Goal: Task Accomplishment & Management: Use online tool/utility

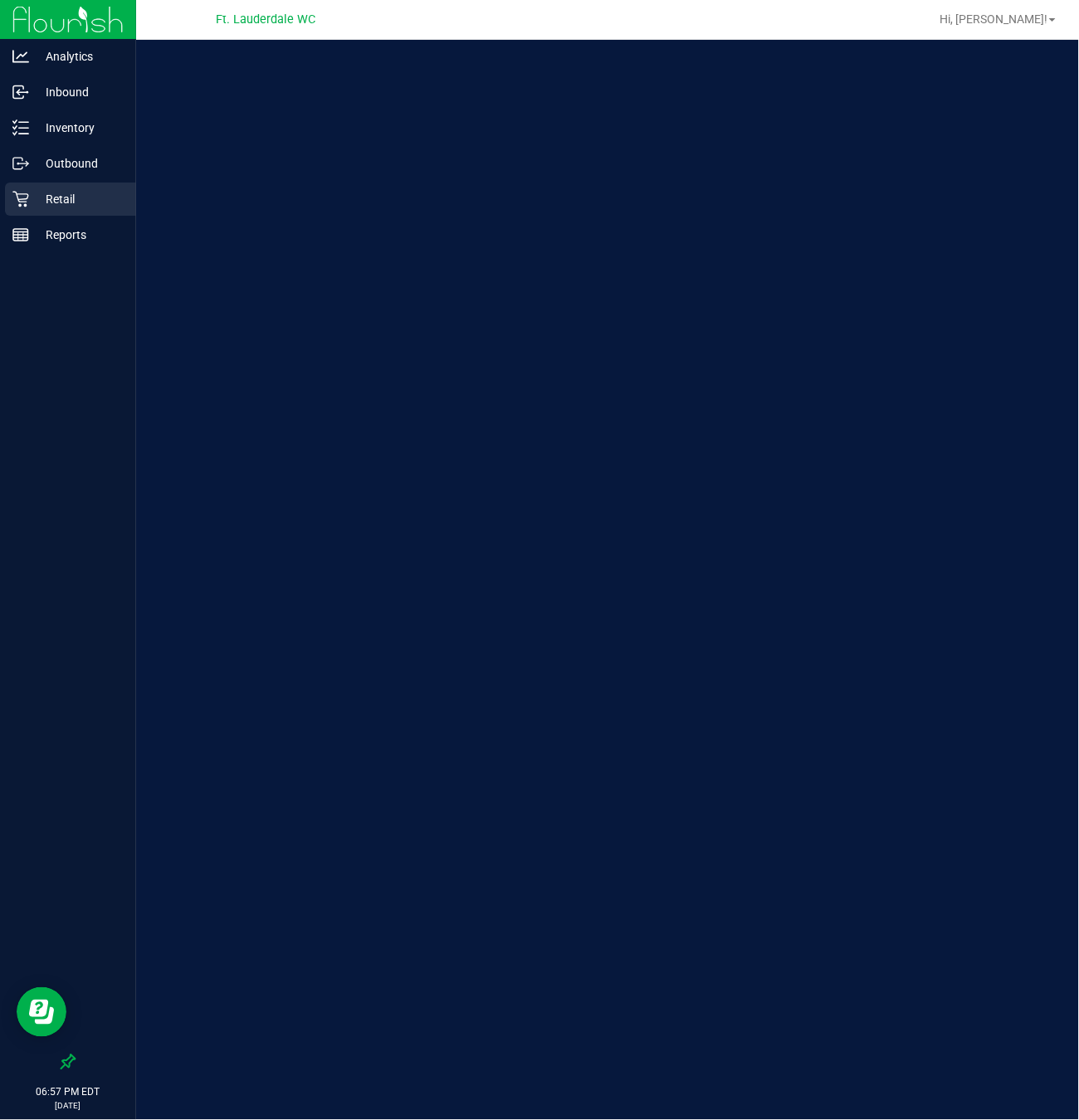
click at [88, 185] on div "Retail" at bounding box center [70, 200] width 131 height 34
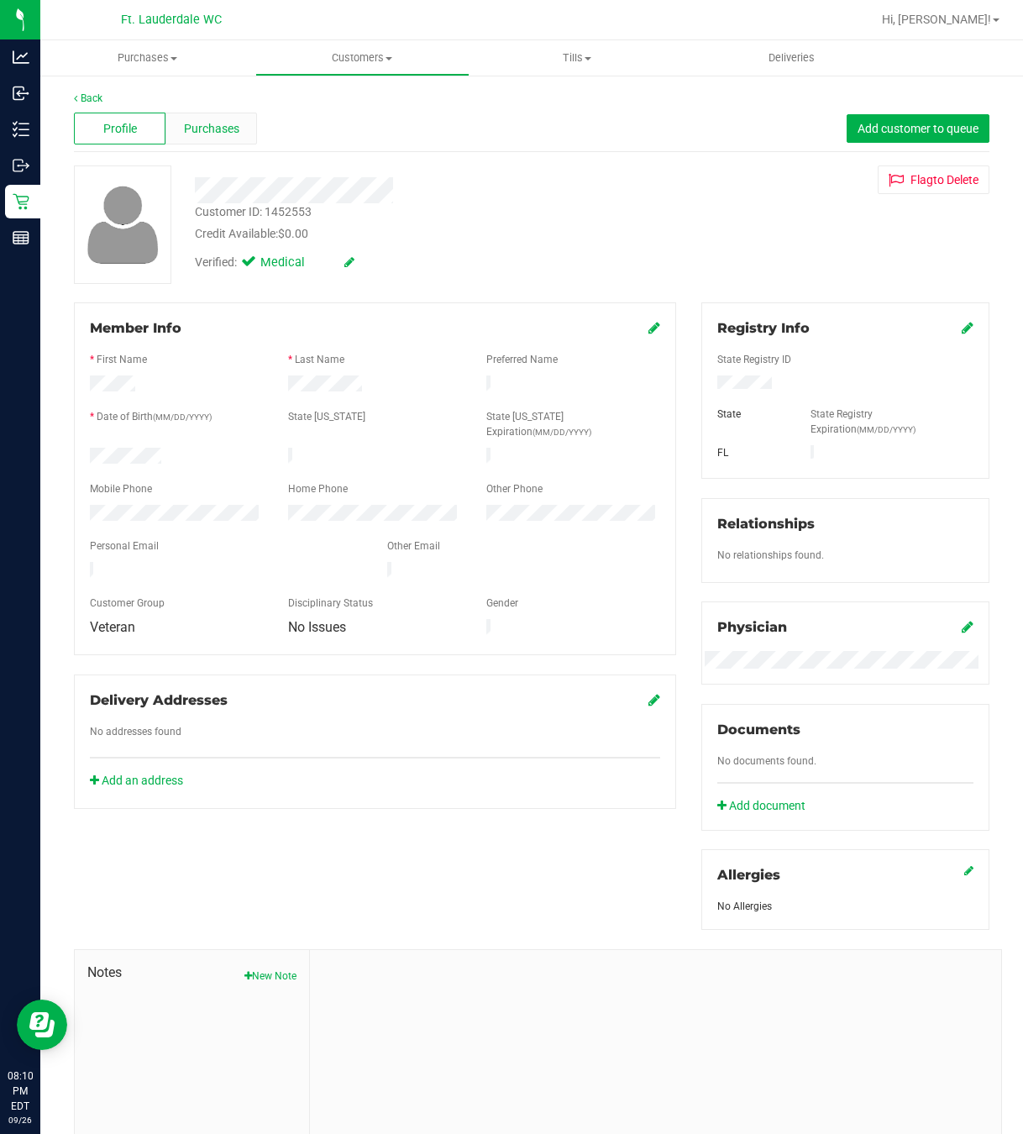
click at [177, 134] on div "Purchases" at bounding box center [211, 129] width 92 height 32
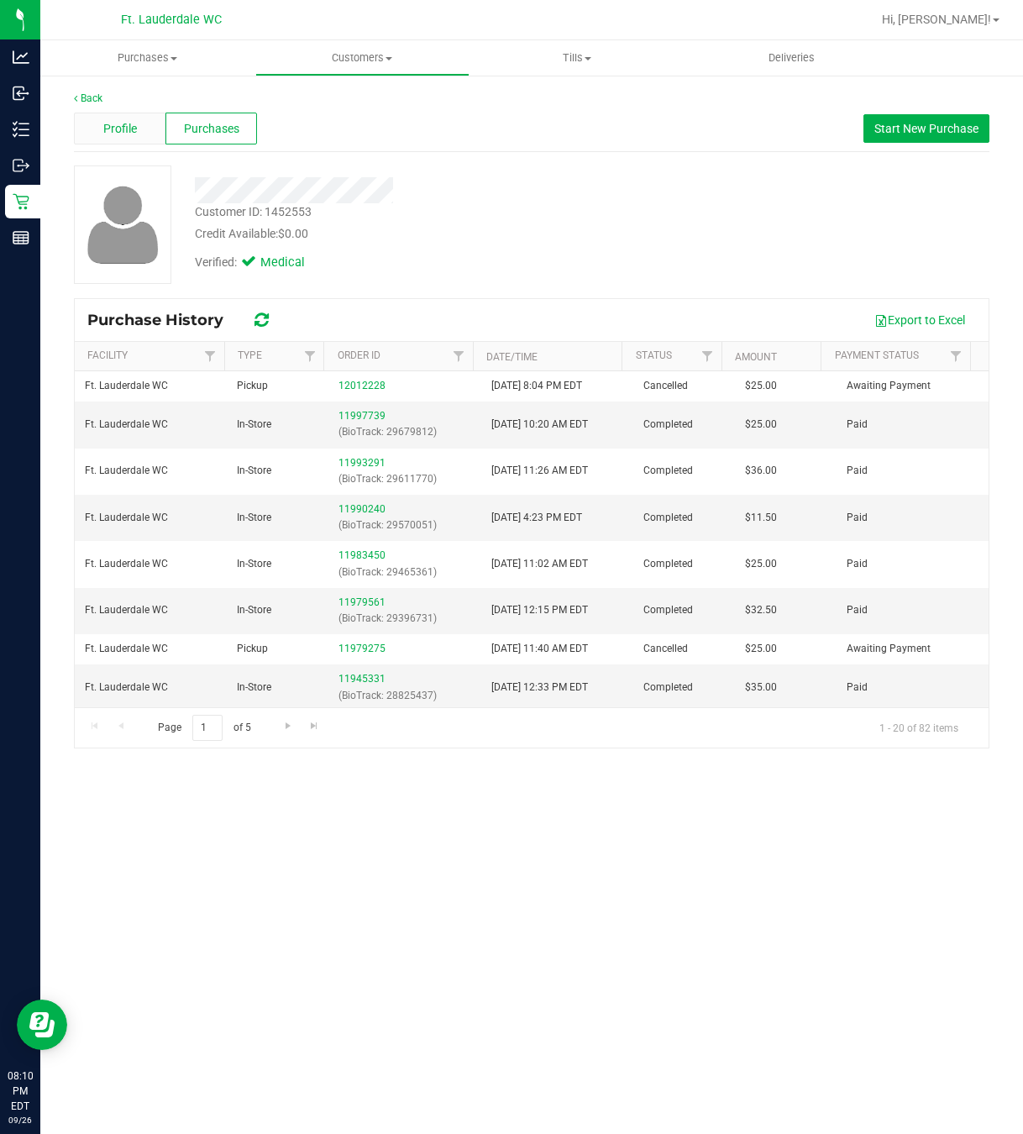
click at [152, 129] on div "Profile" at bounding box center [120, 129] width 92 height 32
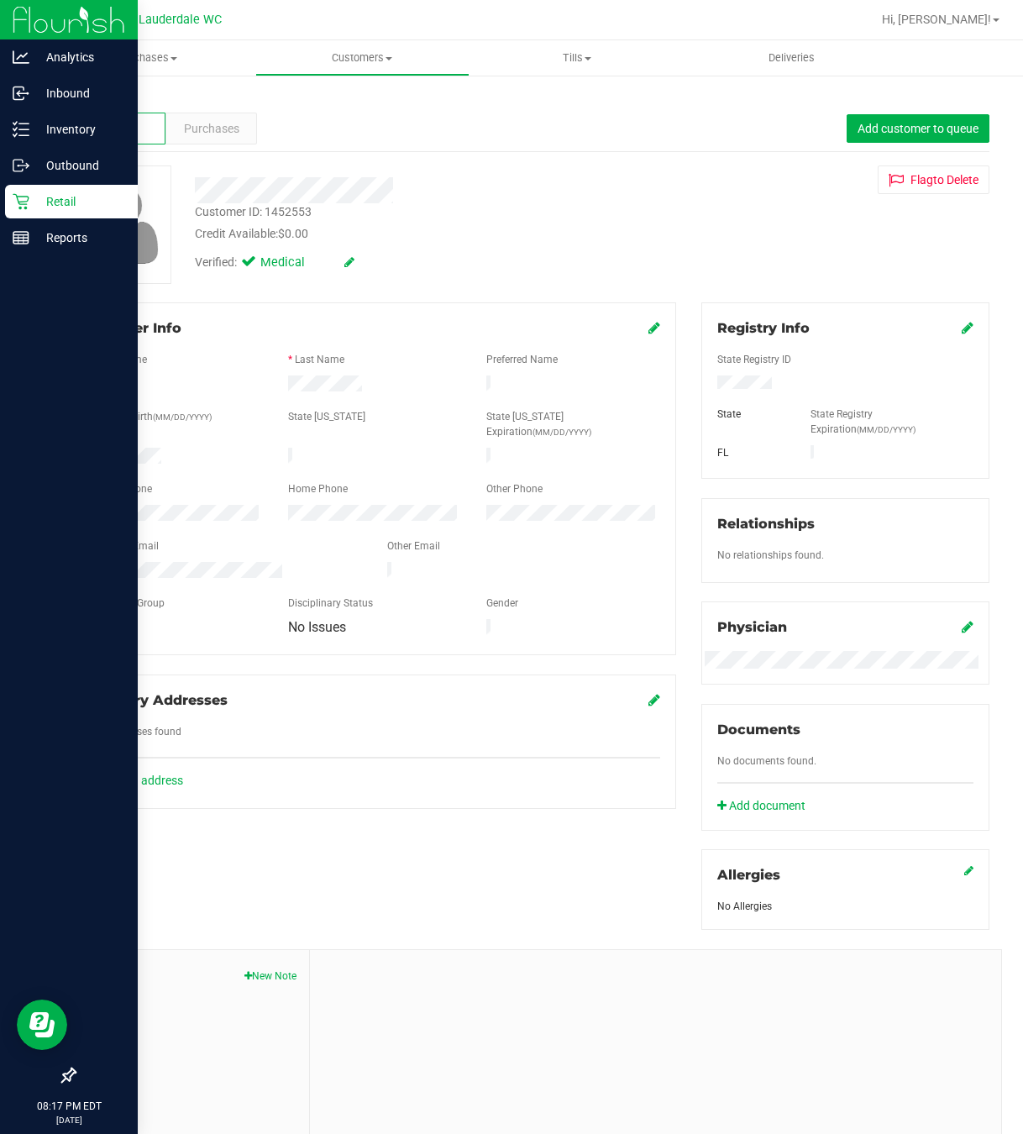
click at [30, 195] on p "Retail" at bounding box center [79, 201] width 101 height 20
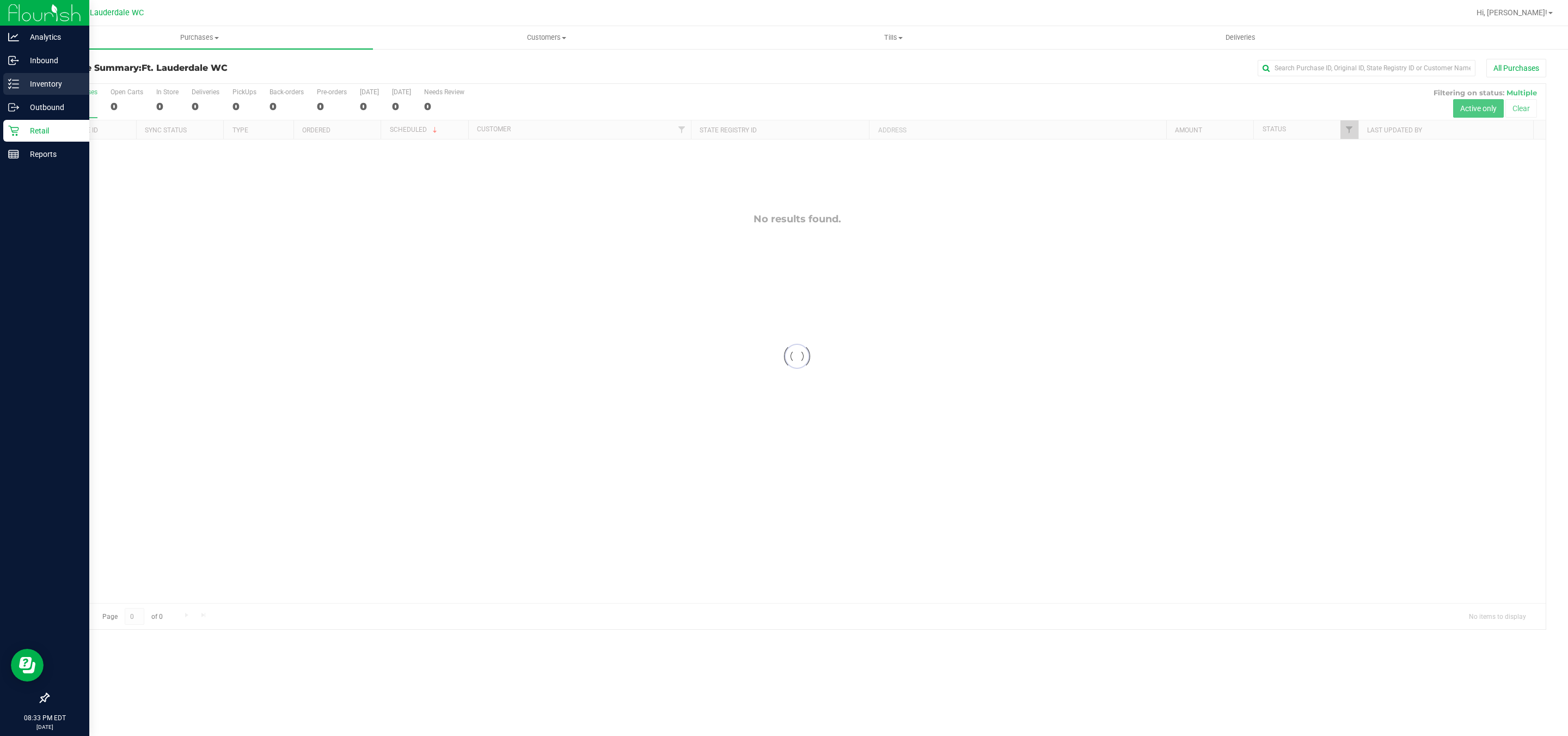
click at [60, 80] on p "Inventory" at bounding box center [51, 84] width 65 height 13
click at [19, 90] on div "Inventory" at bounding box center [46, 84] width 86 height 22
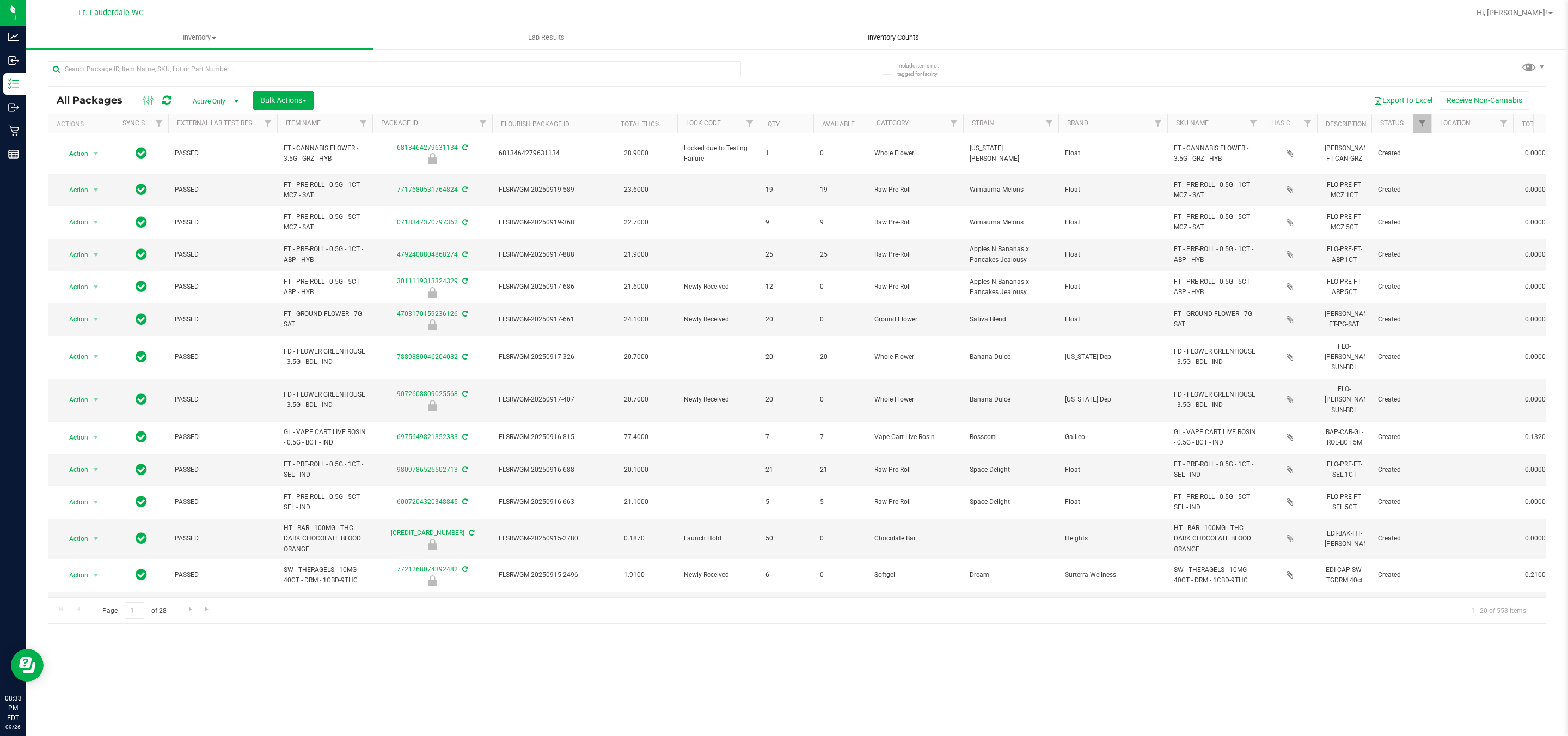
click at [896, 35] on span "Inventory Counts" at bounding box center [893, 37] width 80 height 10
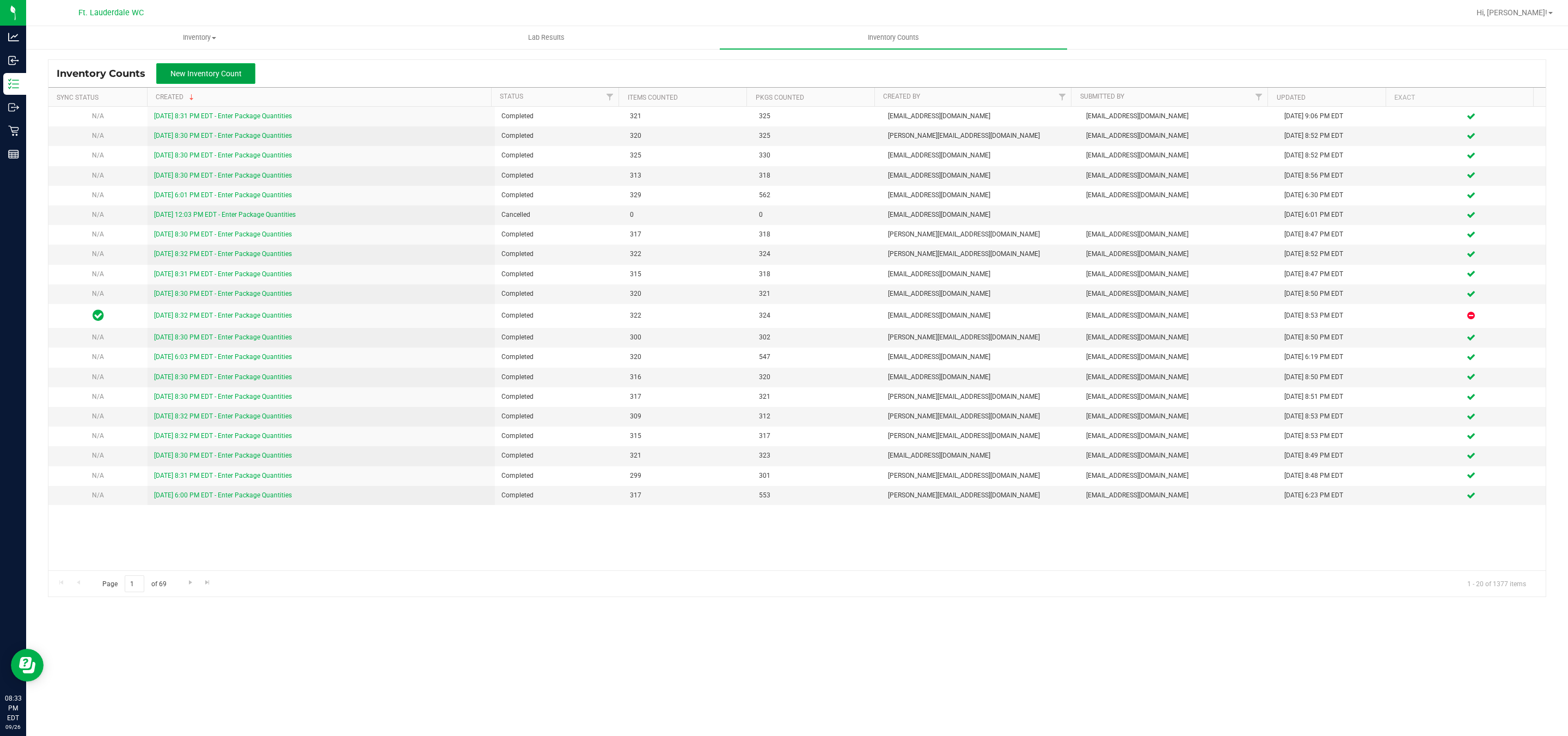
click at [224, 72] on span "New Inventory Count" at bounding box center [206, 73] width 71 height 8
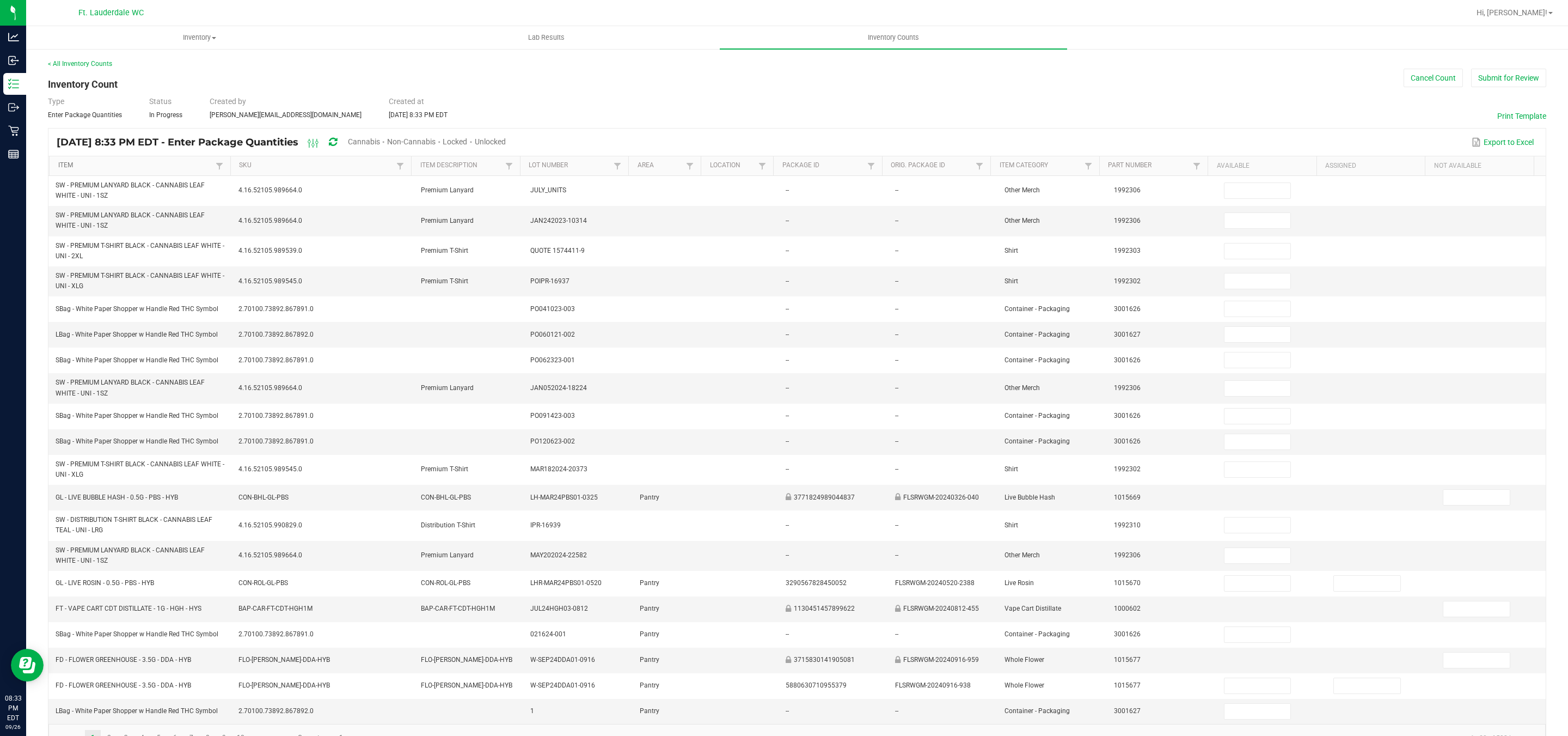
click at [158, 161] on link "Item" at bounding box center [135, 165] width 155 height 8
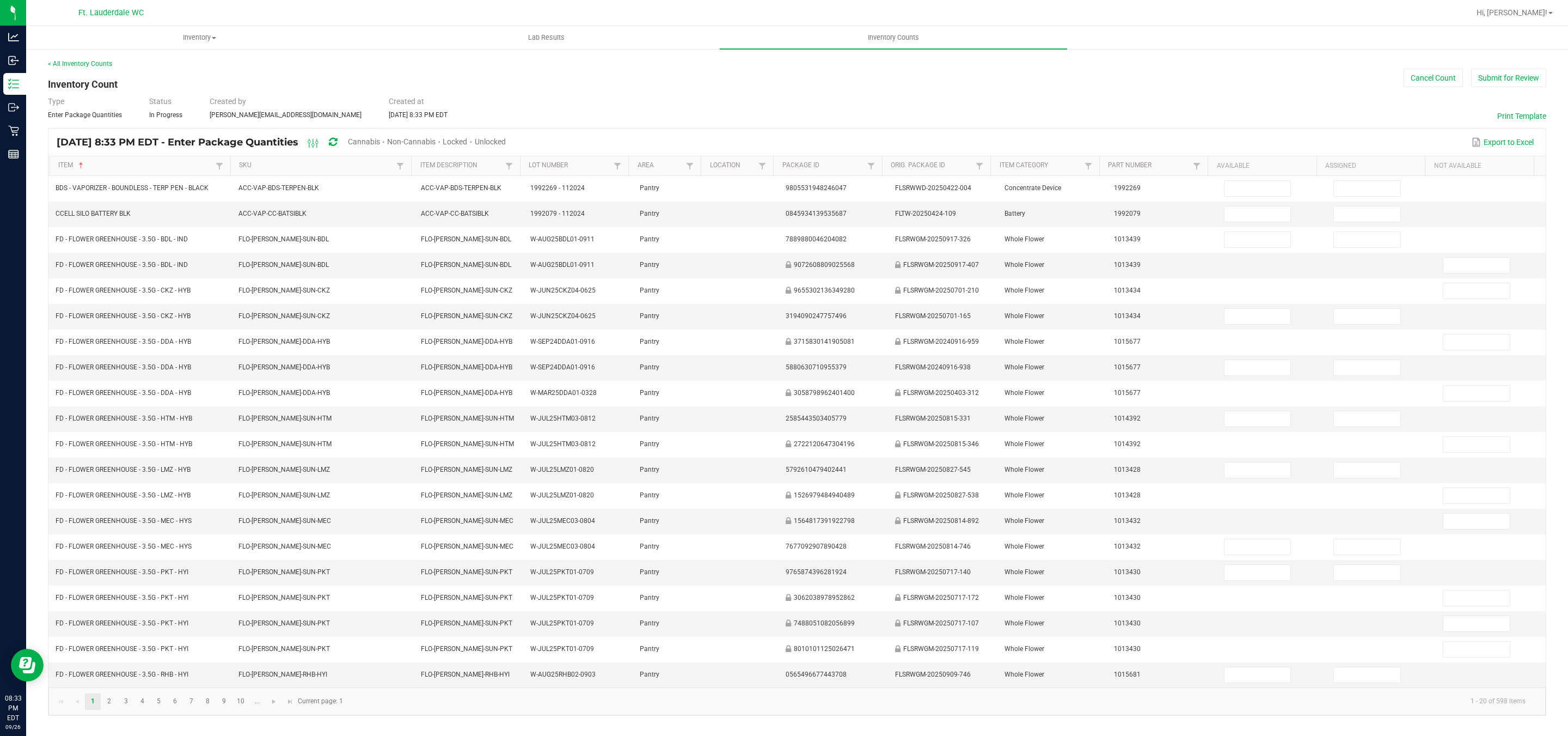
click at [380, 137] on span "Cannabis" at bounding box center [364, 141] width 32 height 8
click at [506, 137] on span "Unlocked" at bounding box center [491, 141] width 31 height 8
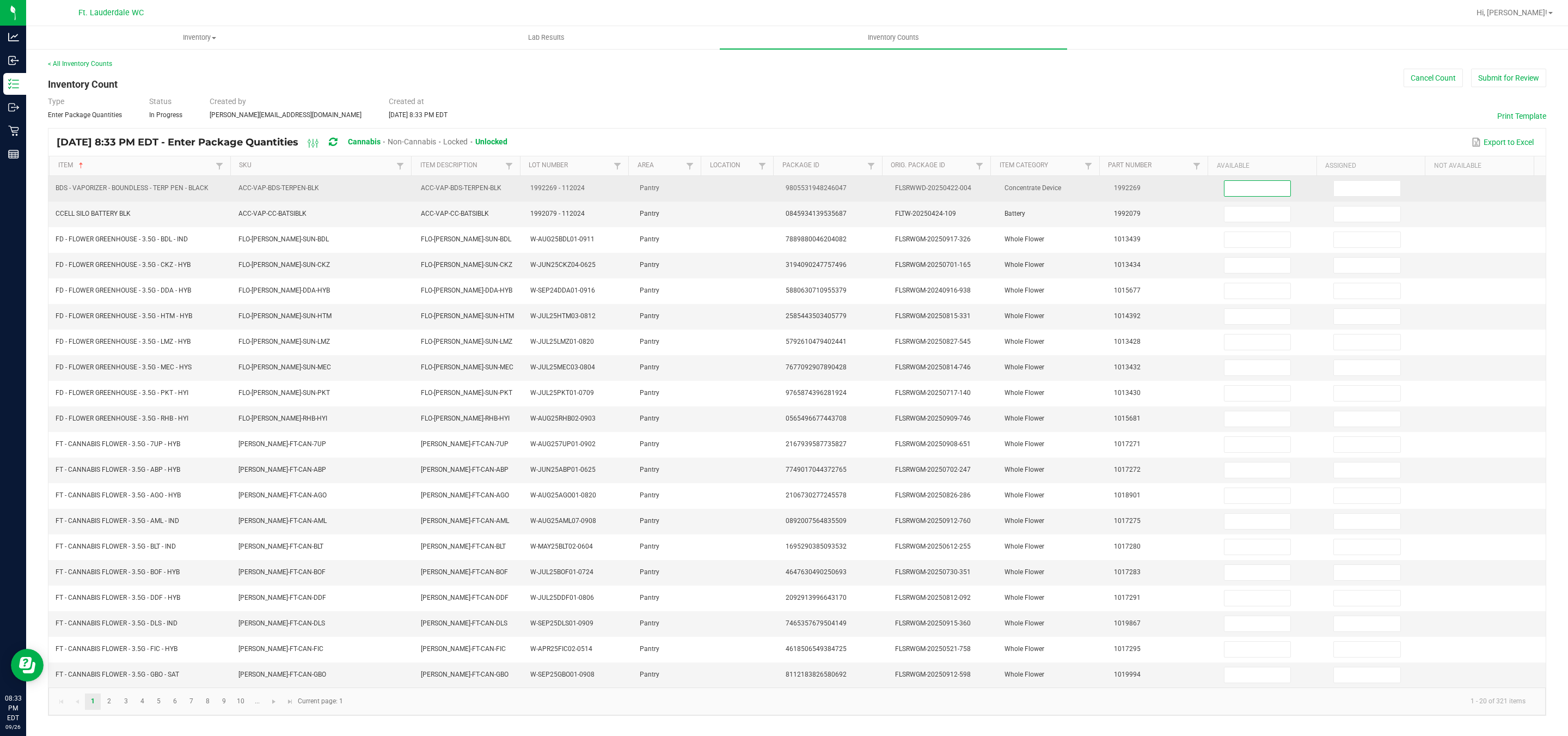
click at [1239, 193] on input at bounding box center [1258, 189] width 66 height 16
type input "2"
type input "11"
type input "20"
type input "18"
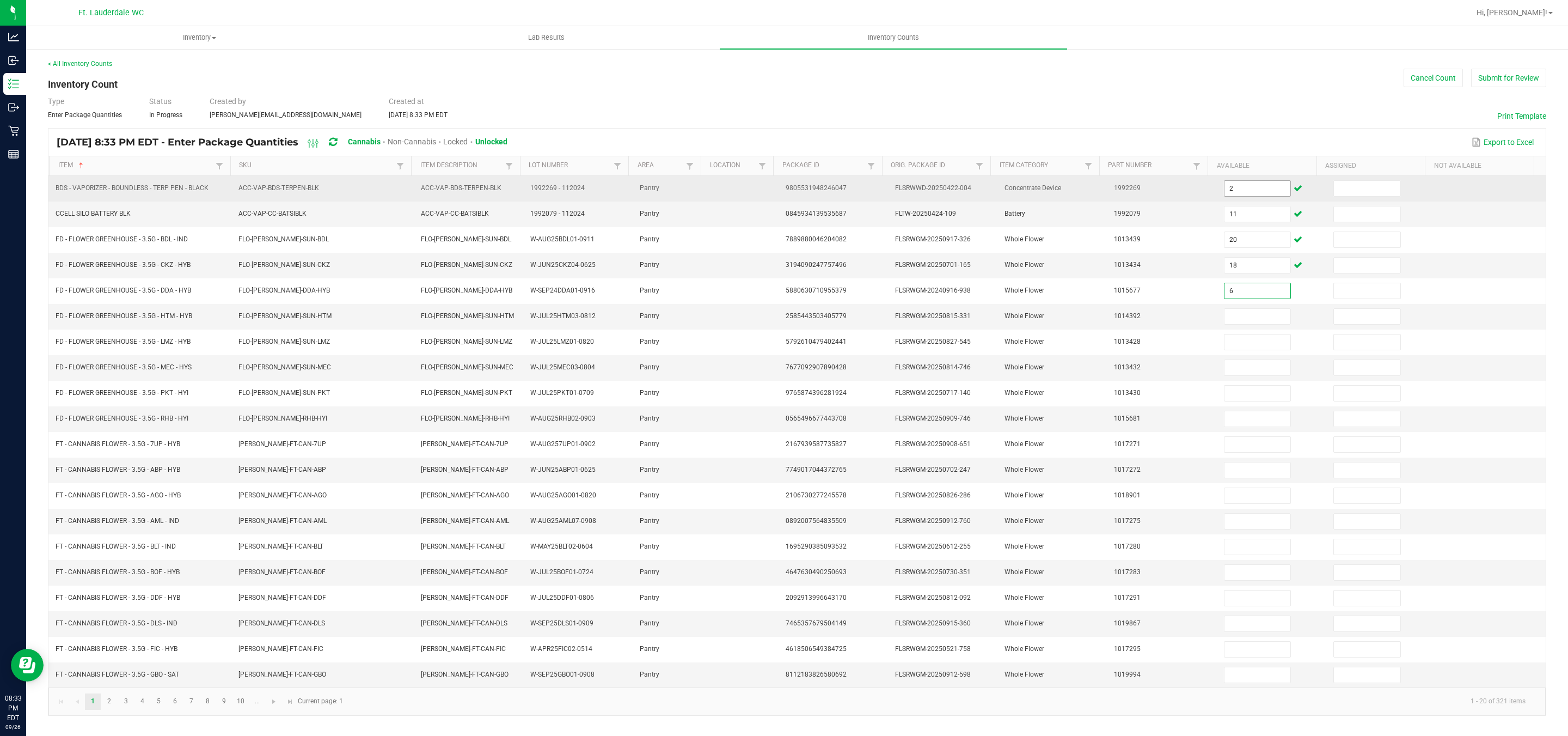
type input "6"
type input "4"
type input "1"
type input "10"
type input "11"
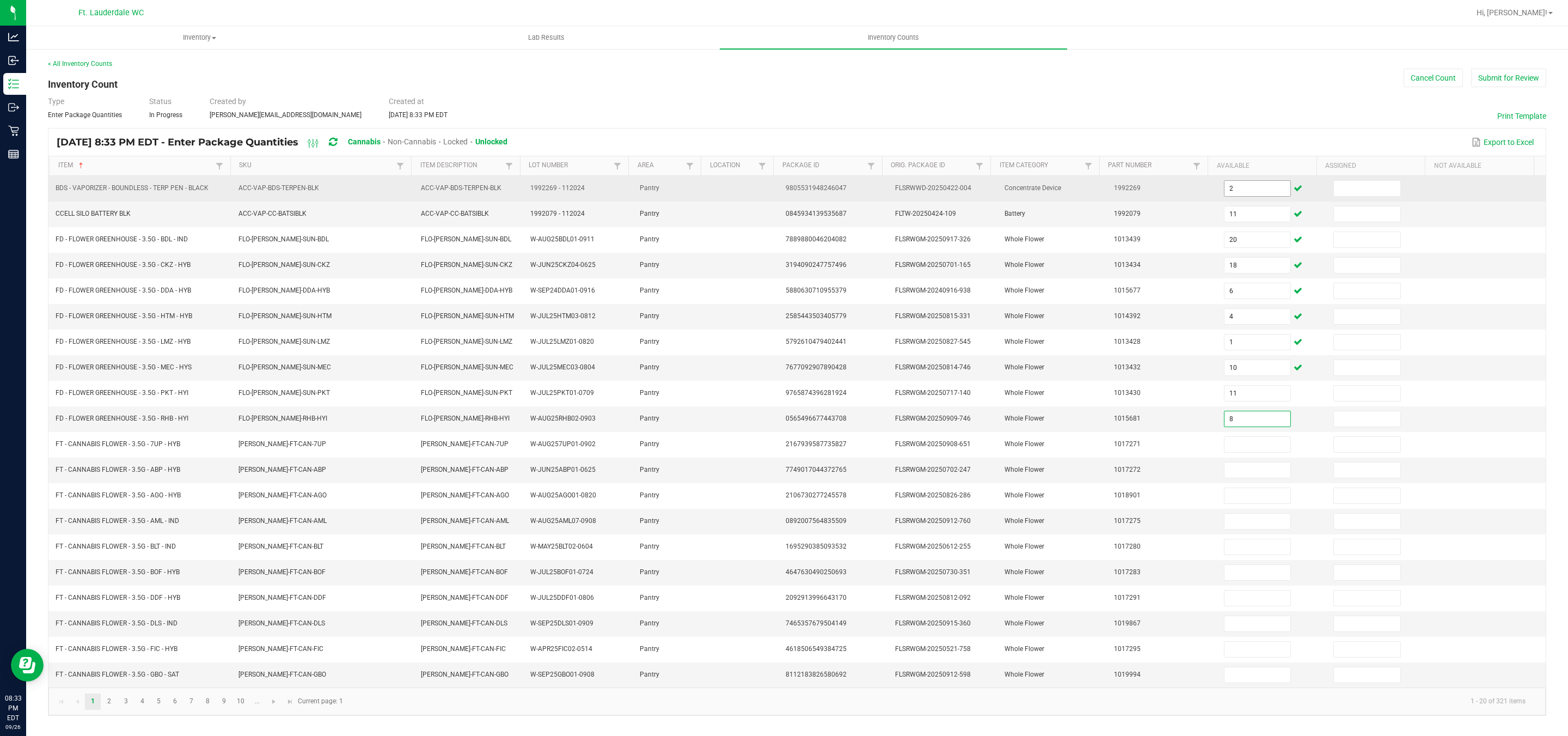
type input "8"
type input "6"
type input "10"
type input "2"
type input "11"
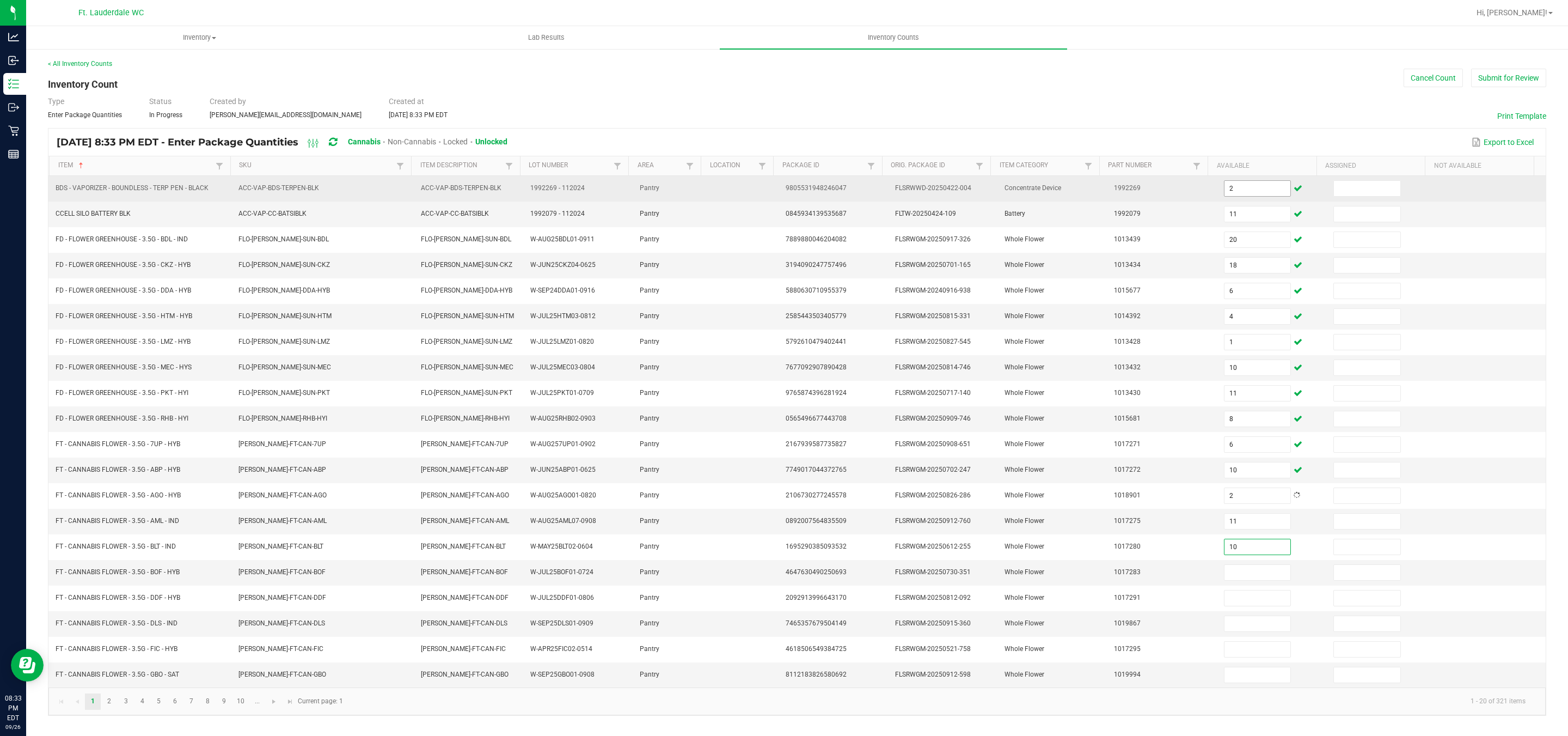
type input "10"
type input "11"
type input "8"
type input "11"
type input "7"
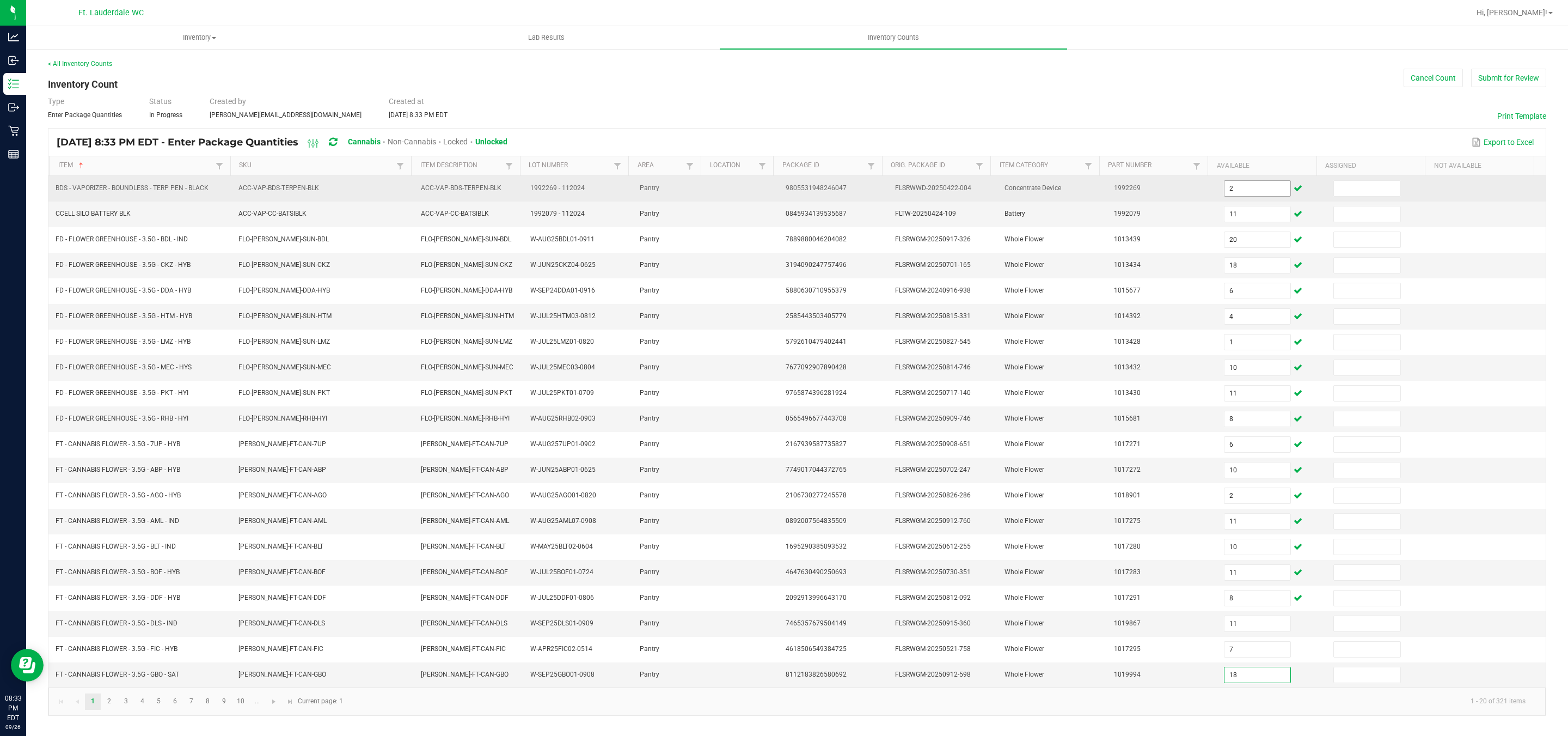
type input "18"
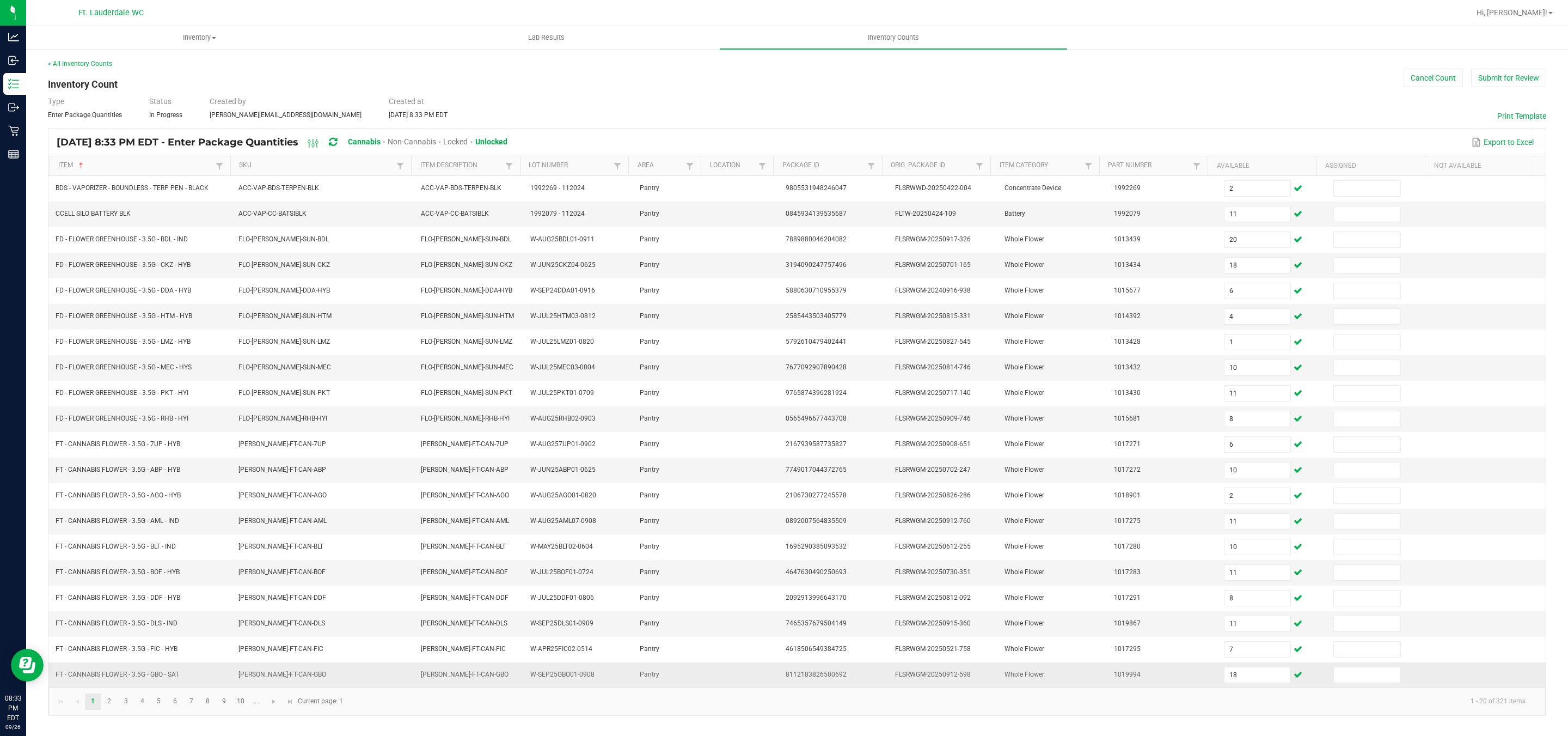
click at [1024, 678] on td "Whole Flower" at bounding box center [1052, 674] width 110 height 25
click at [1026, 678] on span "Whole Flower" at bounding box center [1024, 674] width 40 height 8
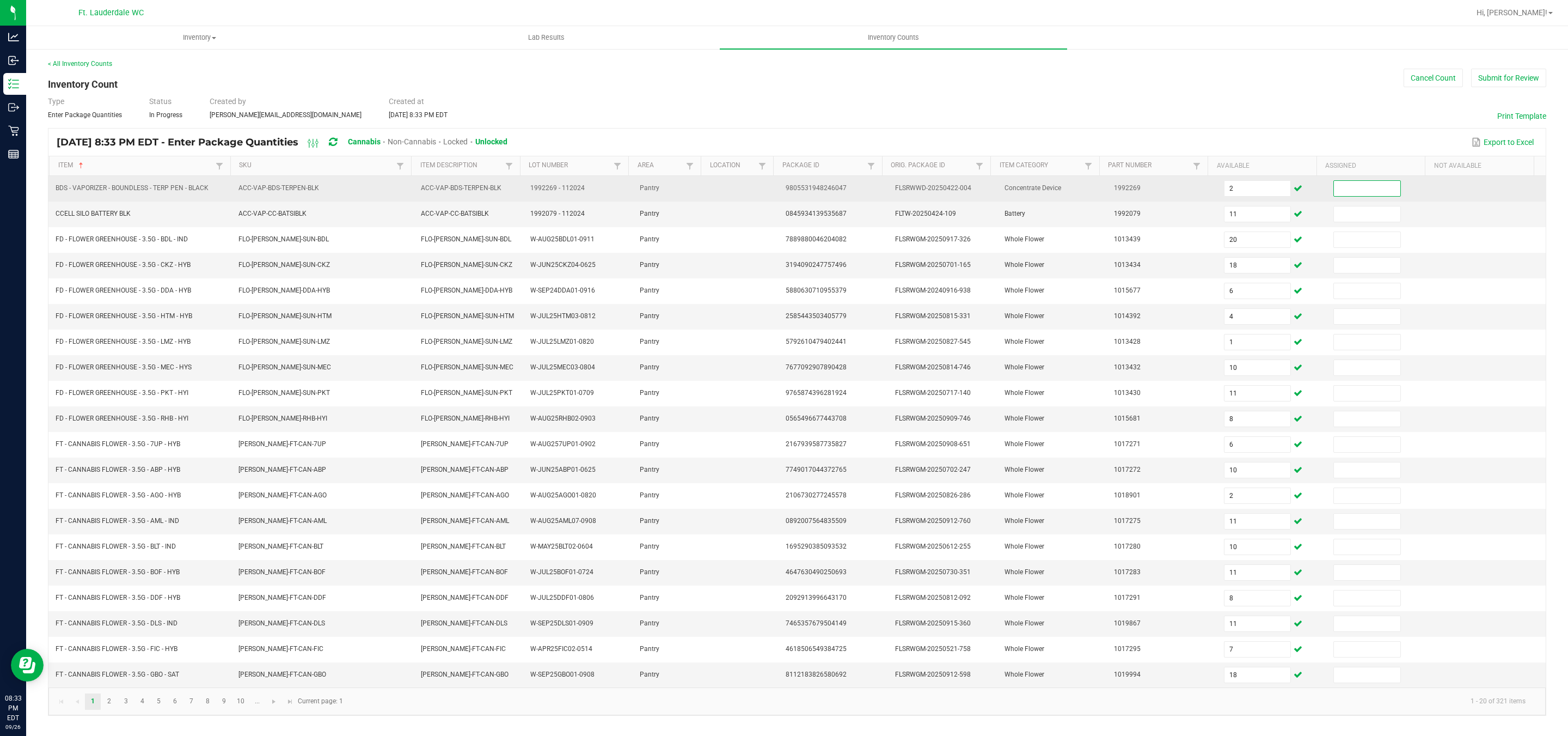
click at [1351, 189] on input at bounding box center [1367, 189] width 66 height 16
type input "0"
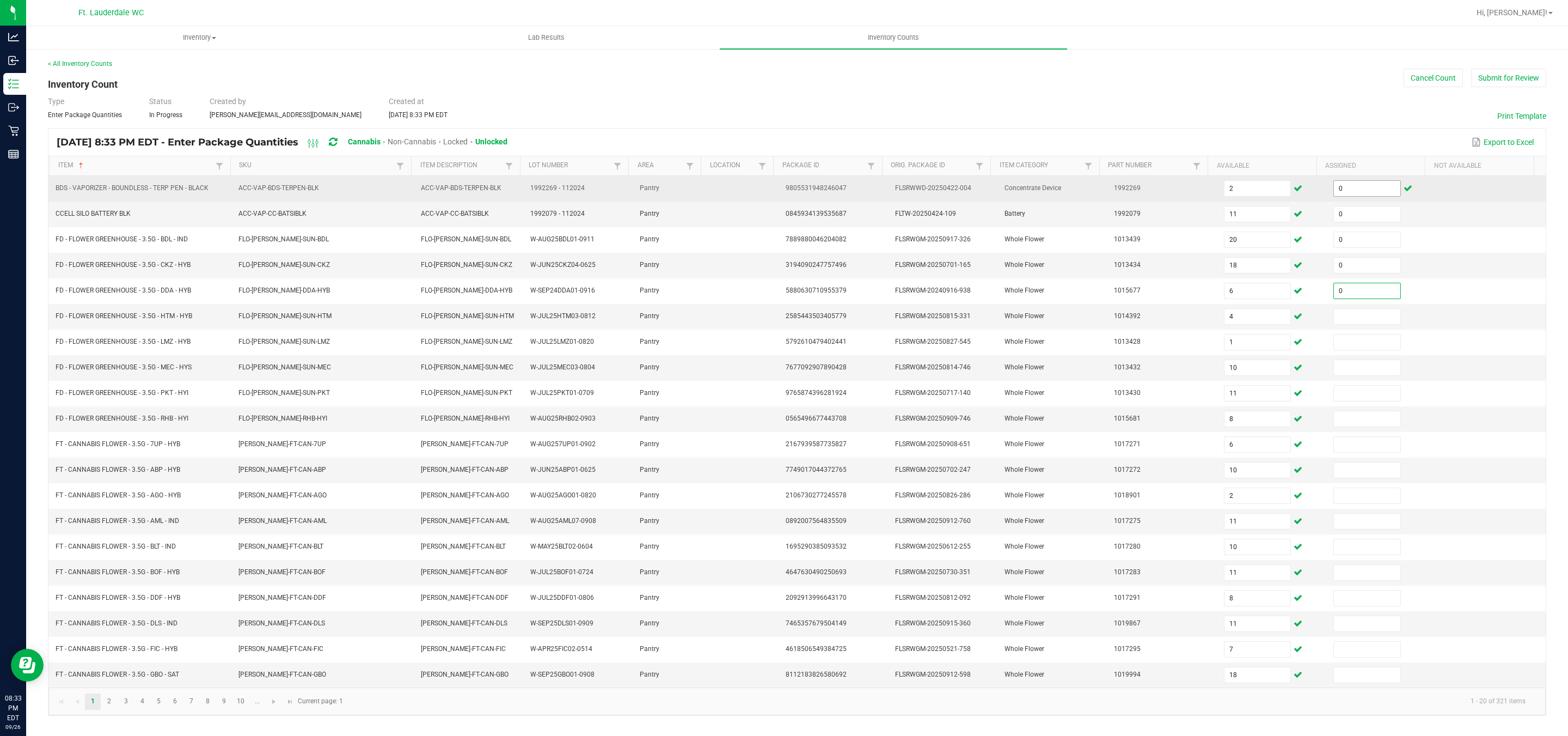
type input "0"
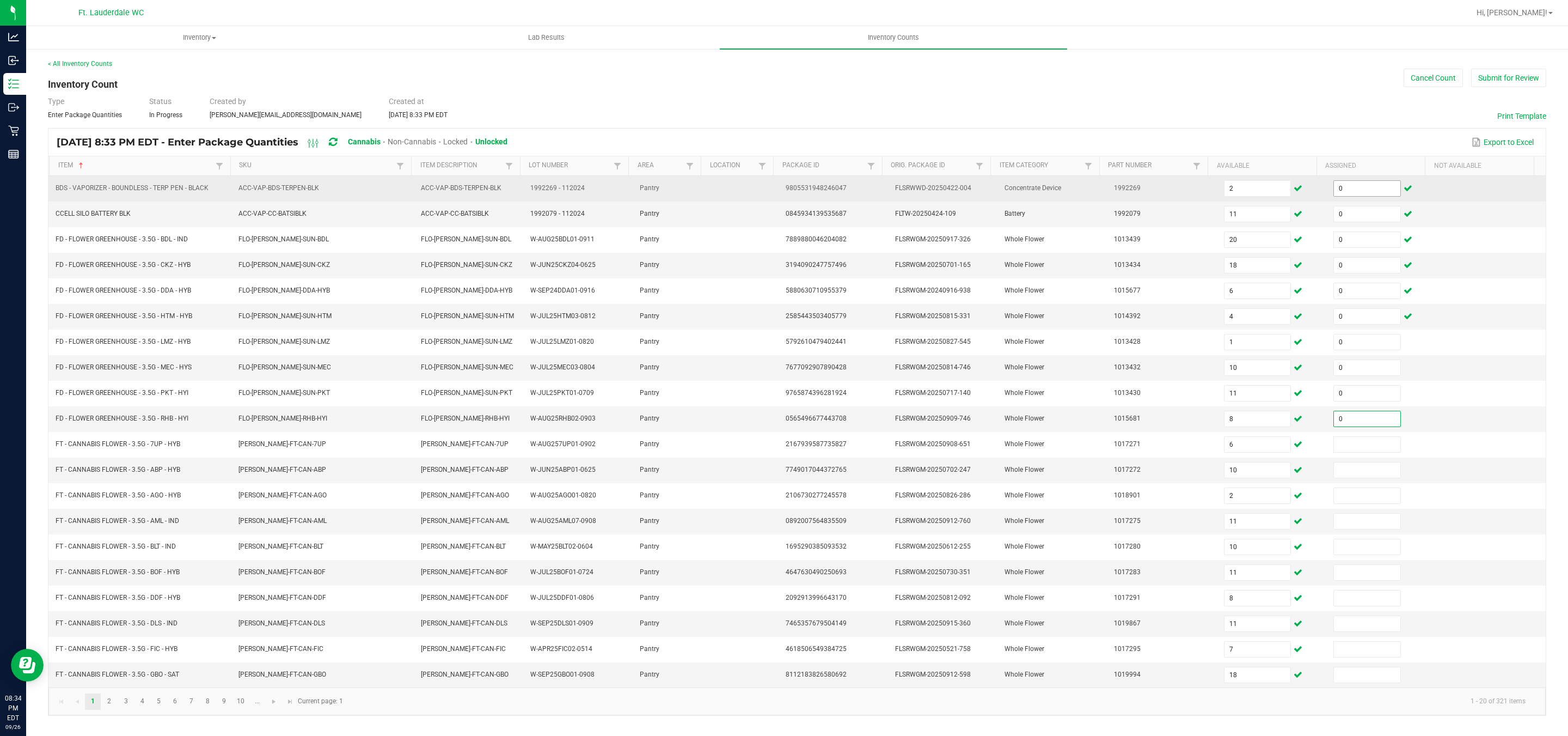
type input "0"
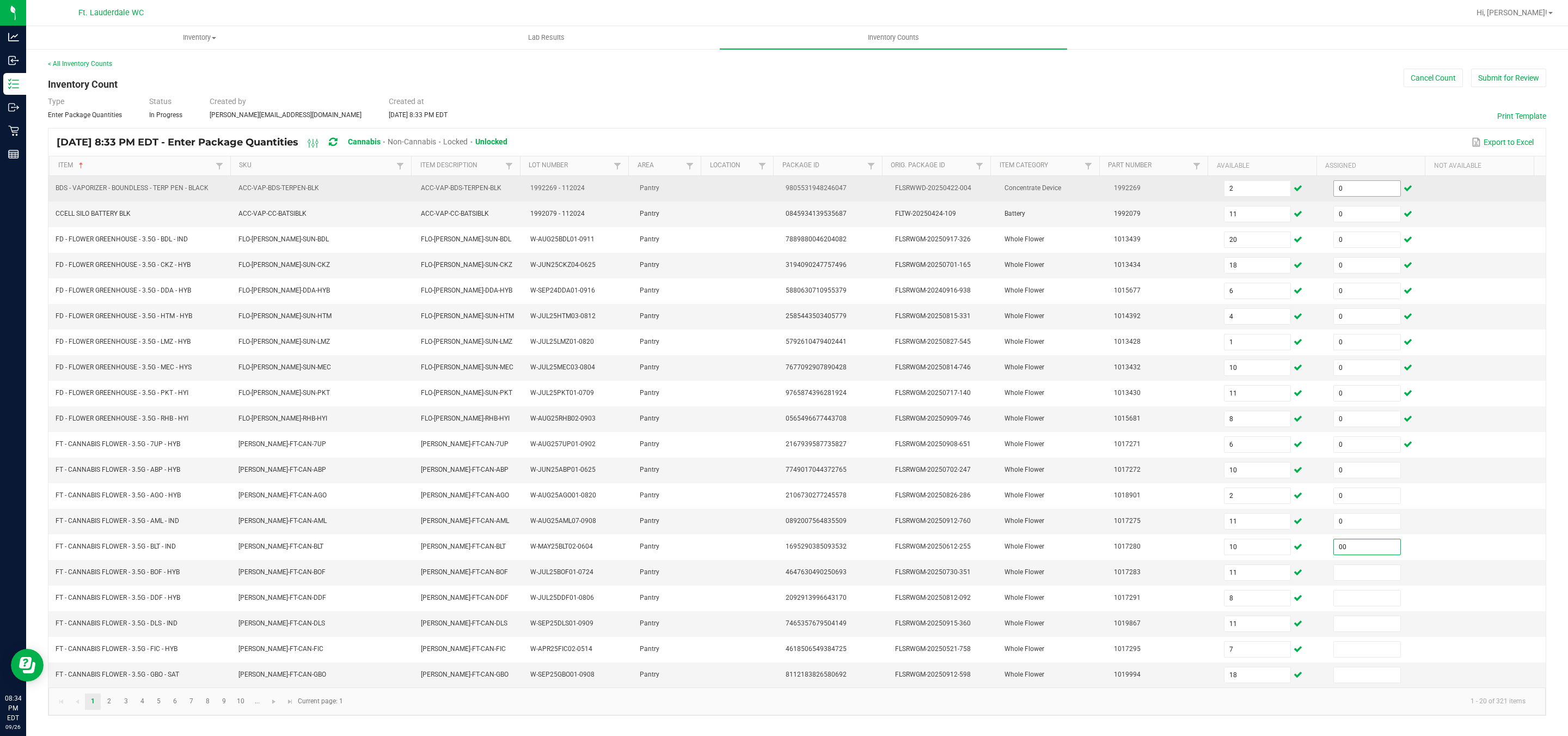
type input "0"
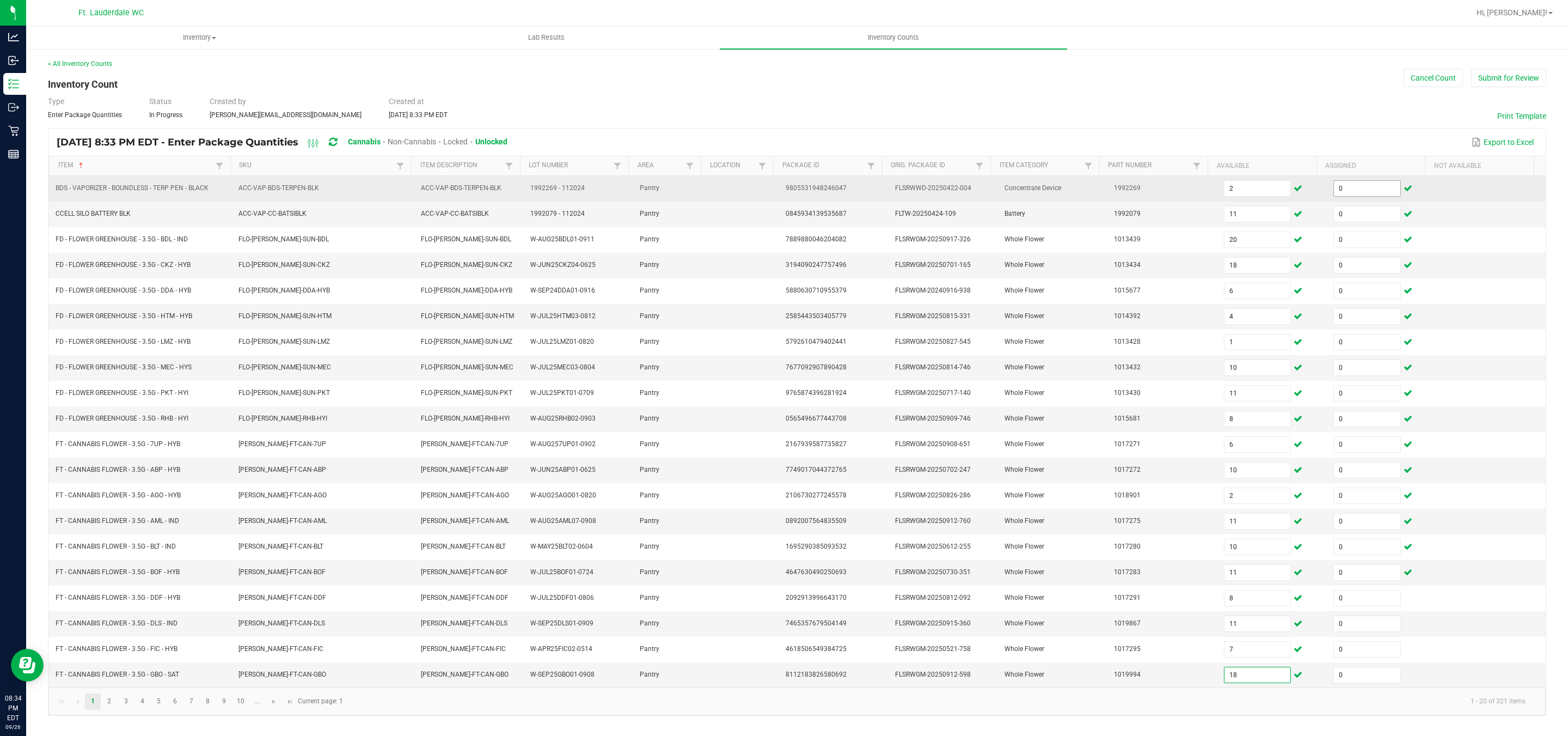
type input "0"
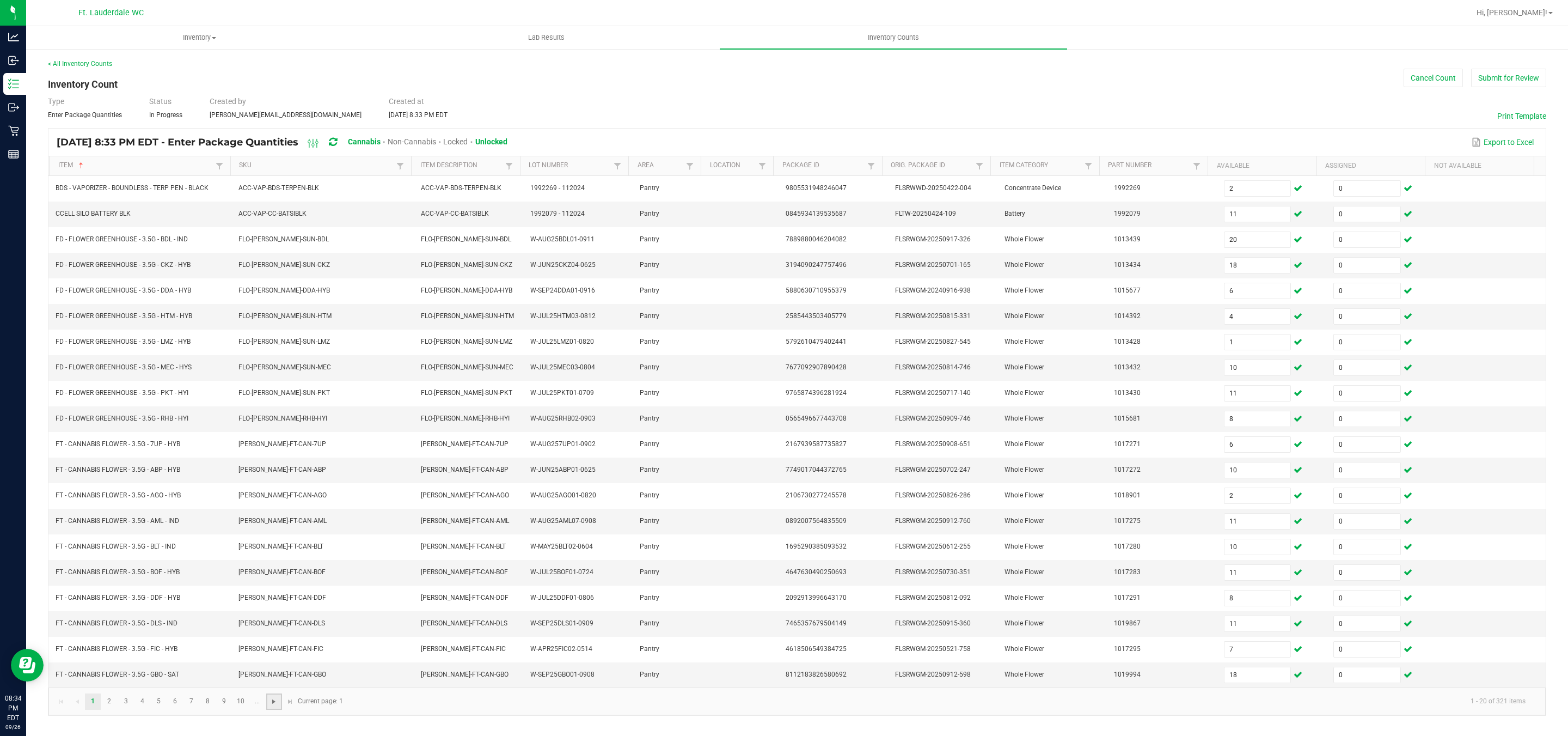
click at [270, 706] on span "Go to the next page" at bounding box center [274, 701] width 8 height 8
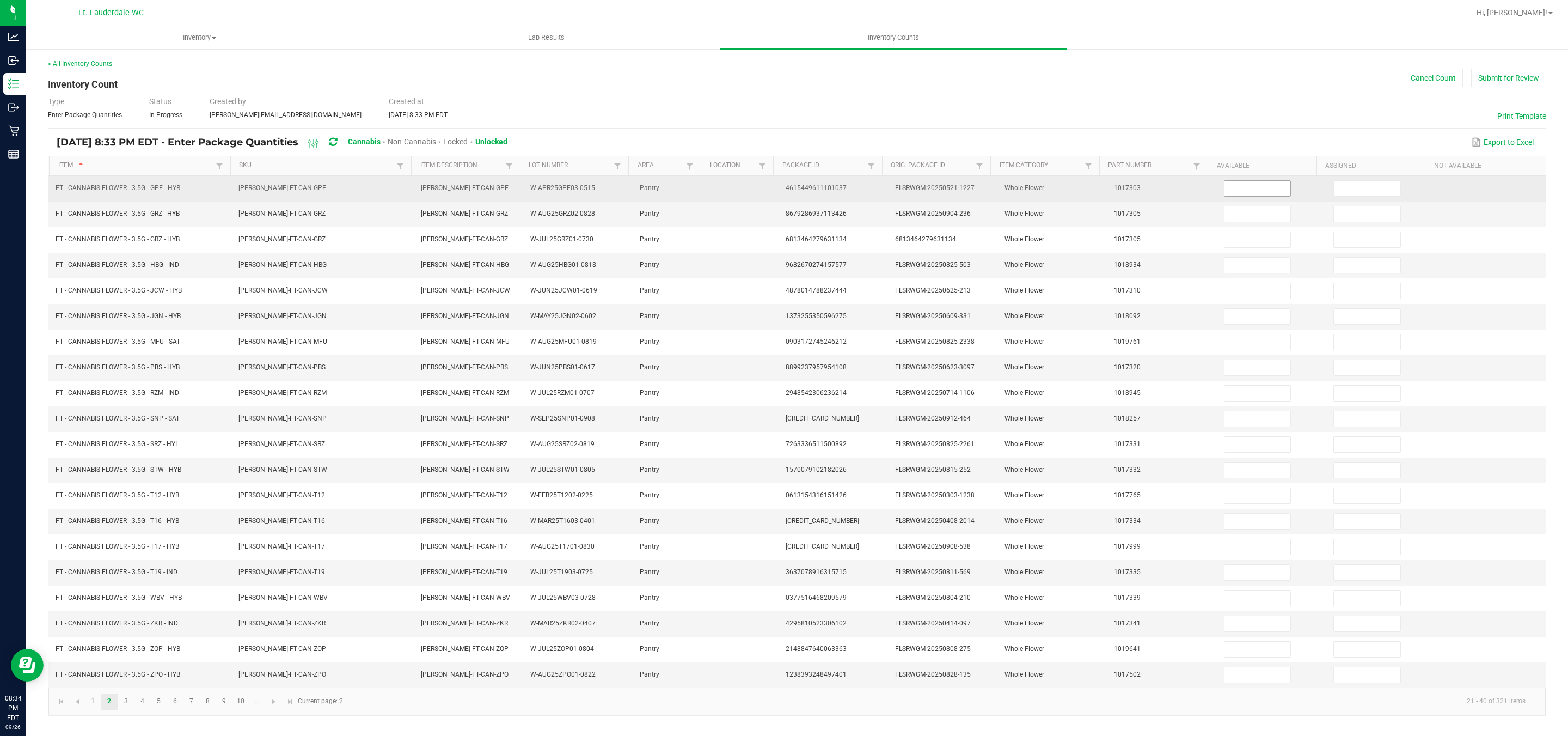
click at [1246, 196] on input at bounding box center [1258, 189] width 66 height 16
type input "19"
type input "18"
type input "3"
type input "17"
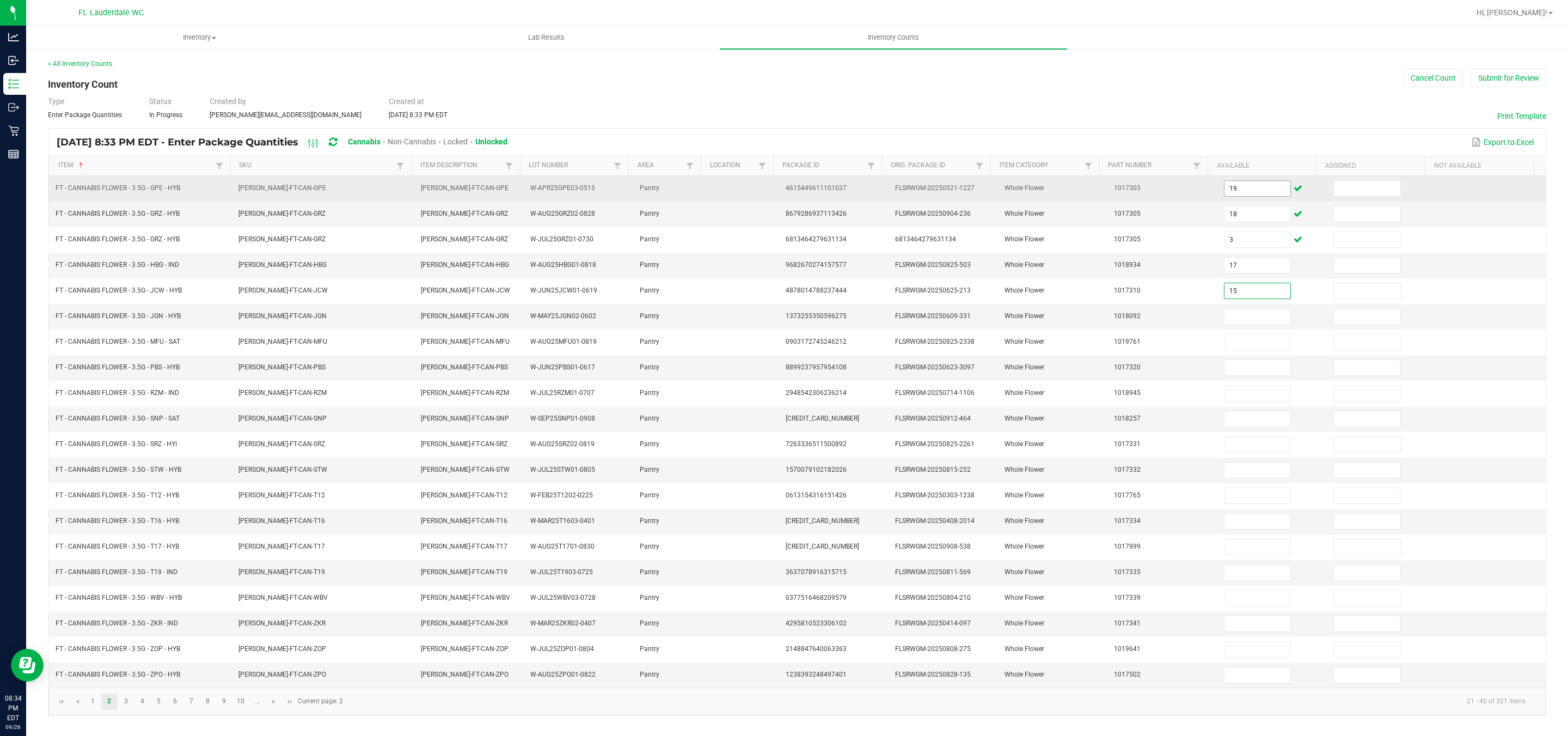
type input "15"
type input "9"
type input "1"
type input "7"
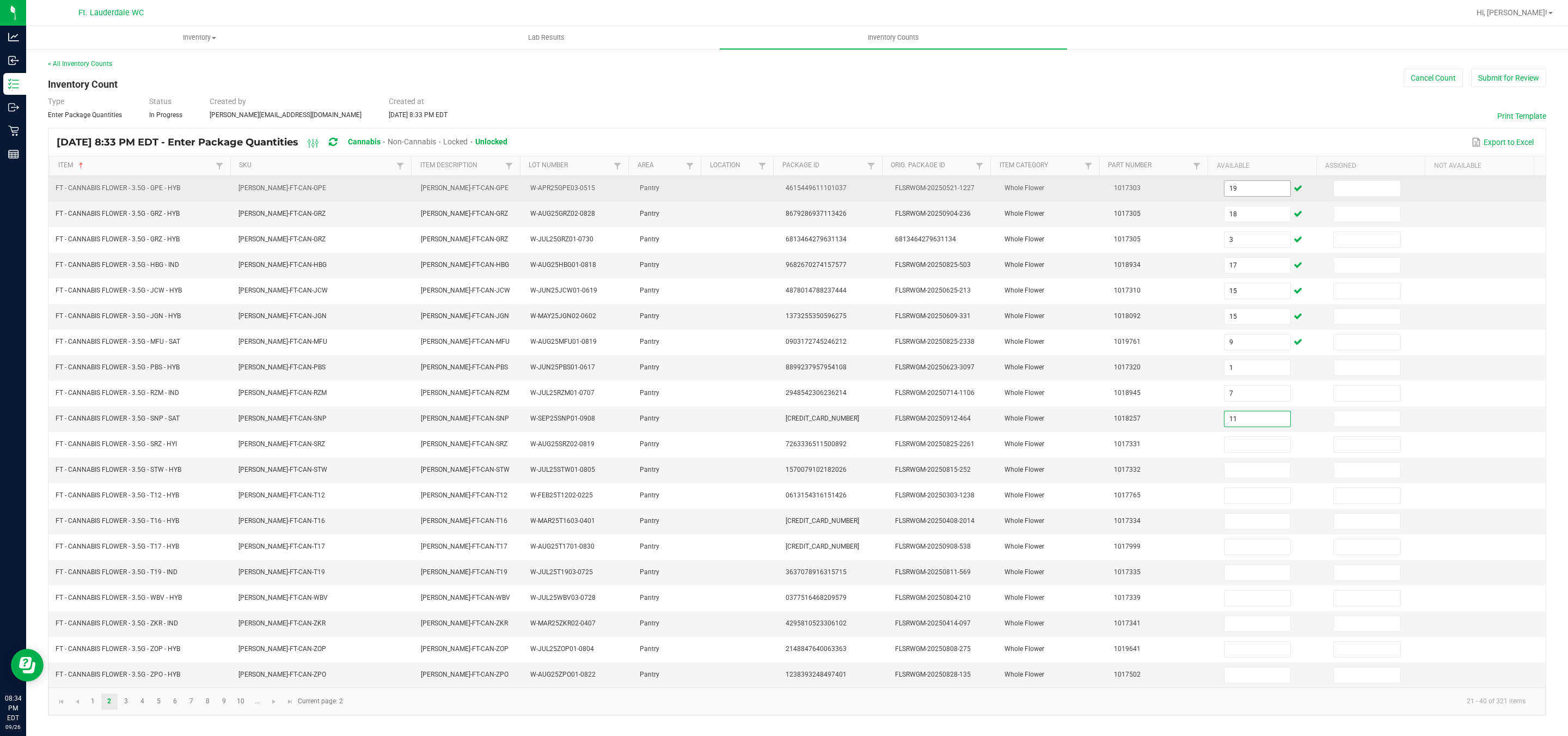
type input "11"
type input "8"
type input "22"
type input "4"
type input "13"
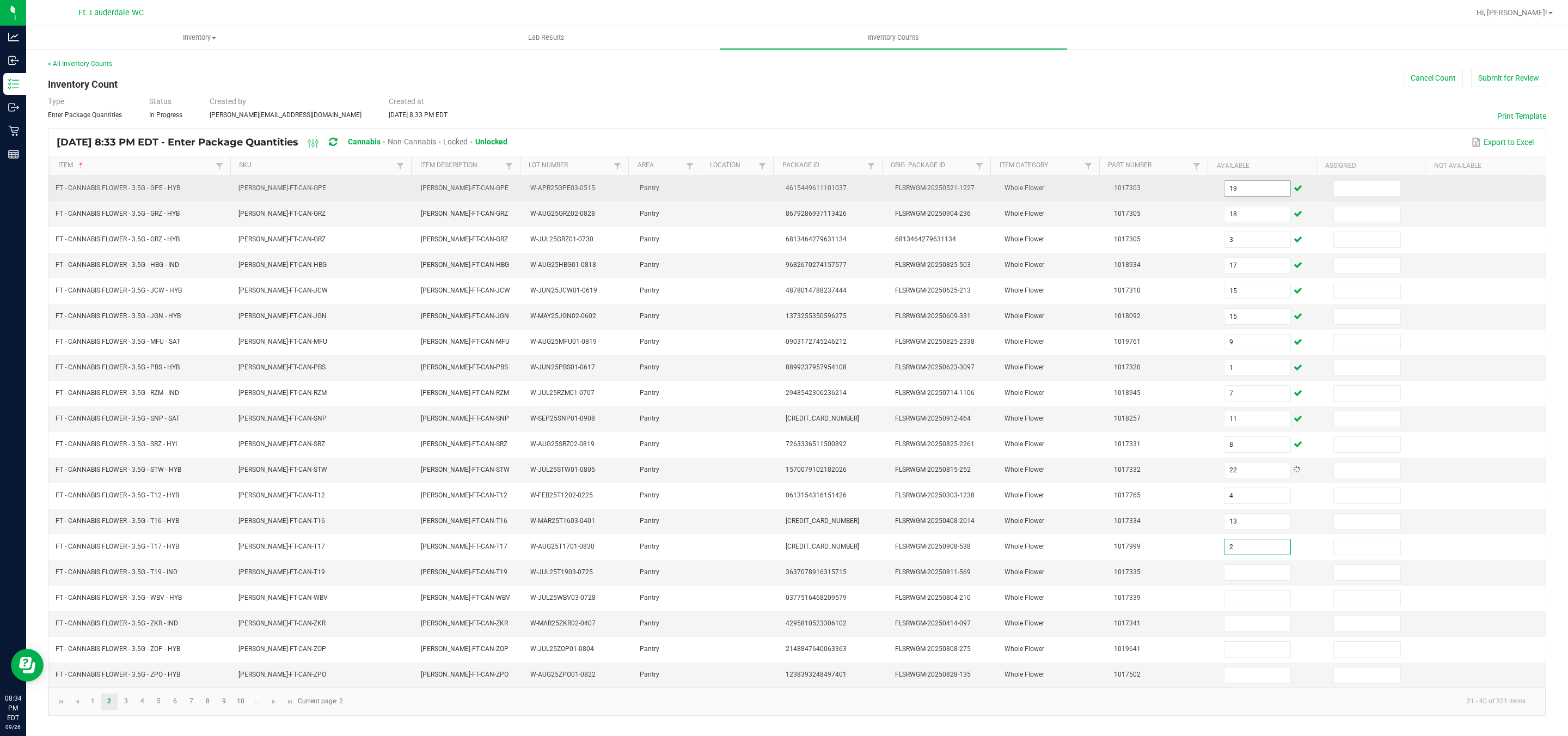
type input "2"
type input "14"
type input "8"
type input "7"
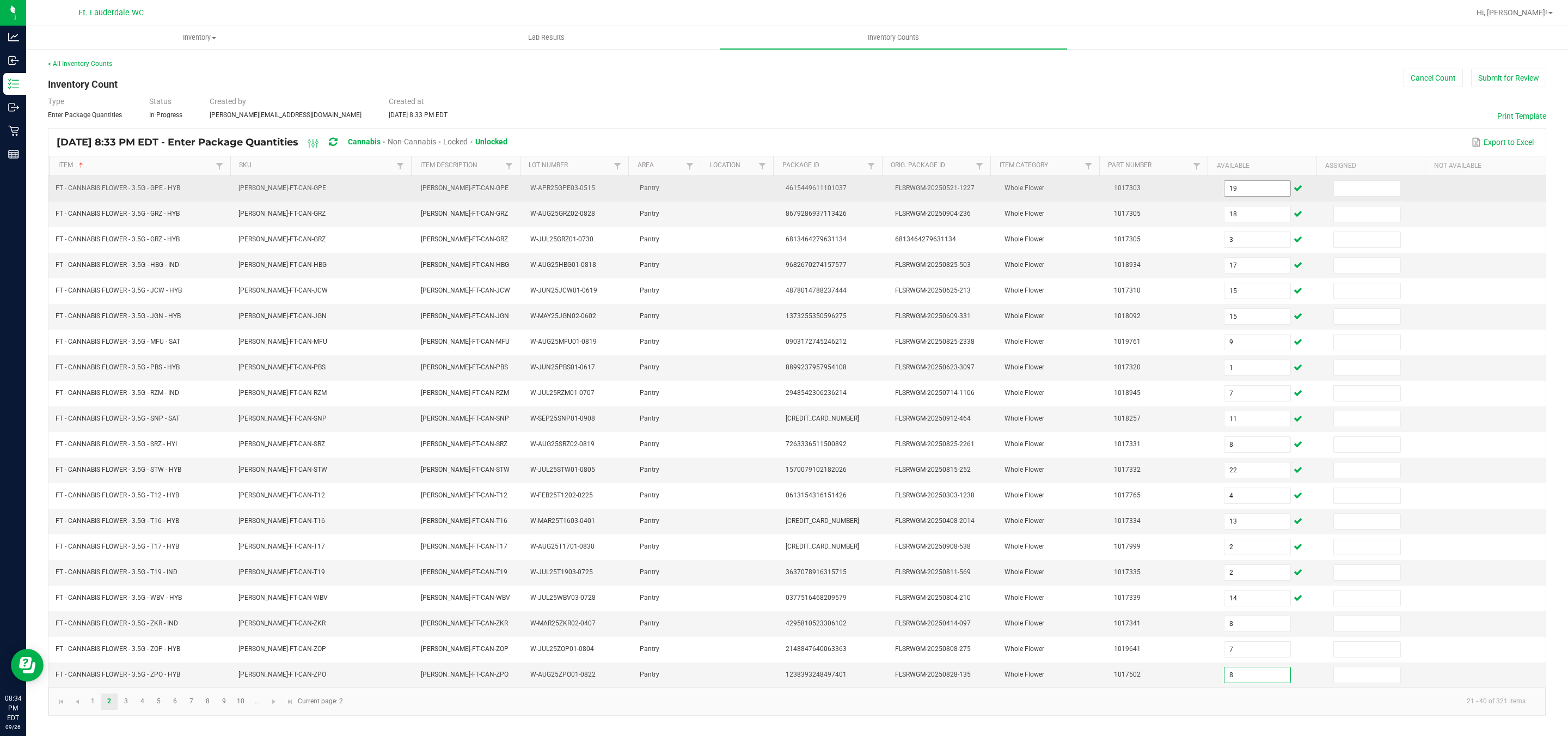
type input "8"
click at [1227, 186] on input "19" at bounding box center [1258, 189] width 66 height 16
type input "19"
type input "18"
type input "17"
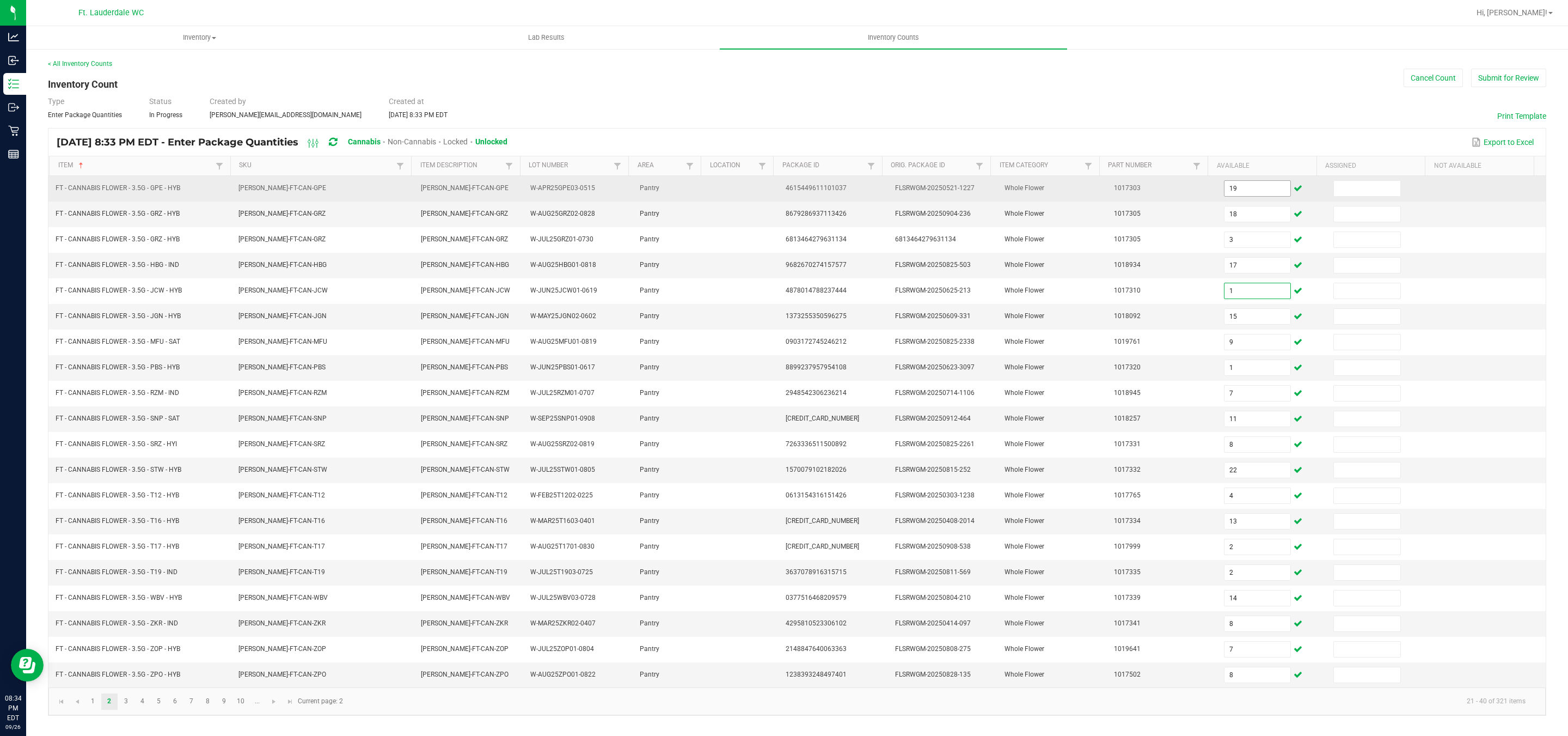
type input "15"
click at [1224, 185] on input "19" at bounding box center [1258, 189] width 66 height 16
type input "19"
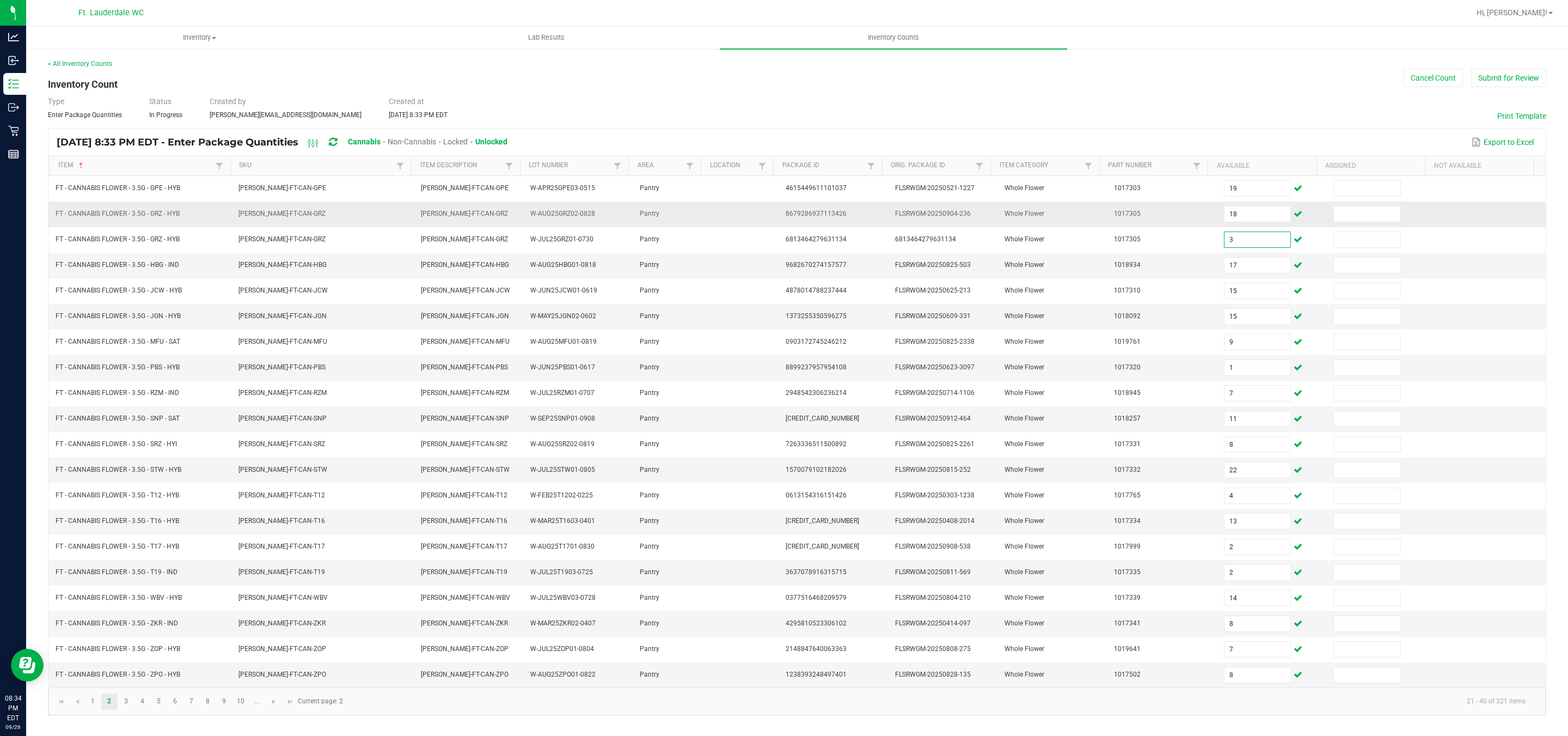
click at [1221, 206] on td "18" at bounding box center [1272, 214] width 110 height 25
click at [1224, 218] on input "18" at bounding box center [1258, 214] width 66 height 16
type input "1"
type input "17"
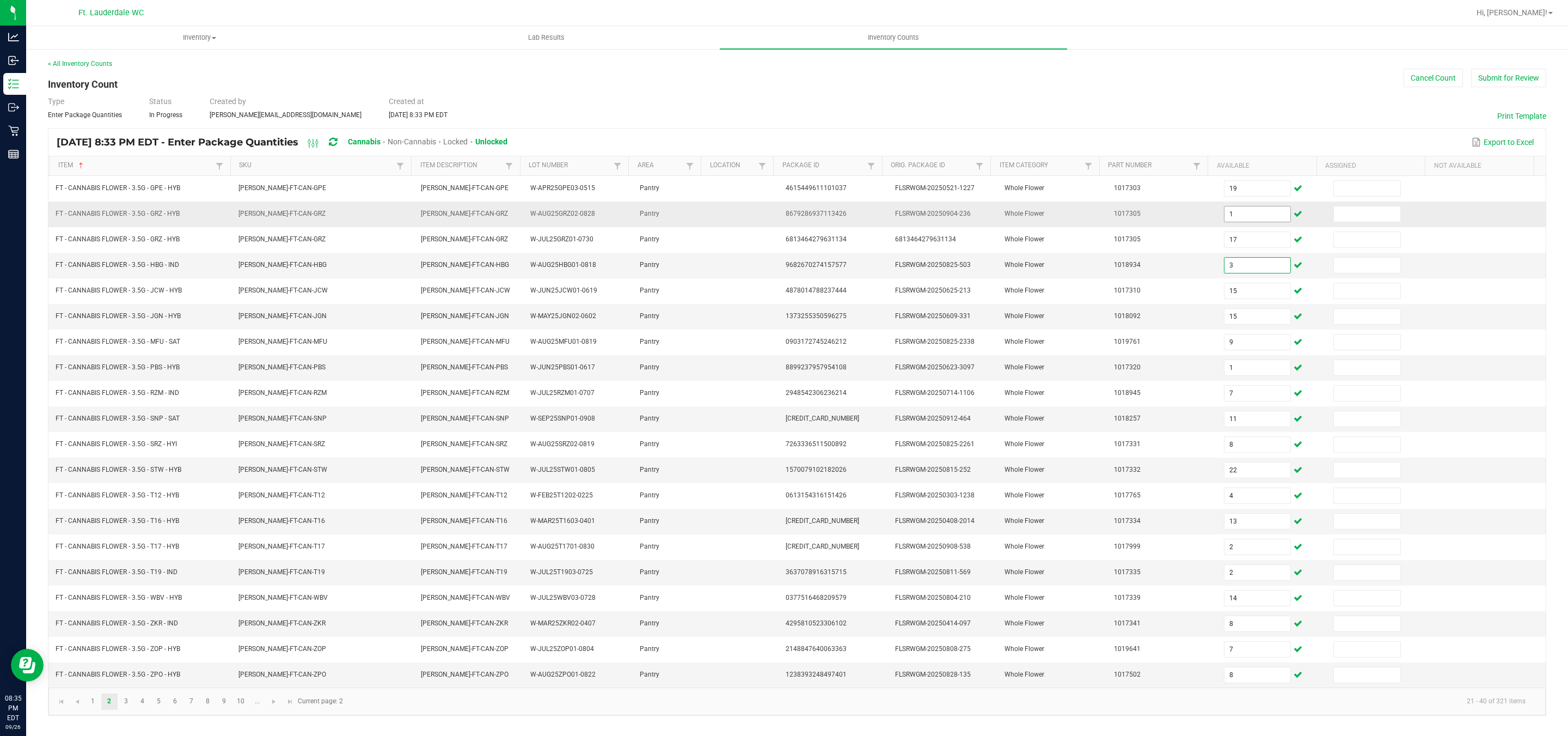
type input "3"
type input "17"
type input "15"
type input "9"
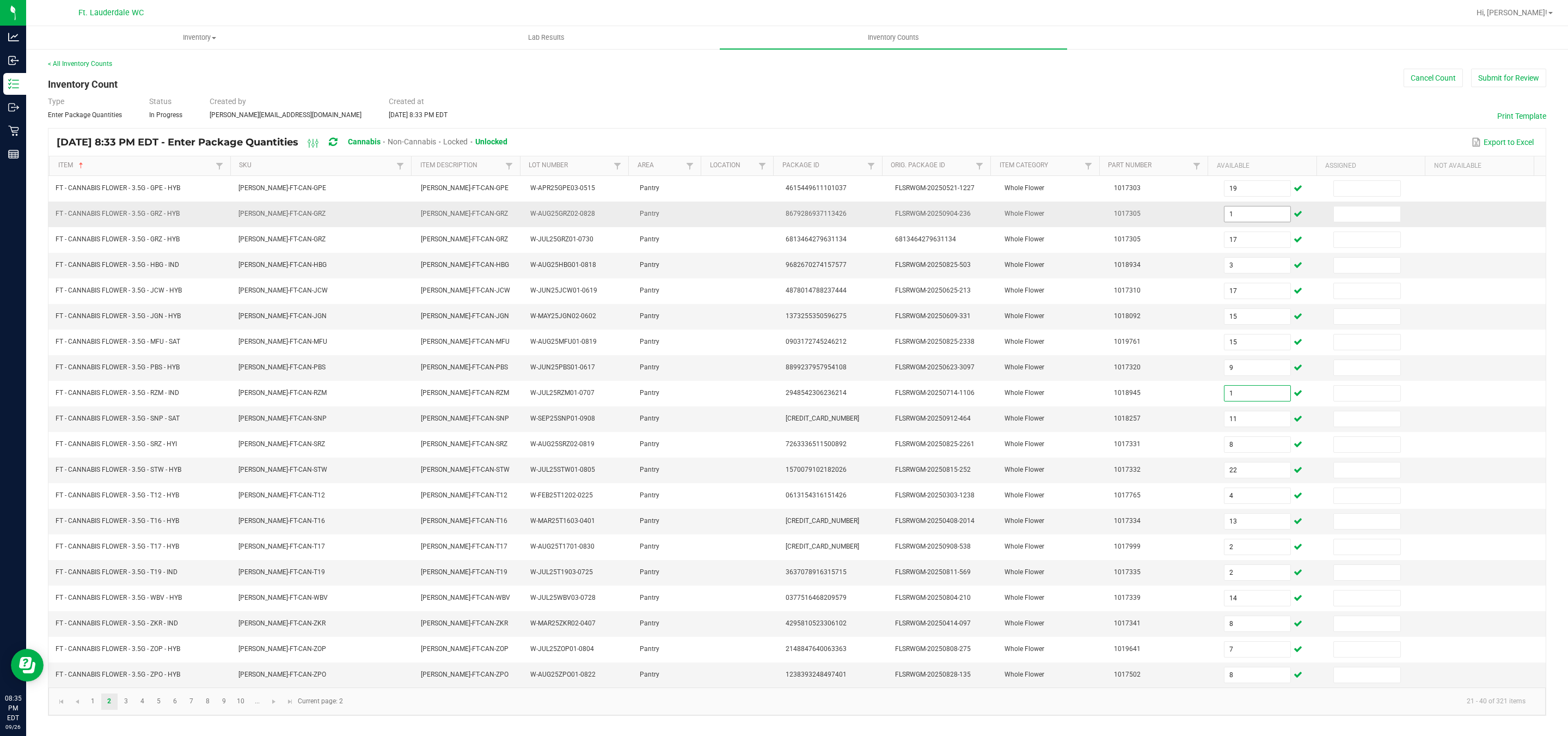
type input "1"
type input "7"
type input "11"
type input "8"
type input "22"
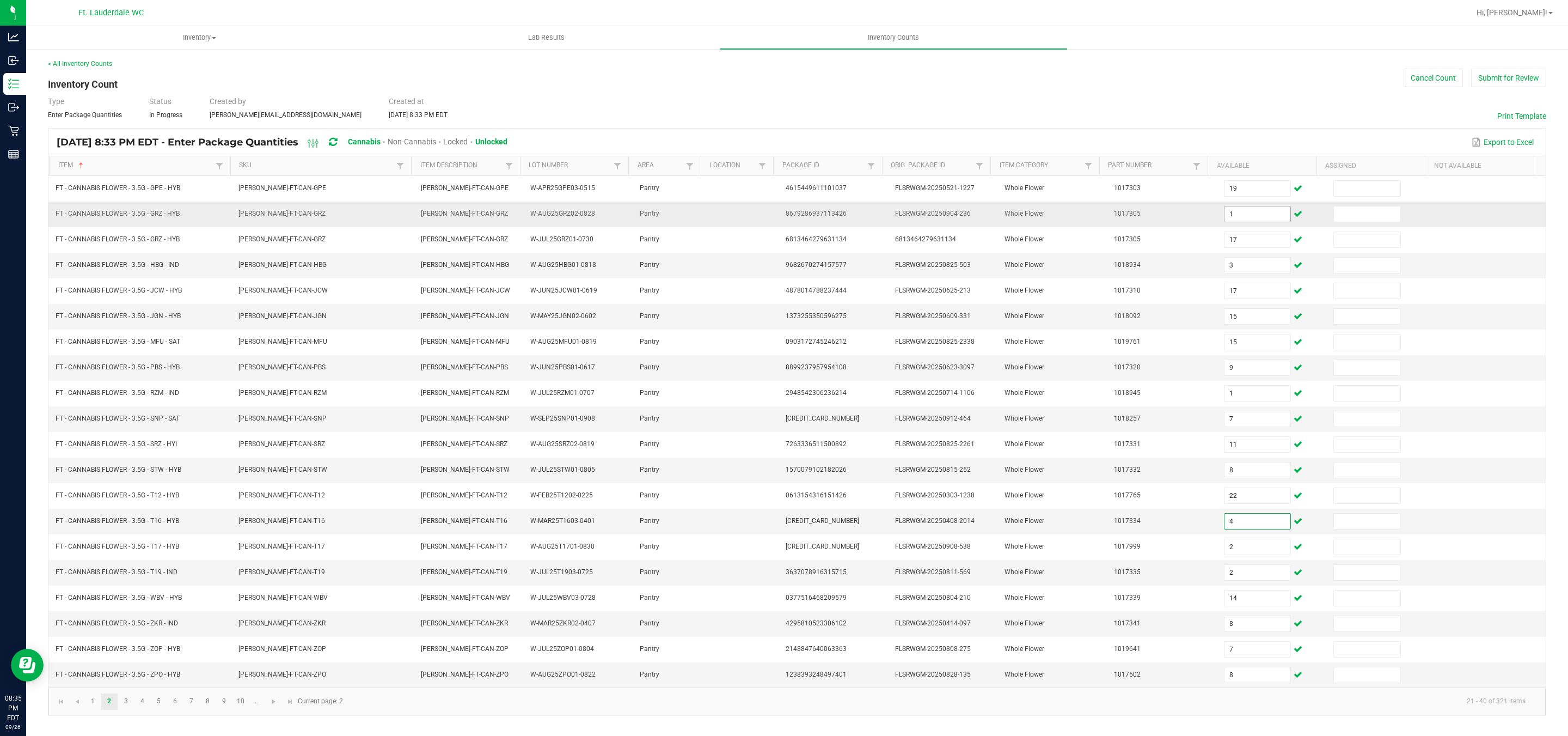
type input "4"
type input "13"
type input "2"
type input "14"
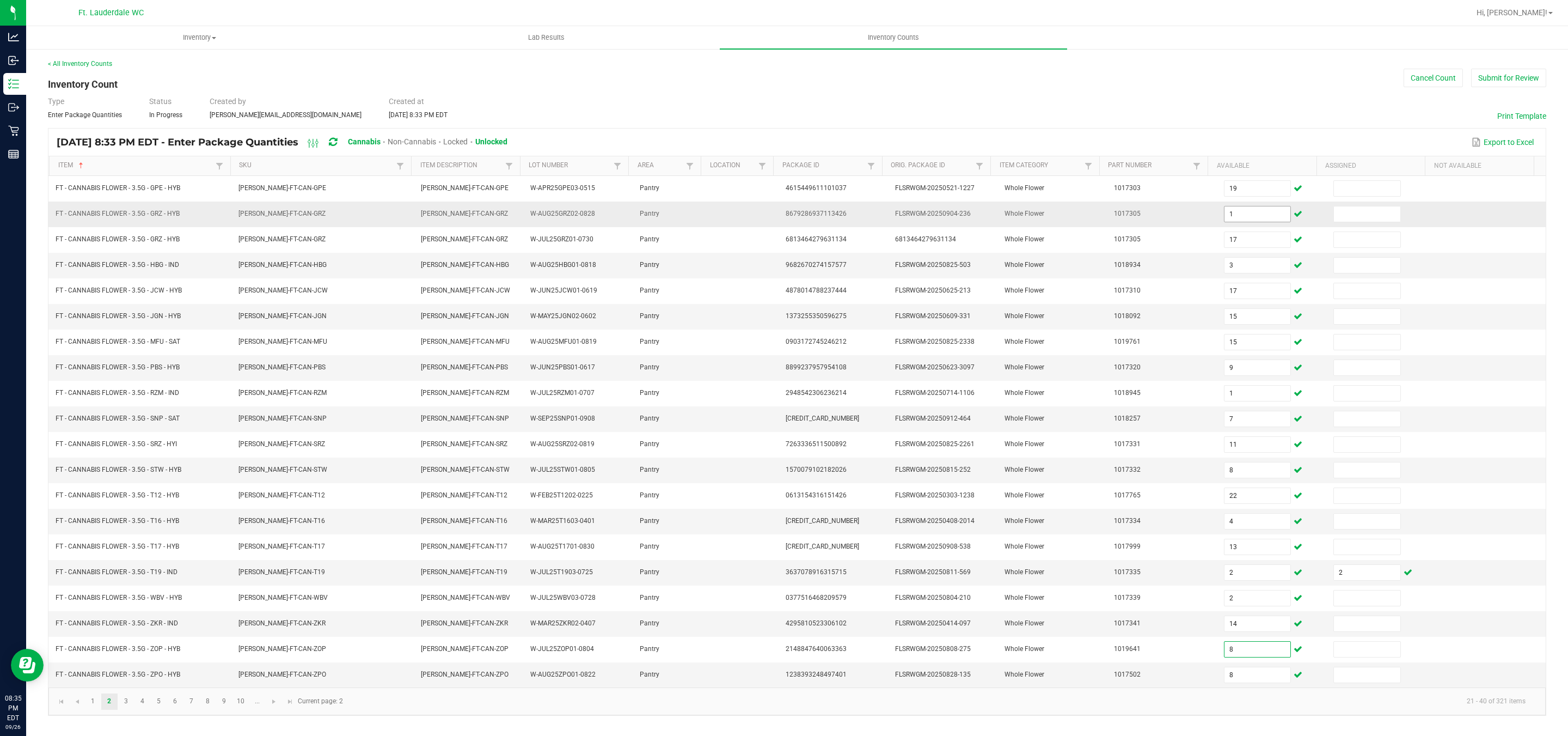
type input "8"
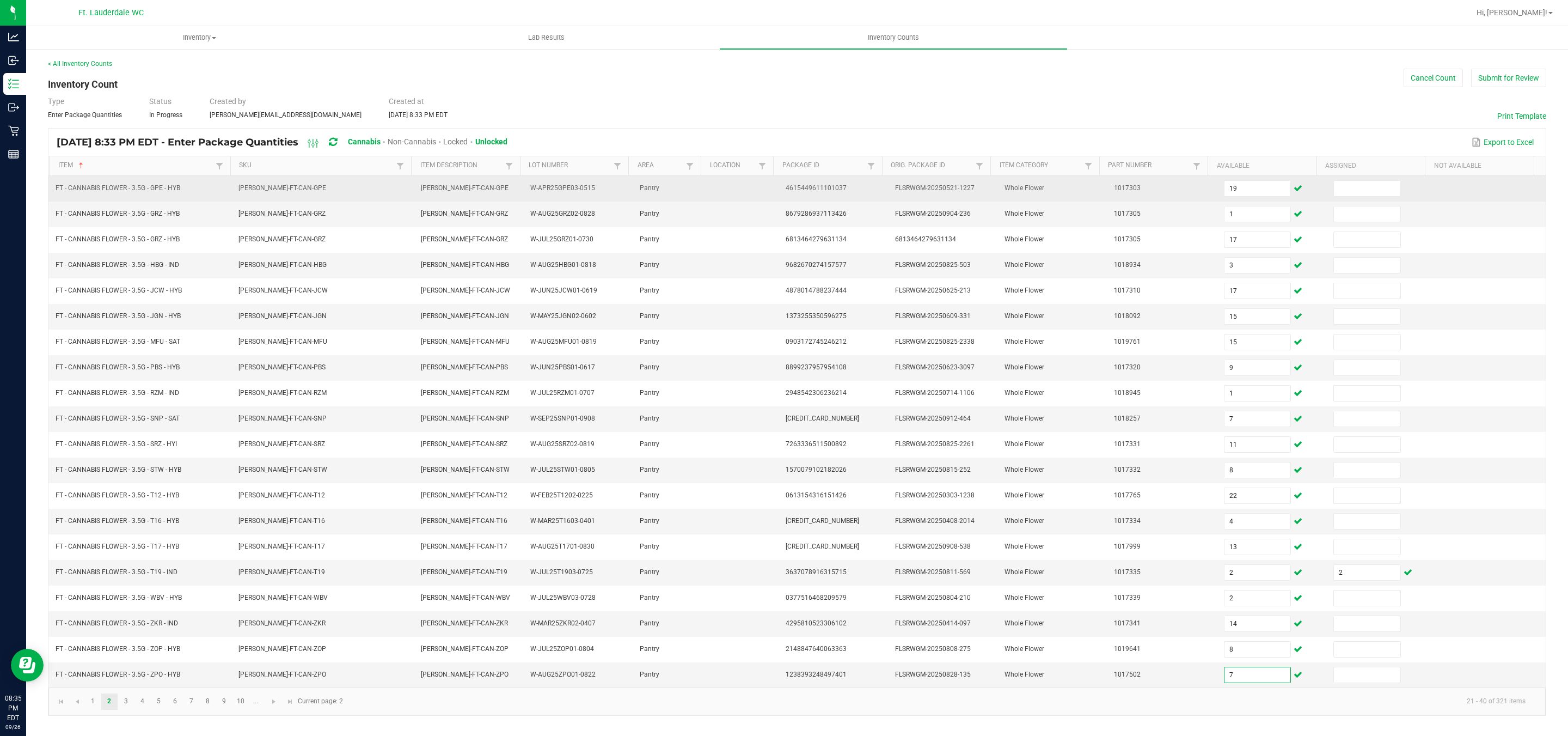
type input "7"
click at [1364, 178] on td at bounding box center [1381, 188] width 110 height 25
click at [1357, 191] on input at bounding box center [1367, 189] width 66 height 16
type input "0"
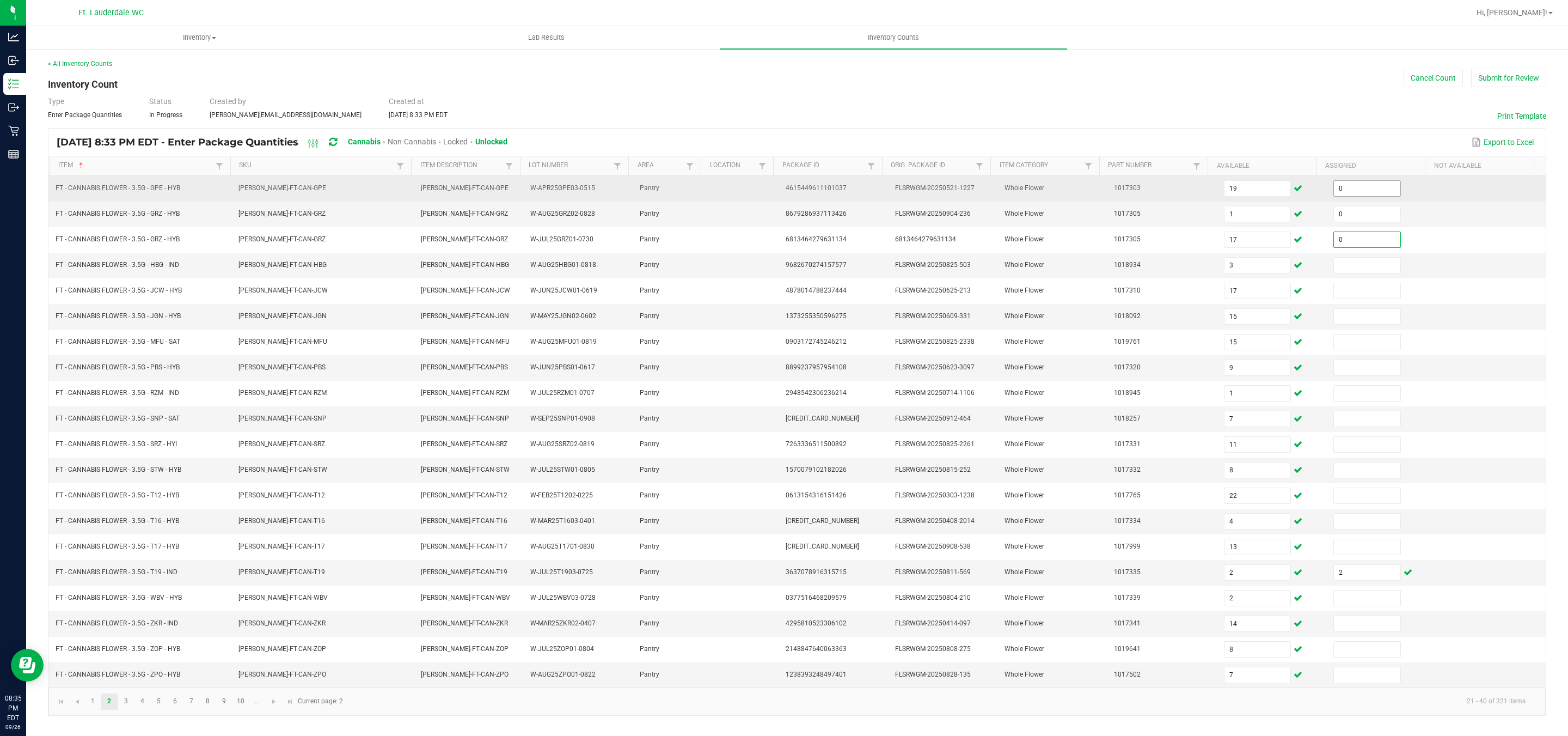
type input "0"
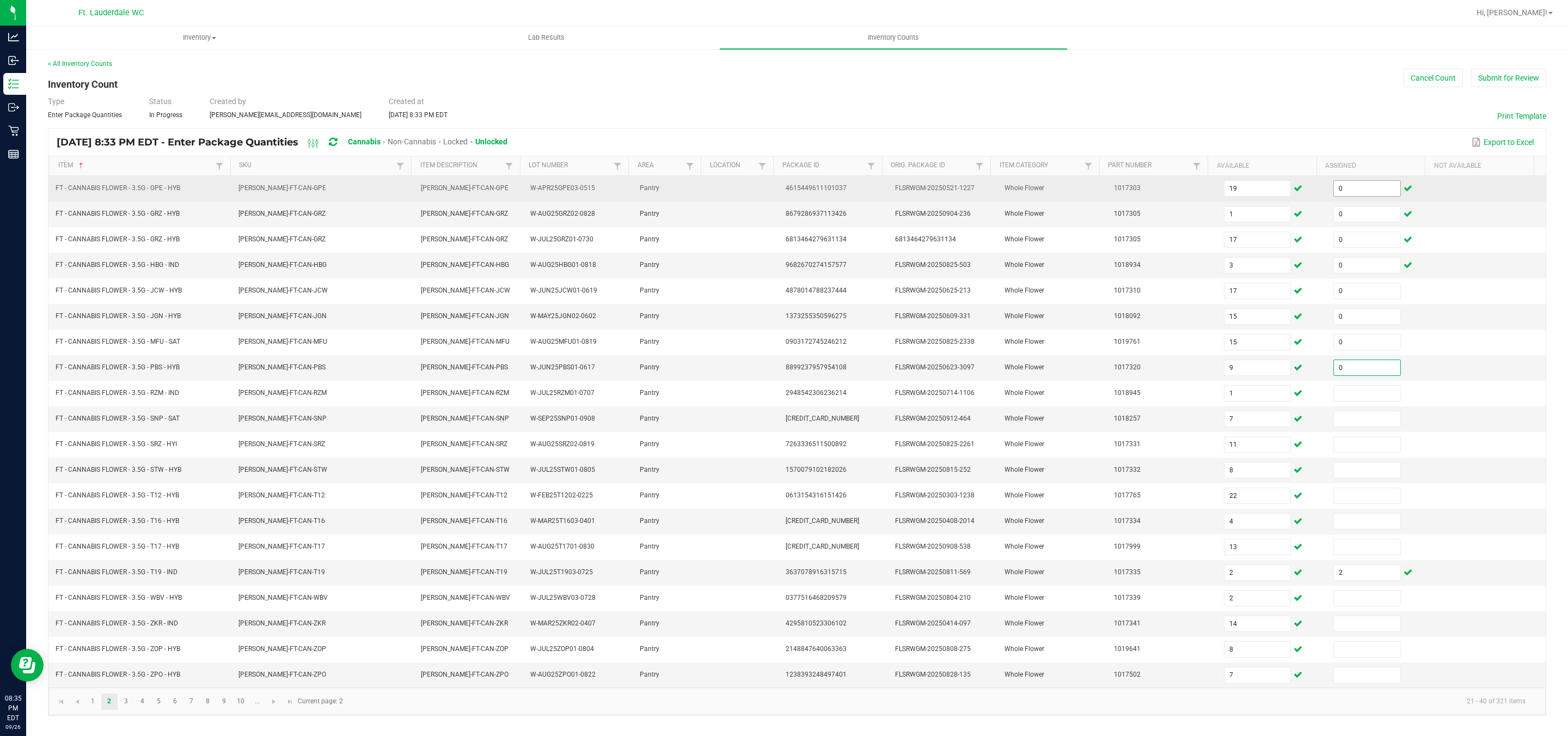
type input "0"
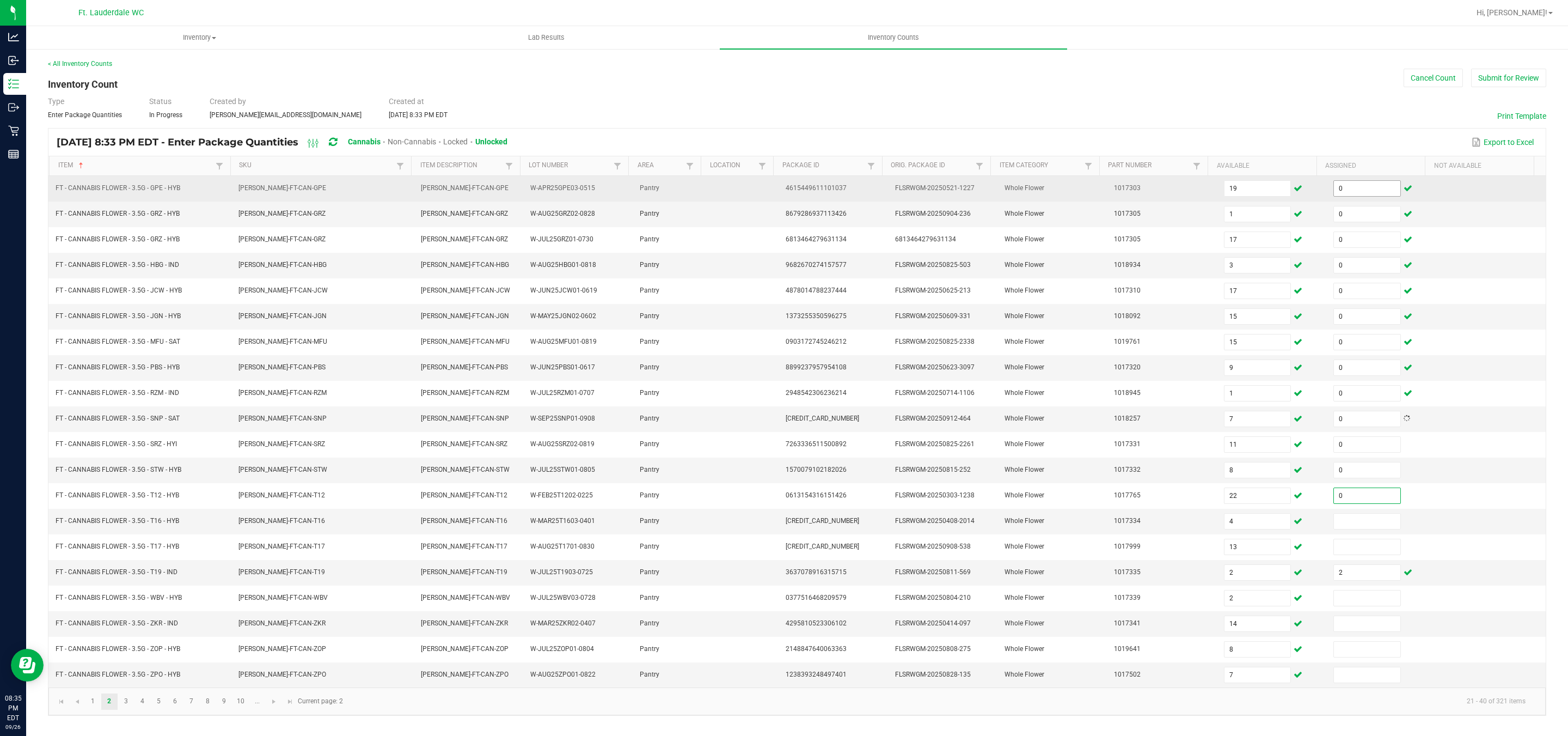
type input "0"
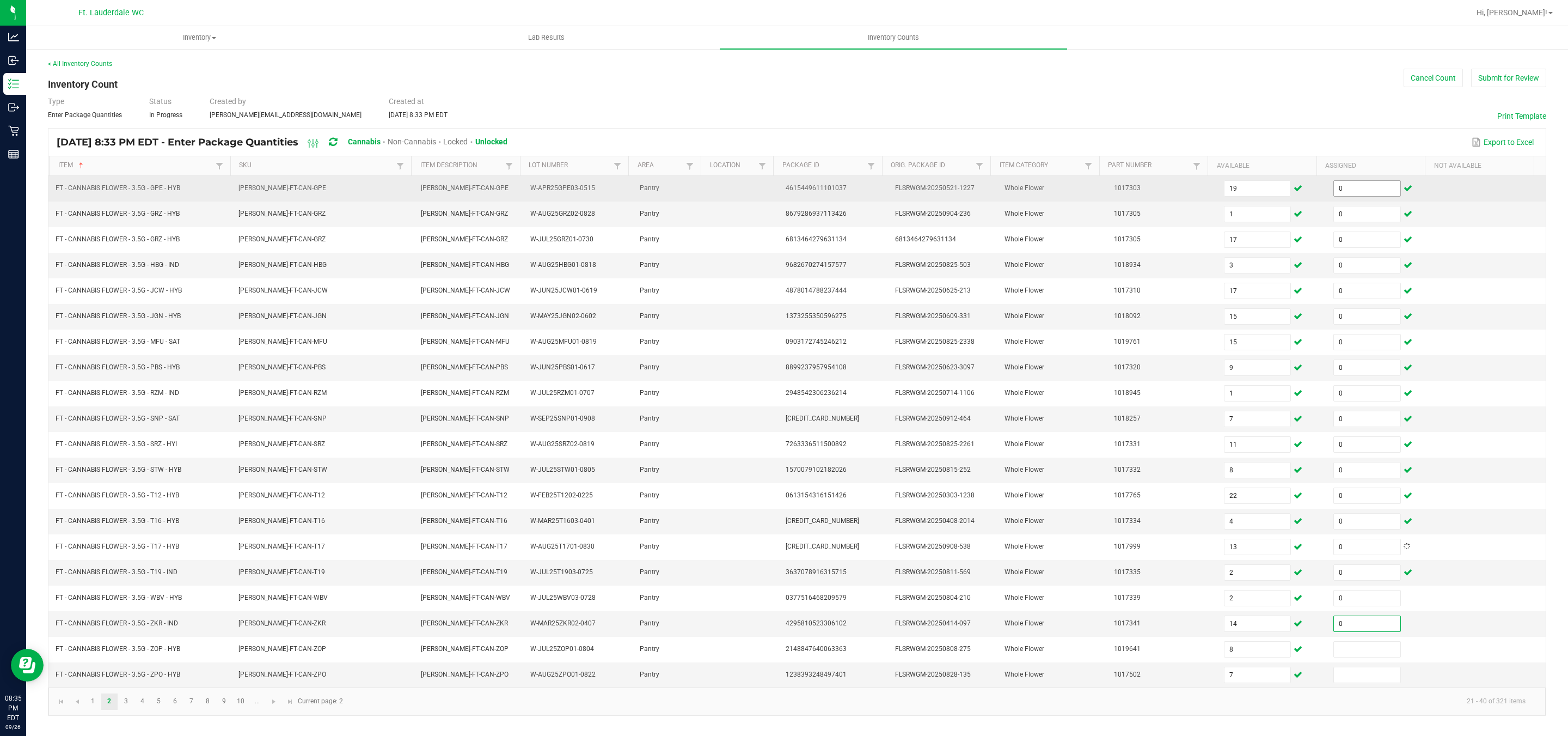
type input "0"
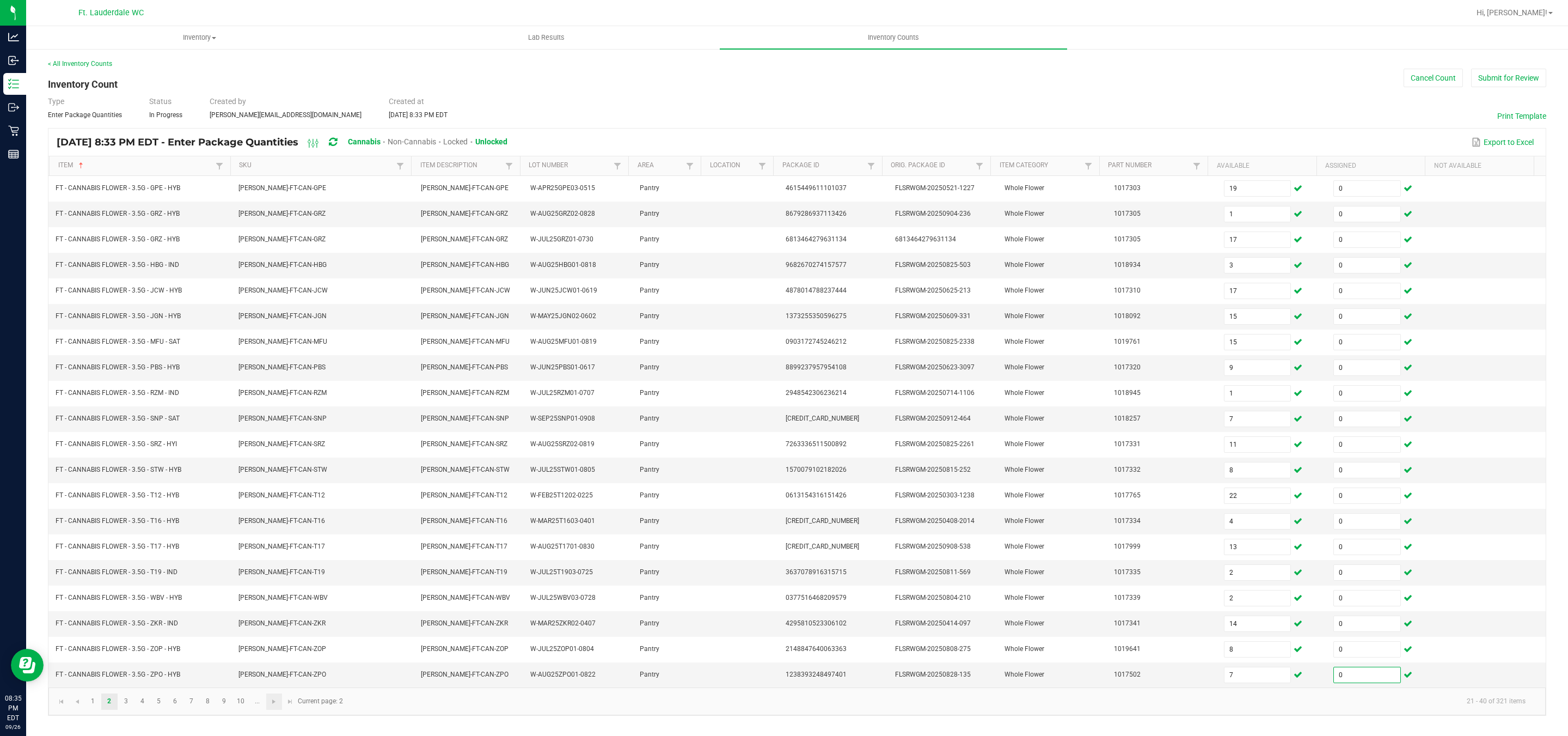
type input "0"
click at [280, 709] on link at bounding box center [274, 701] width 16 height 16
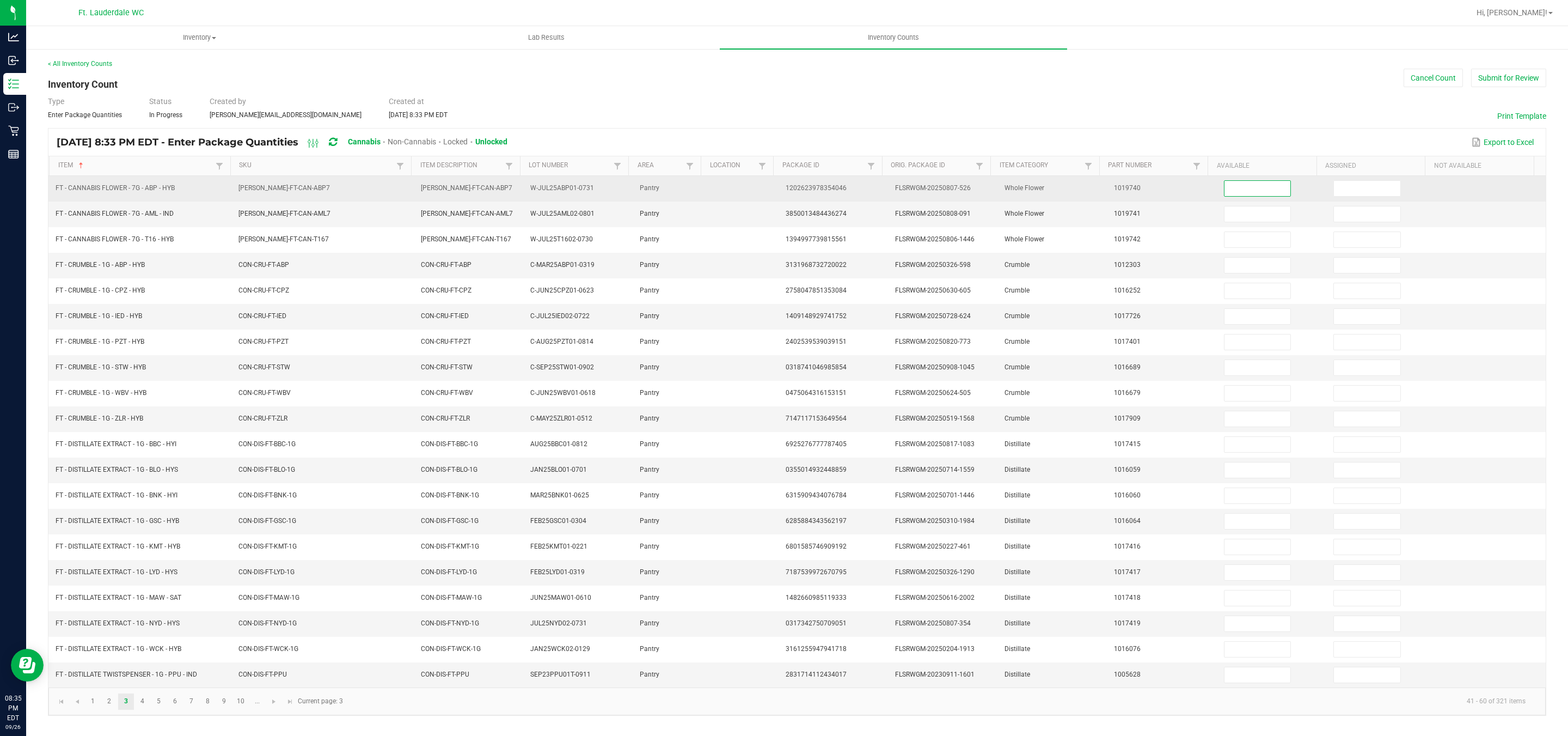
click at [1250, 195] on input at bounding box center [1258, 189] width 66 height 16
type input "19"
type input "18"
type input "3"
type input "17"
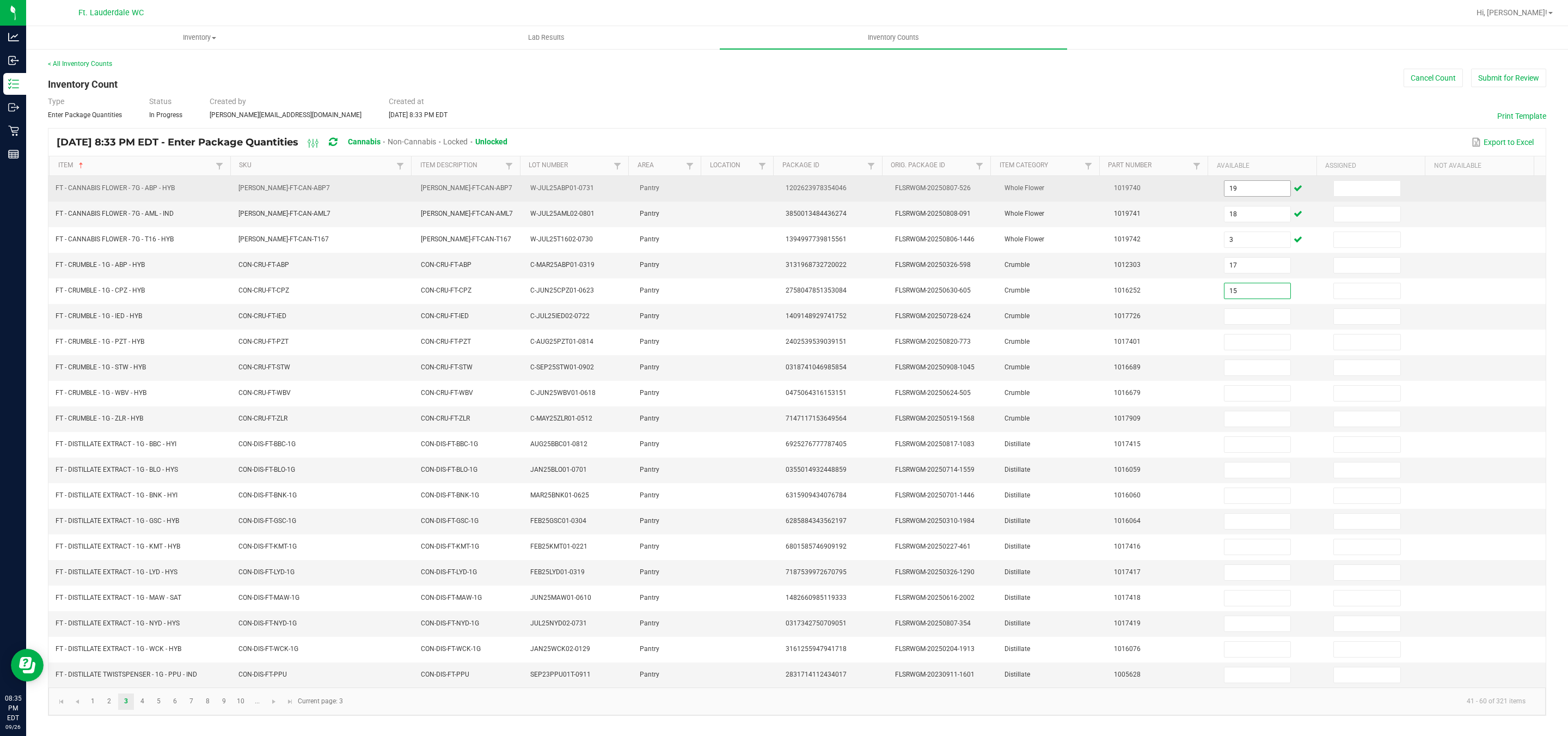
type input "15"
click at [1243, 190] on input "19" at bounding box center [1258, 189] width 66 height 16
click at [1240, 190] on input "19" at bounding box center [1258, 189] width 66 height 16
type input "198"
type input "2"
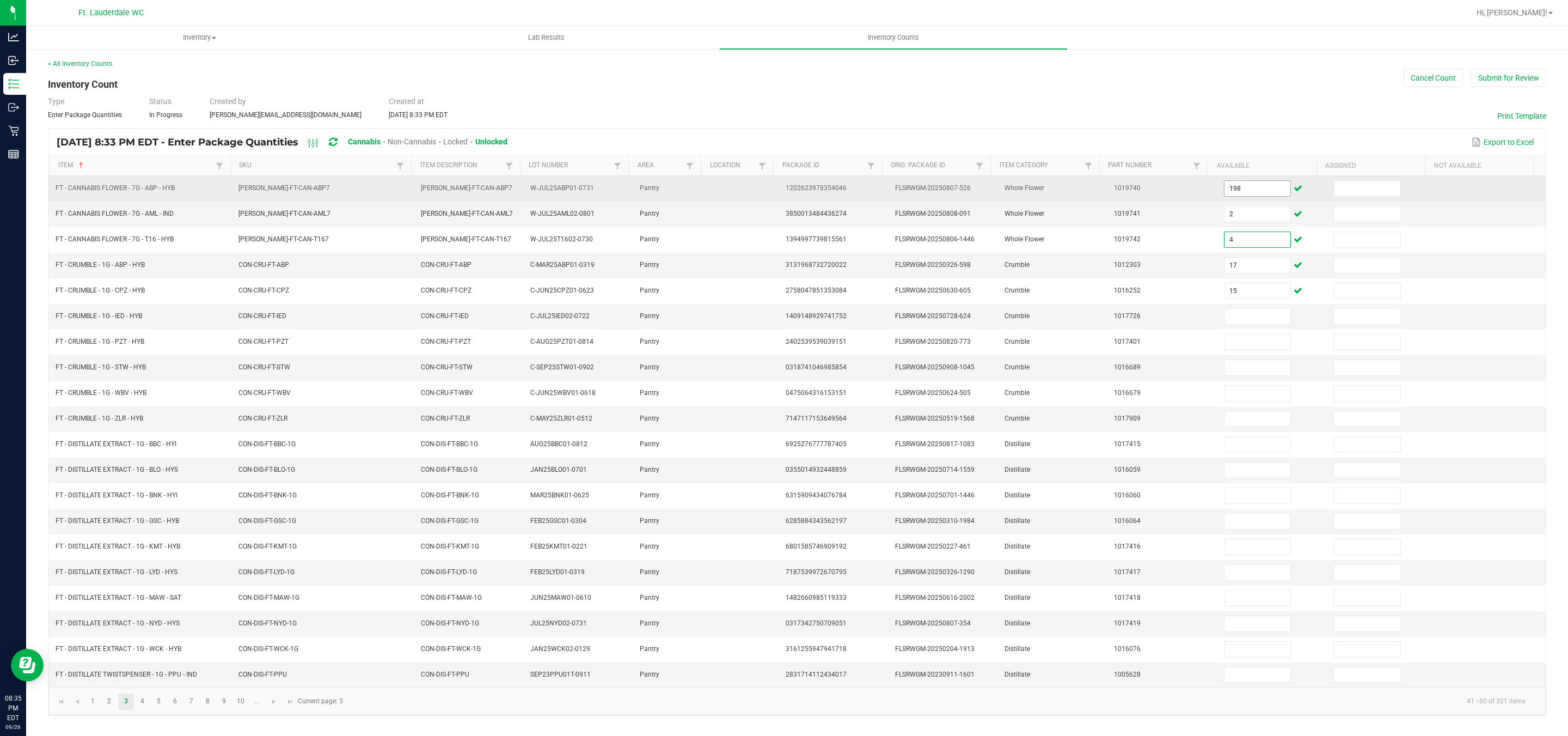
type input "4"
type input "3"
type input "5"
type input "7"
type input "3"
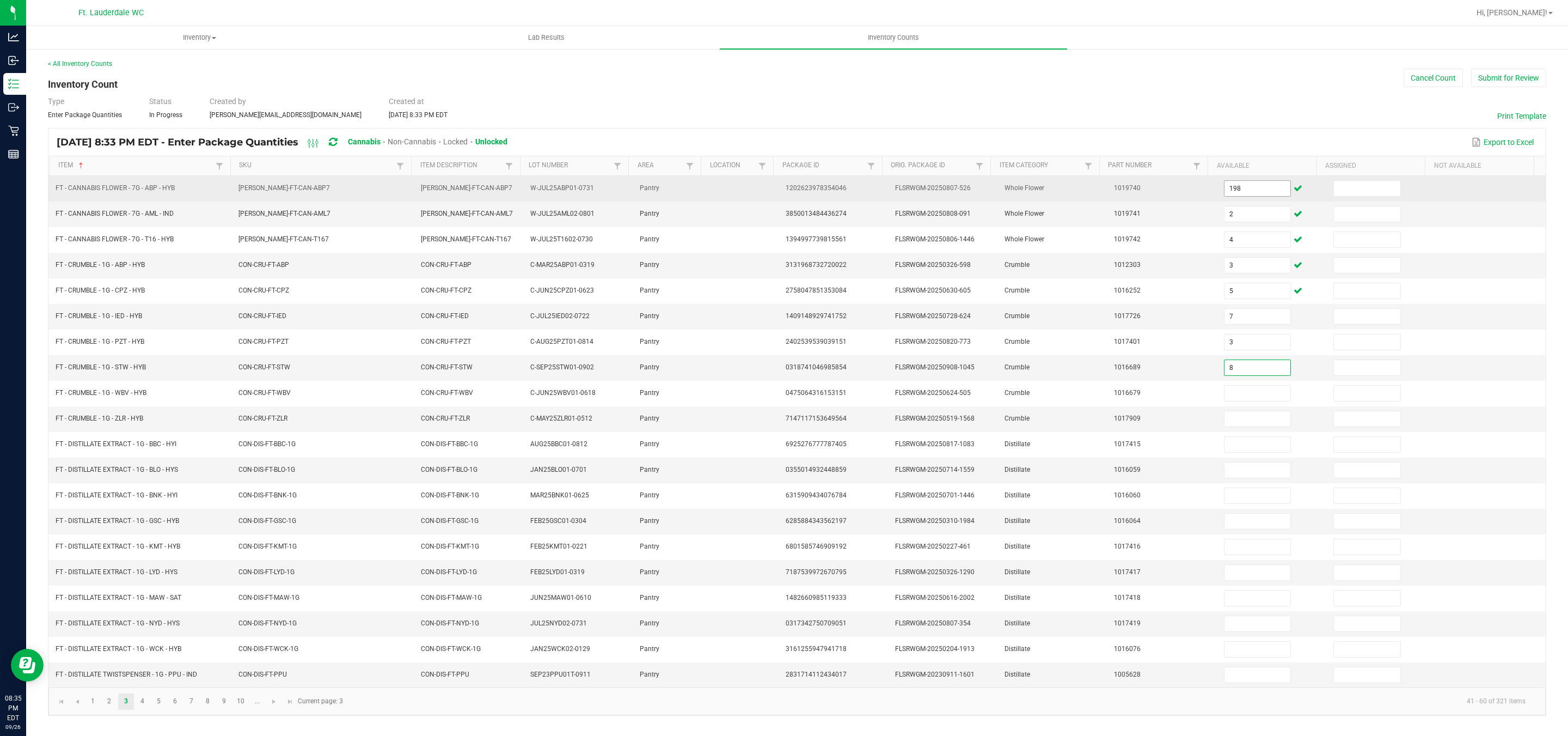
type input "8"
type input "3"
type input "2"
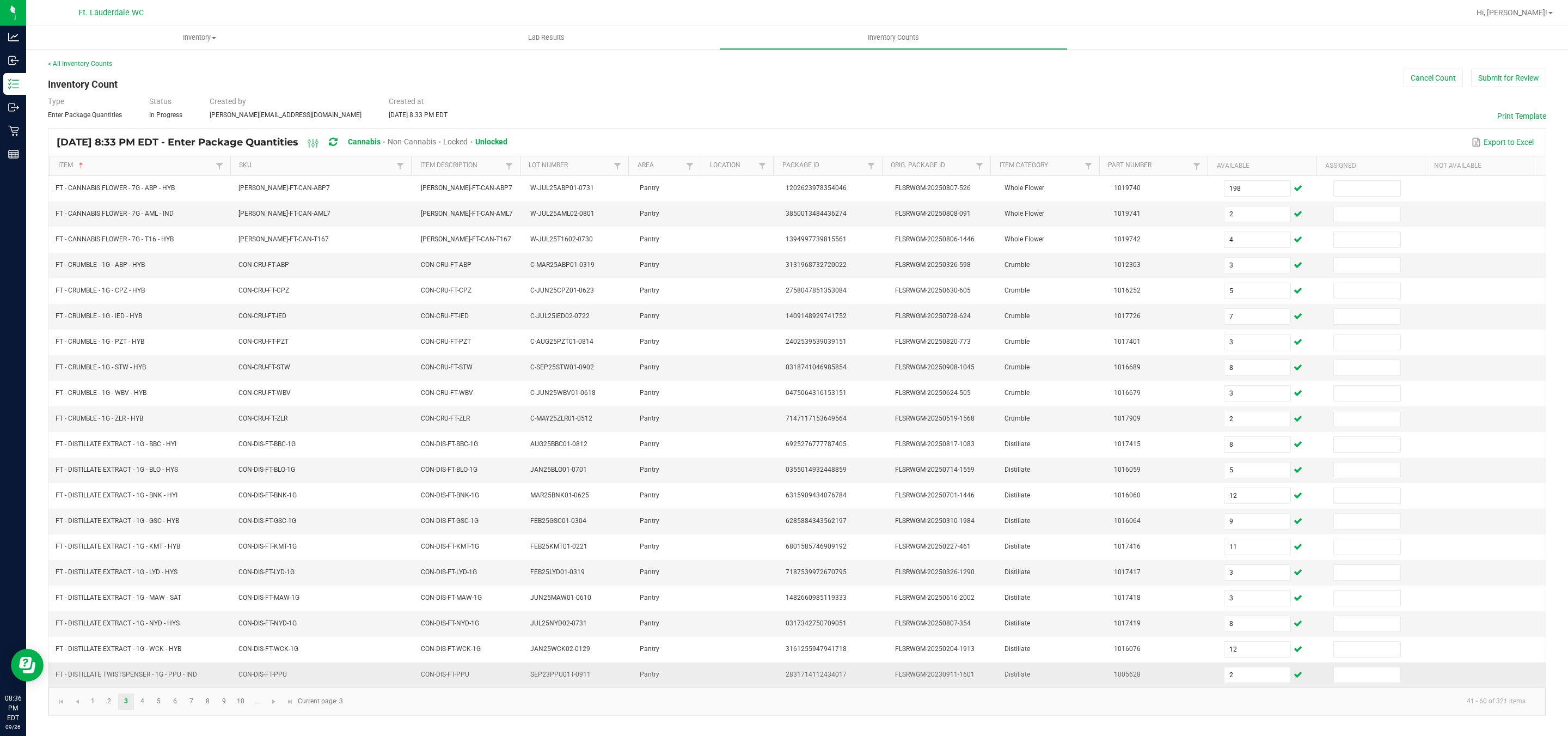
click at [1038, 687] on td "Distillate" at bounding box center [1052, 674] width 110 height 25
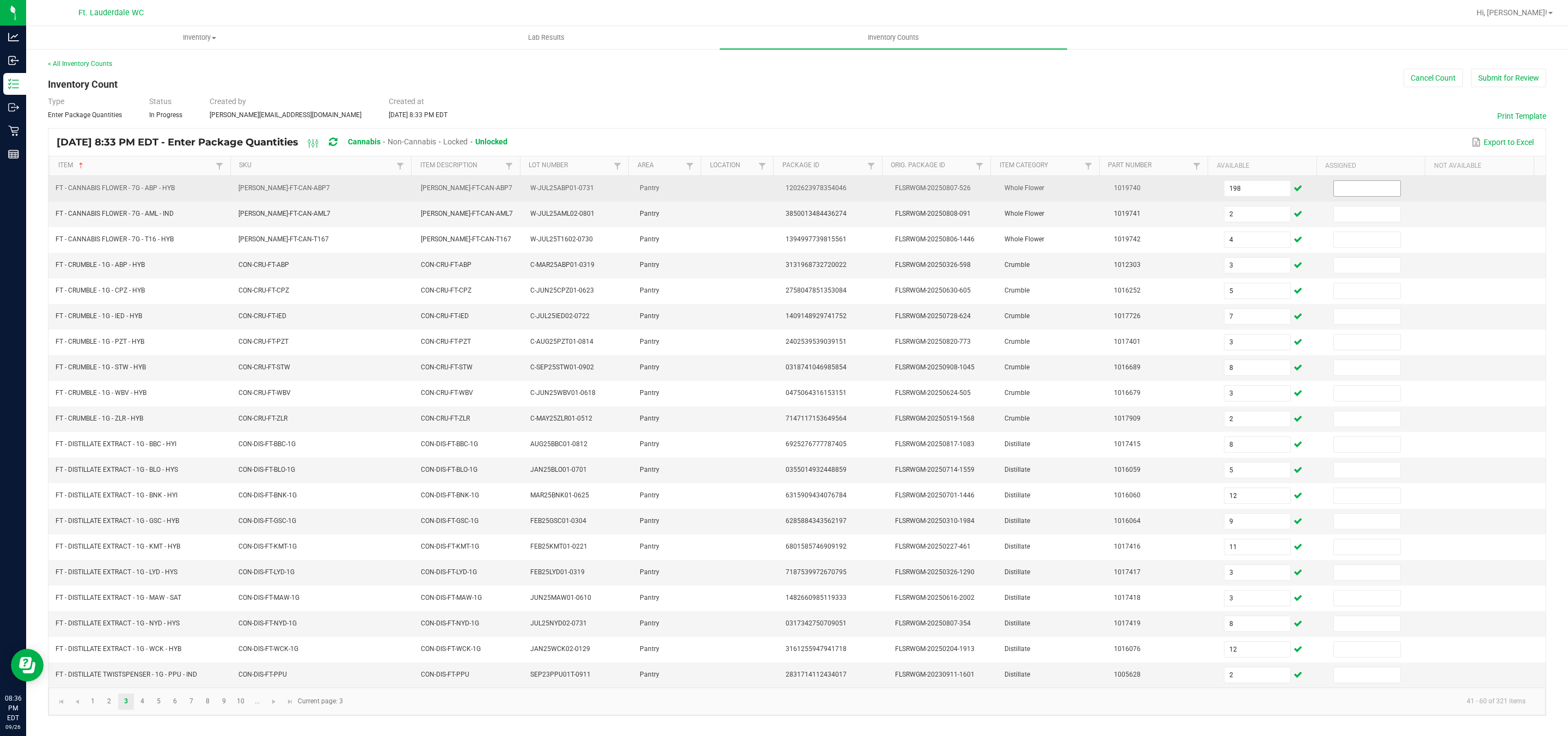
click at [1352, 188] on input at bounding box center [1367, 189] width 66 height 16
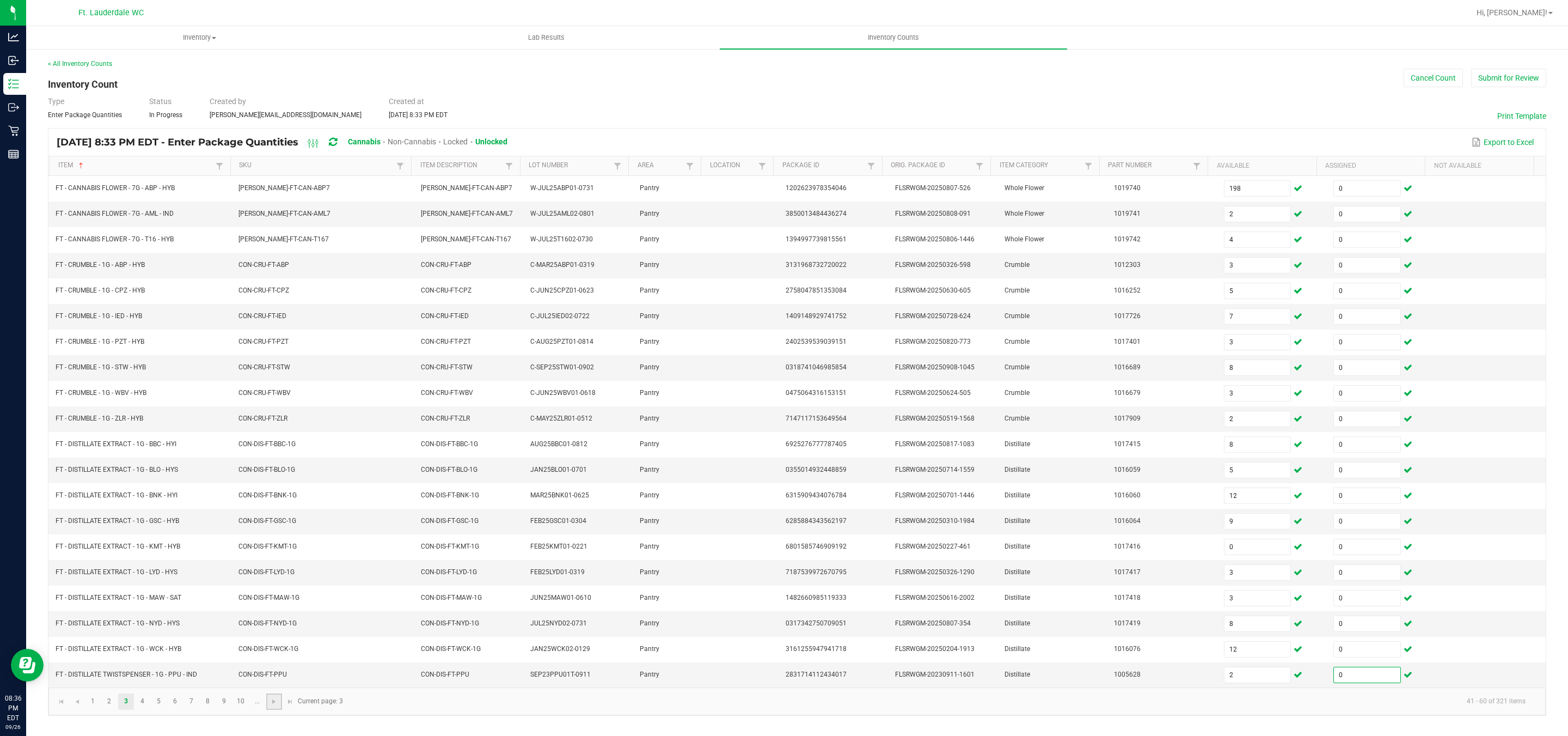
click at [268, 709] on link at bounding box center [274, 701] width 16 height 16
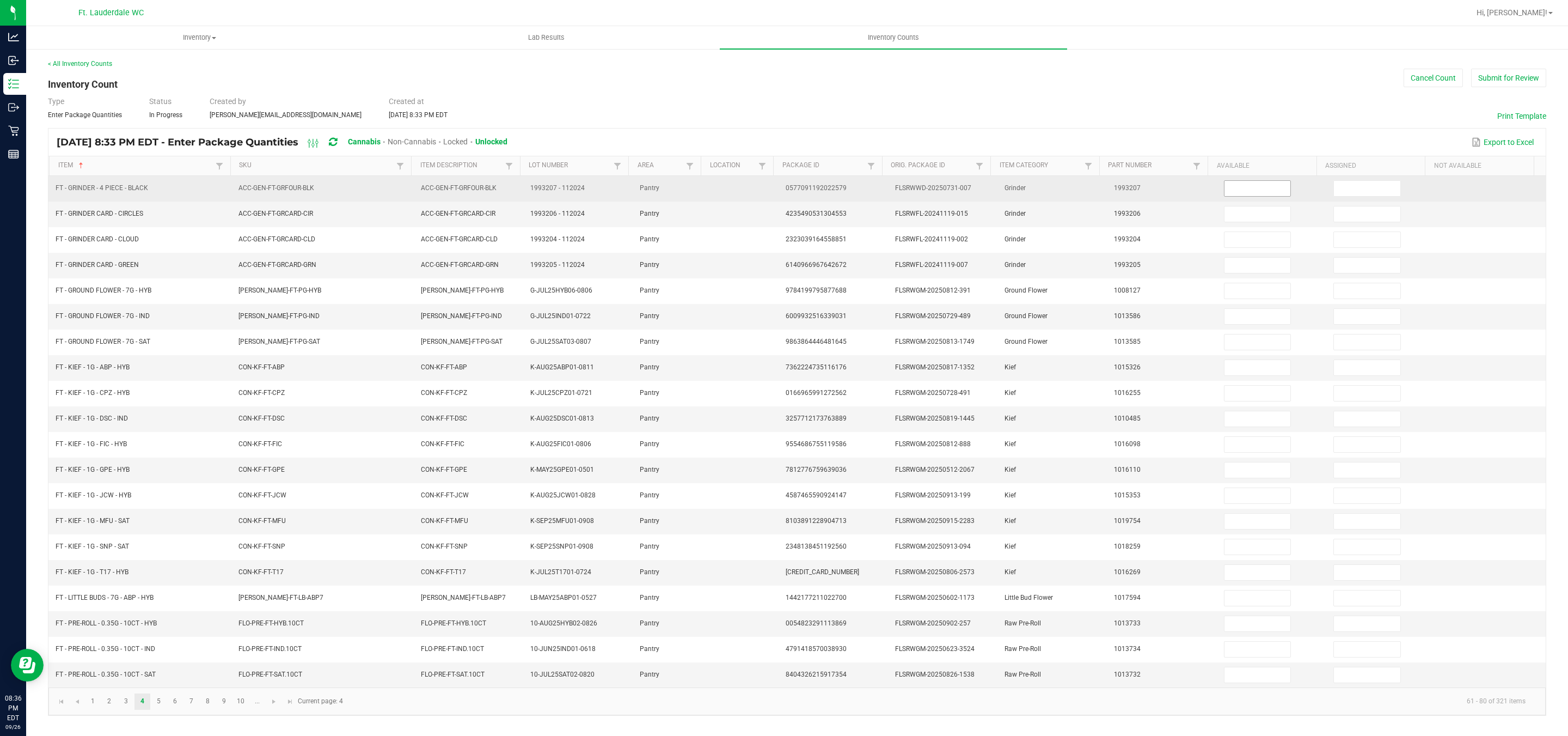
click at [1224, 187] on input at bounding box center [1258, 189] width 66 height 16
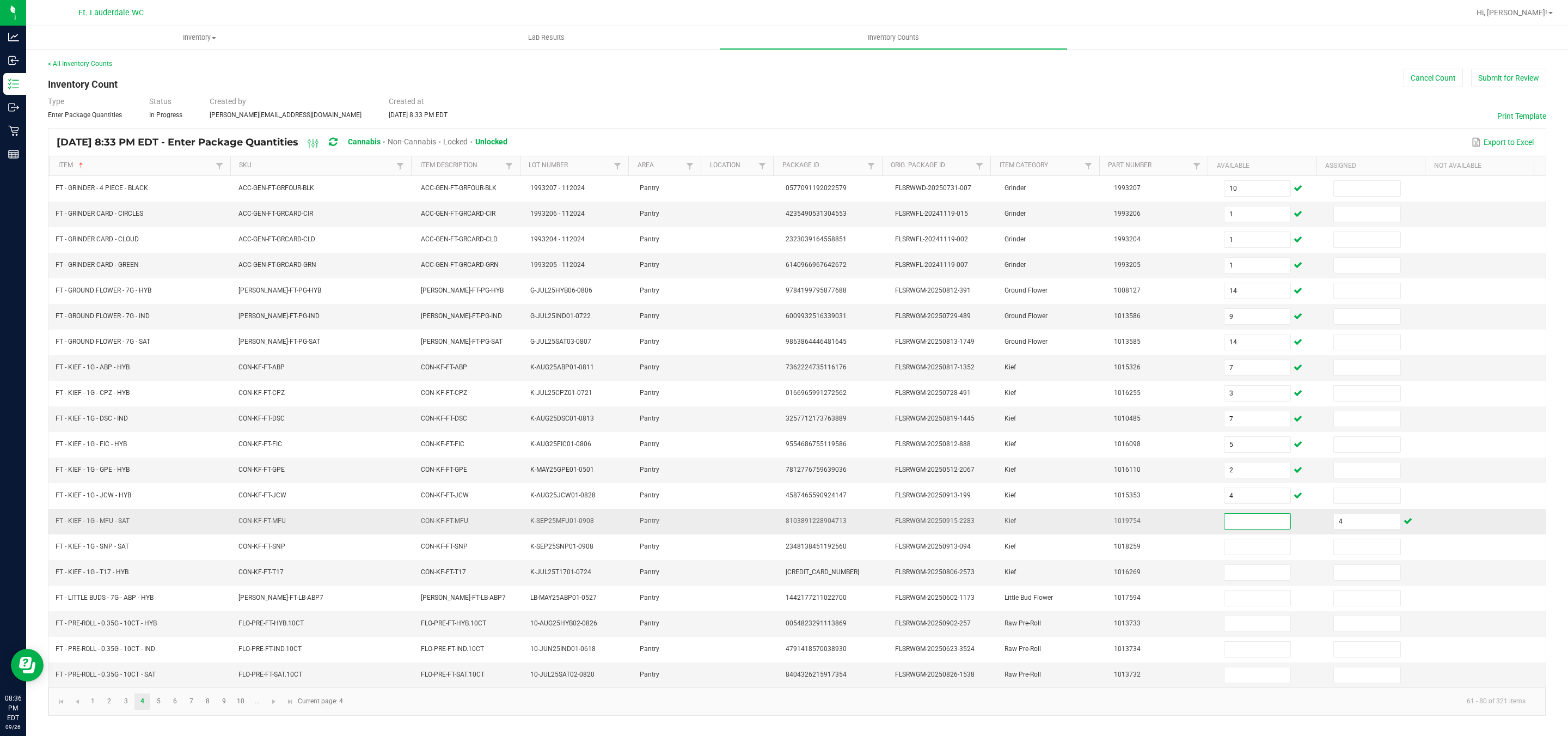
click at [1224, 528] on input at bounding box center [1258, 521] width 66 height 16
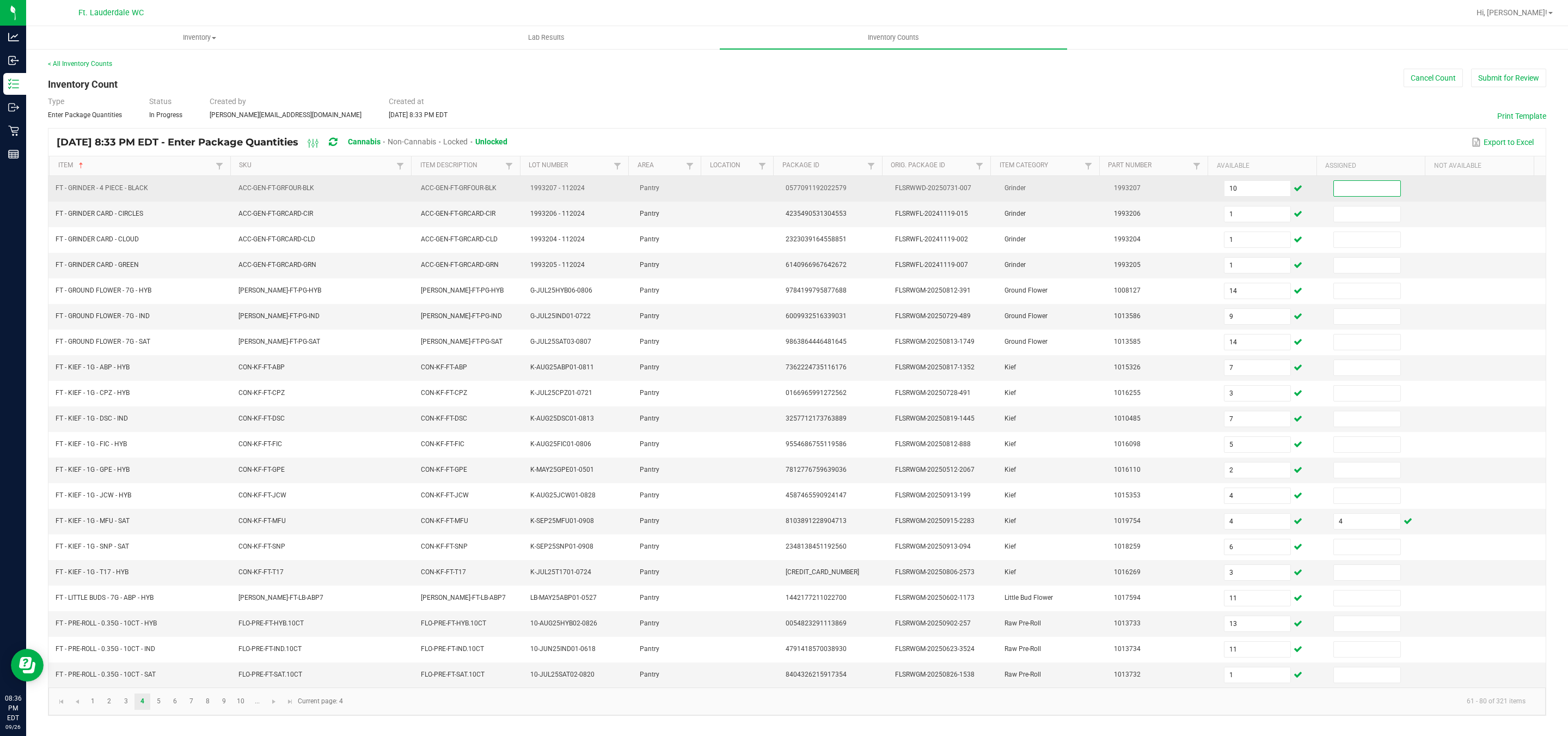
click at [1368, 196] on input at bounding box center [1367, 189] width 66 height 16
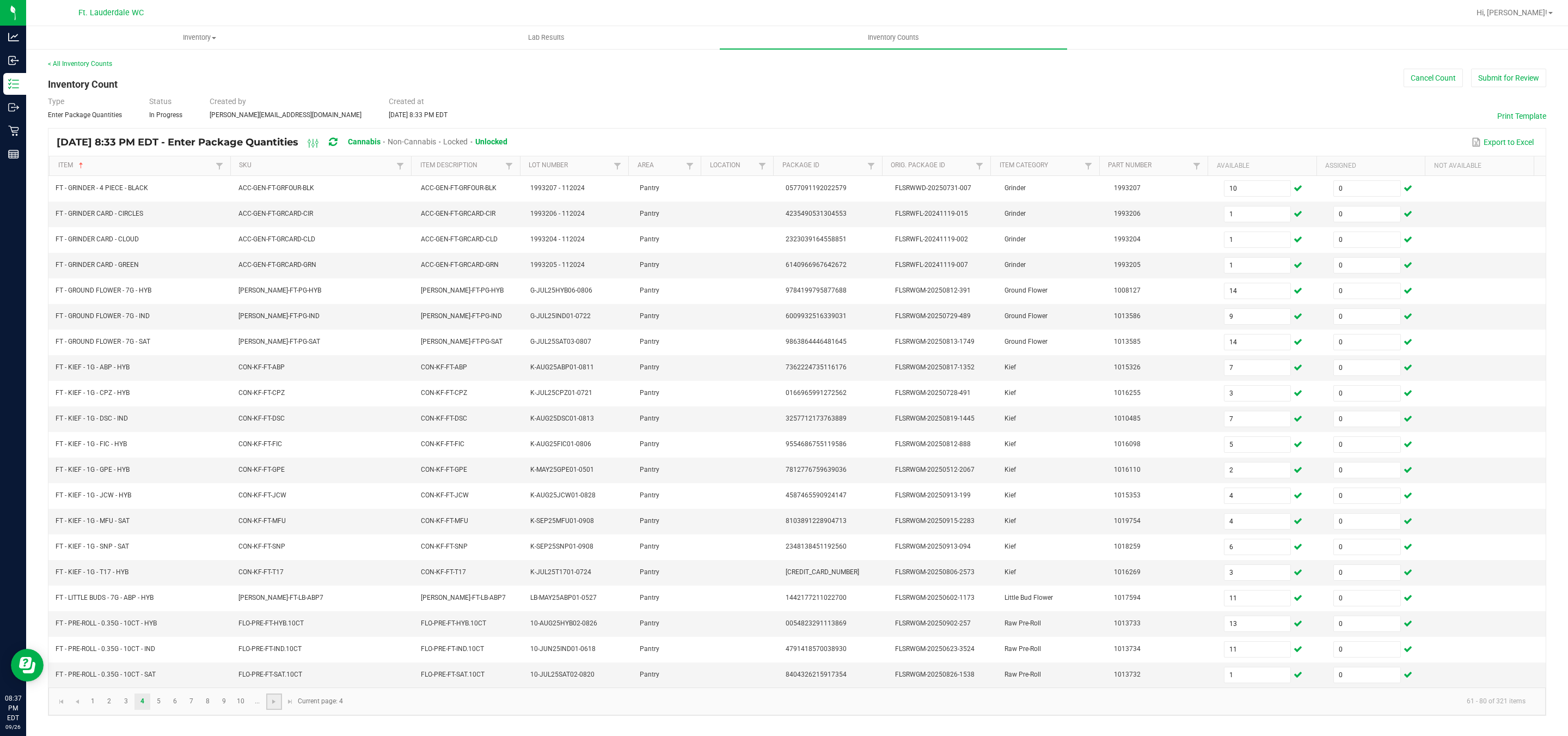
click at [276, 709] on link at bounding box center [274, 701] width 16 height 16
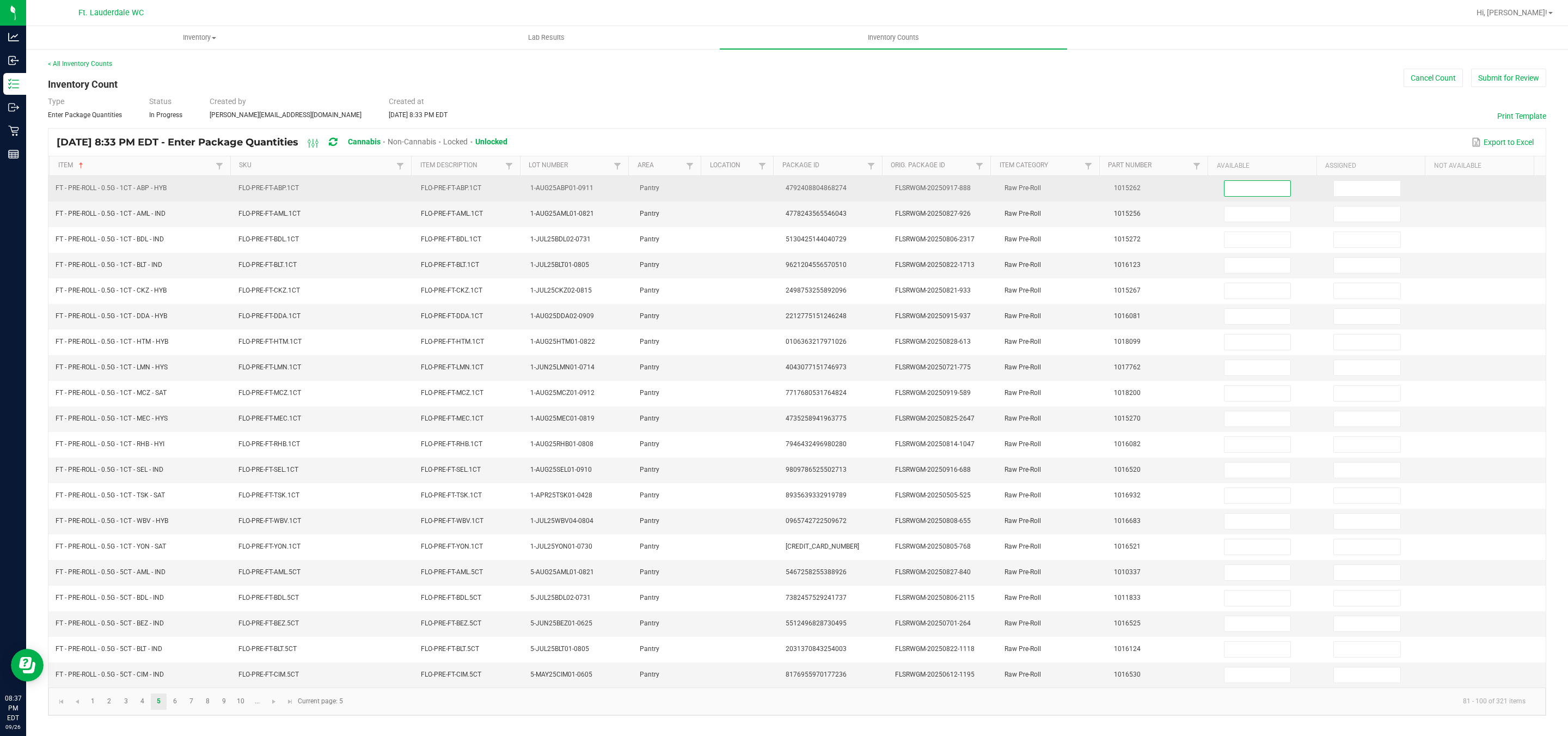
click at [1243, 189] on input at bounding box center [1258, 189] width 66 height 16
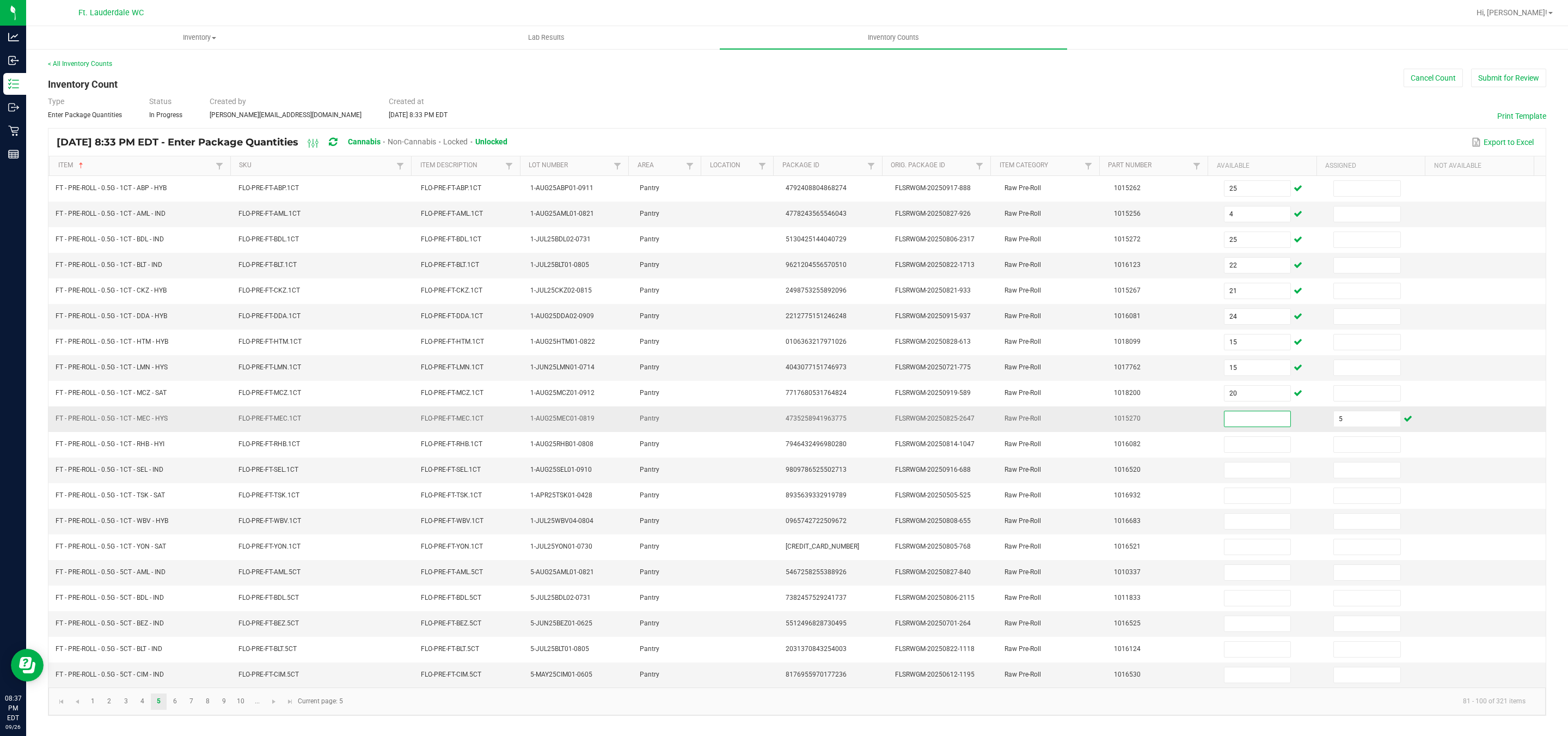
click at [1237, 427] on input at bounding box center [1258, 419] width 66 height 16
click at [1039, 687] on td "Raw Pre-Roll" at bounding box center [1052, 674] width 110 height 25
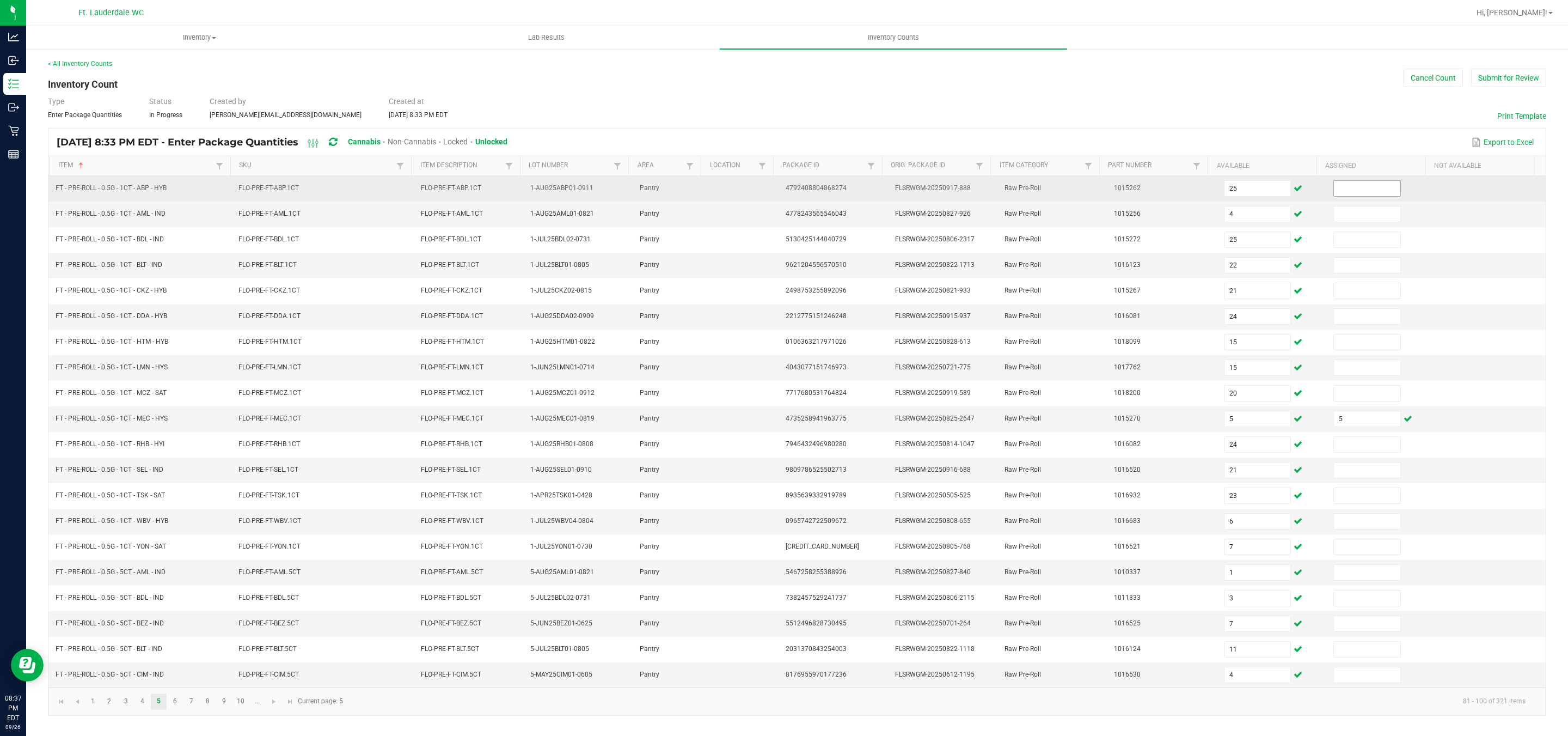
click at [1343, 196] on input at bounding box center [1367, 189] width 66 height 16
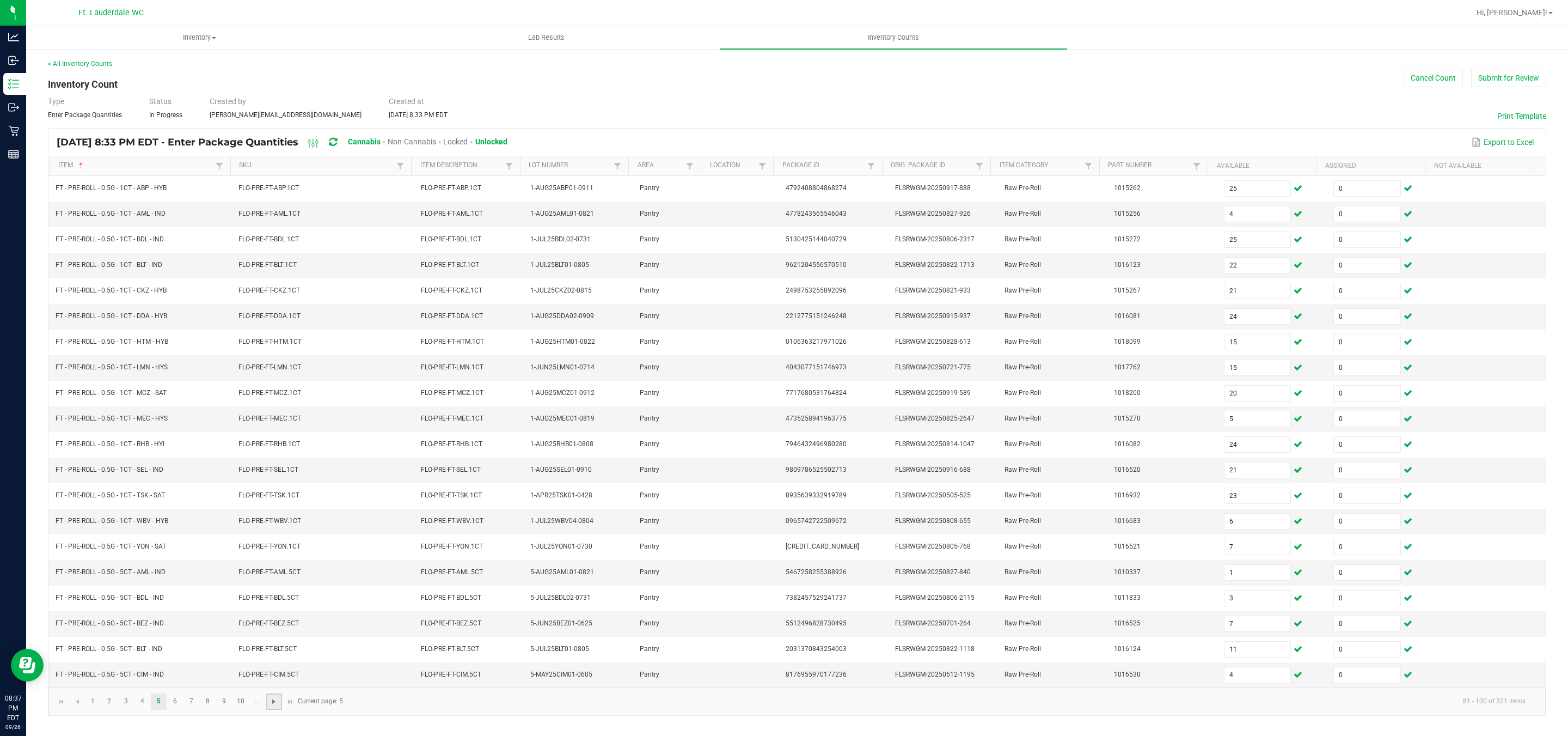
click at [272, 706] on span "Go to the next page" at bounding box center [274, 701] width 8 height 8
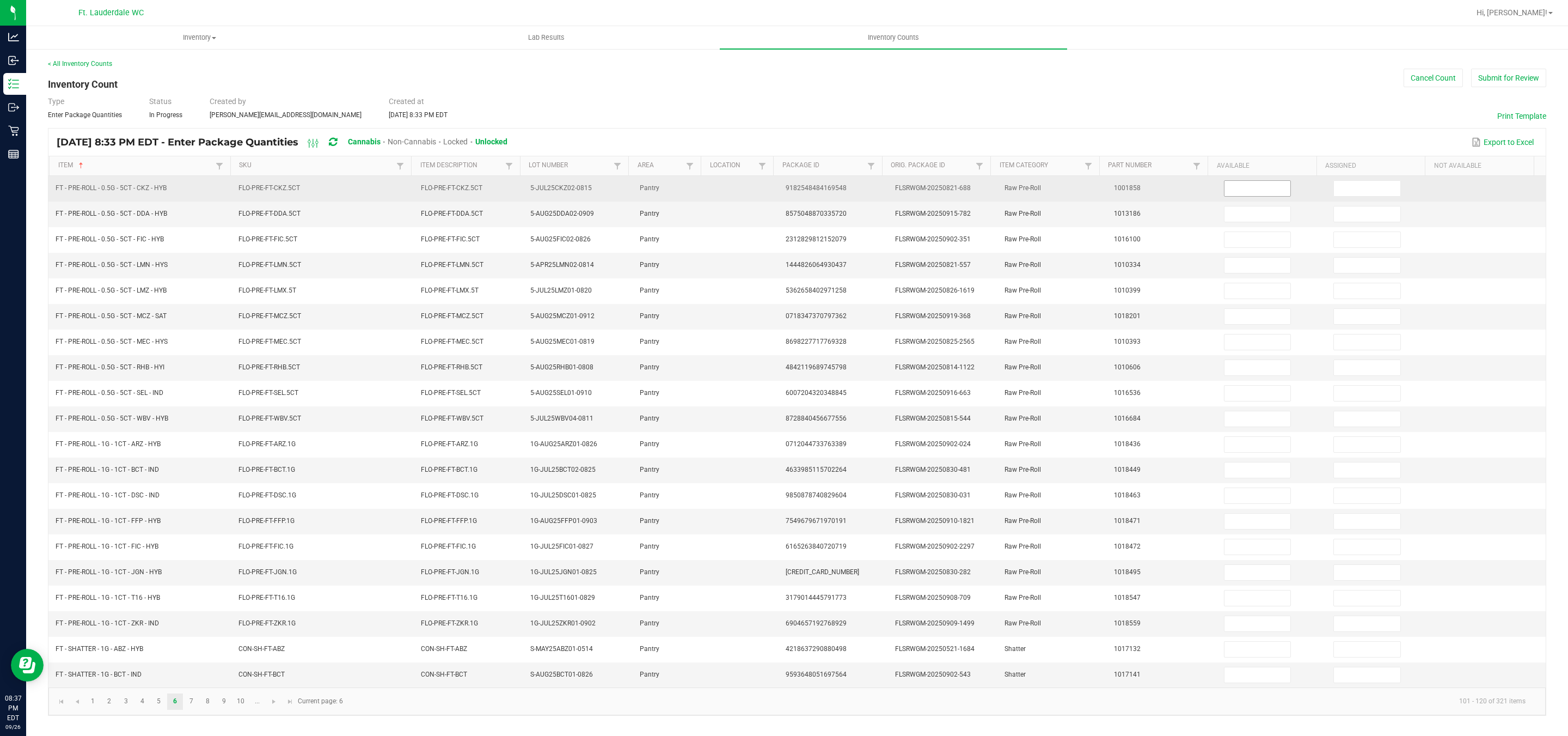
click at [1232, 187] on input at bounding box center [1258, 189] width 66 height 16
click at [1335, 196] on input at bounding box center [1367, 189] width 66 height 16
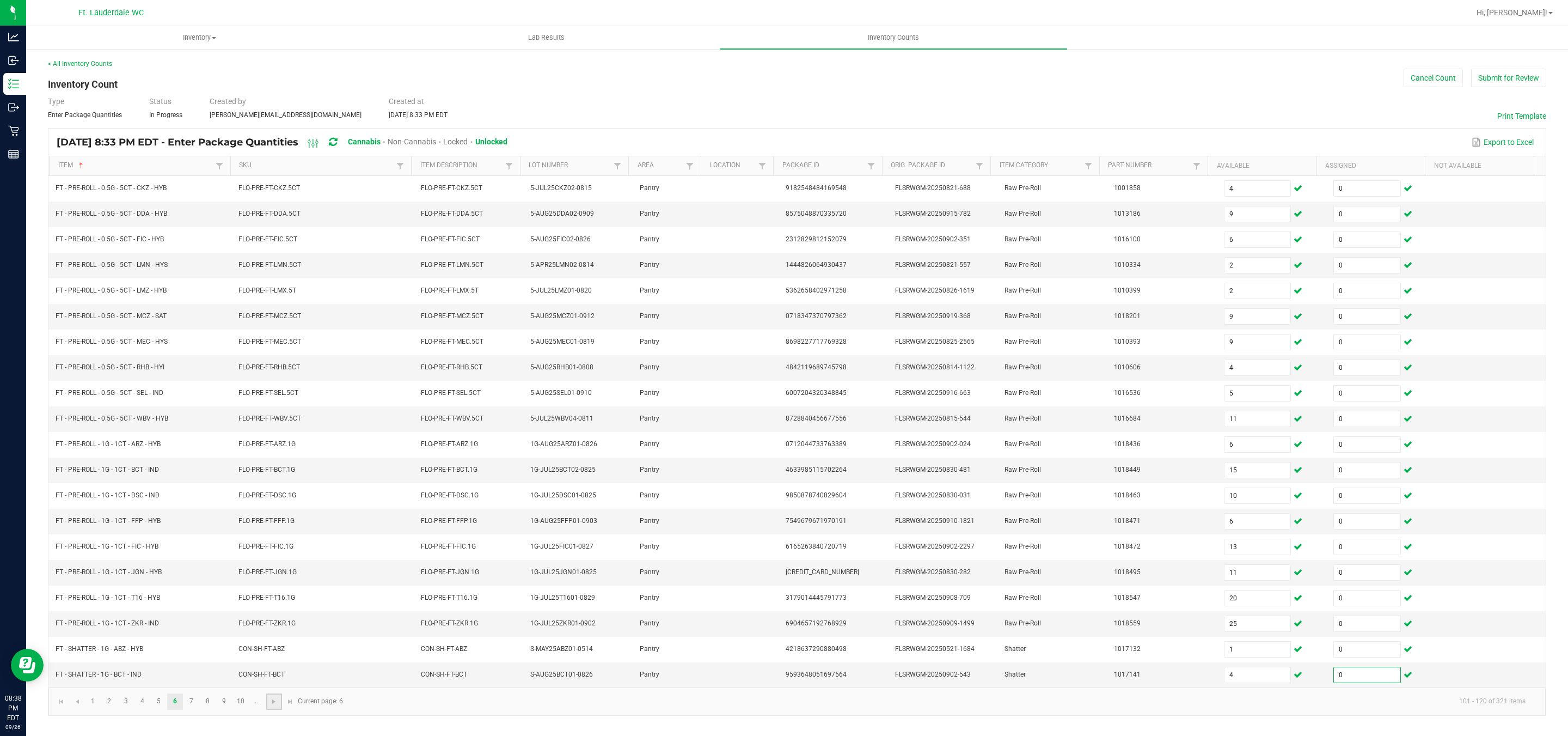
click at [268, 709] on link at bounding box center [274, 701] width 16 height 16
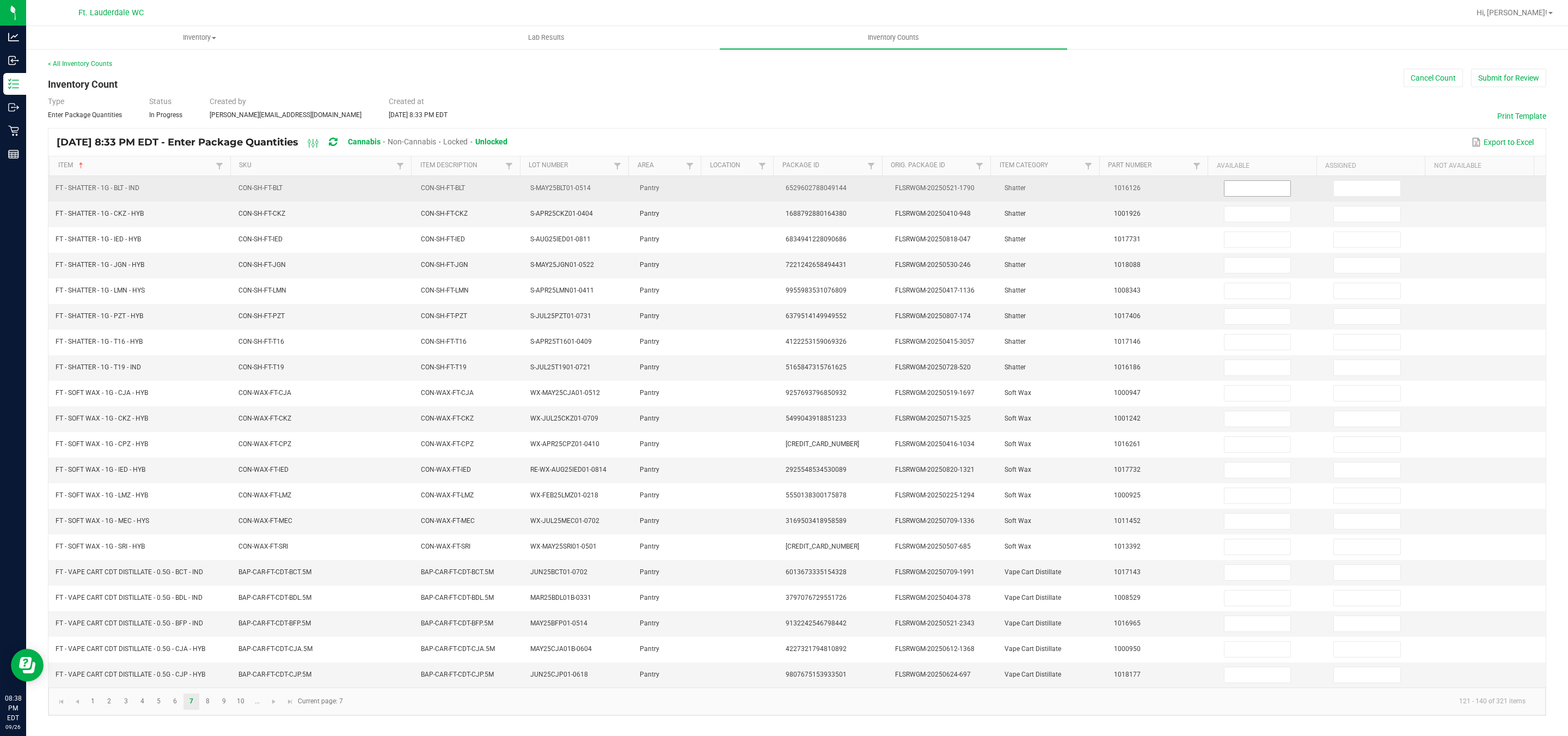
click at [1233, 191] on input at bounding box center [1258, 189] width 66 height 16
click at [1361, 185] on input at bounding box center [1367, 189] width 66 height 16
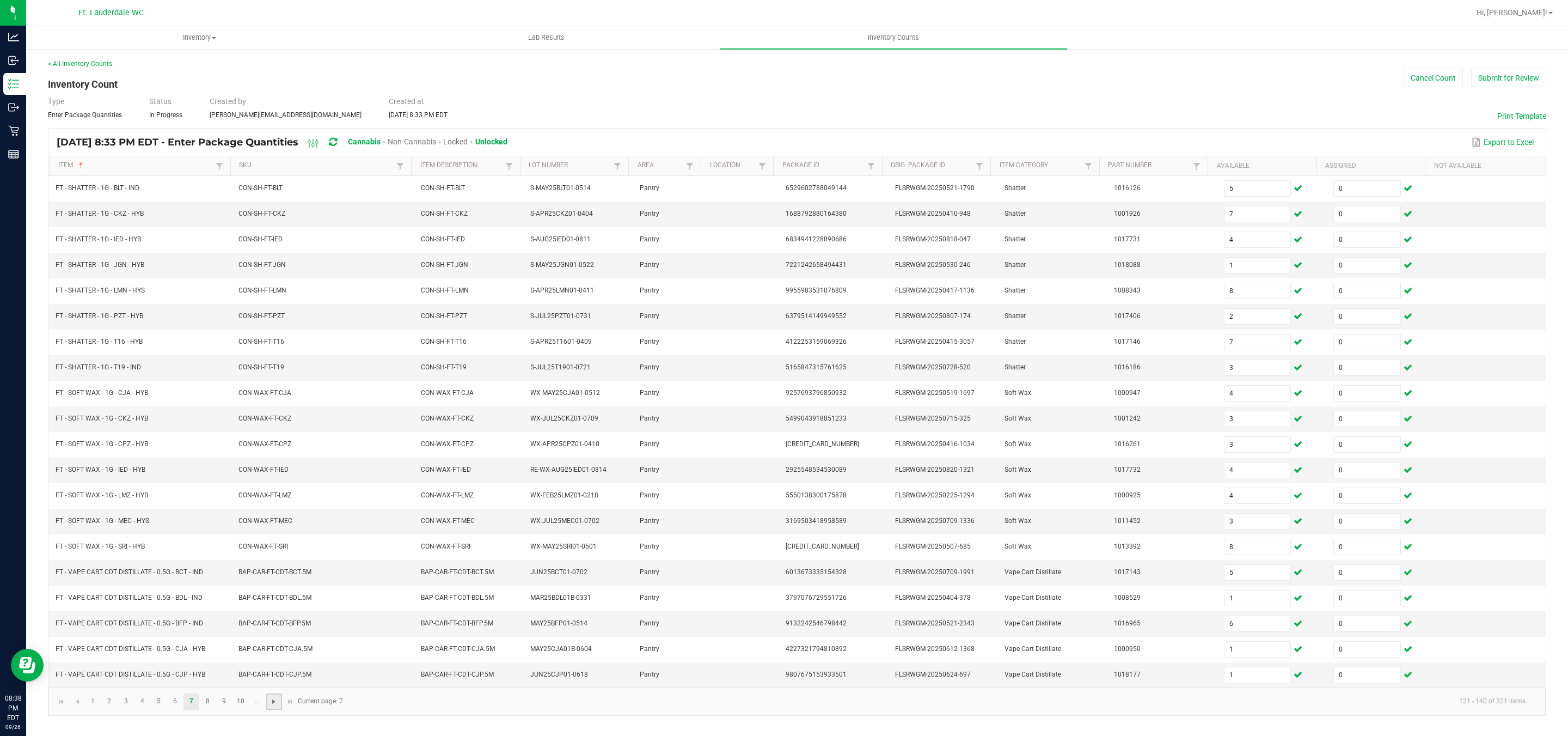
click at [277, 706] on span "Go to the next page" at bounding box center [274, 701] width 8 height 8
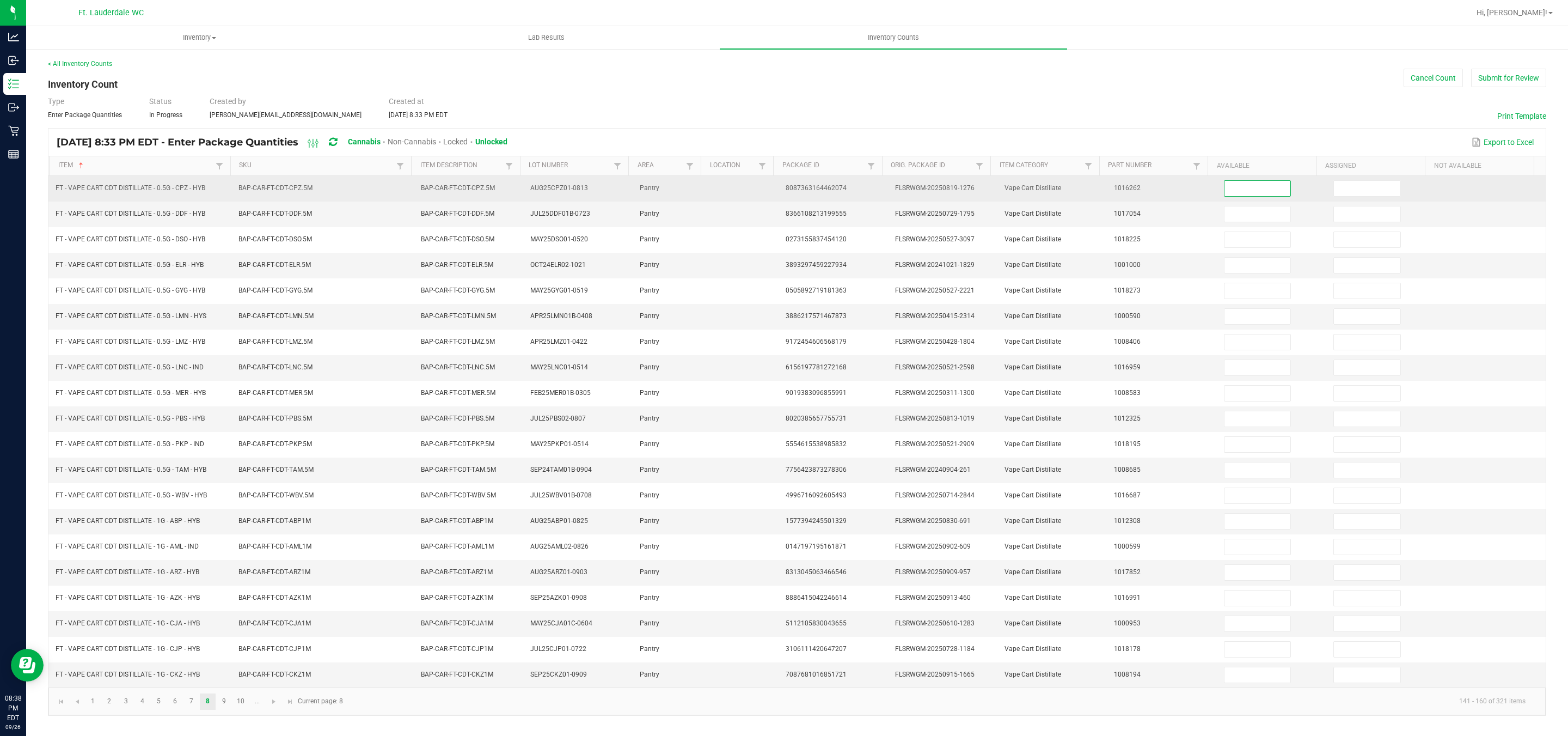
click at [1227, 185] on input at bounding box center [1258, 189] width 66 height 16
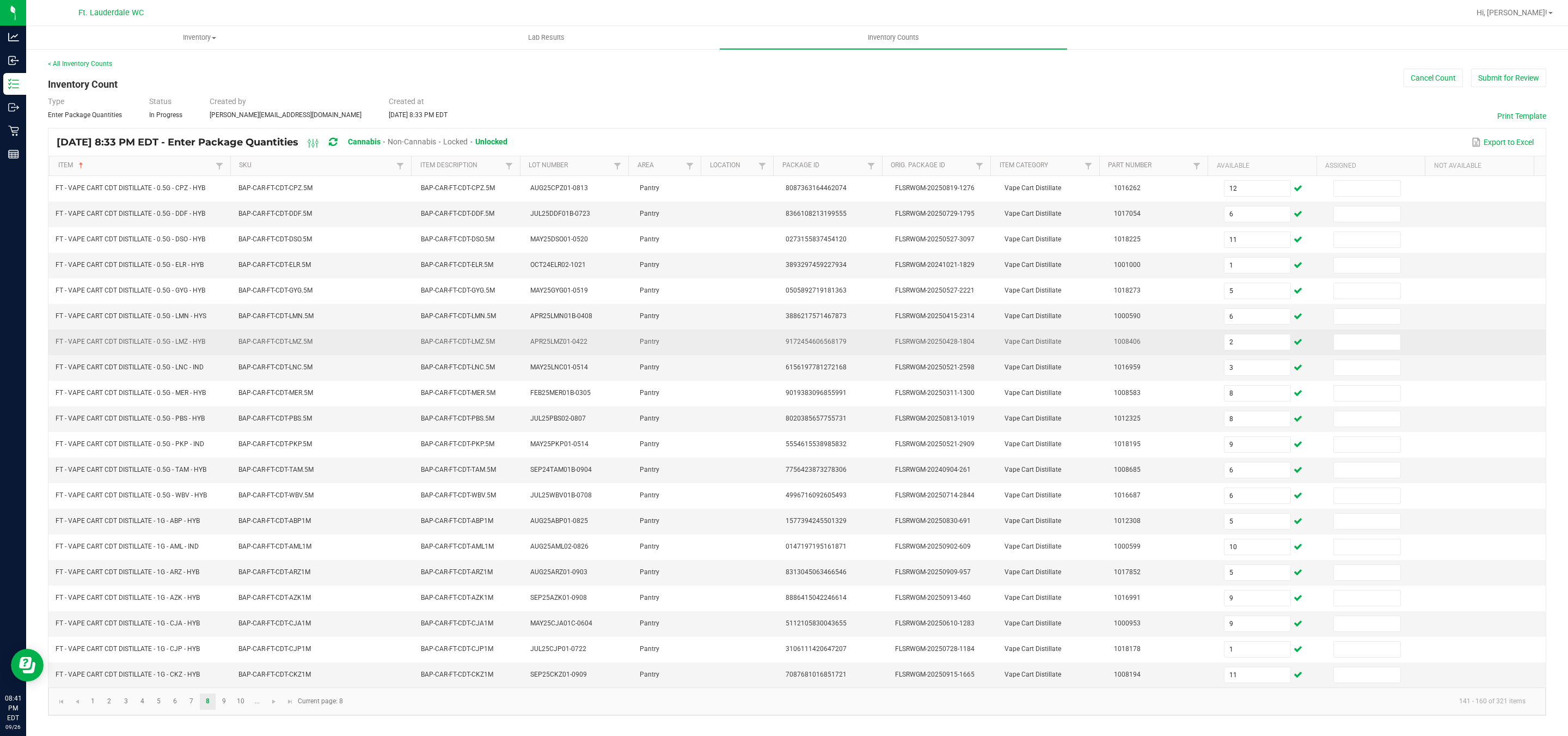
scroll to position [8, 0]
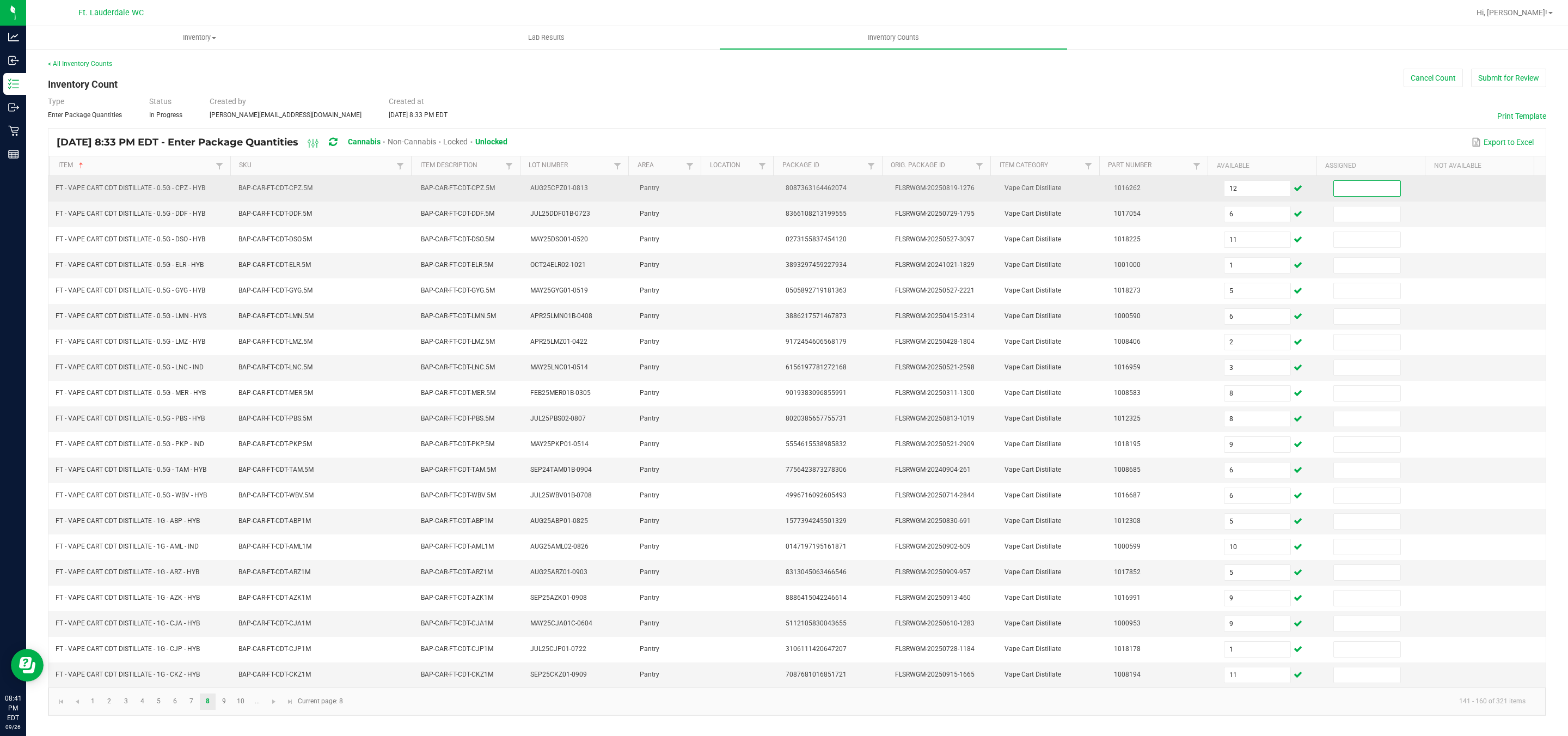
click at [1353, 181] on input at bounding box center [1367, 189] width 66 height 16
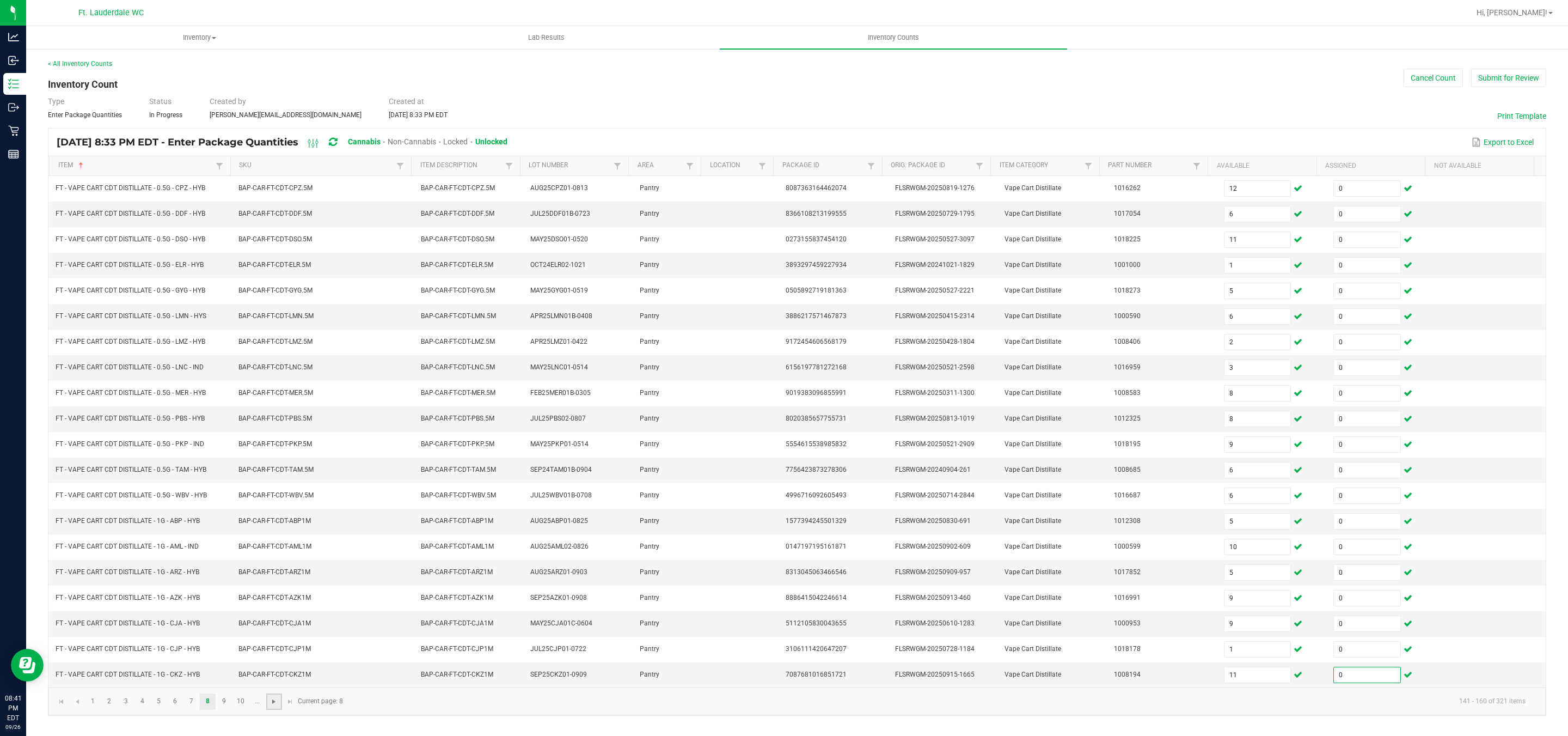
click at [275, 706] on span "Go to the next page" at bounding box center [274, 701] width 8 height 8
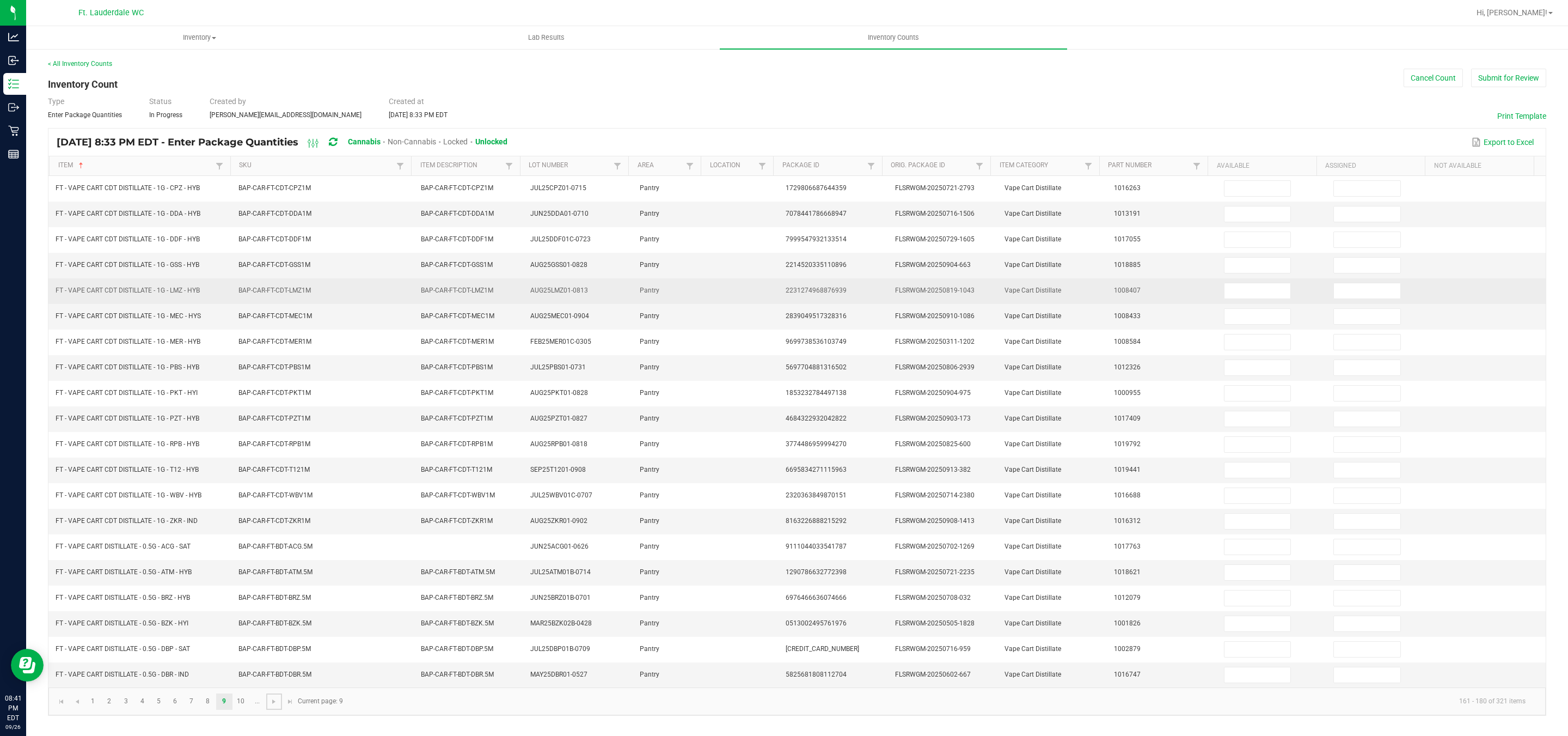
scroll to position [0, 0]
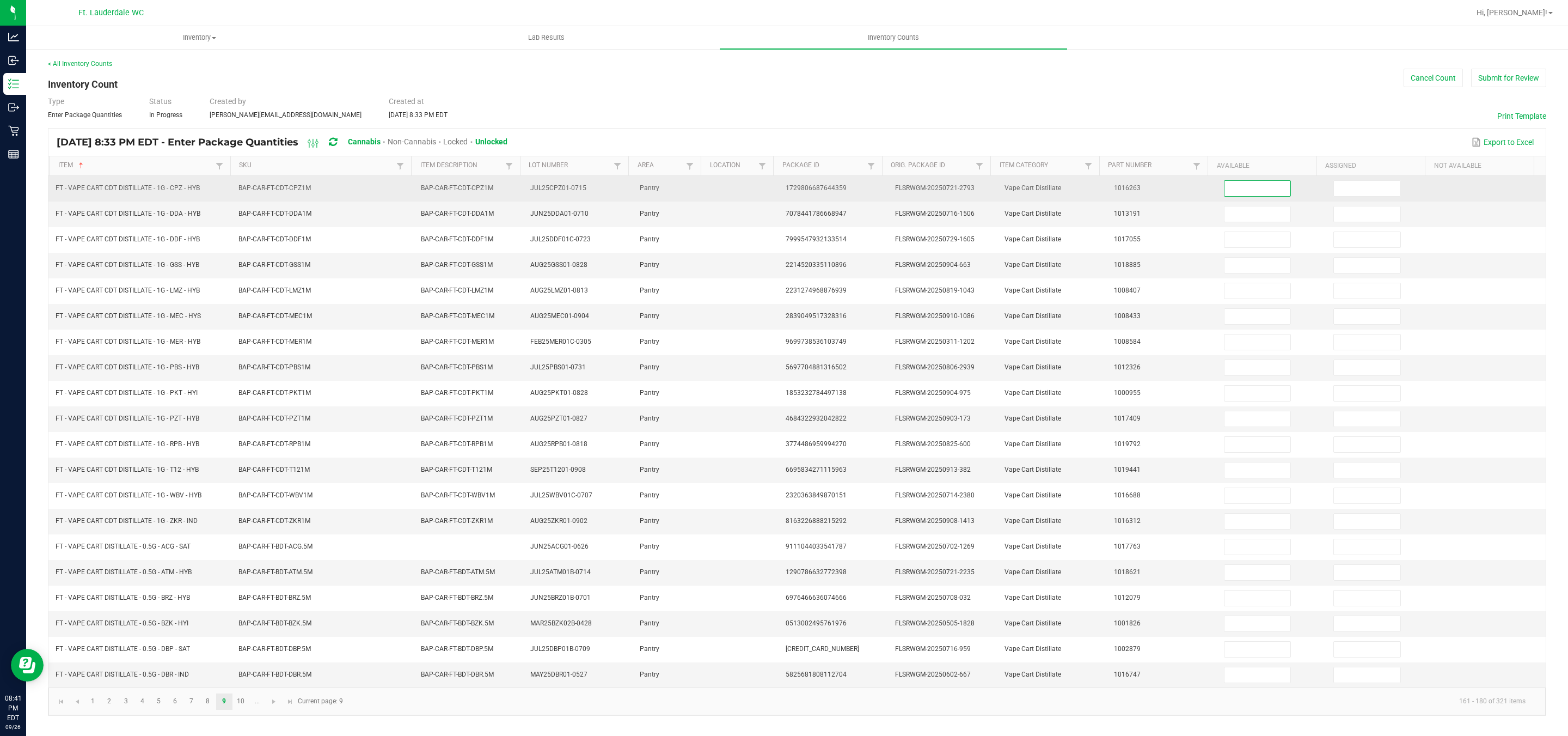
click at [1224, 196] on input at bounding box center [1258, 189] width 66 height 16
click at [1354, 182] on input at bounding box center [1367, 189] width 66 height 16
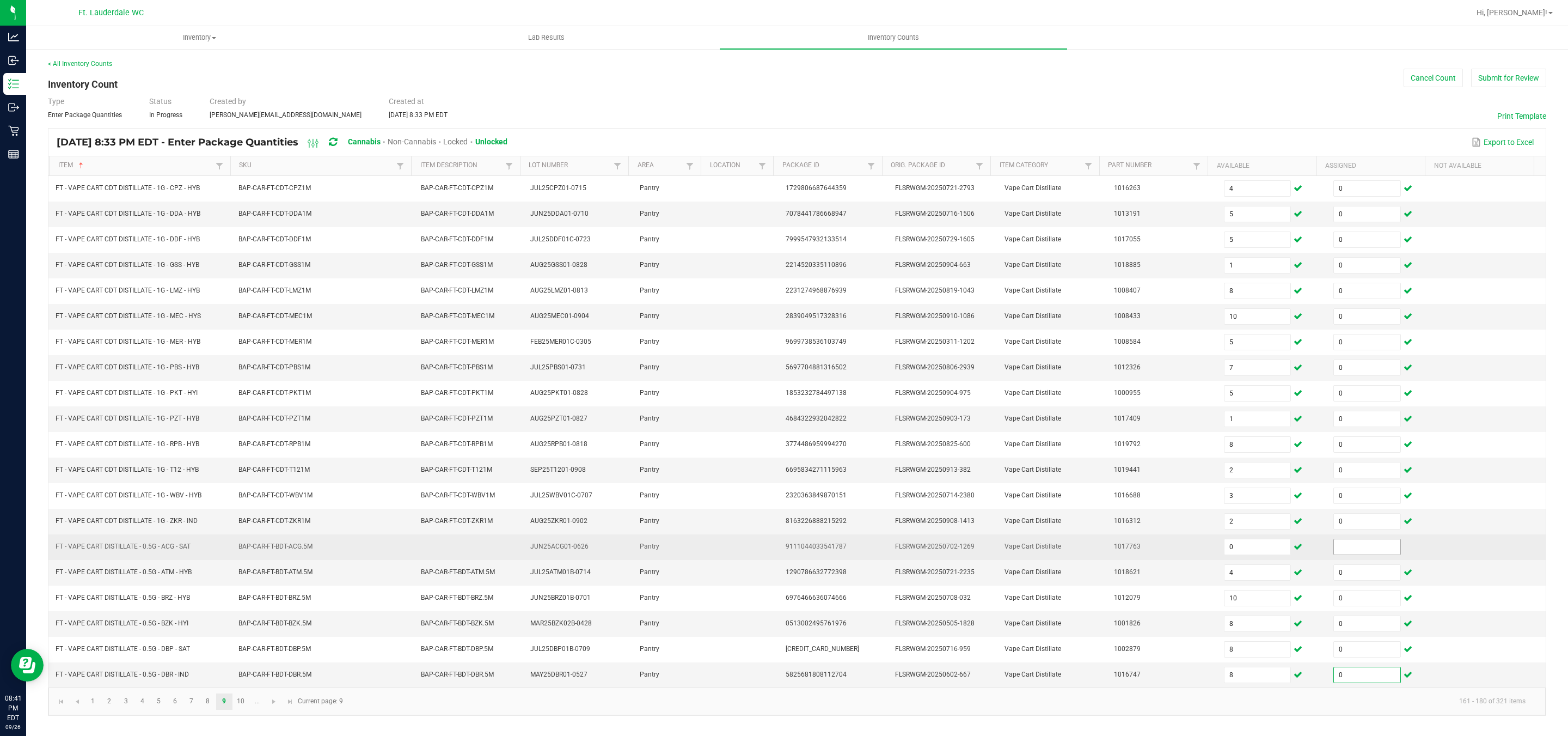
click at [1341, 554] on input at bounding box center [1367, 547] width 66 height 16
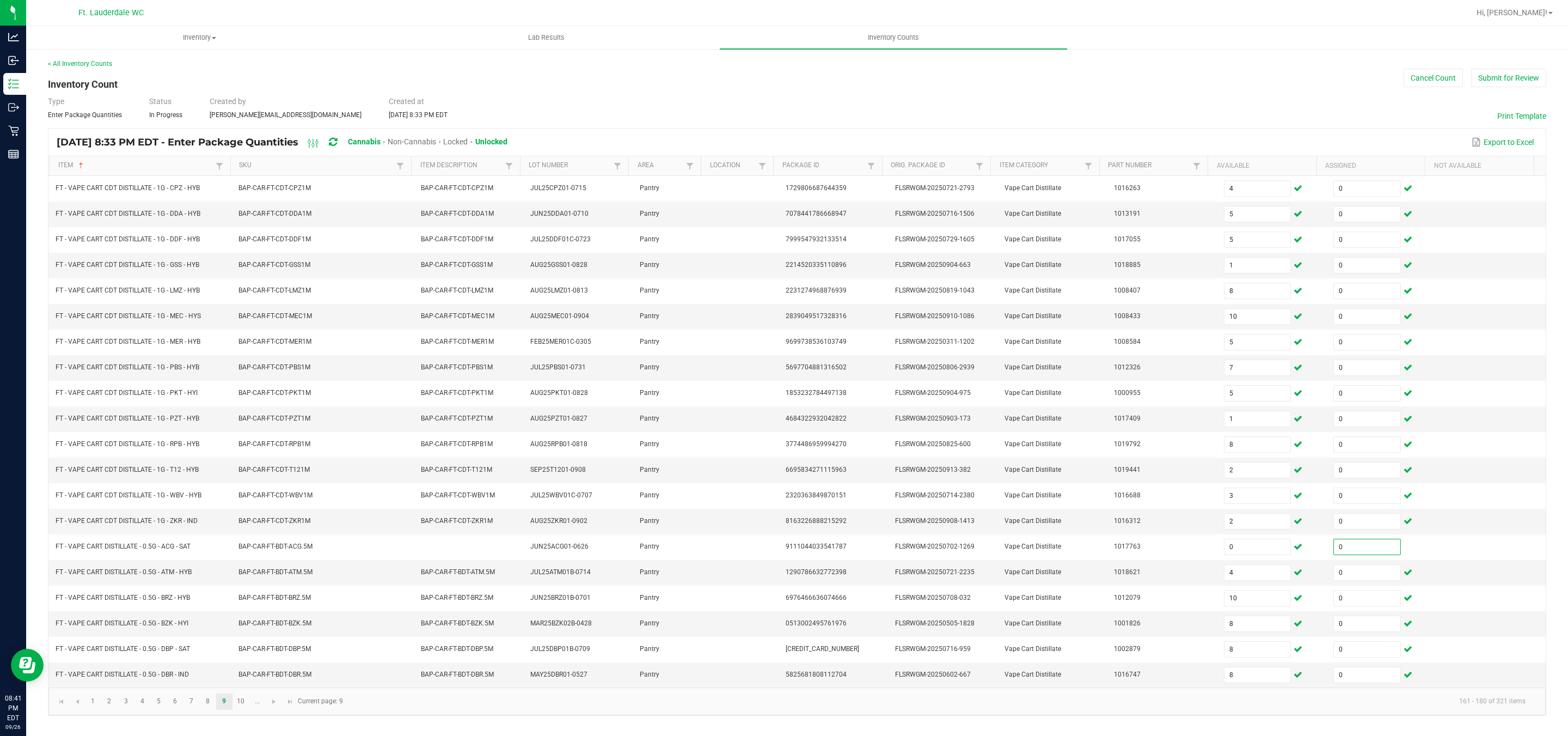
scroll to position [8, 0]
click at [274, 706] on span "Go to the next page" at bounding box center [274, 701] width 8 height 8
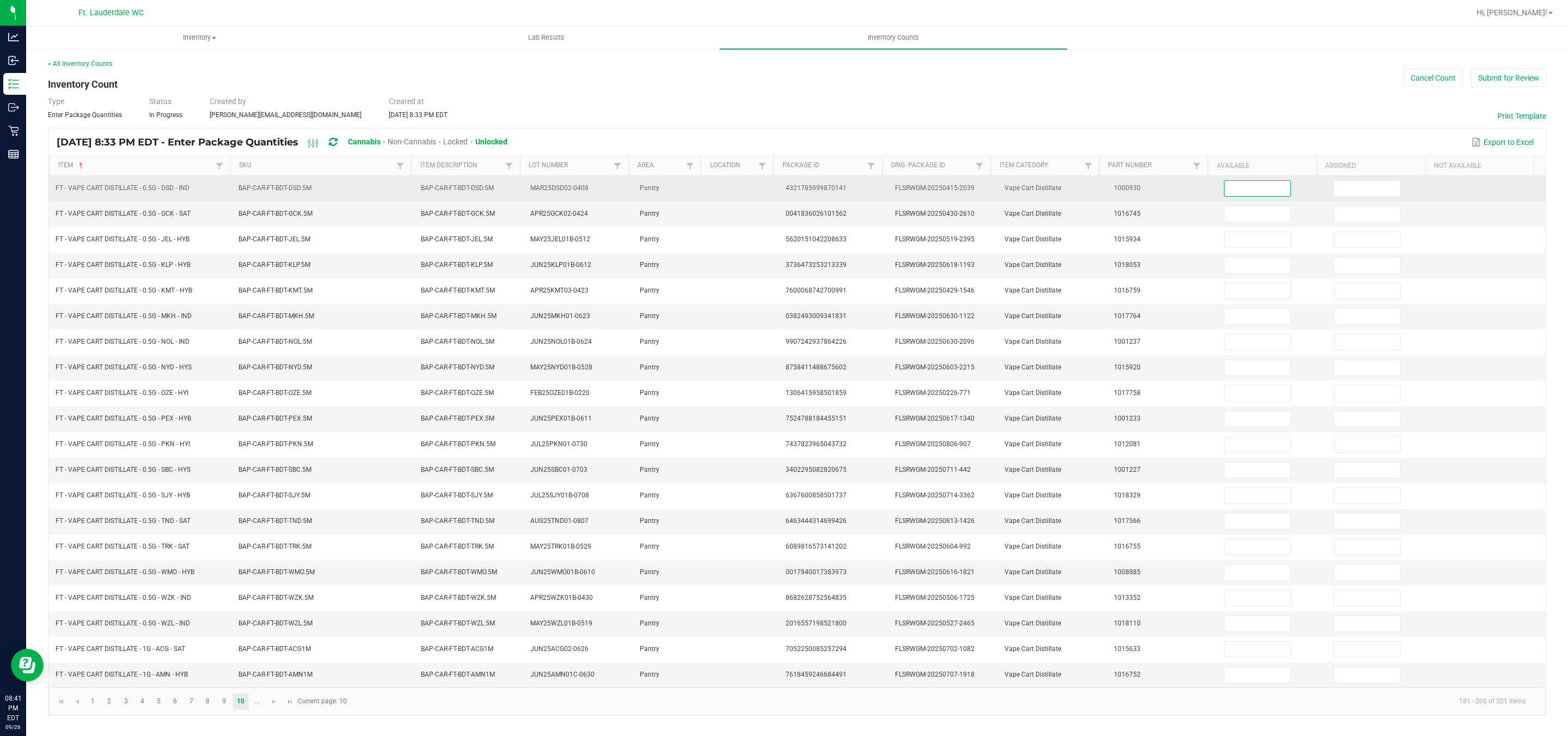
click at [1243, 195] on input at bounding box center [1258, 189] width 66 height 16
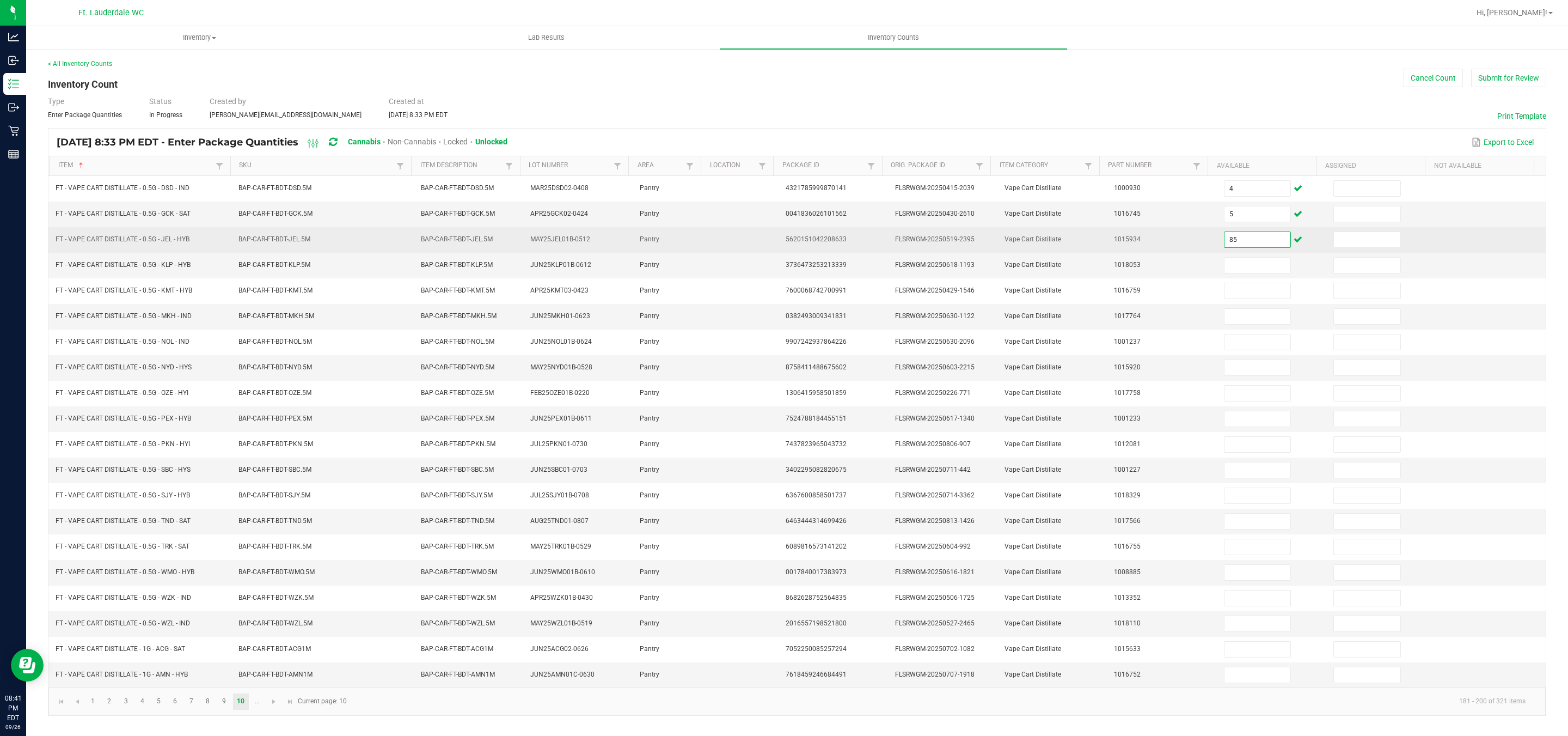
click at [1225, 243] on input "85" at bounding box center [1258, 240] width 66 height 16
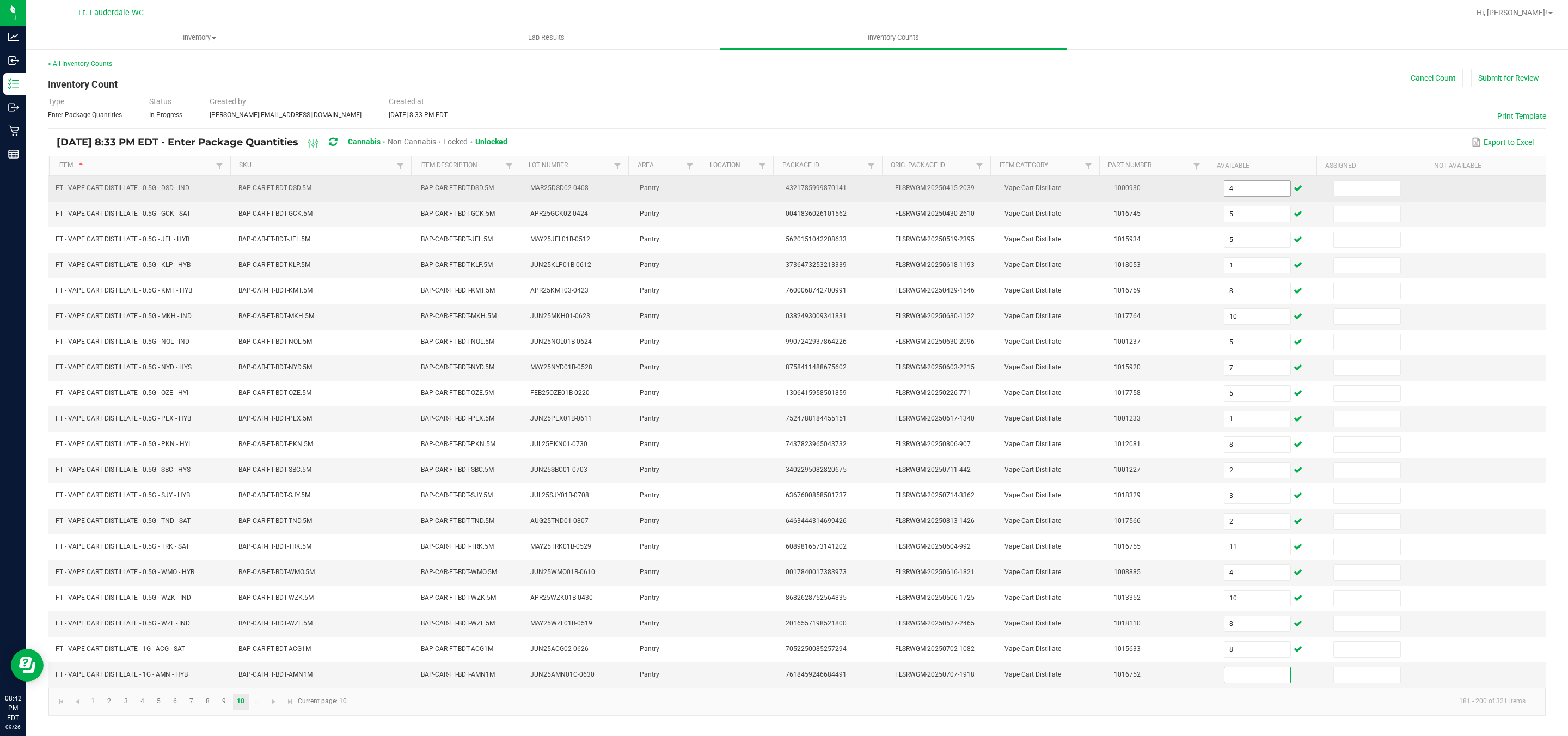
click at [1230, 189] on input "4" at bounding box center [1258, 189] width 66 height 16
click at [1352, 190] on input at bounding box center [1367, 189] width 66 height 16
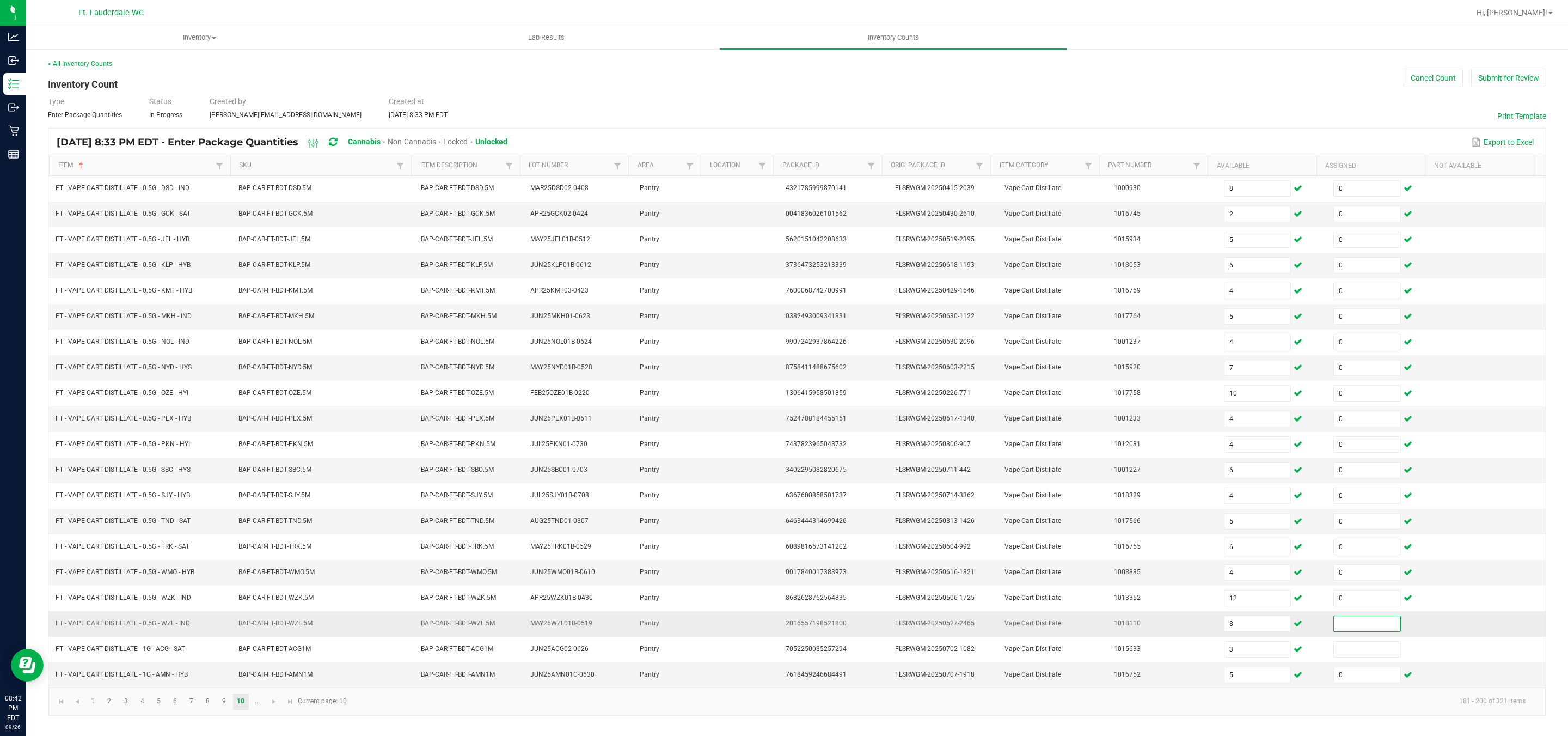
click at [1334, 631] on input at bounding box center [1367, 624] width 66 height 16
click at [264, 709] on link "..." at bounding box center [257, 701] width 16 height 16
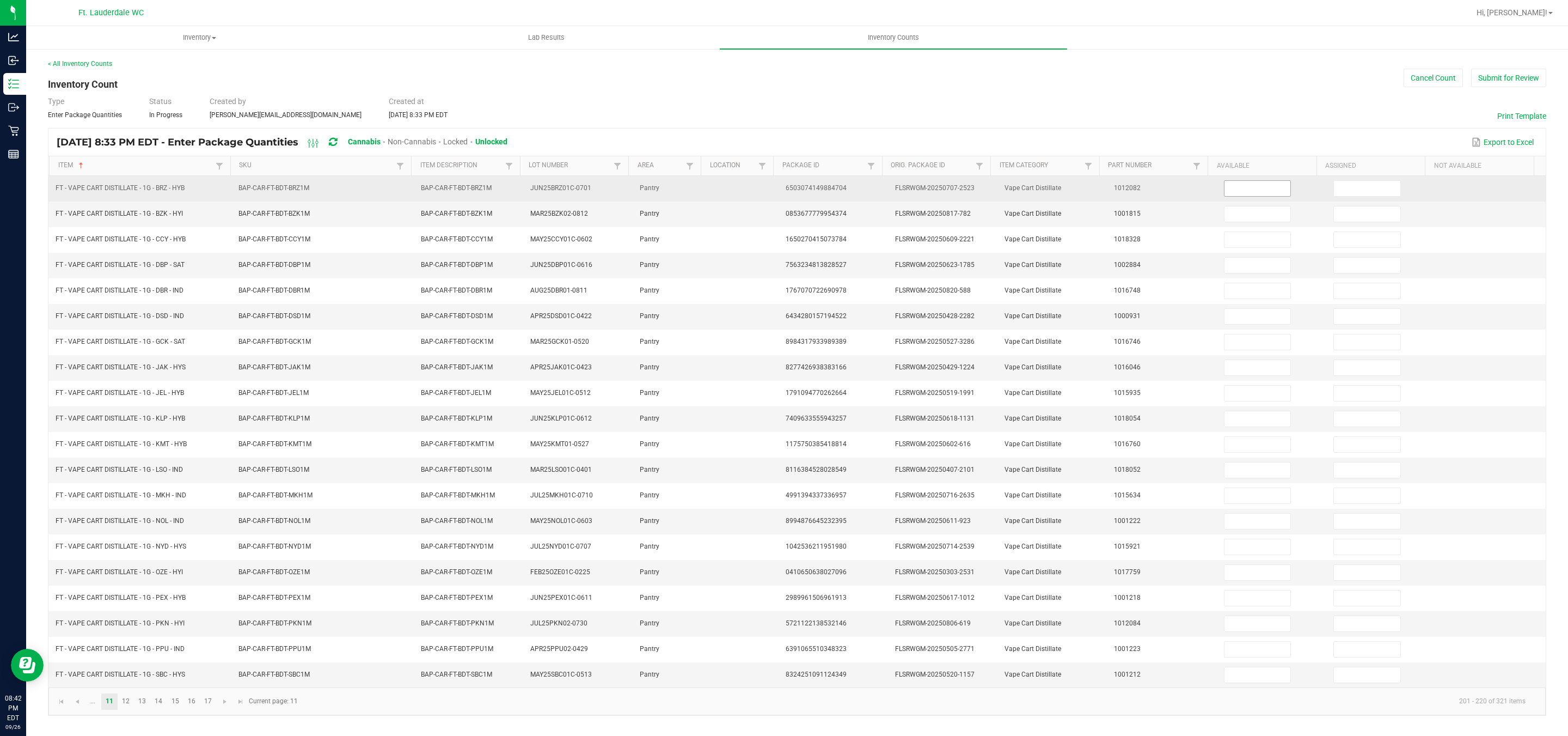
click at [1245, 185] on input at bounding box center [1258, 189] width 66 height 16
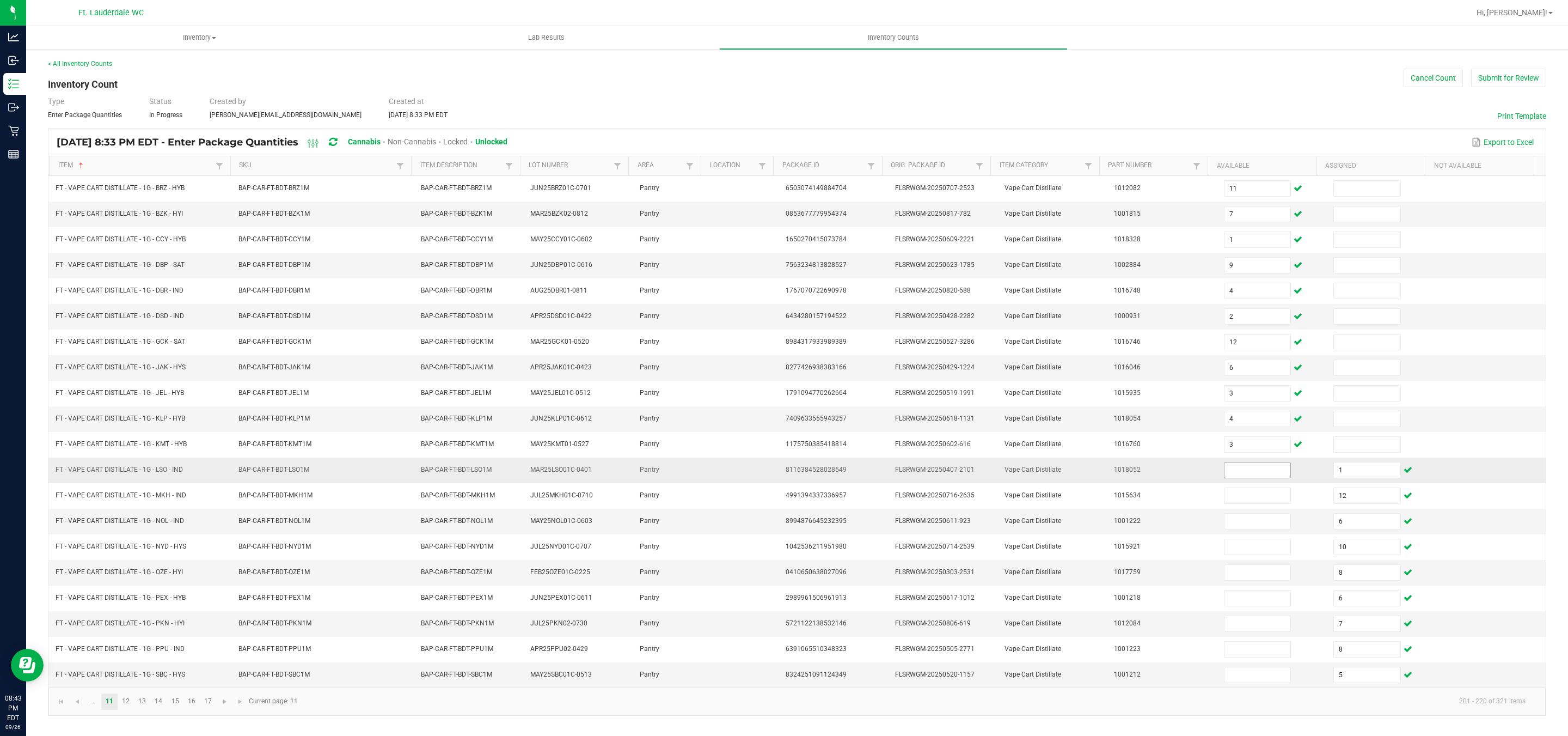
click at [1237, 472] on input at bounding box center [1258, 470] width 66 height 16
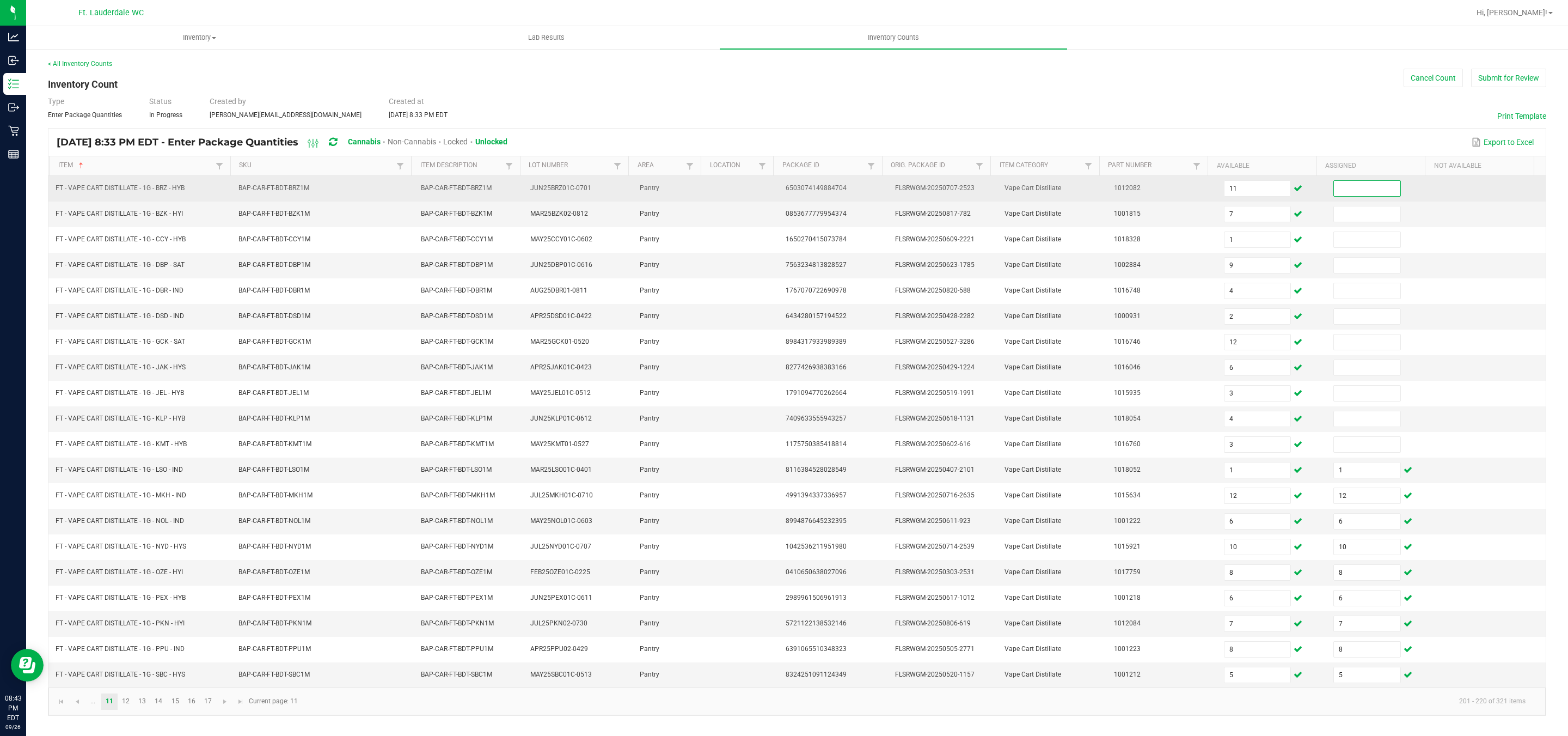
click at [1346, 193] on input at bounding box center [1367, 189] width 66 height 16
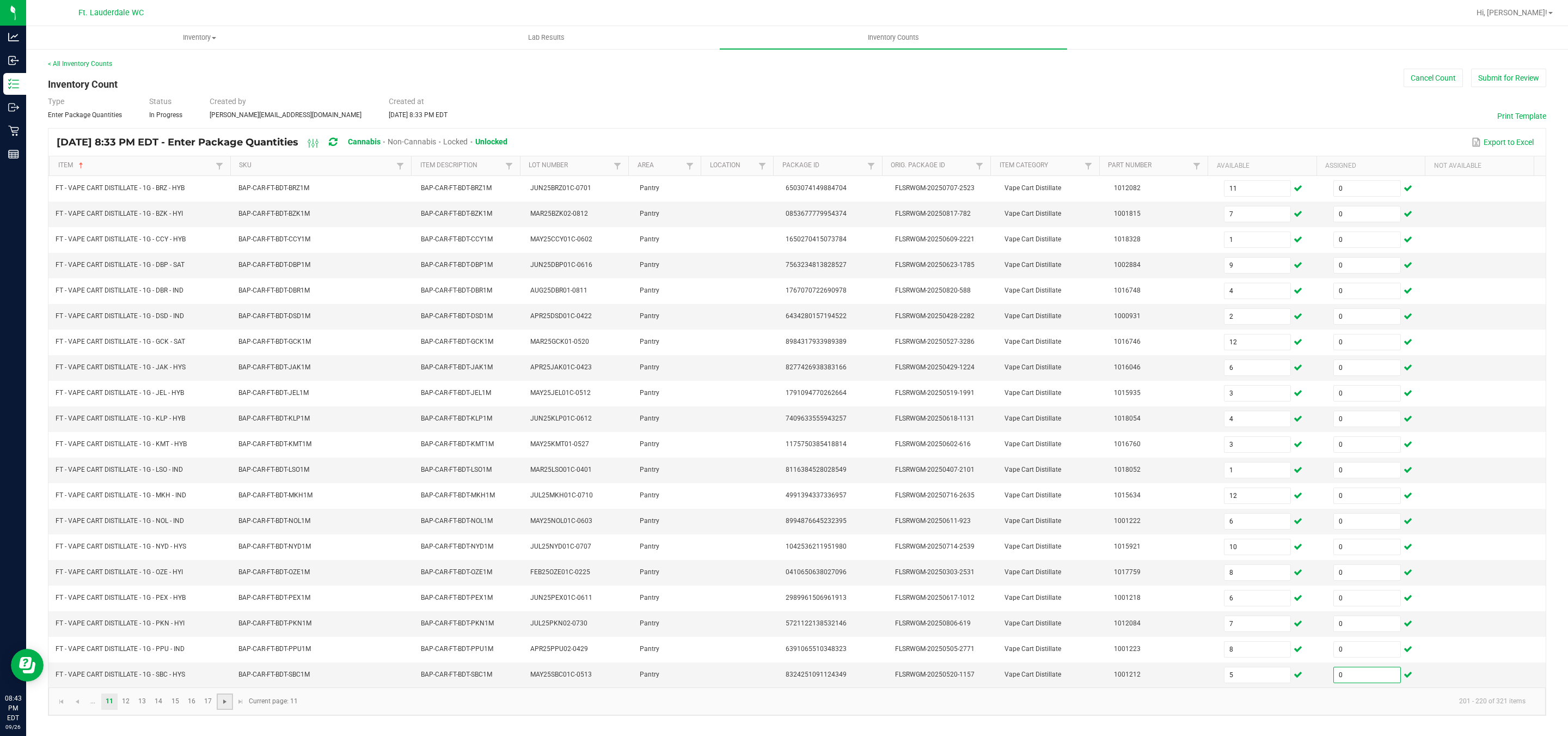
click at [221, 706] on span "Go to the next page" at bounding box center [224, 701] width 8 height 8
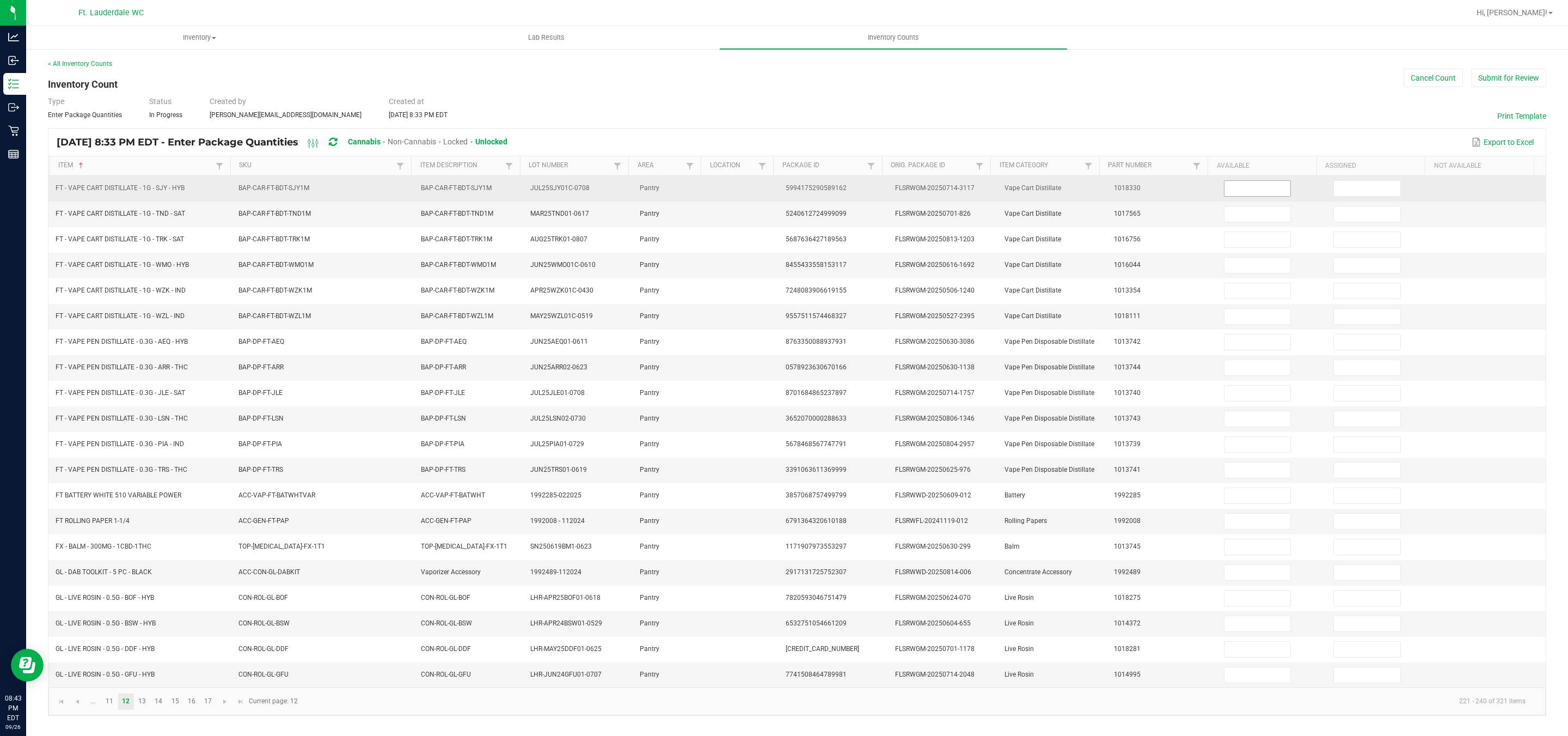
click at [1250, 190] on input at bounding box center [1258, 189] width 66 height 16
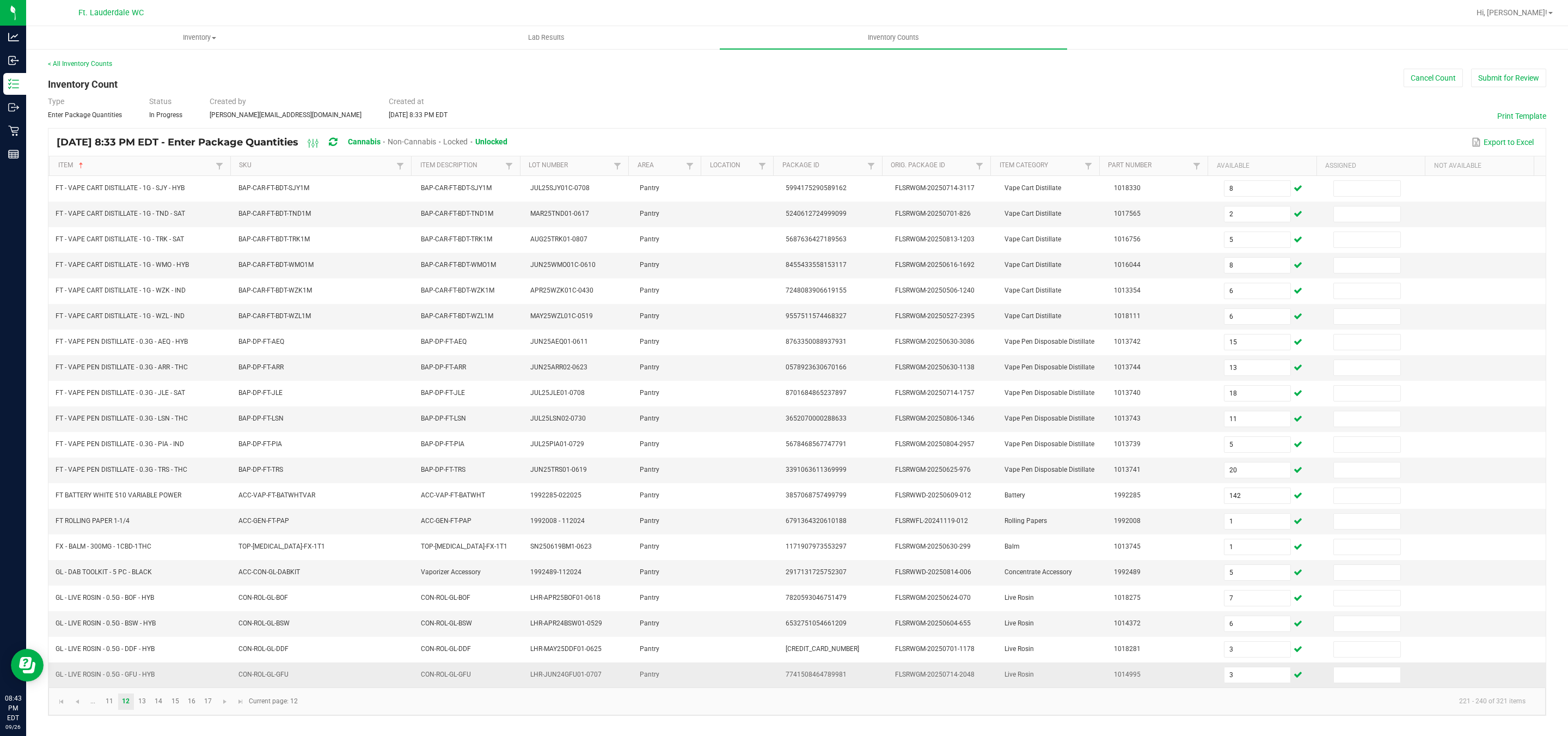
click at [1140, 687] on td "1014995" at bounding box center [1162, 674] width 110 height 25
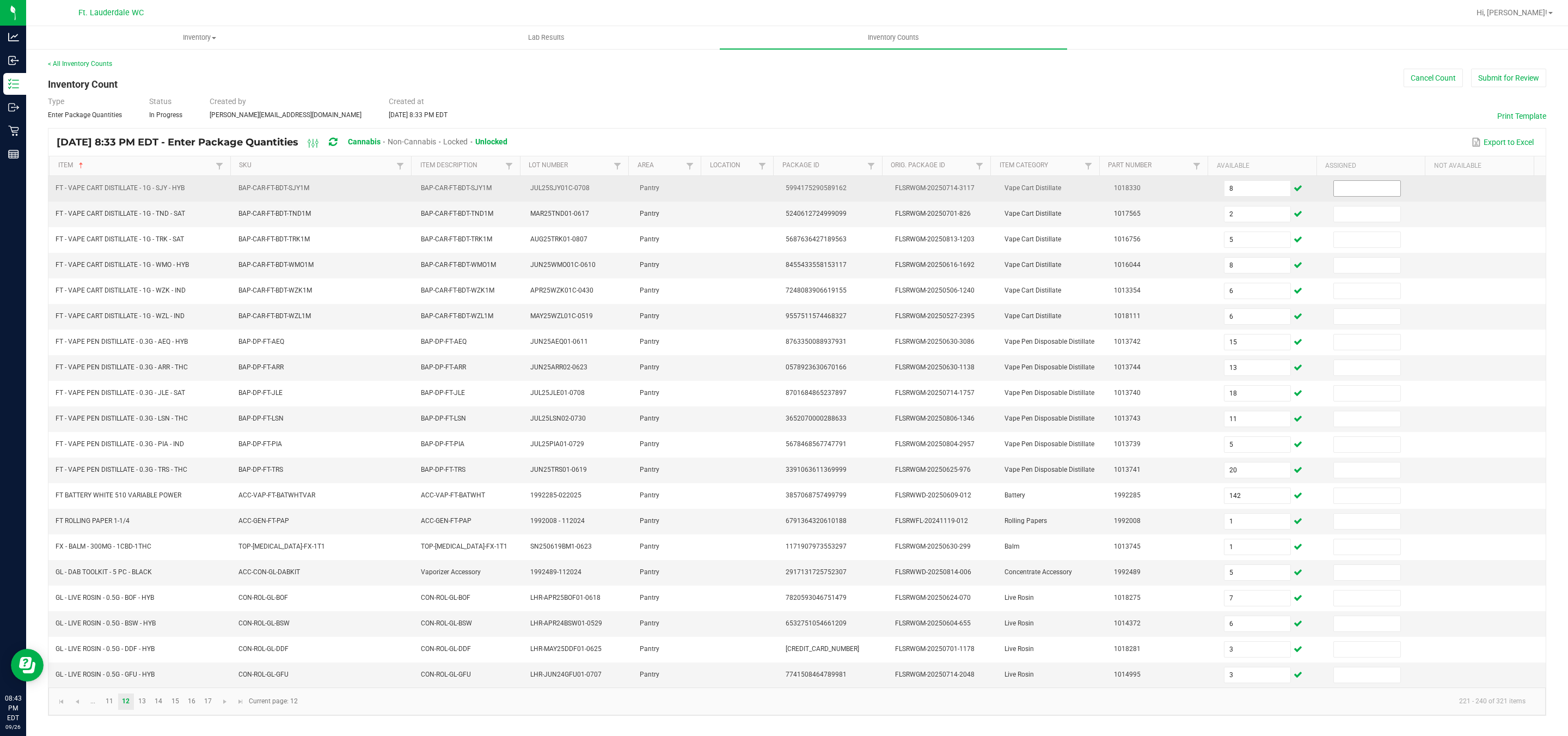
click at [1334, 182] on input at bounding box center [1367, 189] width 66 height 16
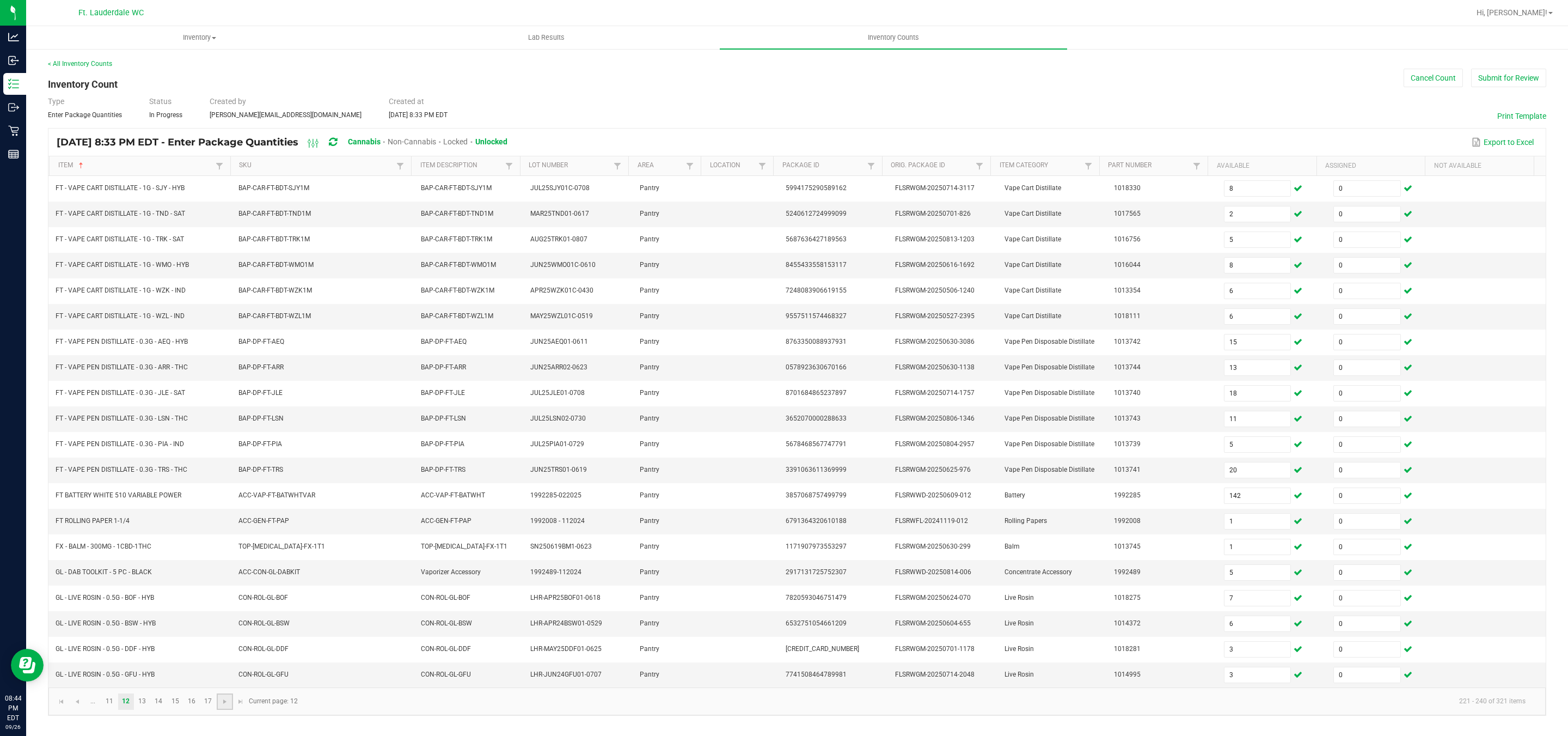
click at [224, 709] on link at bounding box center [224, 701] width 16 height 16
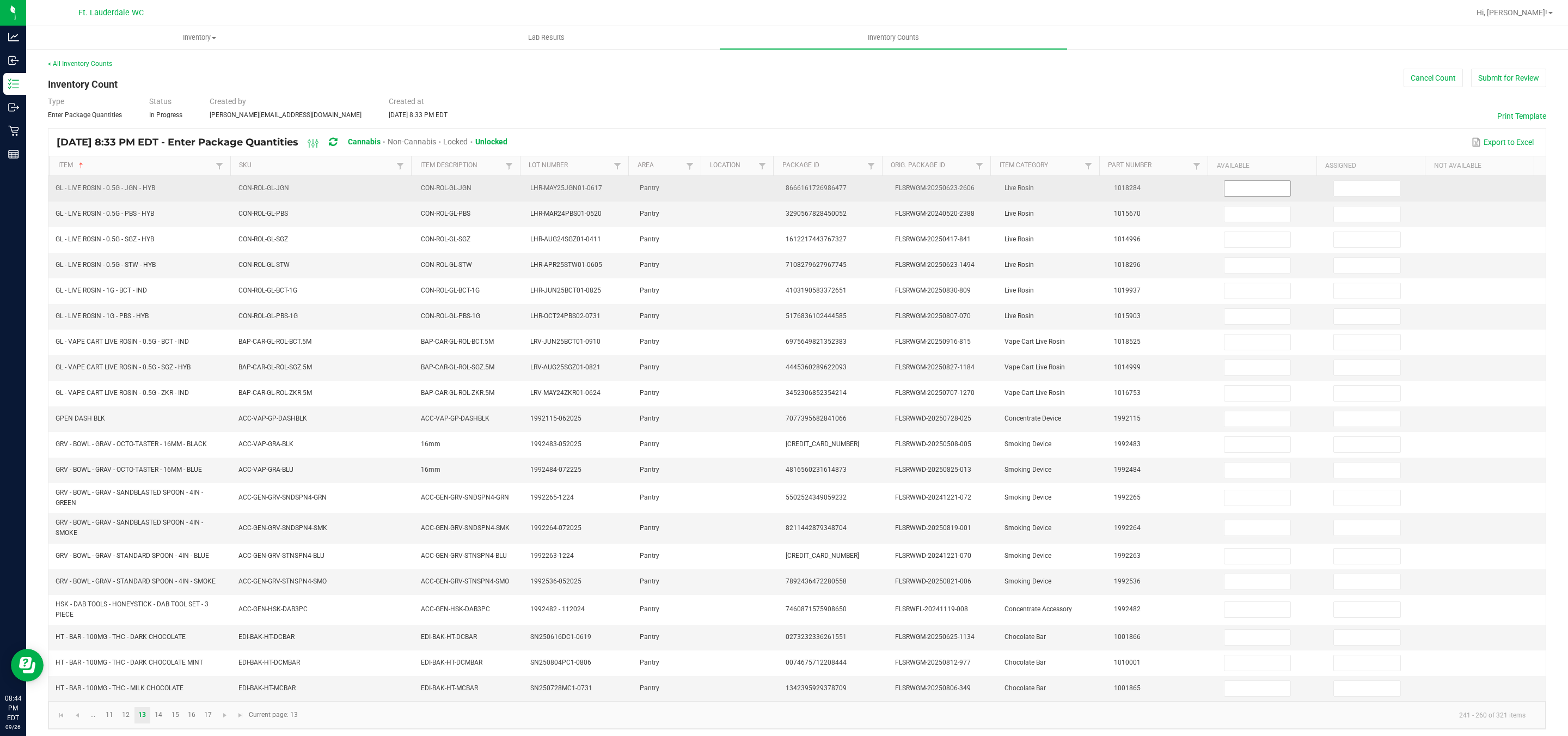
click at [1259, 196] on input at bounding box center [1258, 189] width 66 height 16
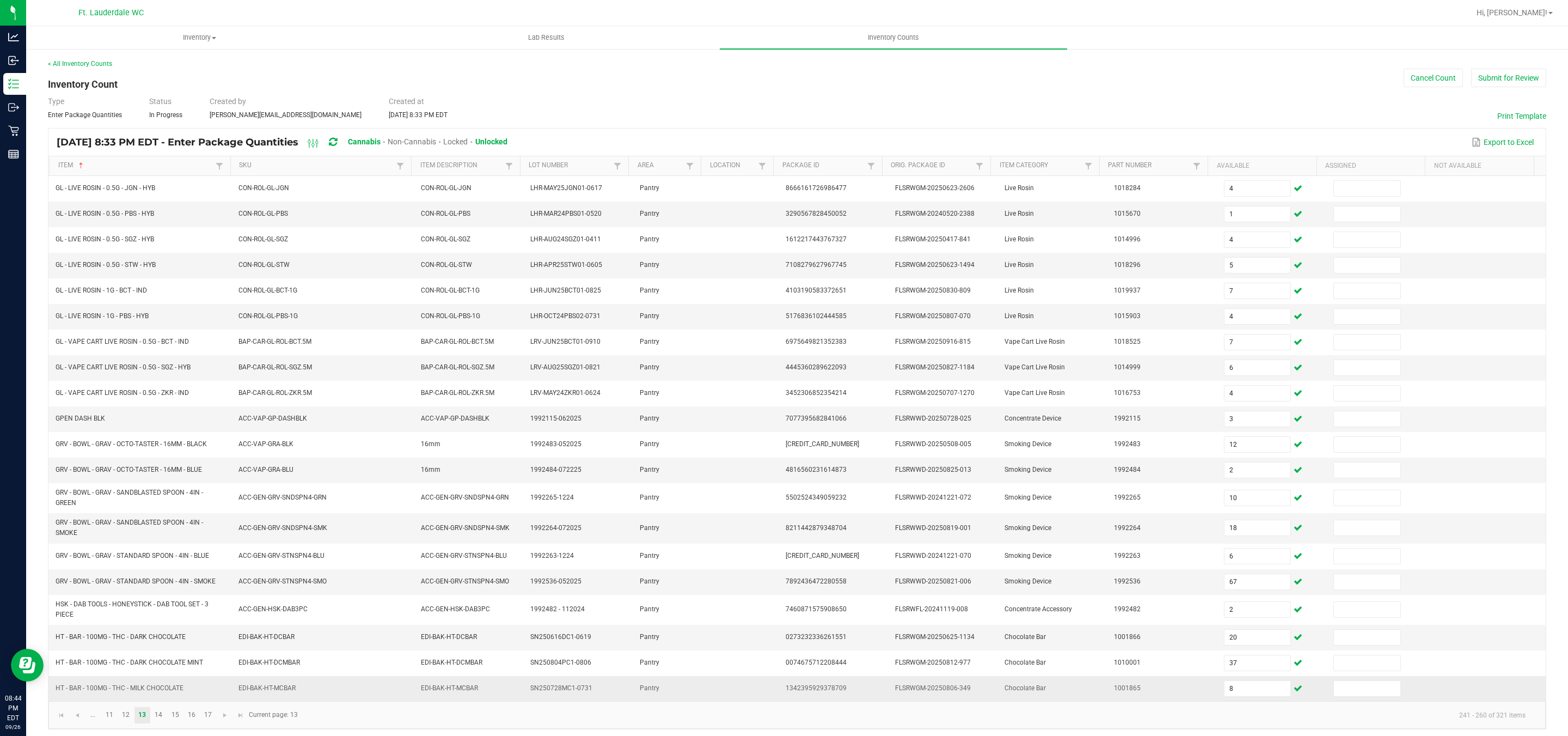
click at [1083, 701] on td "Chocolate Bar" at bounding box center [1052, 688] width 110 height 25
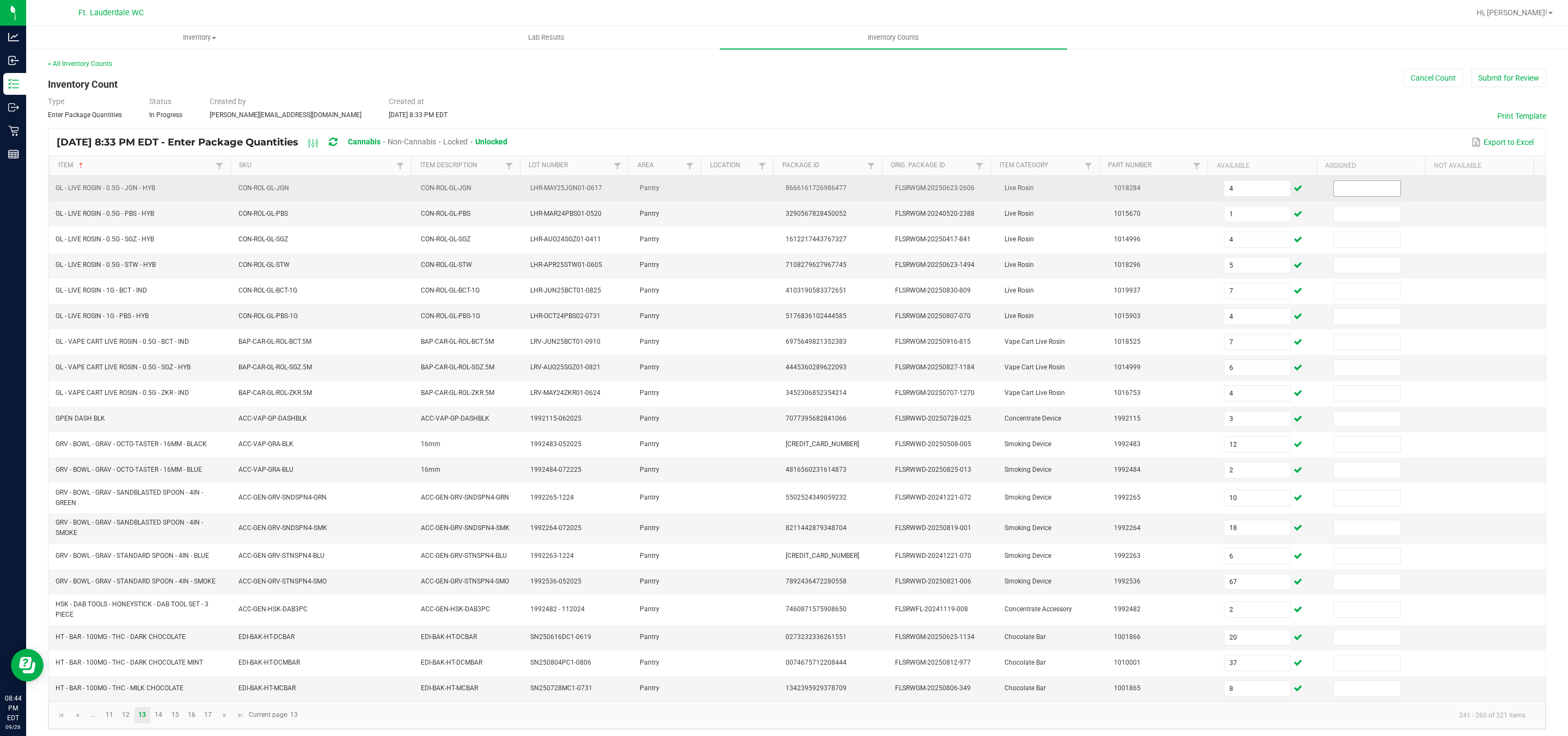
click at [1334, 193] on input at bounding box center [1367, 189] width 66 height 16
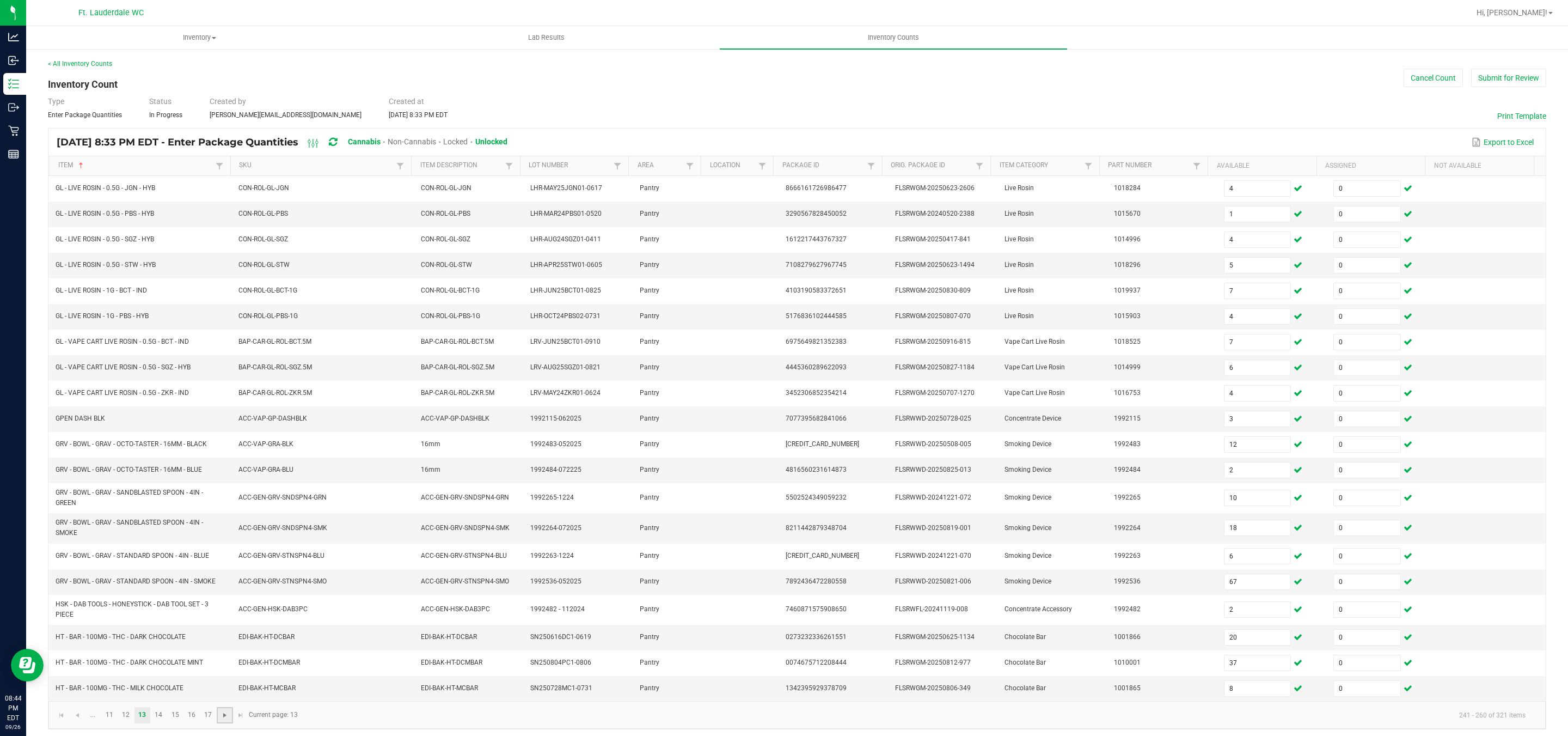
click at [226, 719] on span "Go to the next page" at bounding box center [224, 715] width 8 height 8
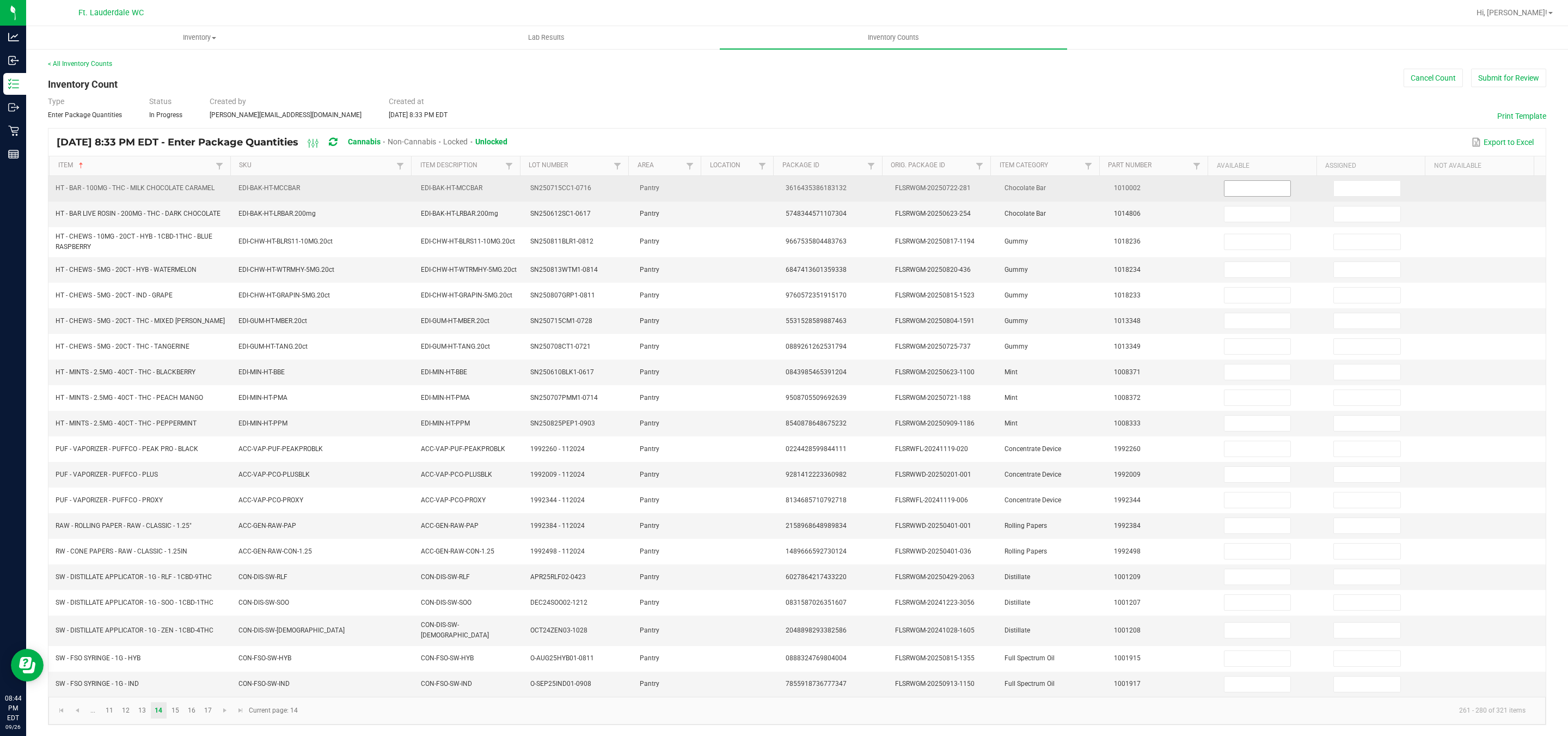
click at [1256, 190] on input at bounding box center [1258, 189] width 66 height 16
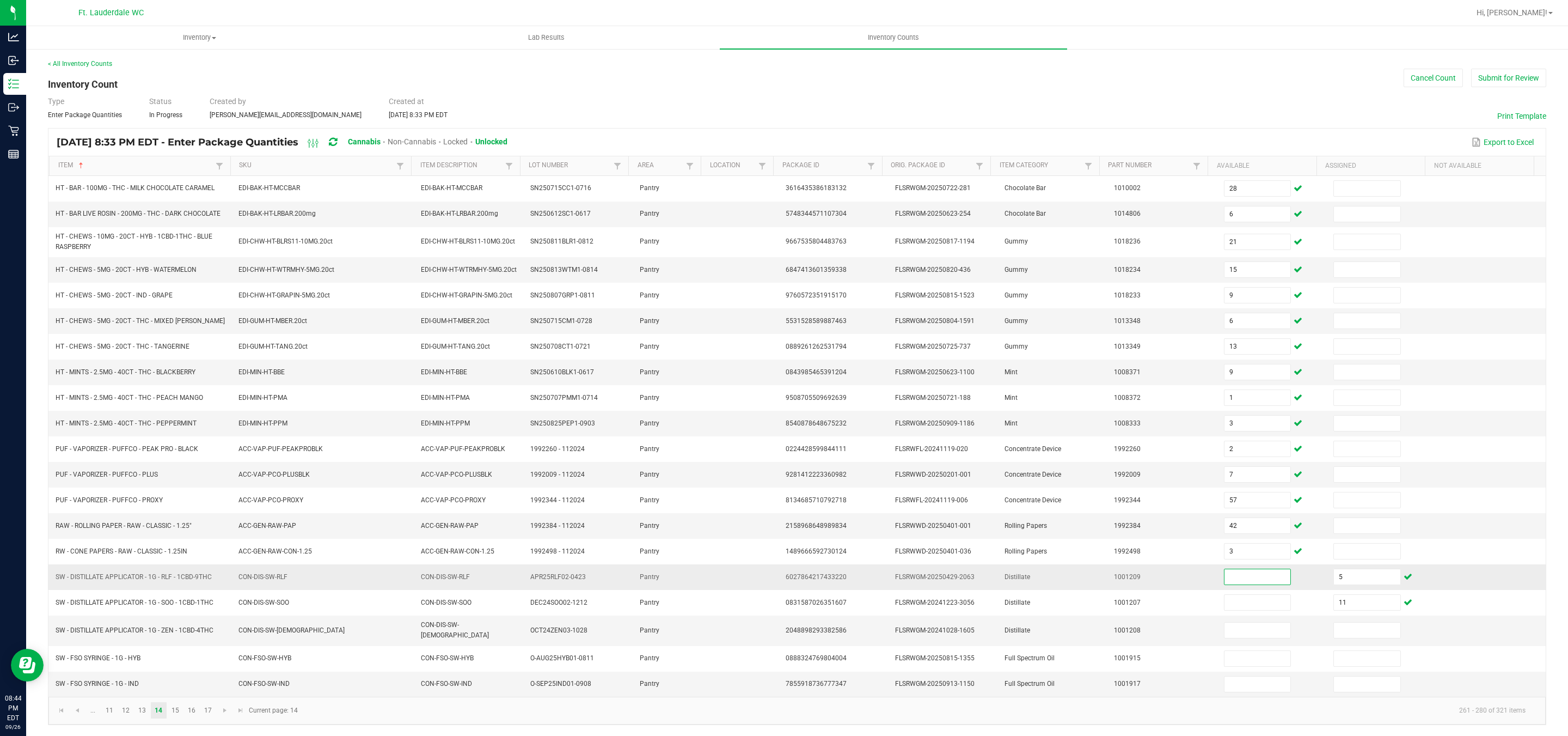
click at [1248, 584] on input at bounding box center [1258, 577] width 66 height 16
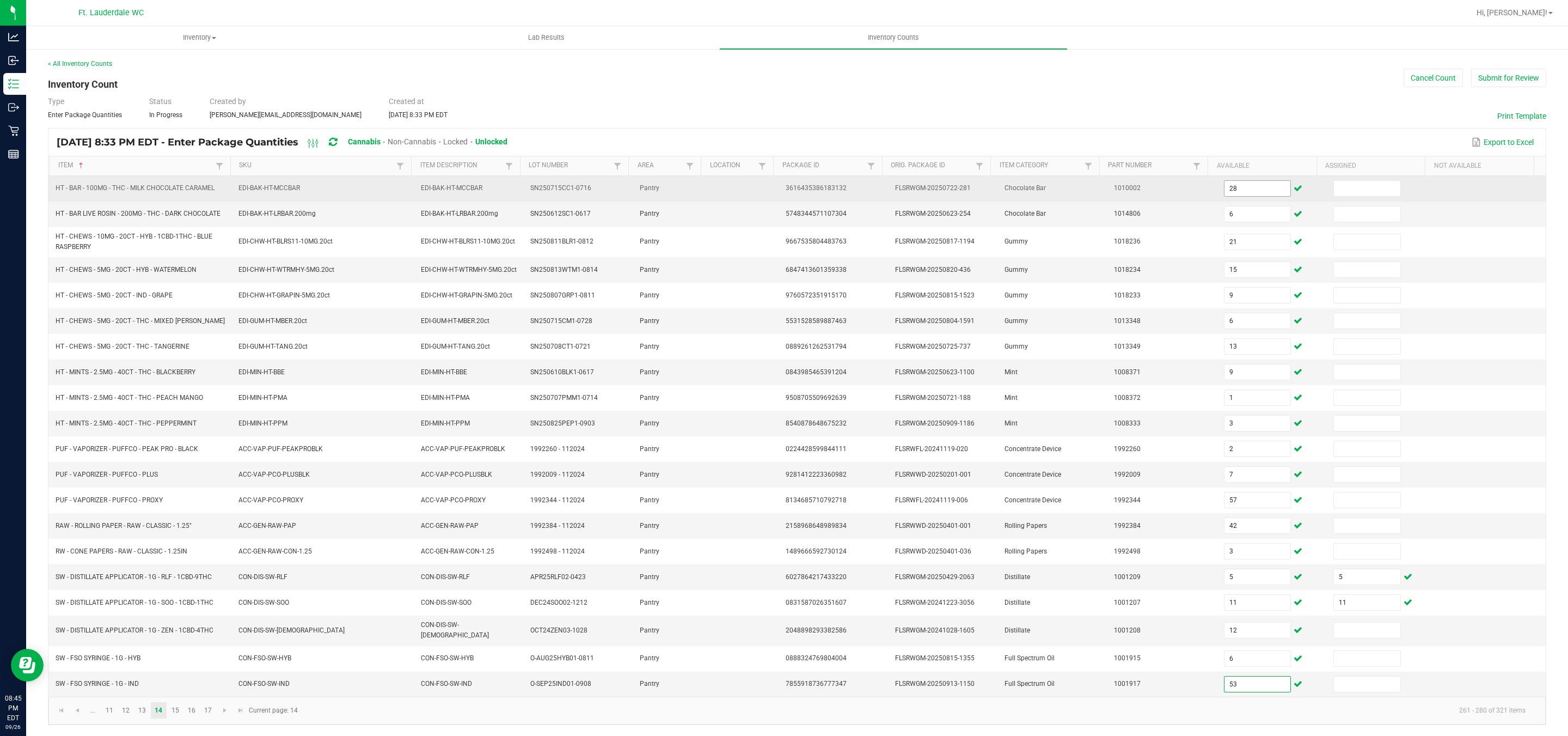
click at [1259, 185] on input "28" at bounding box center [1258, 189] width 66 height 16
click at [1243, 187] on input "28" at bounding box center [1258, 189] width 66 height 16
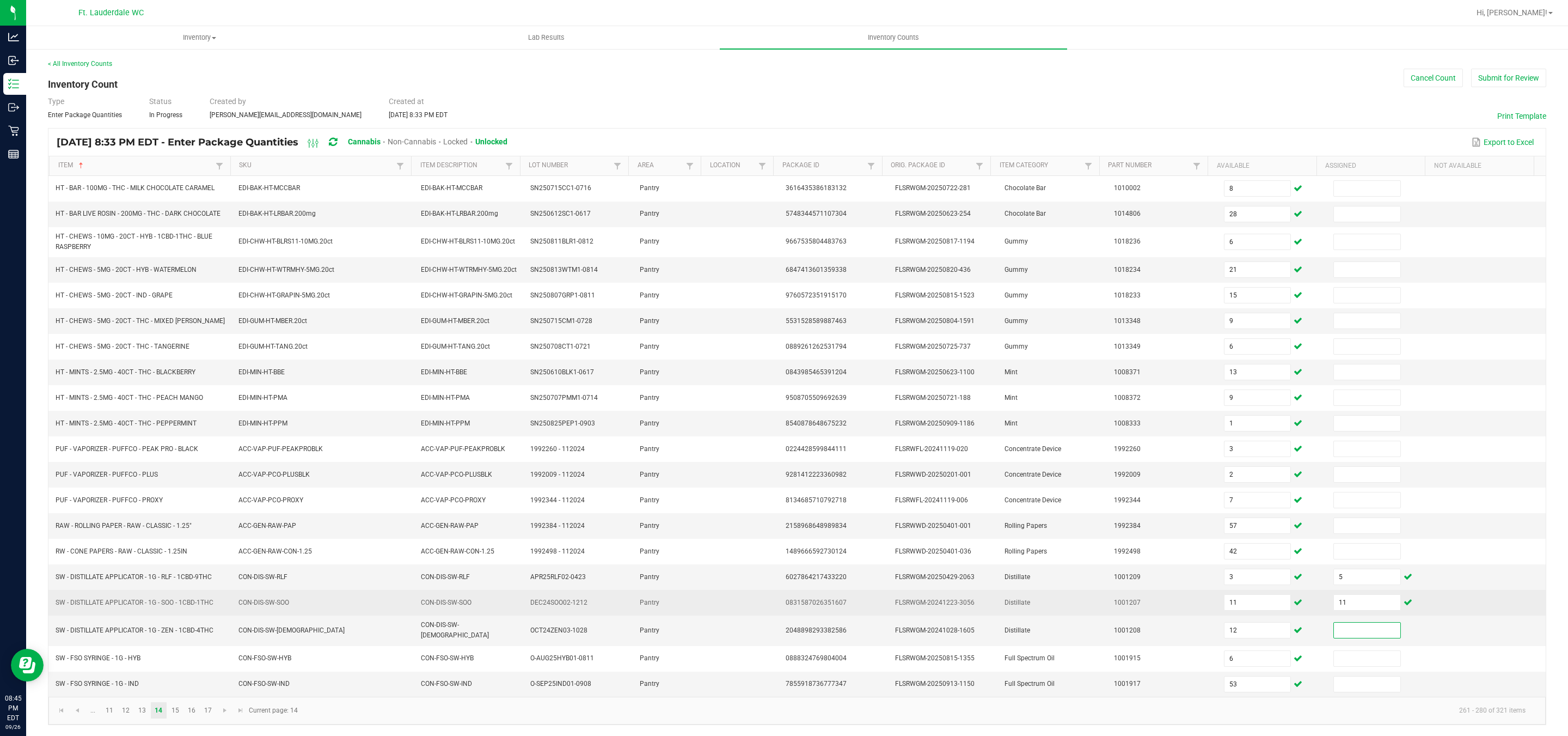
click at [1225, 615] on td "11" at bounding box center [1272, 602] width 110 height 25
click at [1224, 610] on input "11" at bounding box center [1258, 602] width 66 height 16
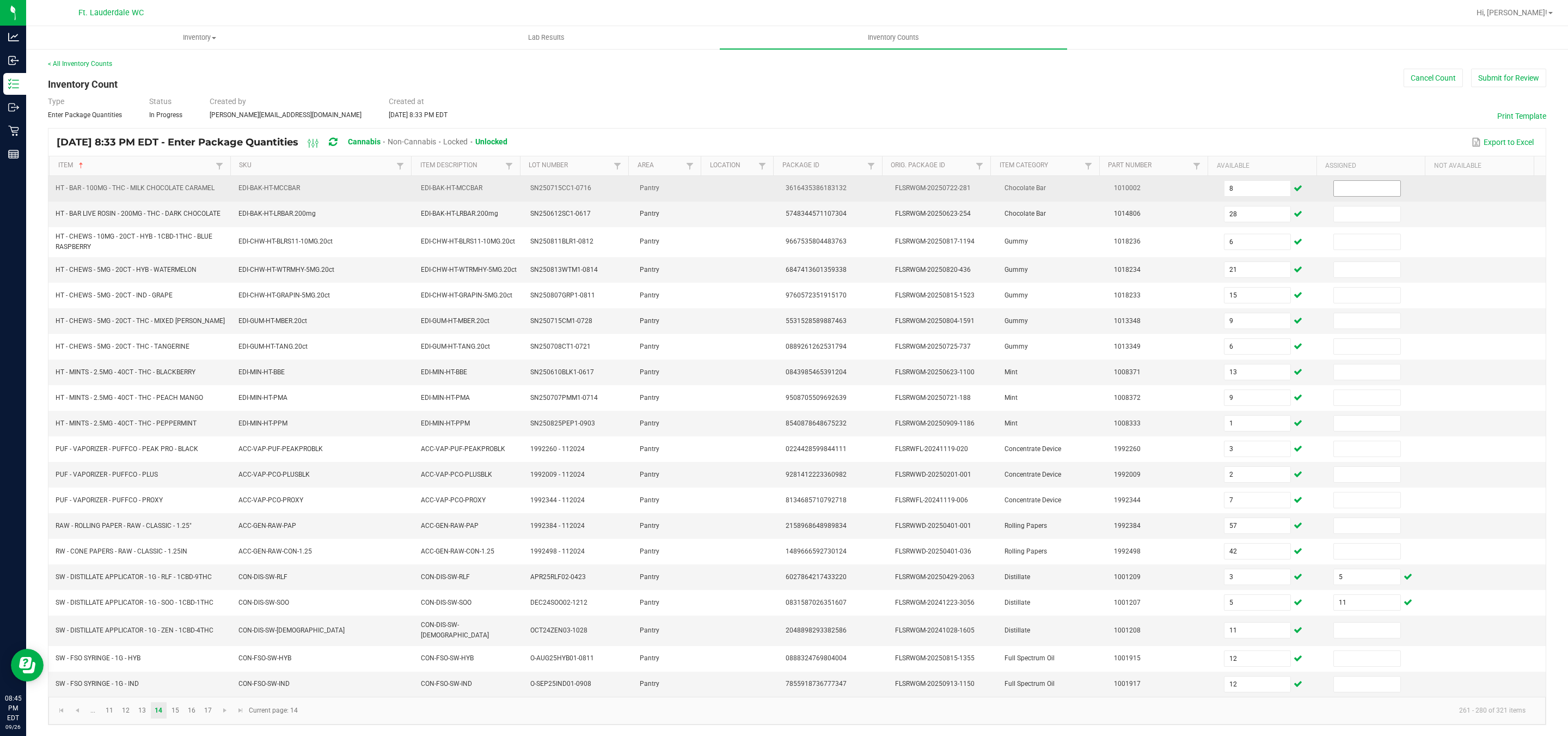
click at [1337, 189] on input at bounding box center [1367, 189] width 66 height 16
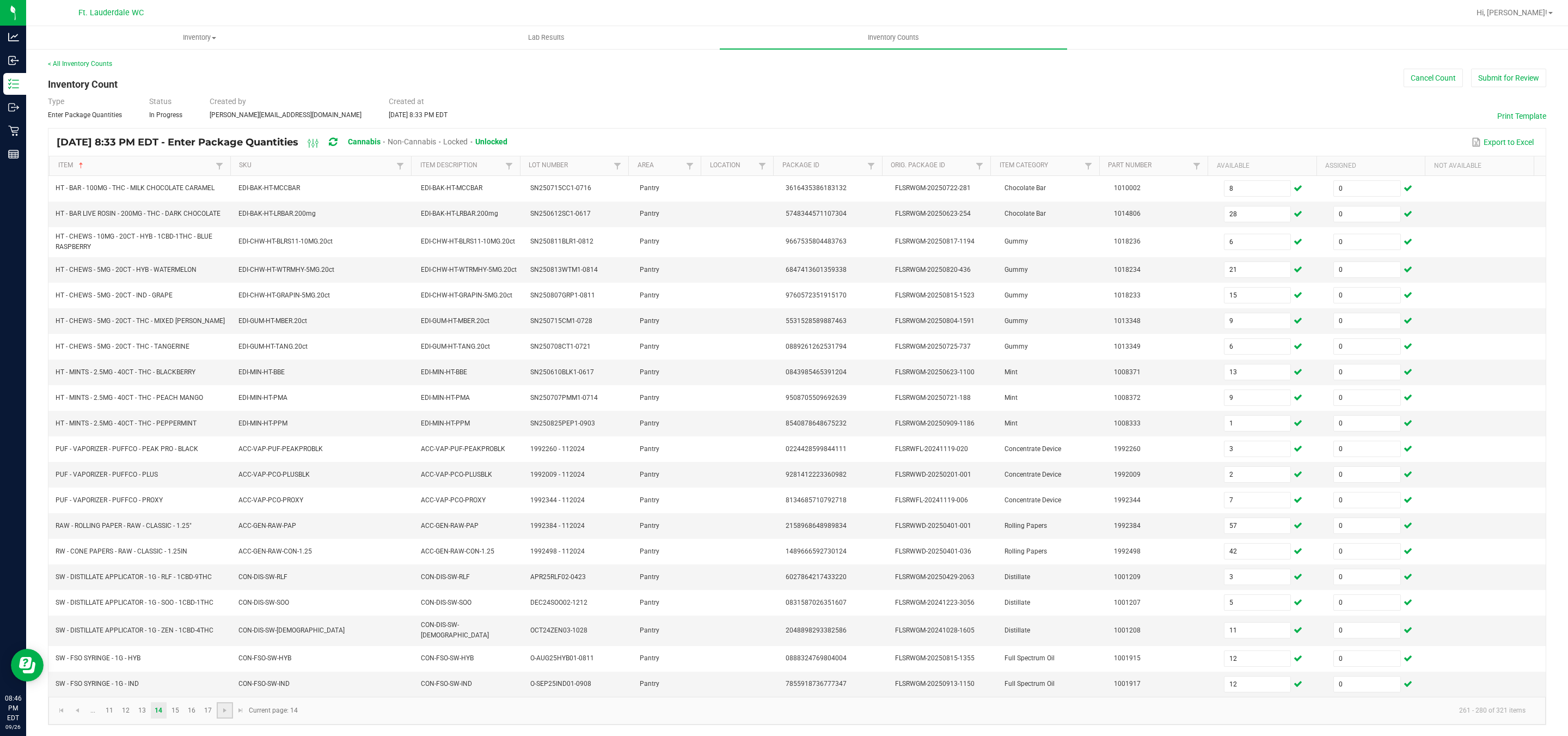
click at [230, 718] on link at bounding box center [224, 710] width 16 height 16
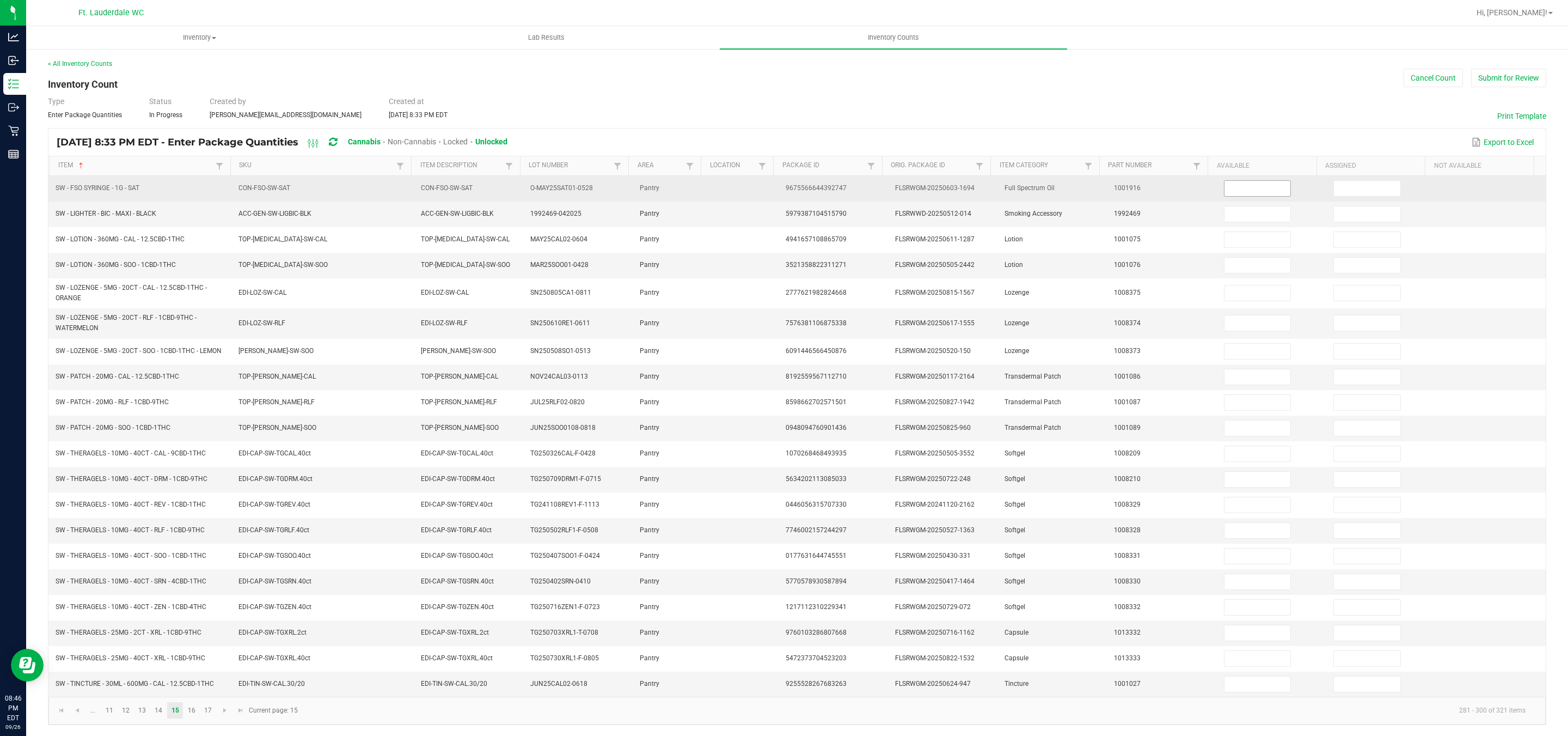
click at [1243, 190] on input at bounding box center [1258, 189] width 66 height 16
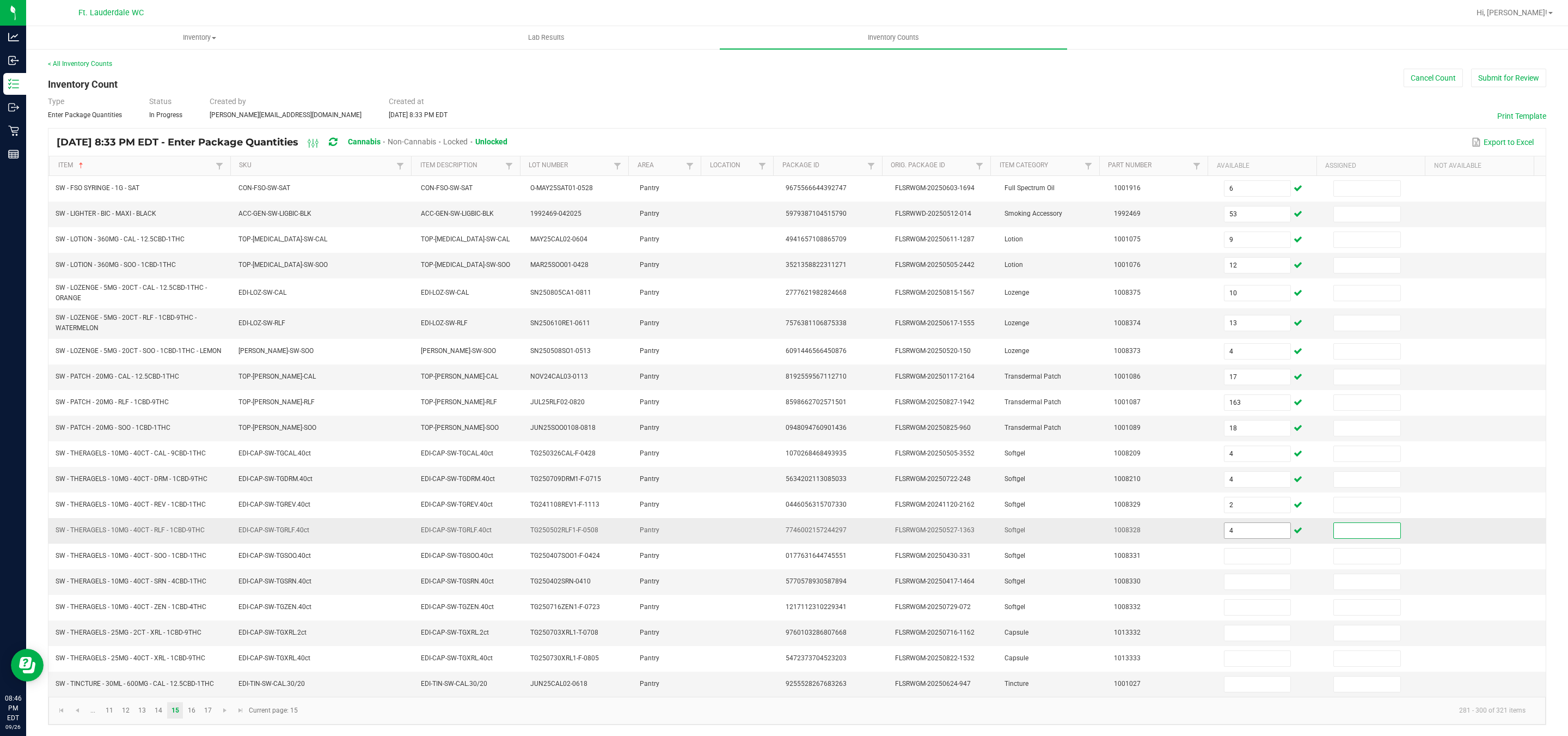
click at [1224, 538] on input "4" at bounding box center [1258, 530] width 66 height 16
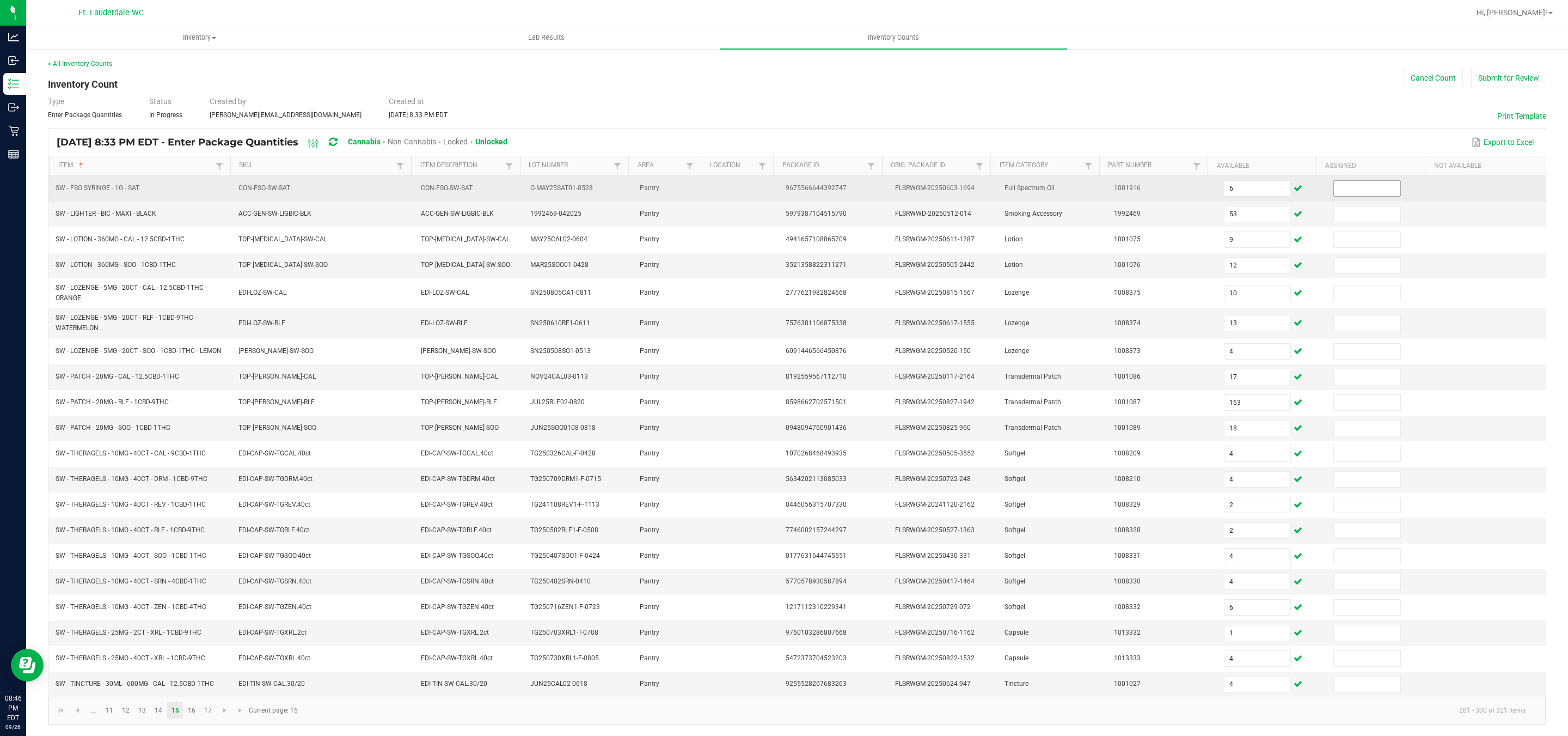
click at [1339, 188] on input at bounding box center [1367, 189] width 66 height 16
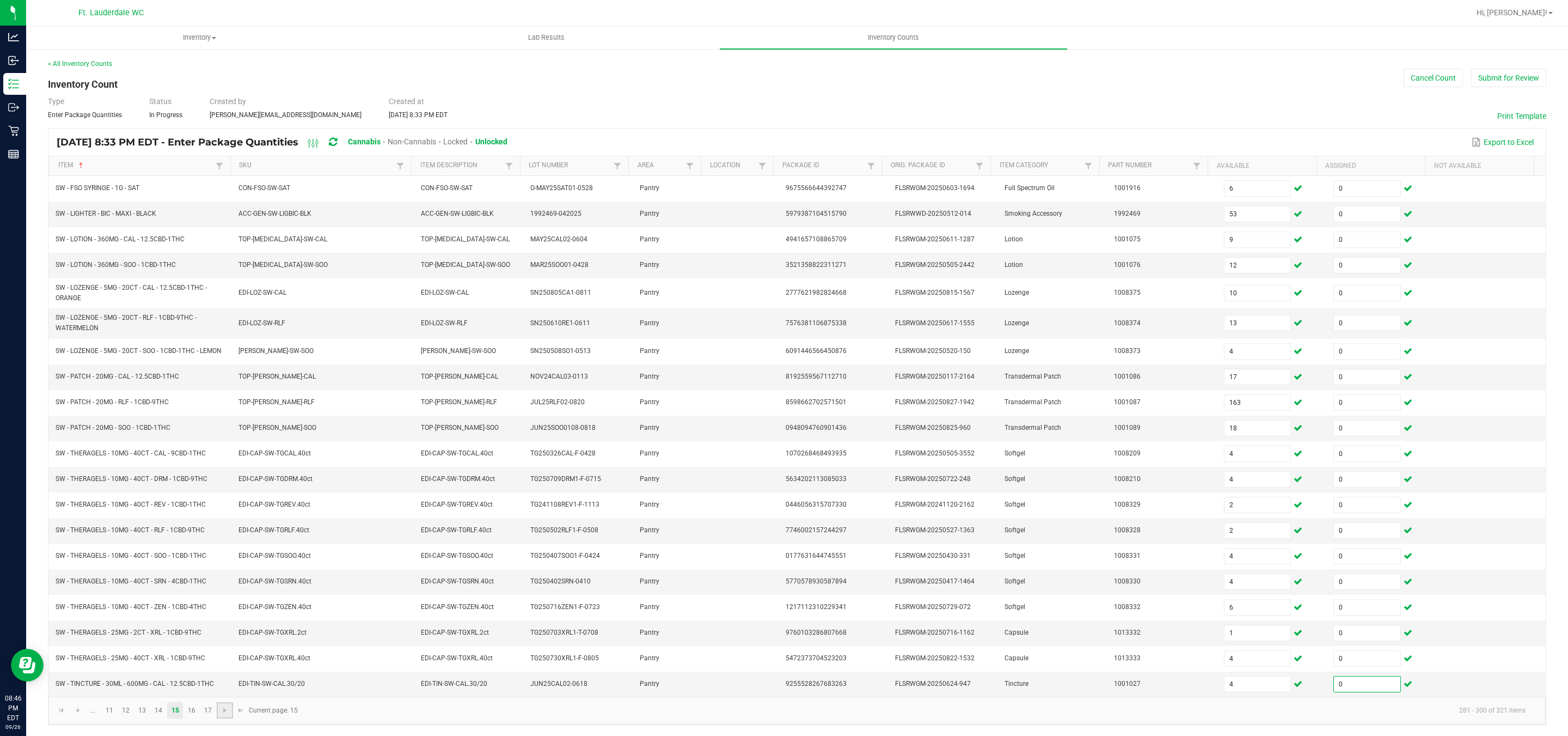
click at [224, 718] on link at bounding box center [224, 710] width 16 height 16
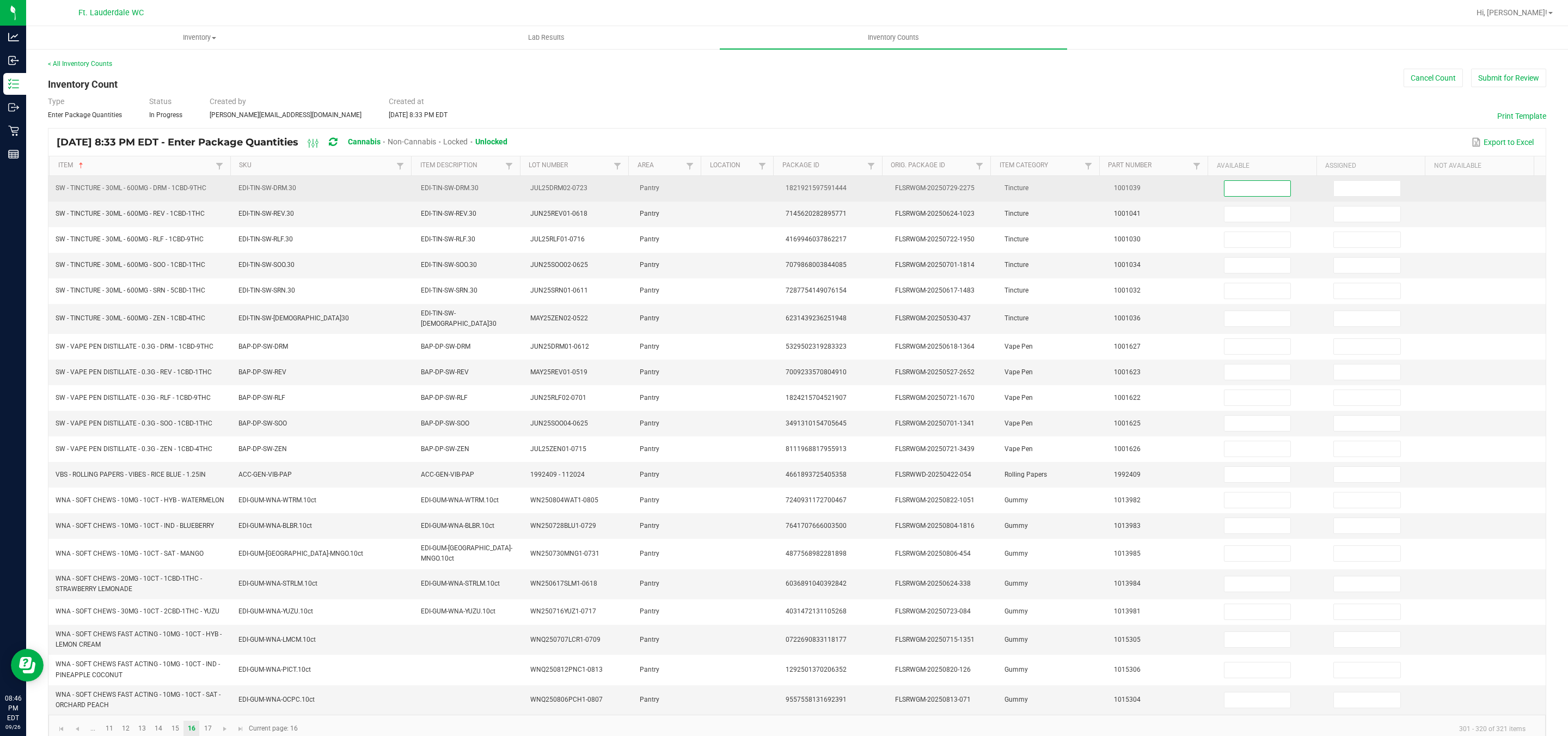
click at [1254, 189] on input at bounding box center [1258, 189] width 66 height 16
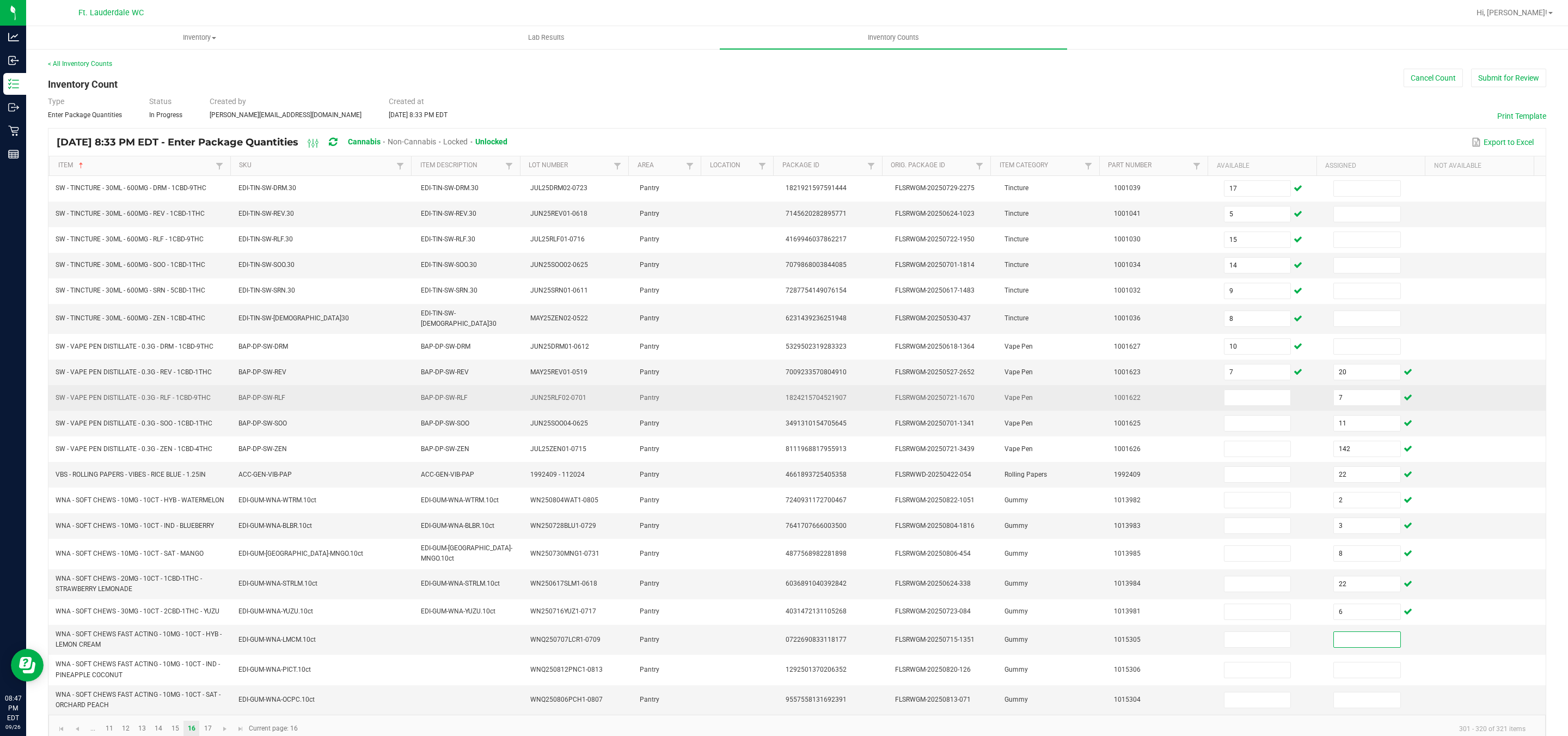
click at [1220, 391] on td at bounding box center [1272, 398] width 110 height 25
click at [1245, 403] on input at bounding box center [1258, 398] width 66 height 16
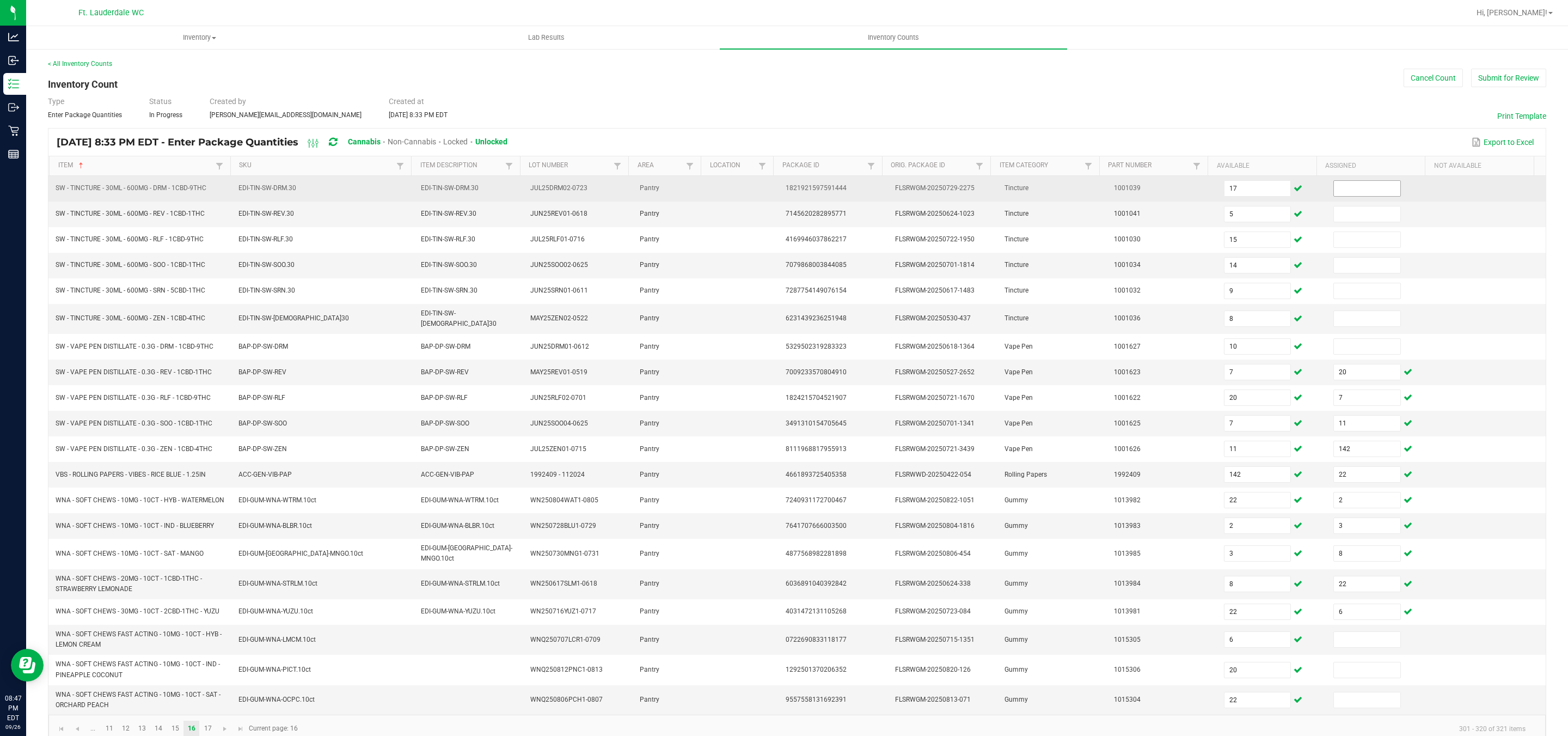
click at [1344, 189] on input at bounding box center [1367, 189] width 66 height 16
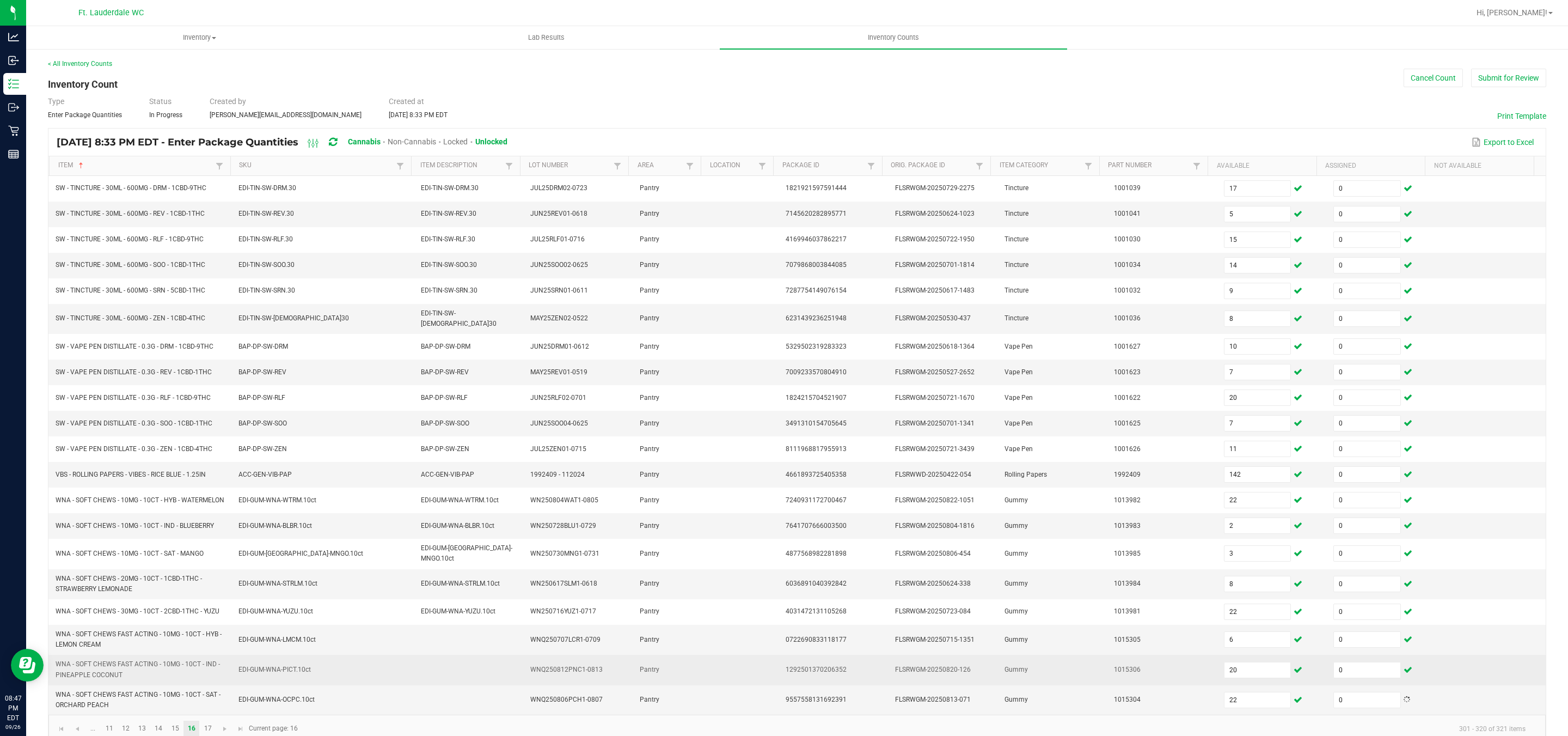
scroll to position [29, 0]
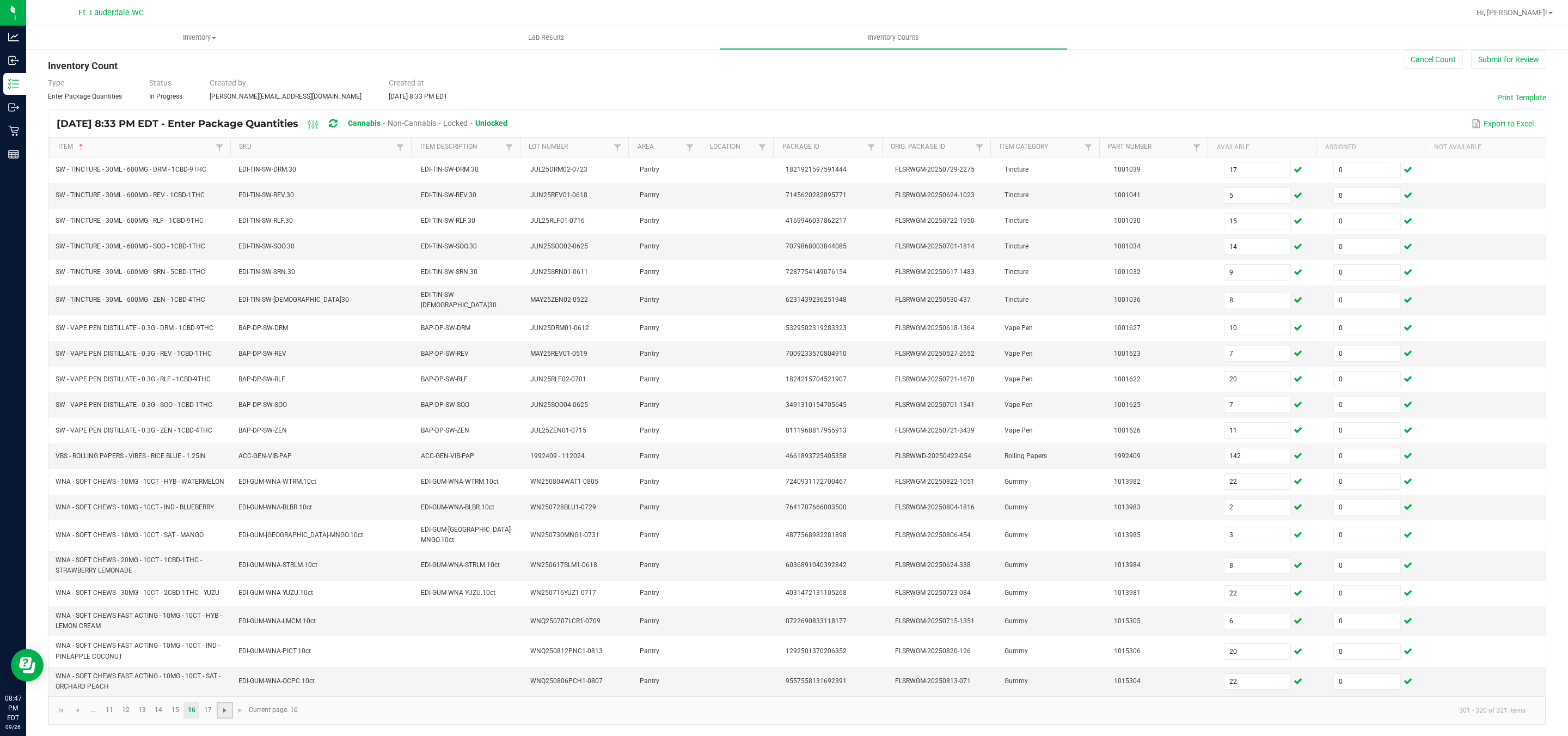
click at [226, 706] on span "Go to the next page" at bounding box center [224, 709] width 8 height 8
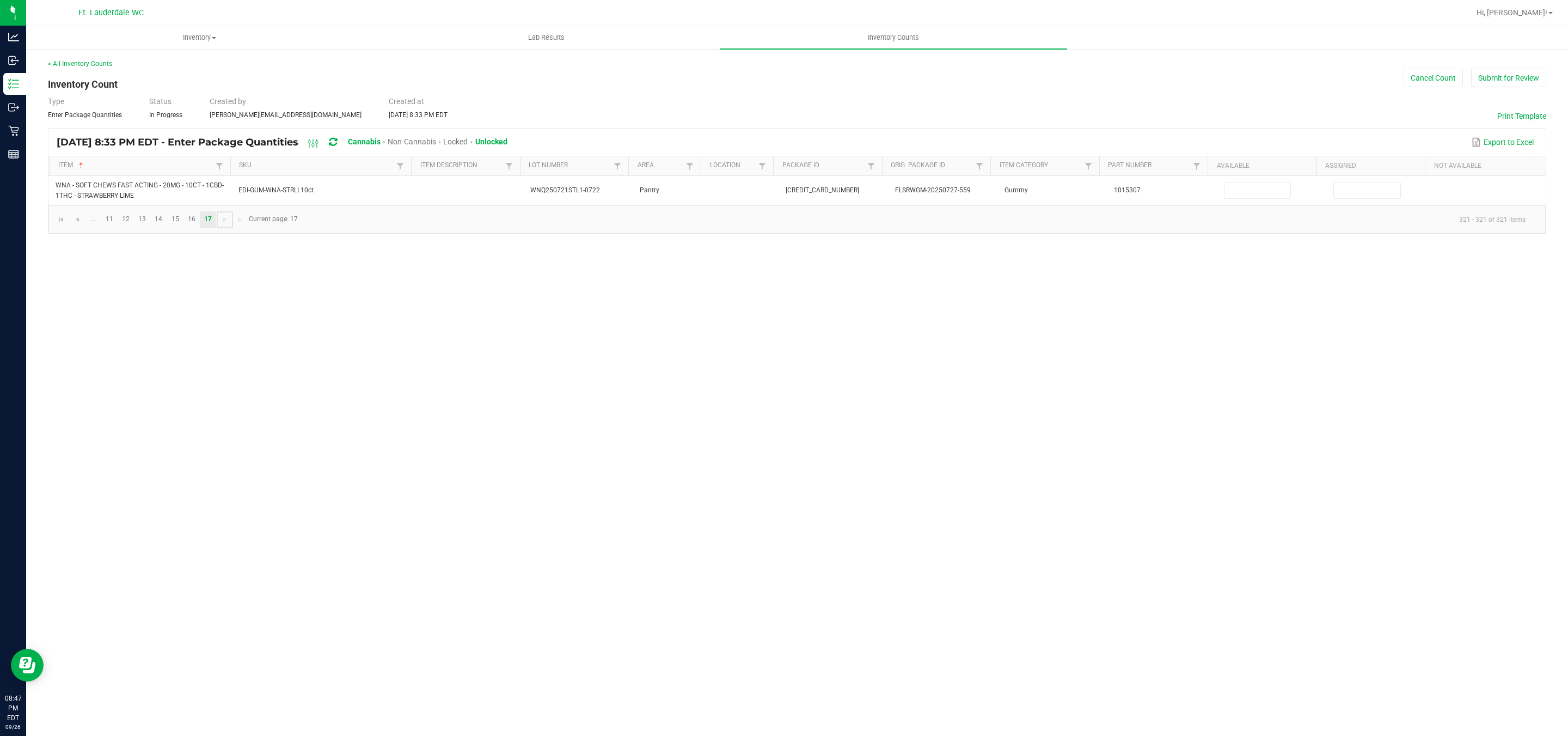
scroll to position [0, 0]
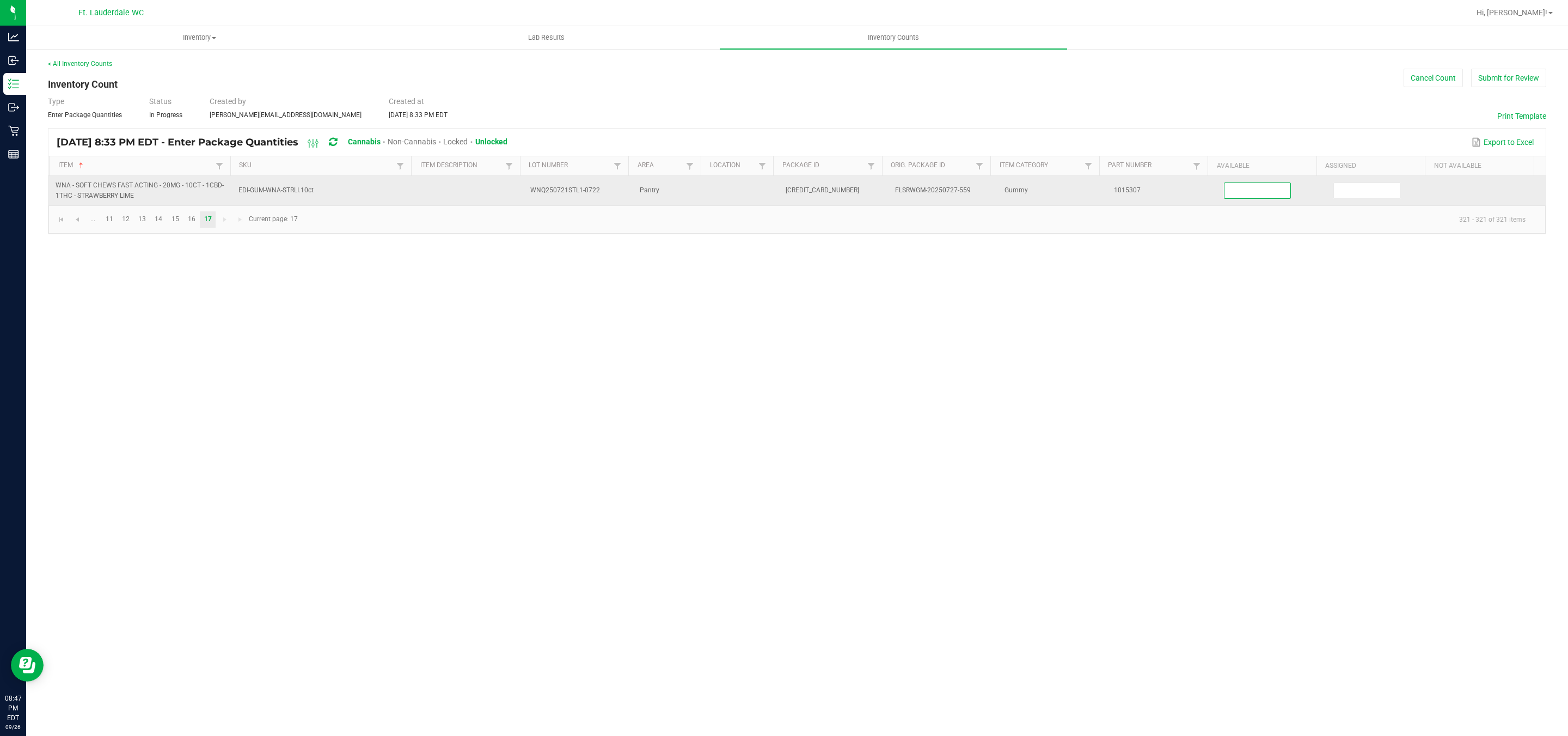
click at [1246, 189] on input at bounding box center [1258, 191] width 66 height 16
click at [1334, 185] on input at bounding box center [1367, 191] width 66 height 16
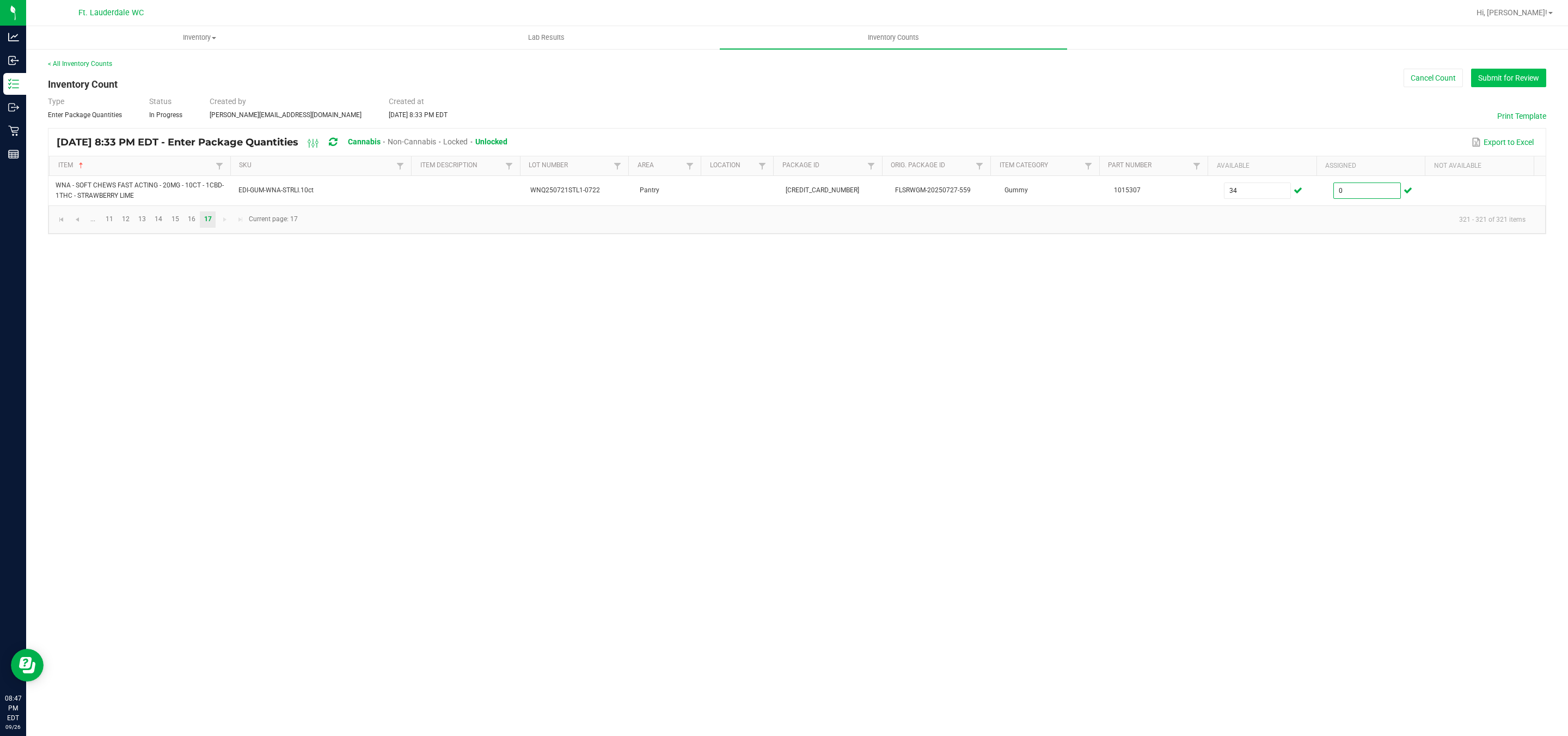
click at [1480, 86] on button "Submit for Review" at bounding box center [1508, 78] width 75 height 19
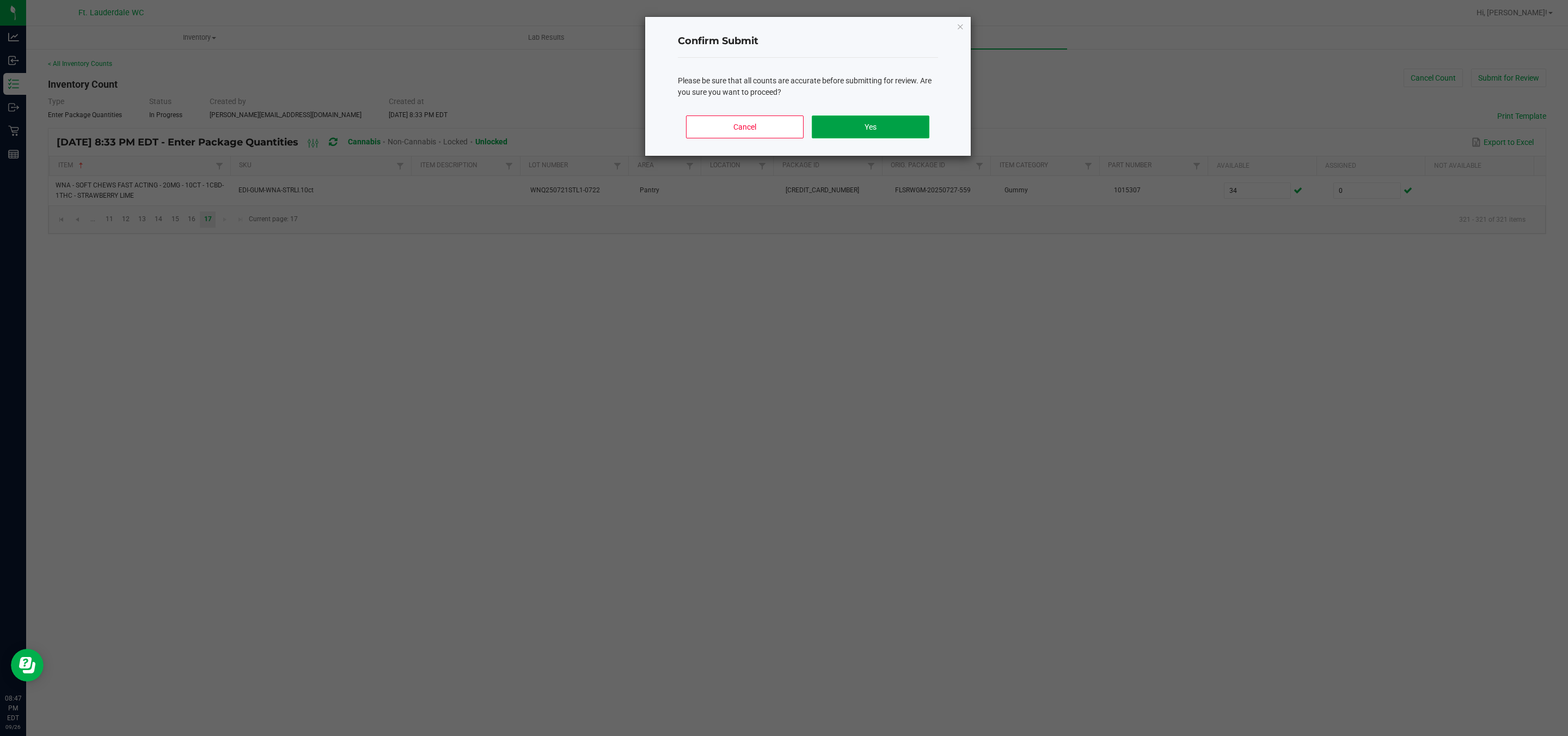
click at [907, 125] on button "Yes" at bounding box center [870, 126] width 117 height 23
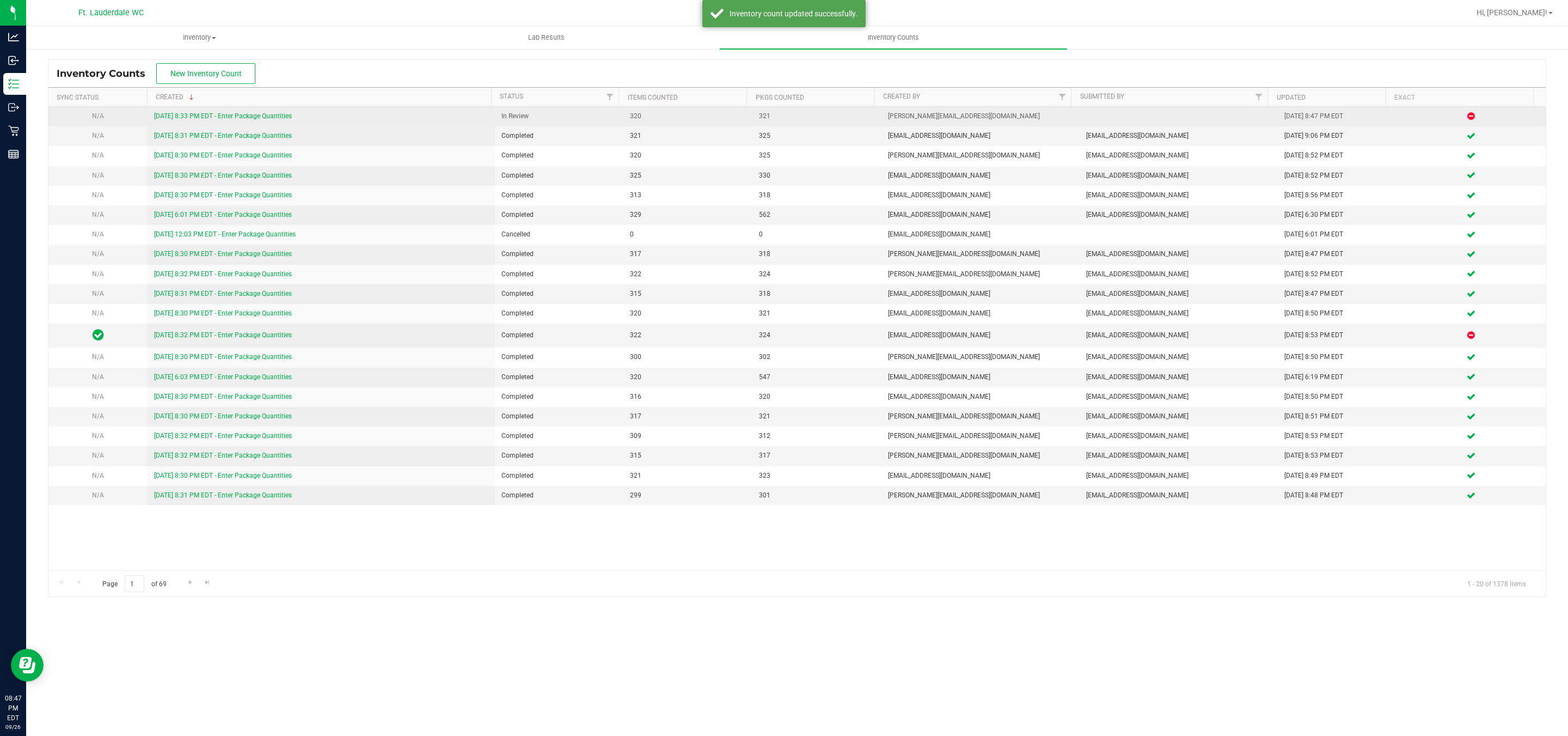
click at [268, 115] on link "[DATE] 8:33 PM EDT - Enter Package Quantities" at bounding box center [223, 116] width 137 height 8
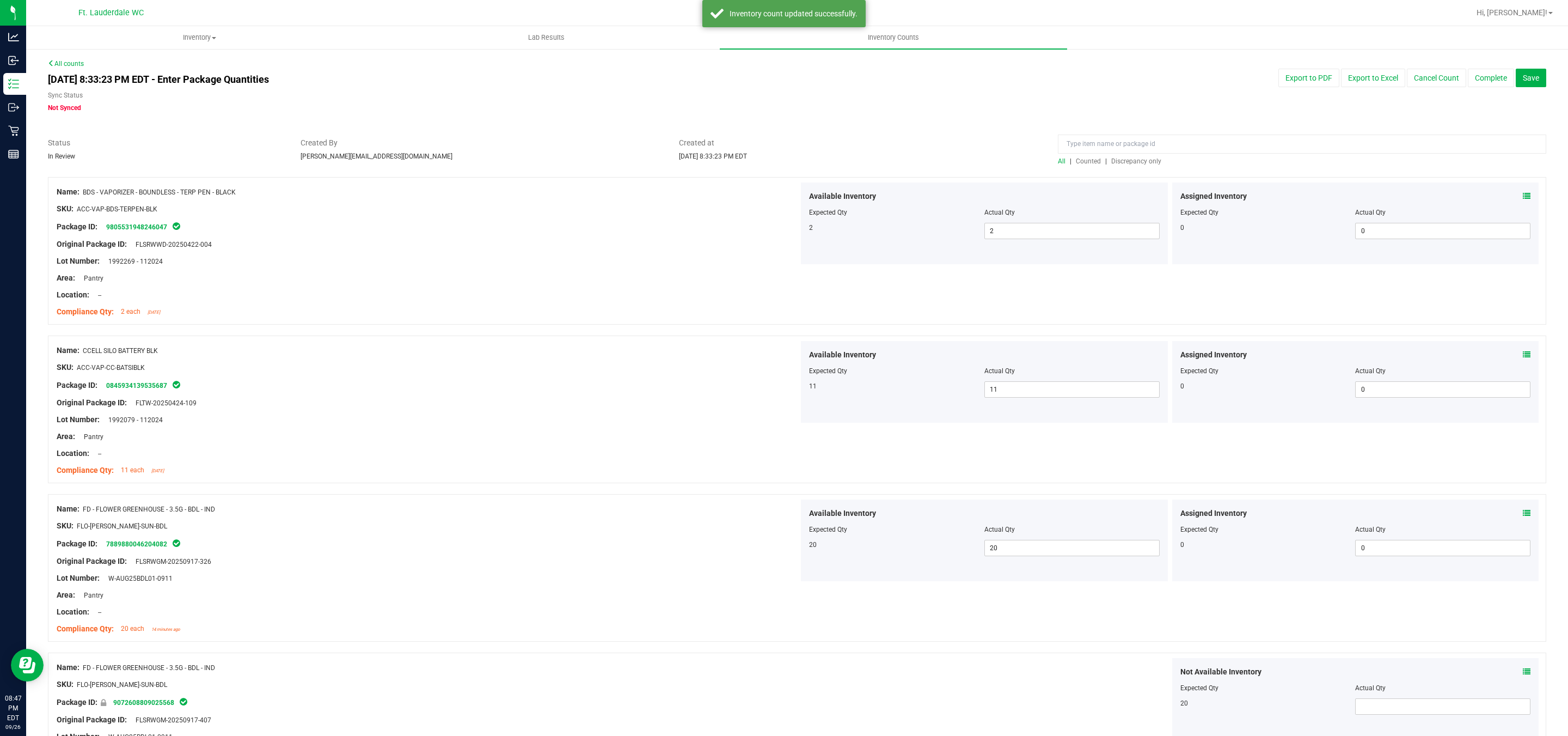
click at [1137, 158] on span "Discrepancy only" at bounding box center [1136, 161] width 50 height 8
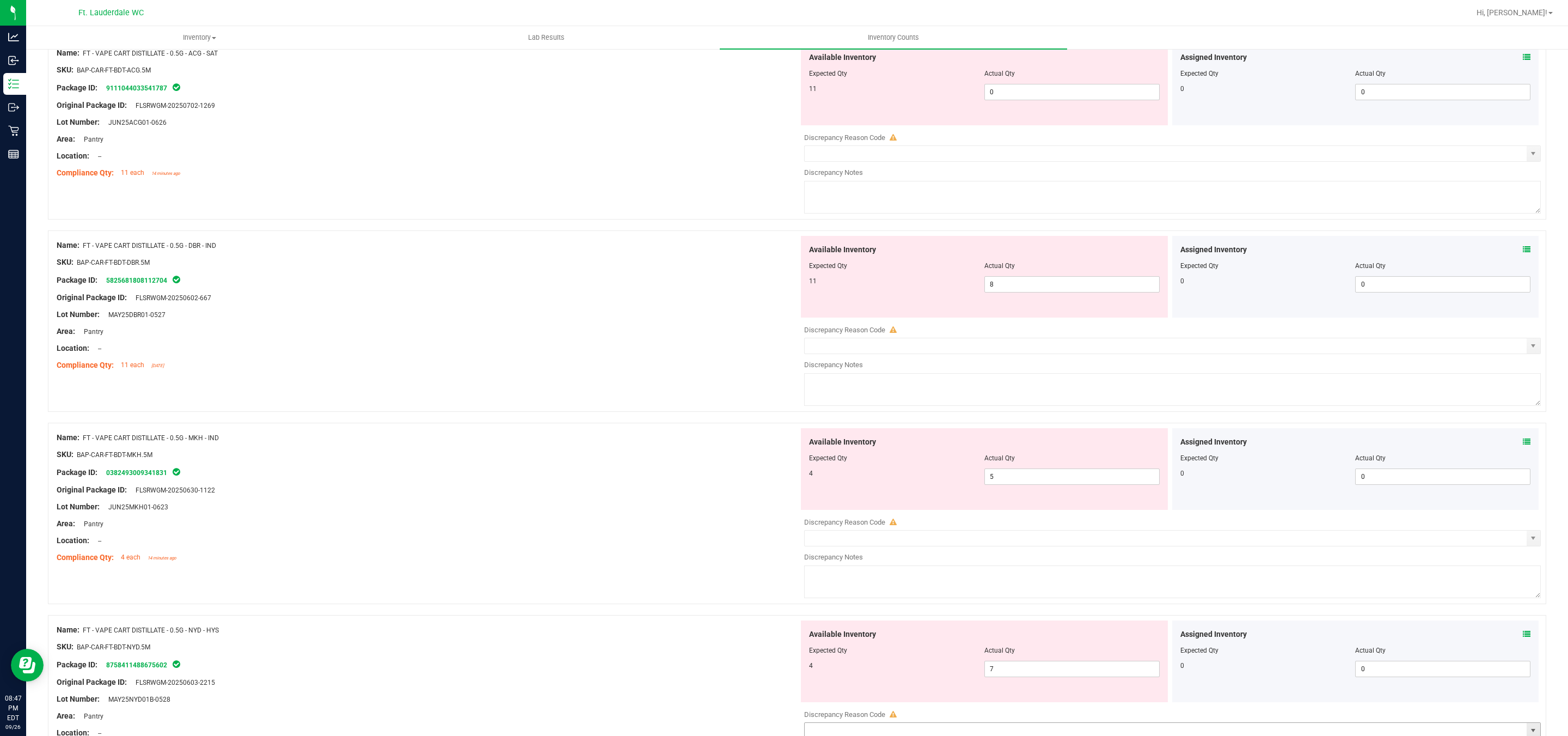
scroll to position [3338, 0]
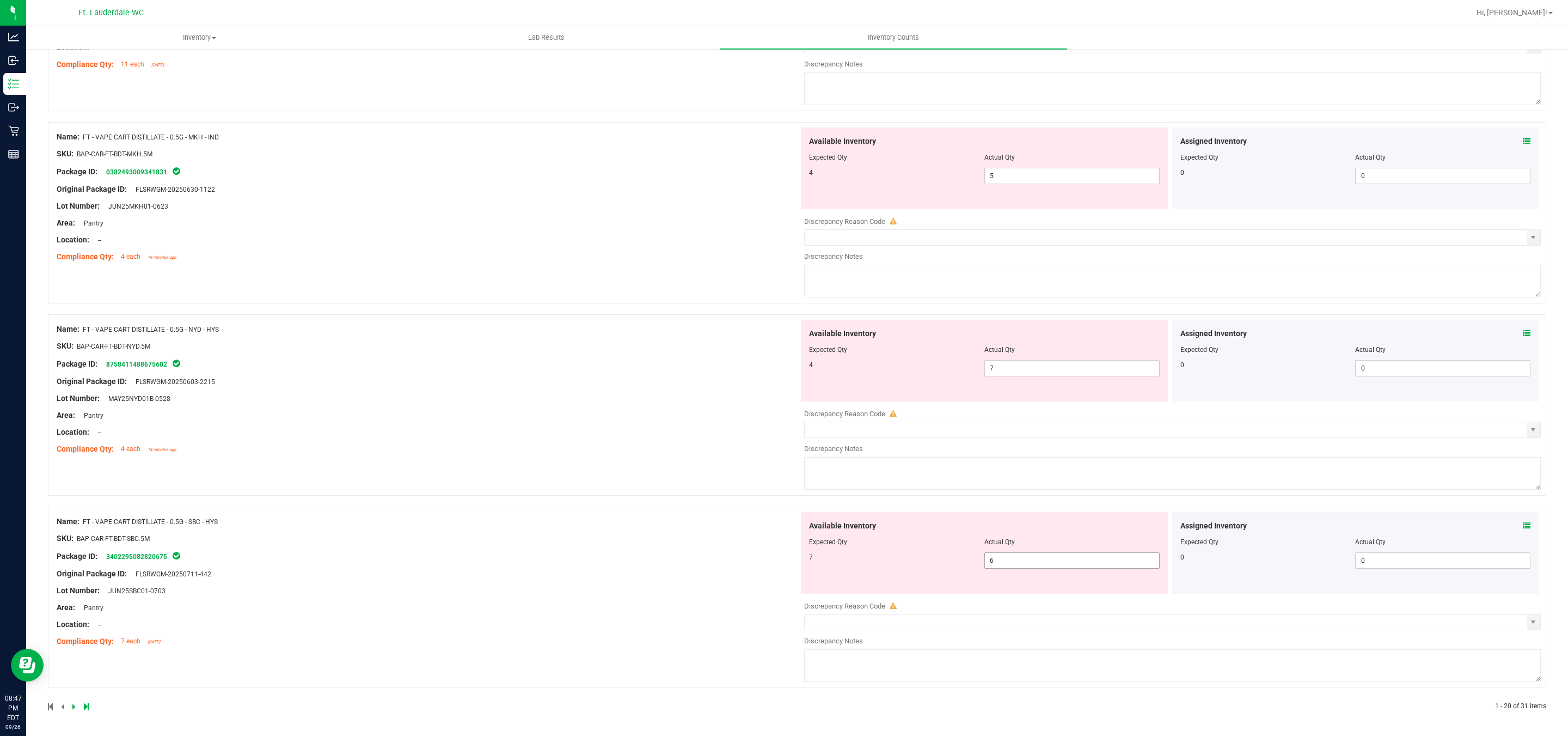
click at [1070, 561] on span "6 6" at bounding box center [1071, 560] width 175 height 16
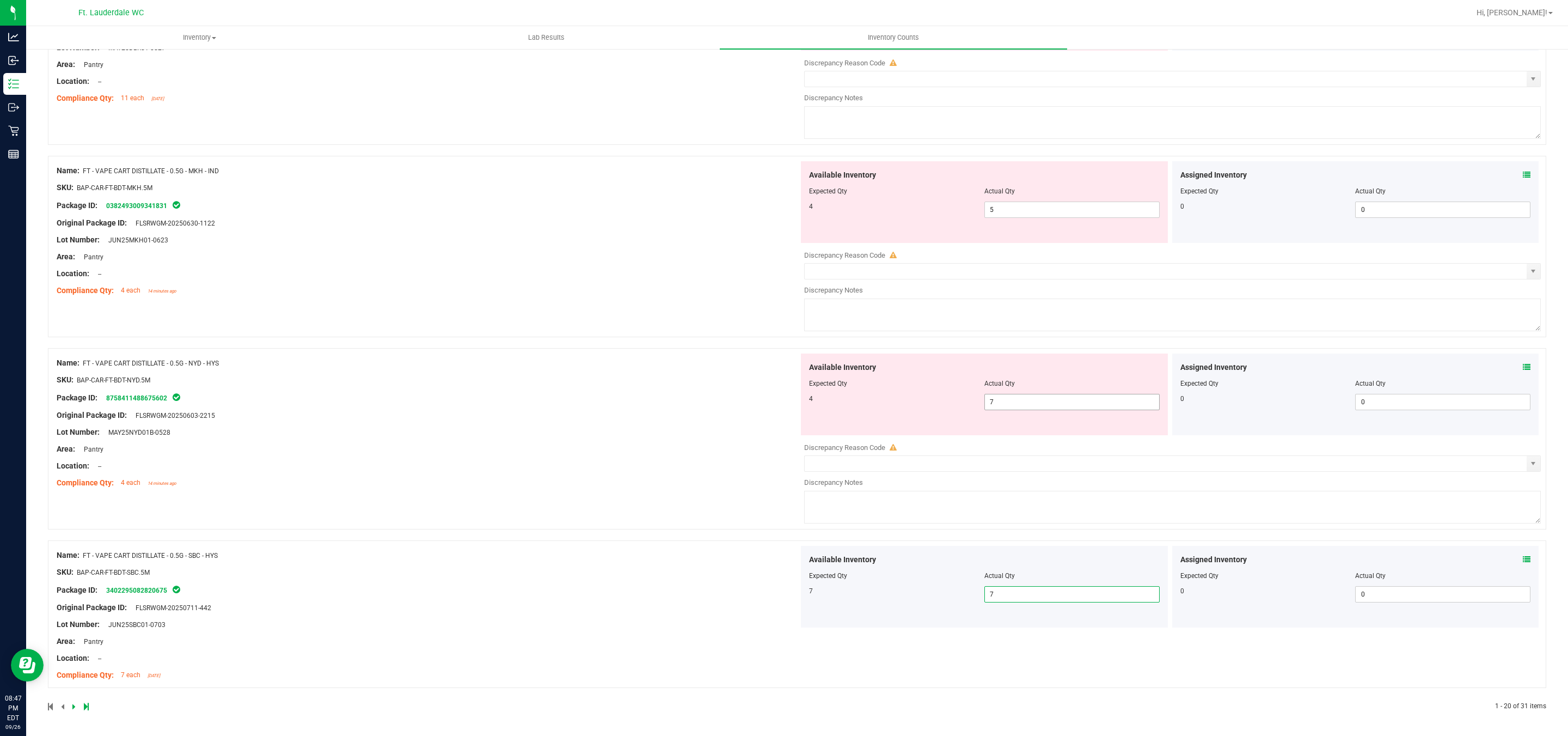
click at [1036, 396] on span "7 7" at bounding box center [1071, 401] width 175 height 16
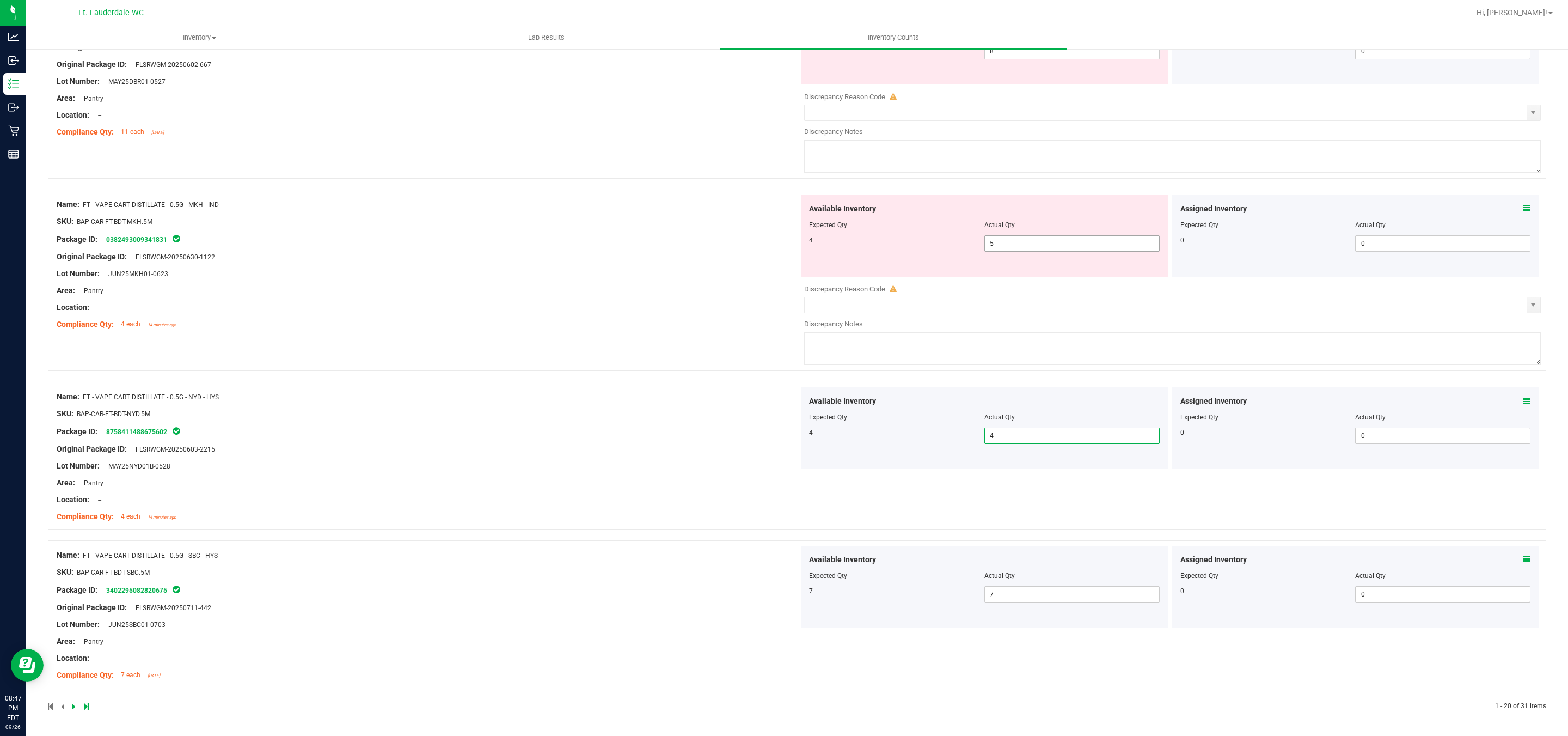
click at [1028, 243] on span "5 5" at bounding box center [1071, 243] width 175 height 16
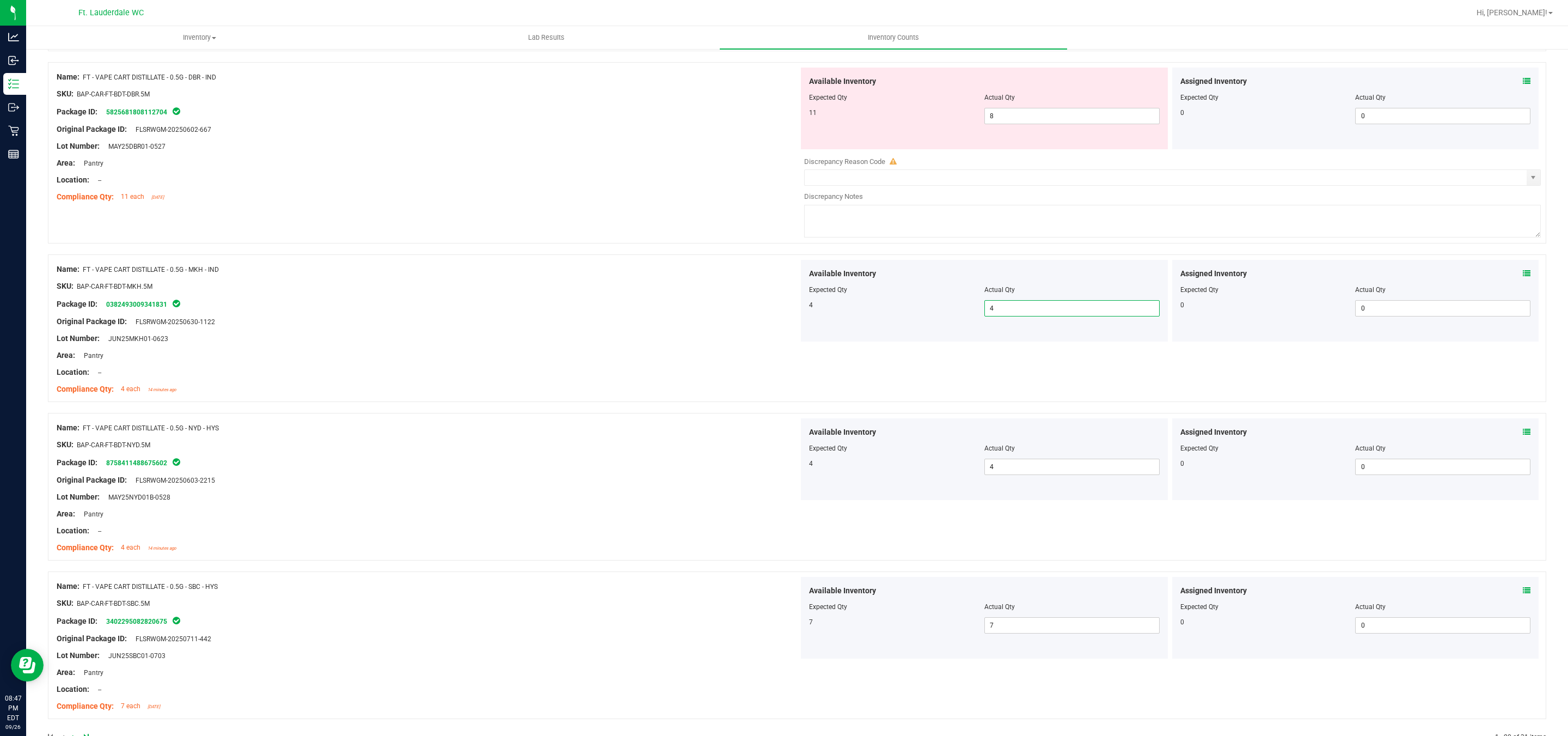
scroll to position [3153, 0]
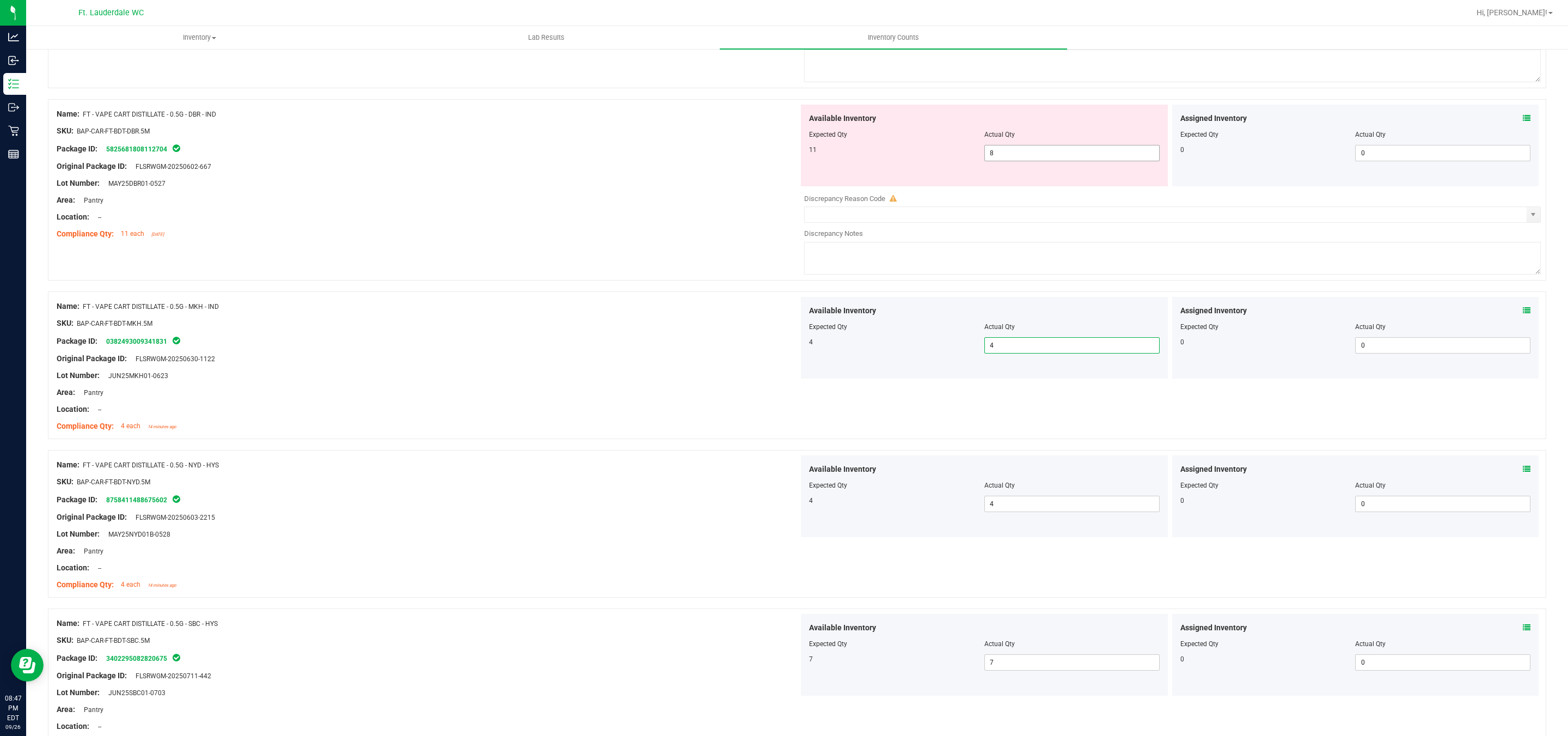
click at [1010, 161] on span "8 8" at bounding box center [1071, 152] width 175 height 16
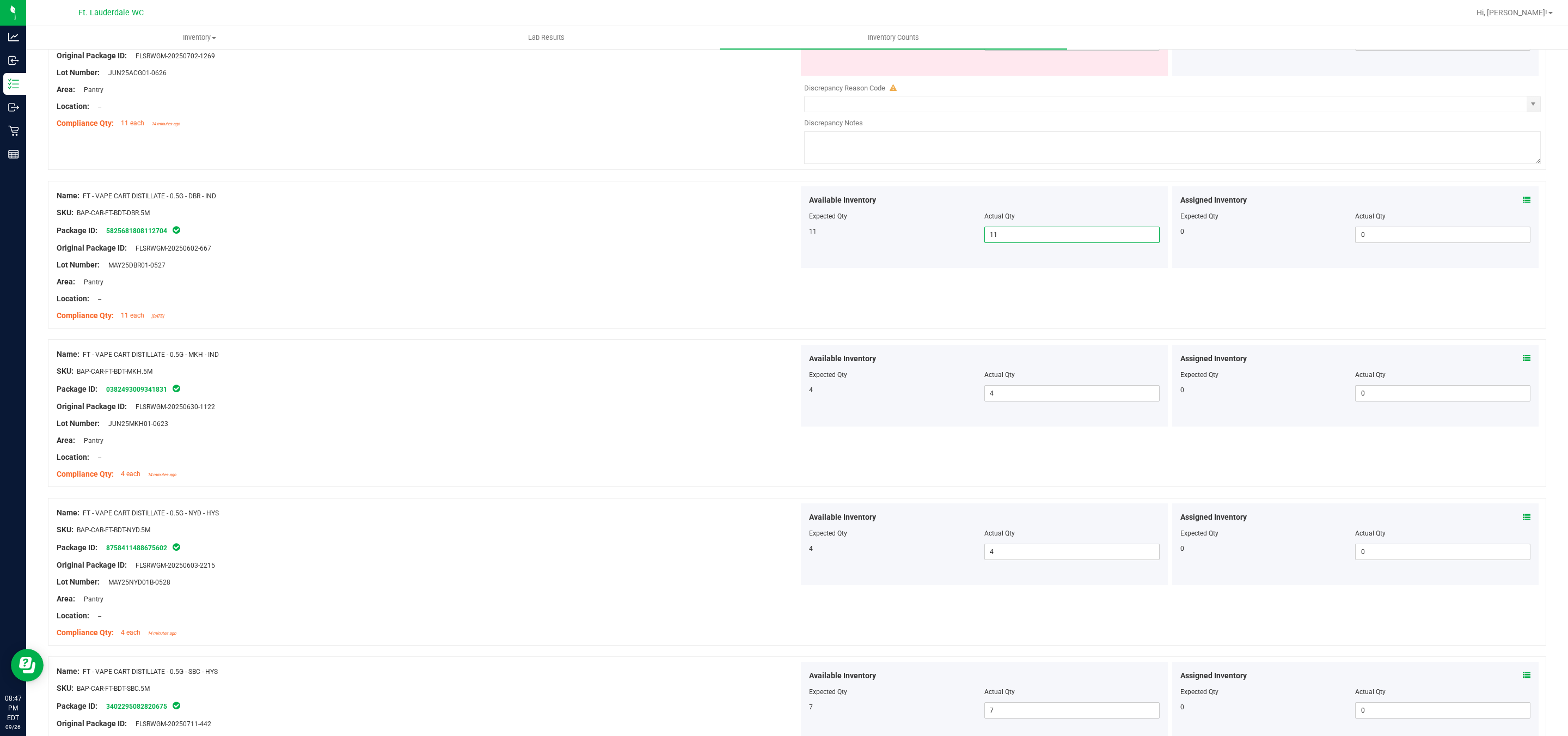
scroll to position [2909, 0]
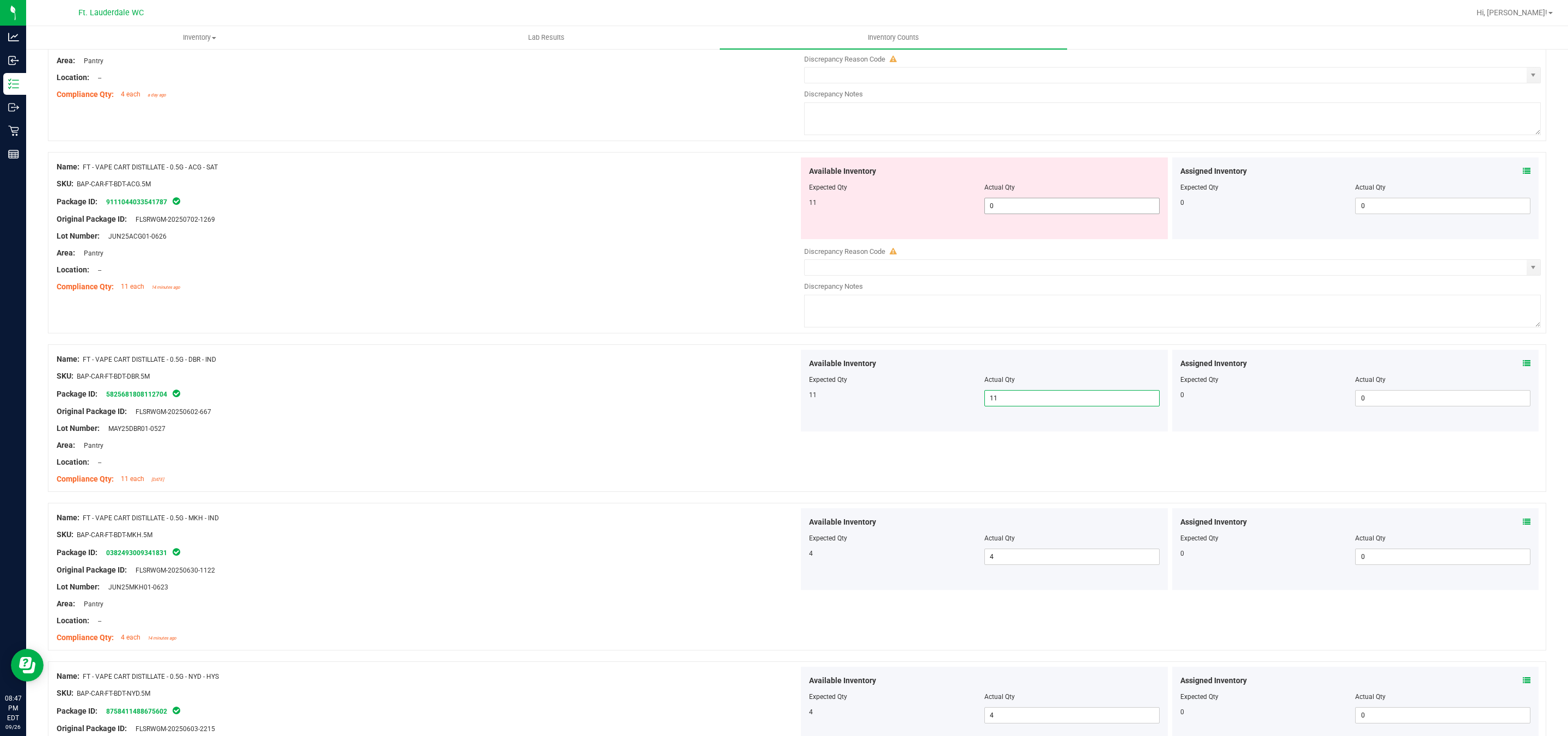
click at [1014, 214] on span "0 0" at bounding box center [1071, 206] width 175 height 16
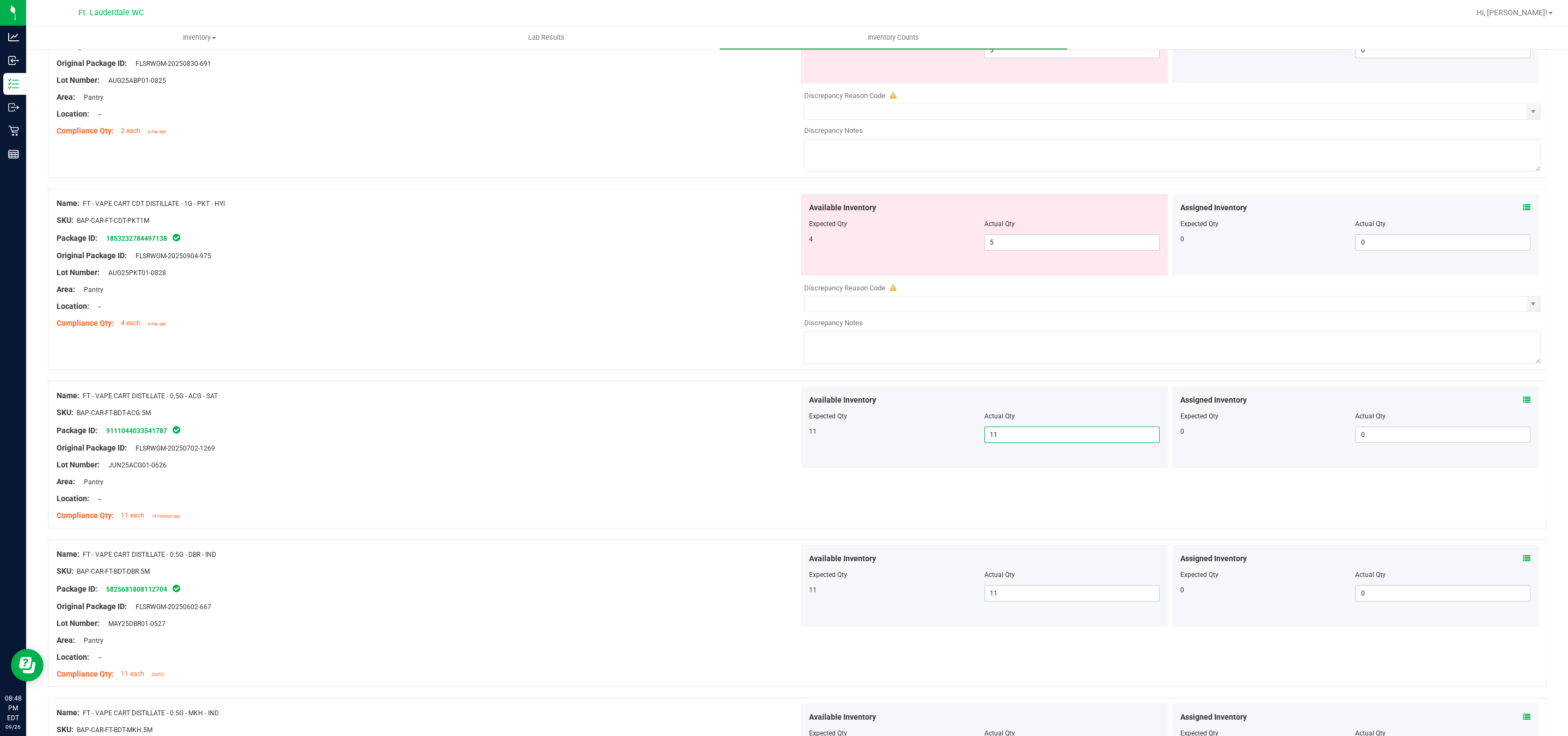
scroll to position [2664, 0]
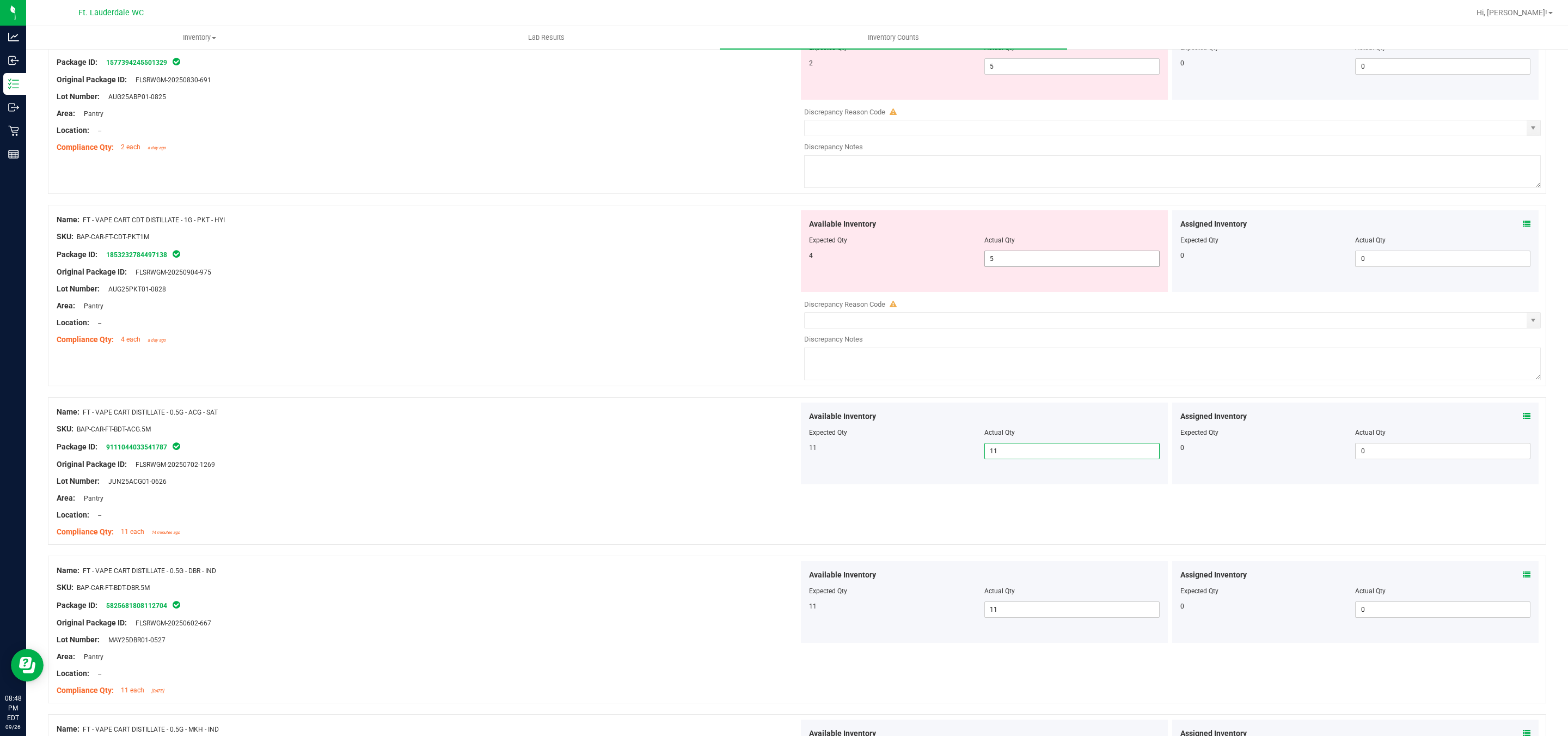
drag, startPoint x: 1000, startPoint y: 260, endPoint x: 1000, endPoint y: 272, distance: 12.0
click at [1000, 261] on div "Available Inventory Expected Qty Actual Qty 4 5 5" at bounding box center [984, 251] width 367 height 82
click at [1000, 267] on span "5 5" at bounding box center [1071, 258] width 175 height 16
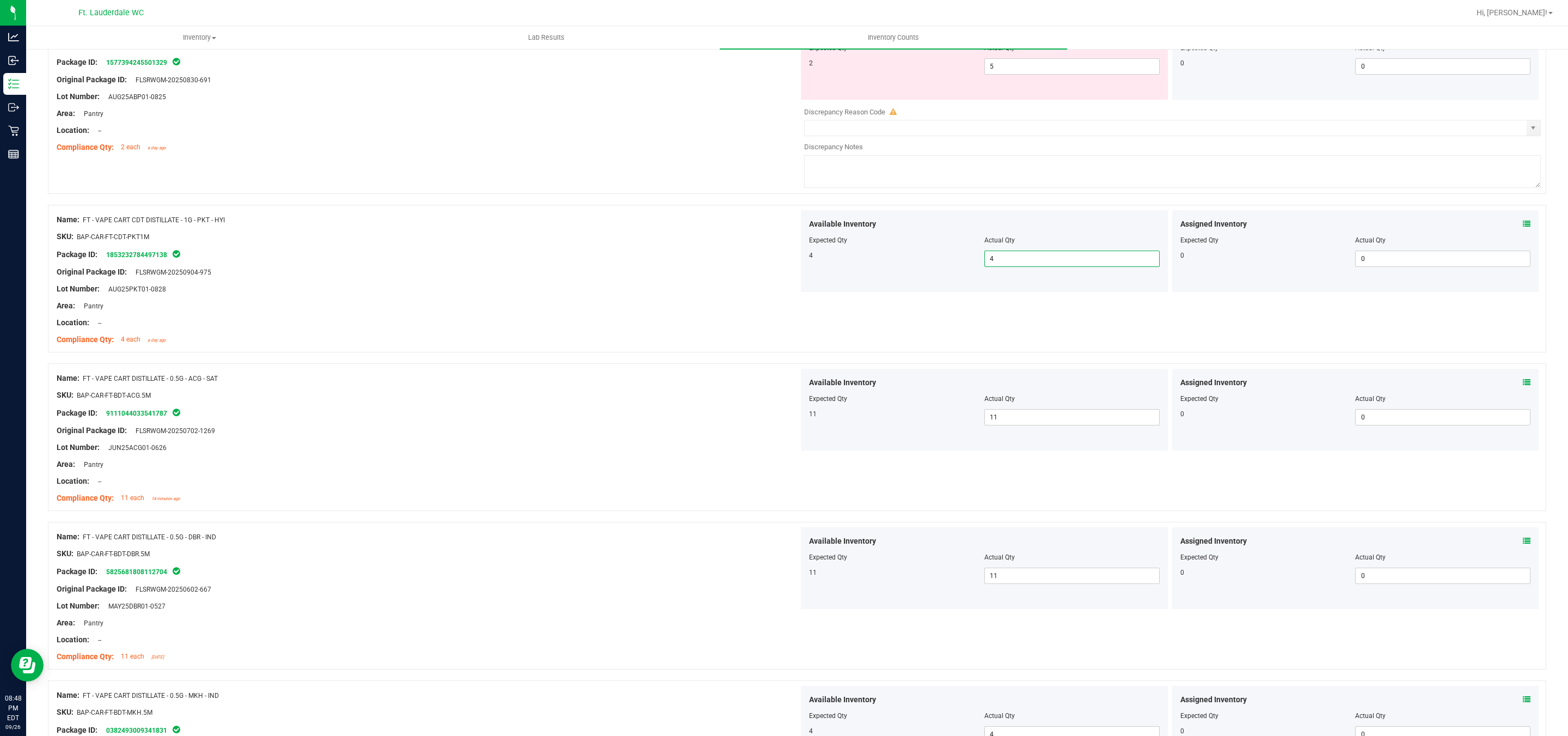
scroll to position [2419, 0]
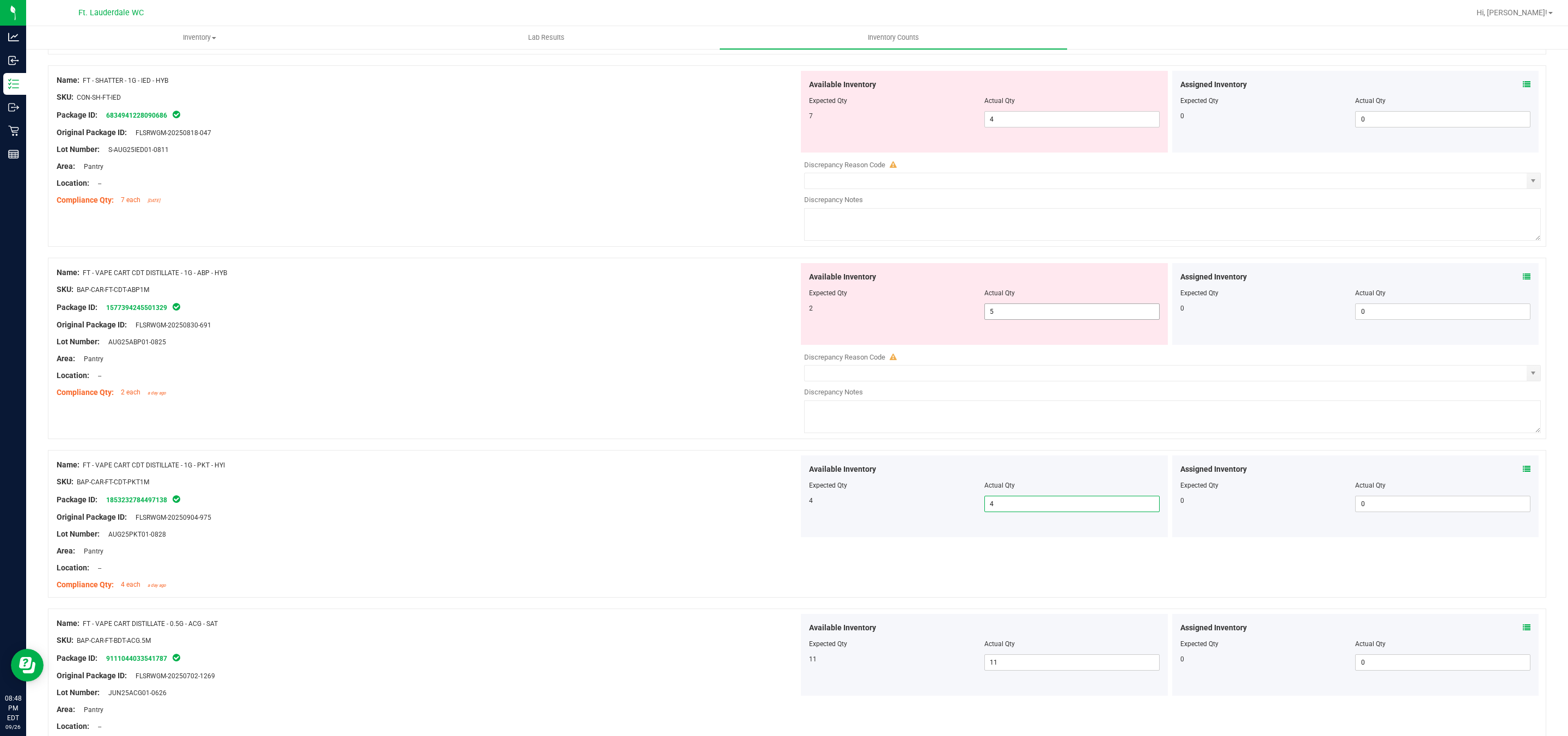
click at [1003, 318] on span "5 5" at bounding box center [1071, 311] width 175 height 16
click at [1001, 319] on input "5" at bounding box center [1071, 312] width 174 height 16
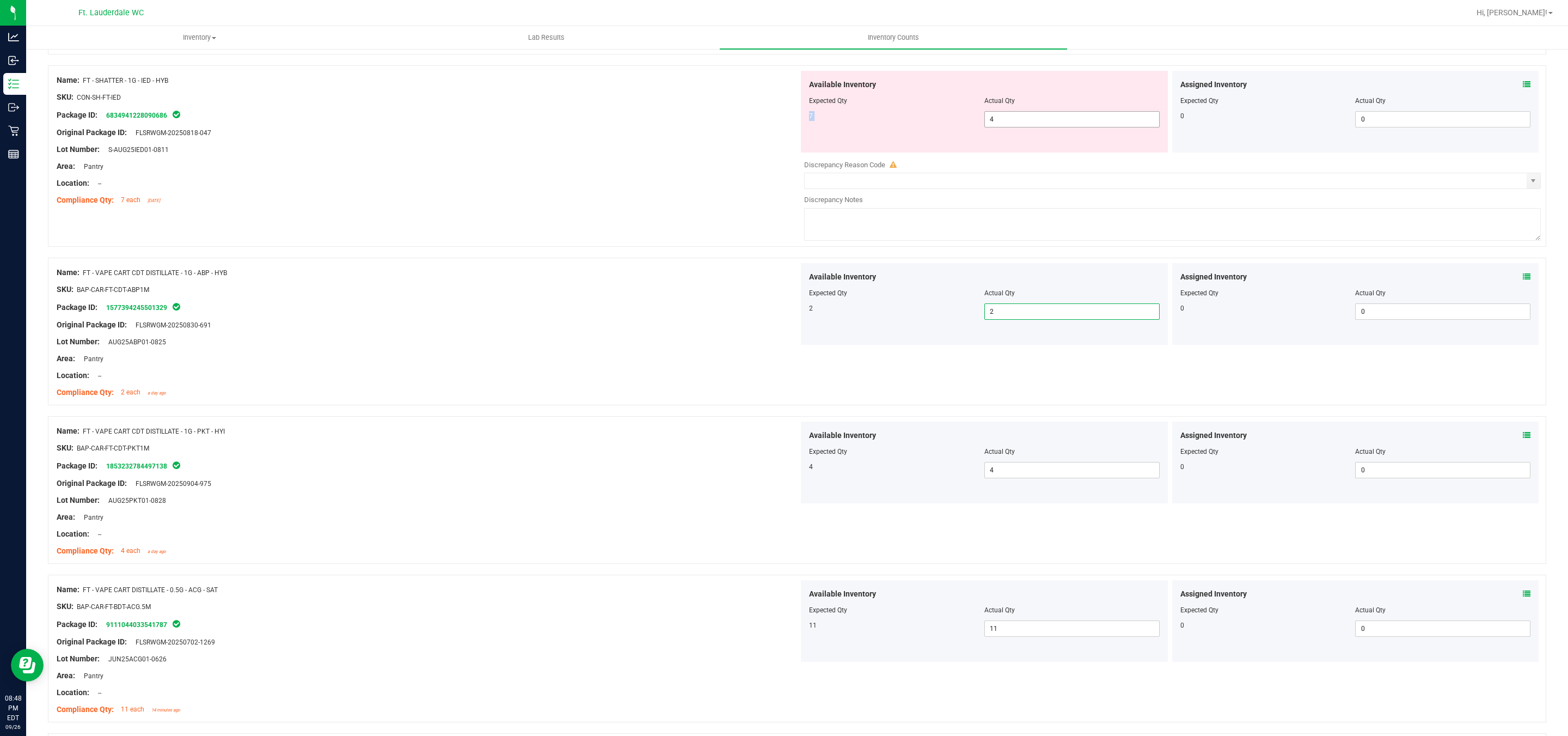
click at [1016, 119] on div "Available Inventory Expected Qty Actual Qty 7 4 4" at bounding box center [984, 112] width 367 height 82
click at [1010, 126] on span "4 4" at bounding box center [1071, 119] width 175 height 16
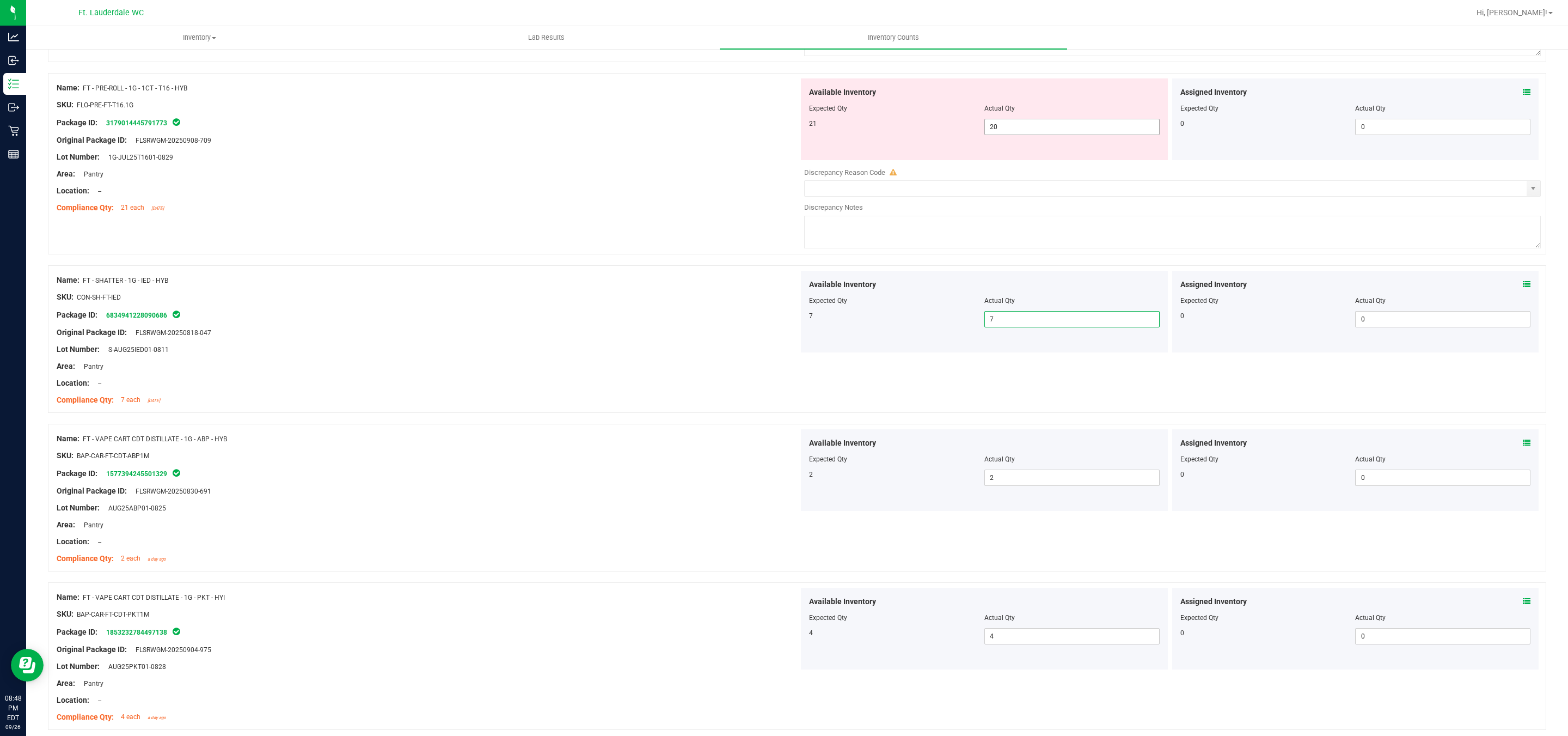
scroll to position [2174, 0]
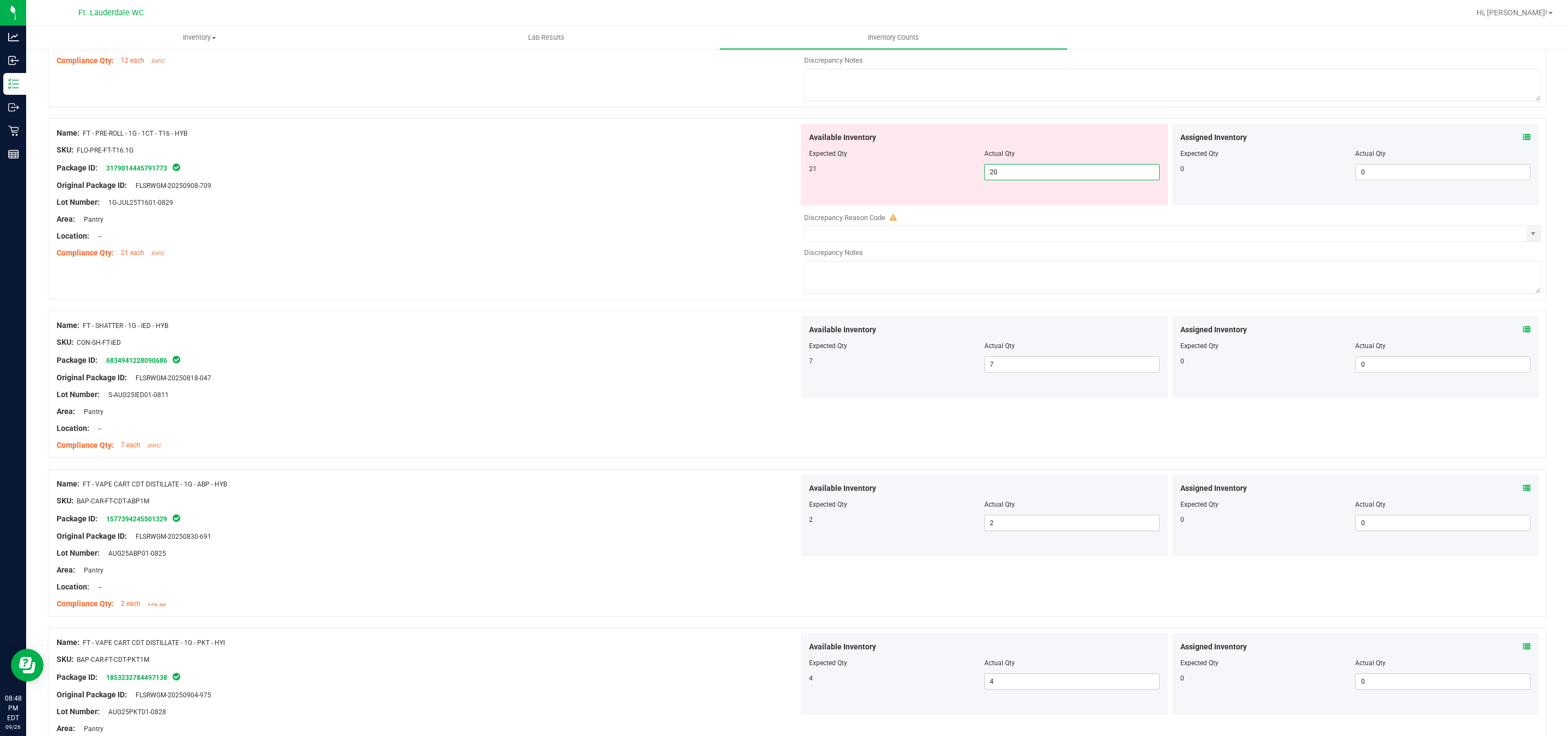
click at [1035, 180] on span "20 20" at bounding box center [1071, 172] width 175 height 16
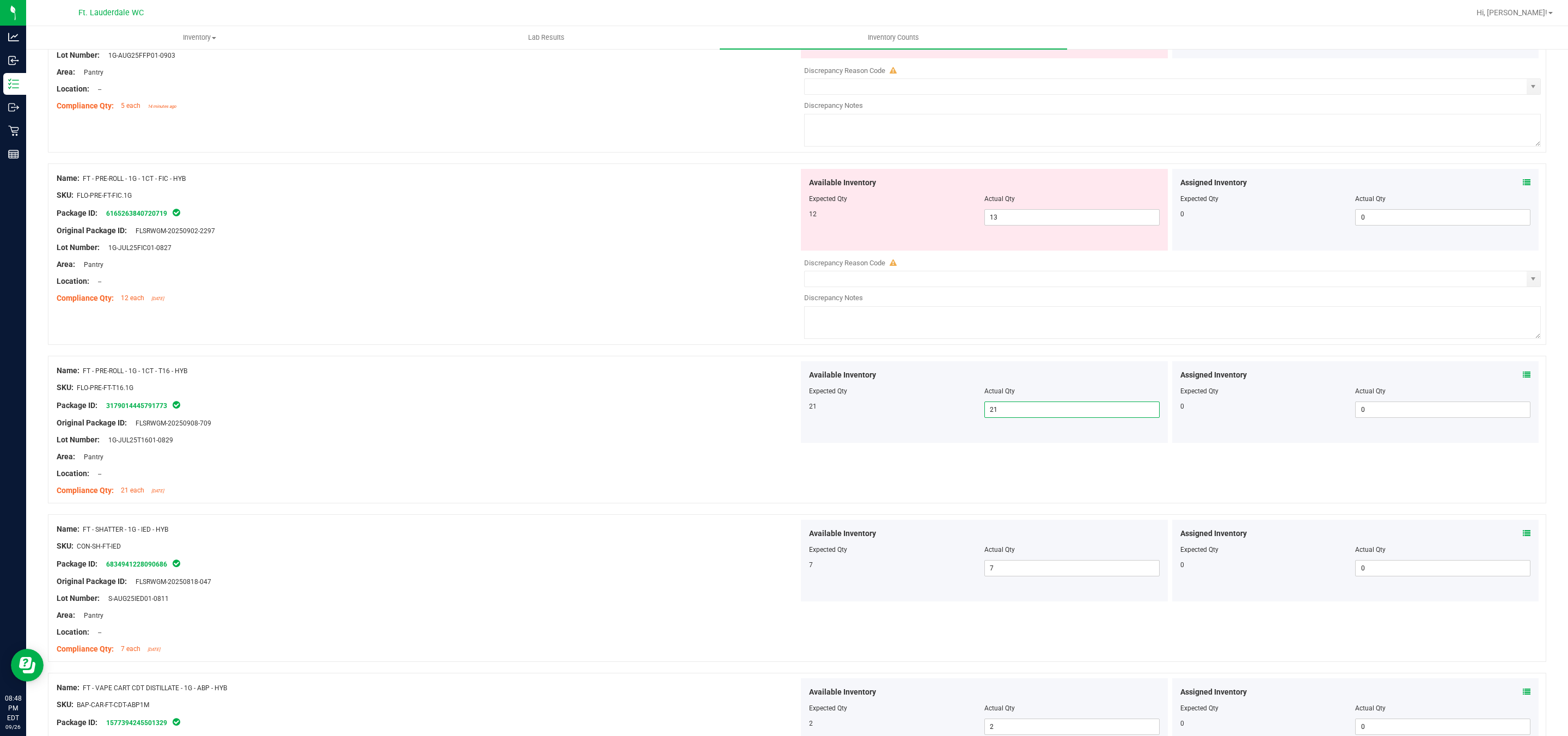
scroll to position [1929, 0]
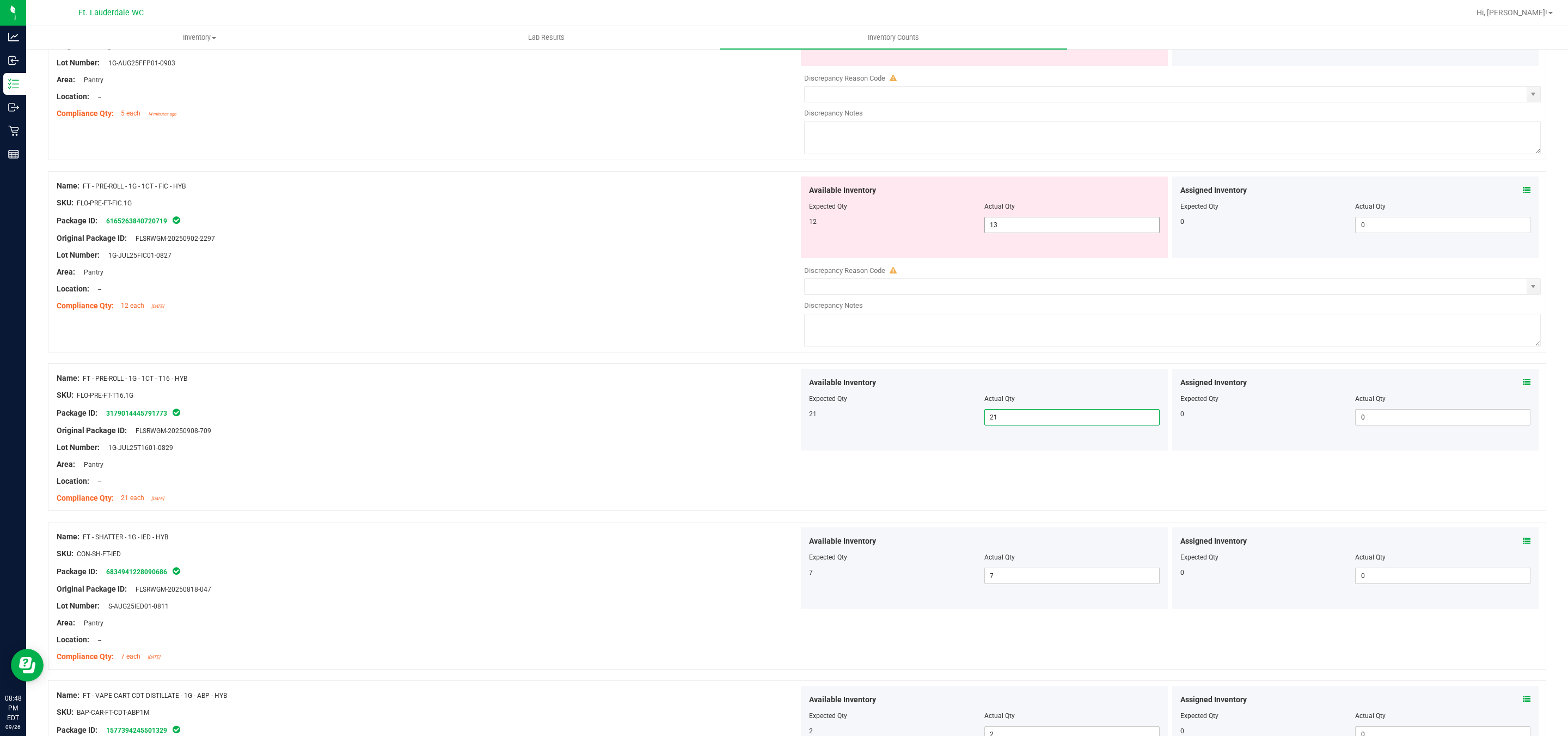
click at [1010, 233] on span "13 13" at bounding box center [1071, 224] width 175 height 16
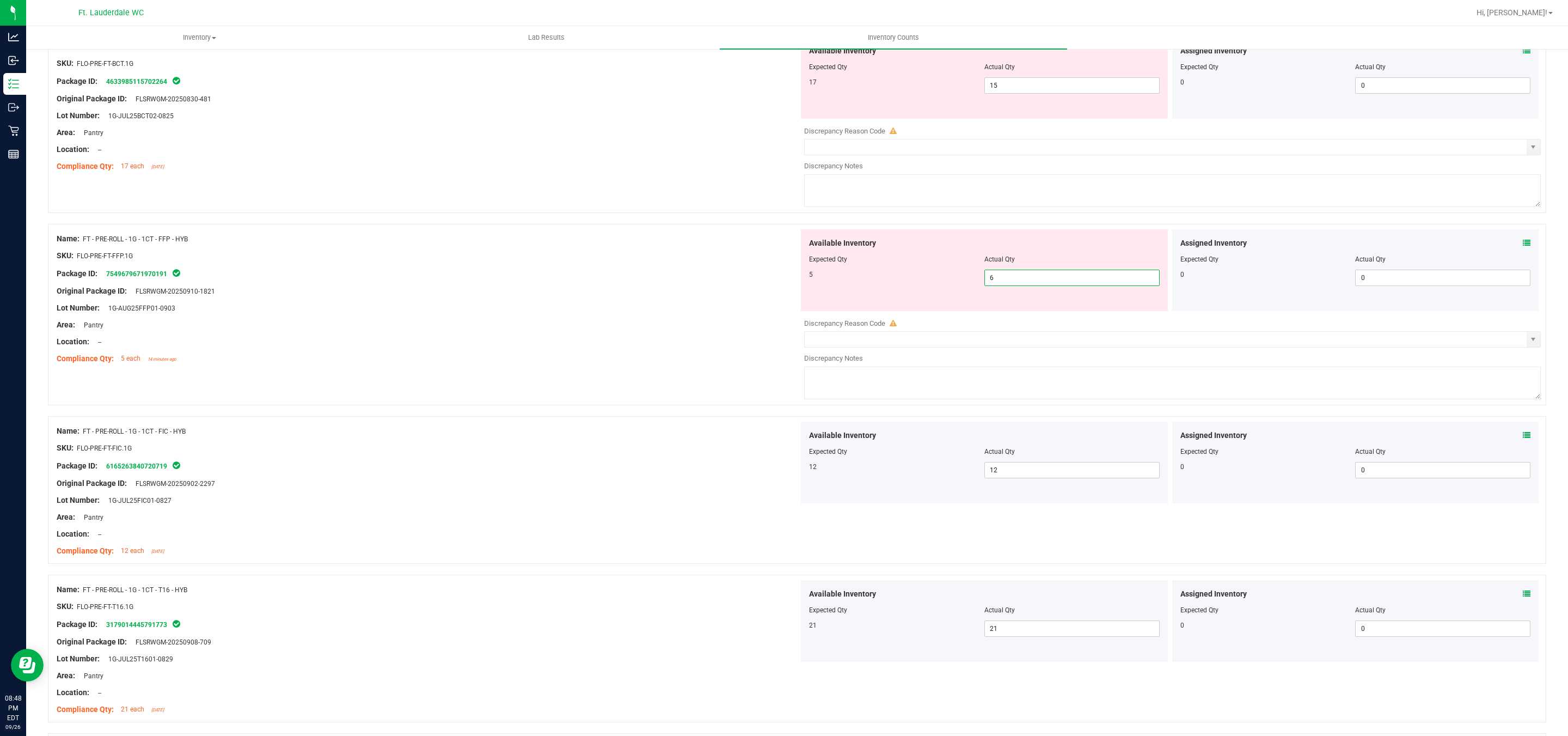
click at [1005, 284] on span "6 6" at bounding box center [1071, 278] width 175 height 16
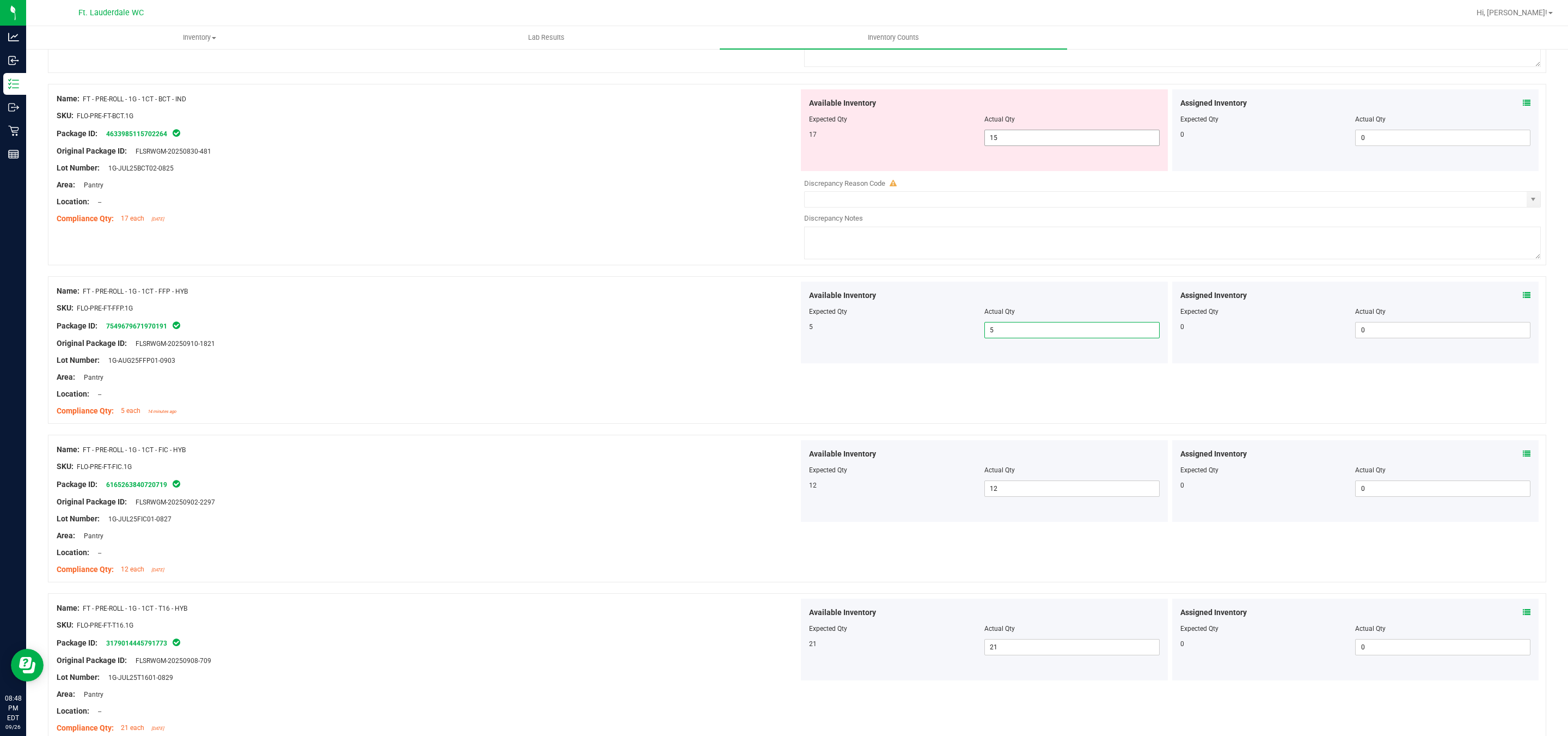
scroll to position [1602, 0]
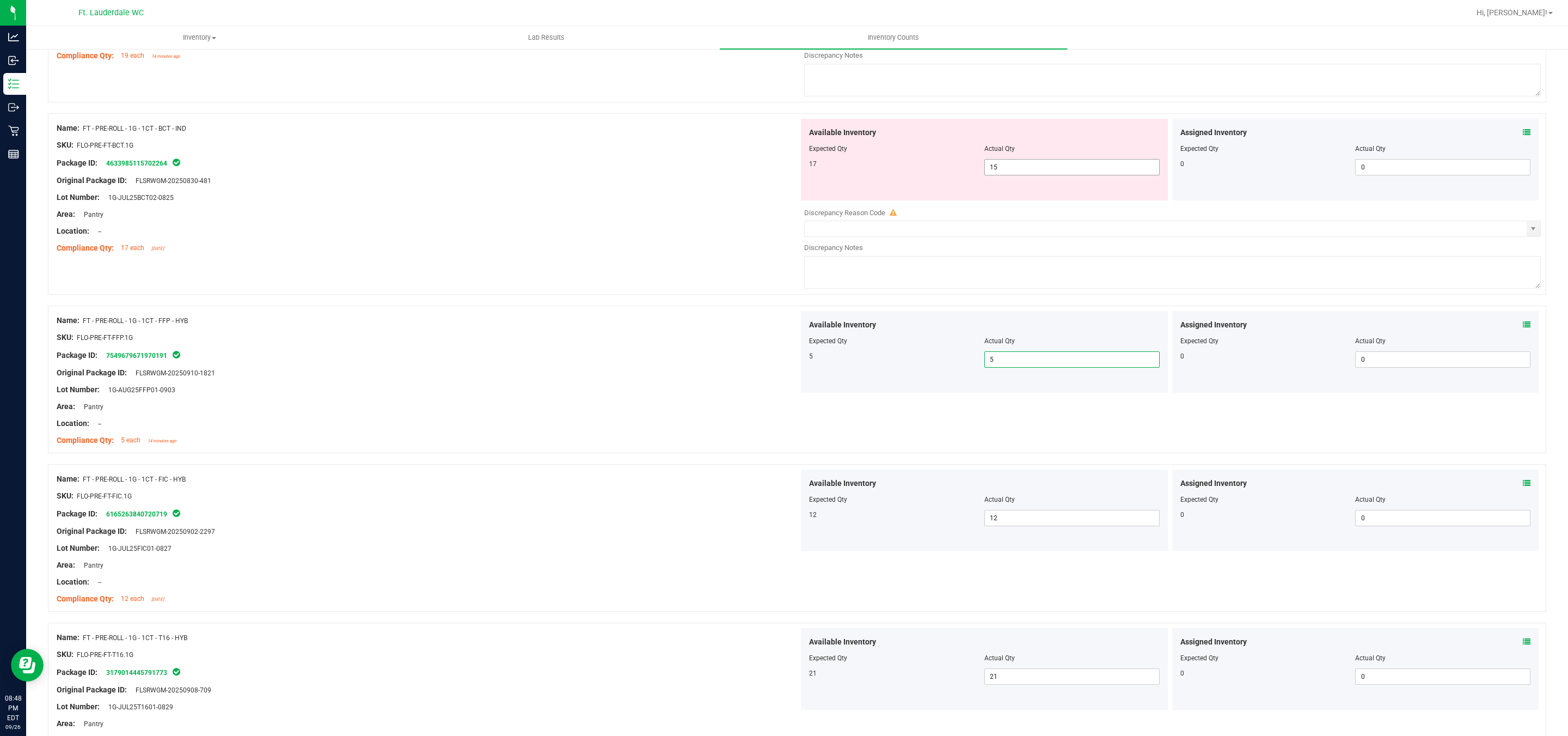
click at [1019, 167] on span "15 15" at bounding box center [1071, 167] width 175 height 16
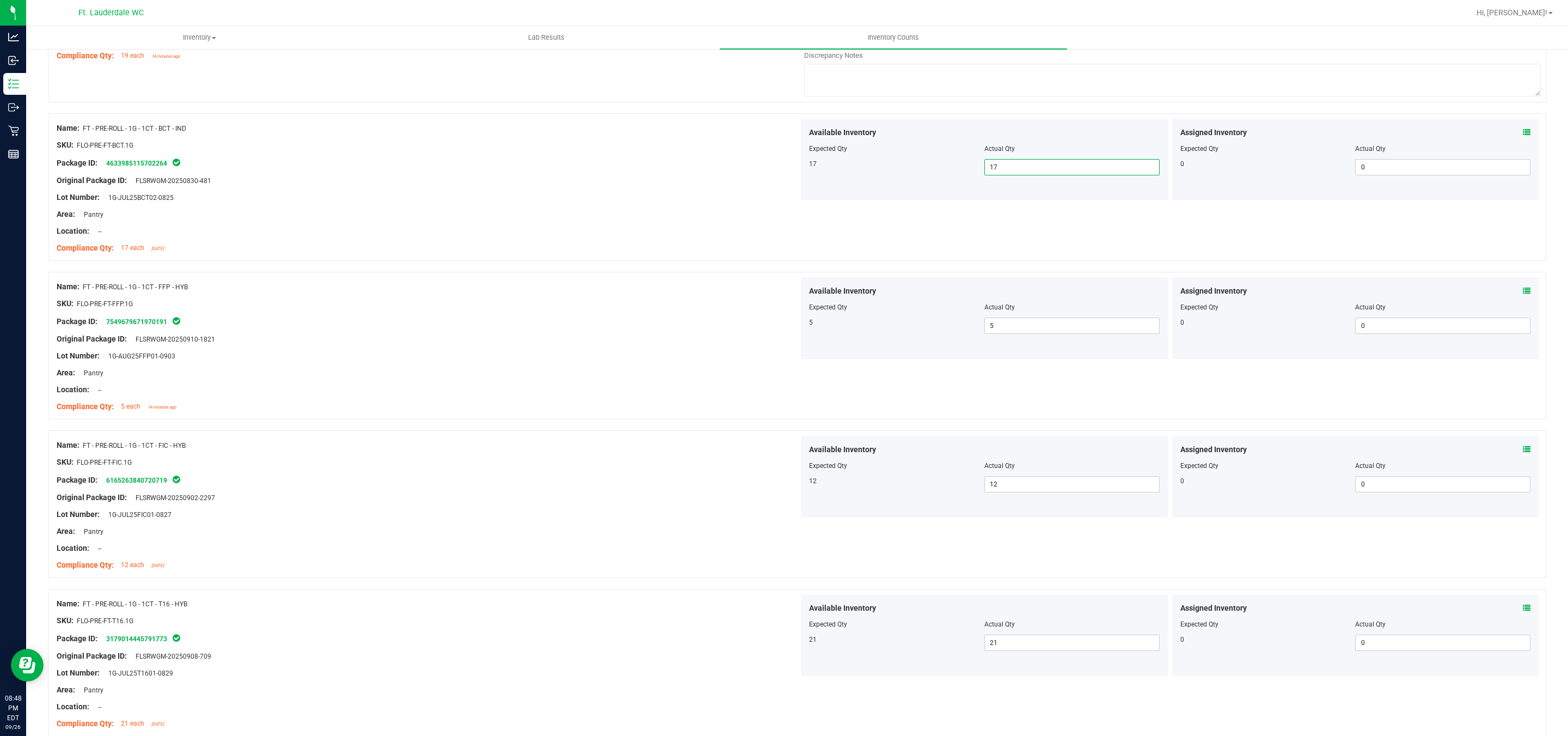
scroll to position [1357, 0]
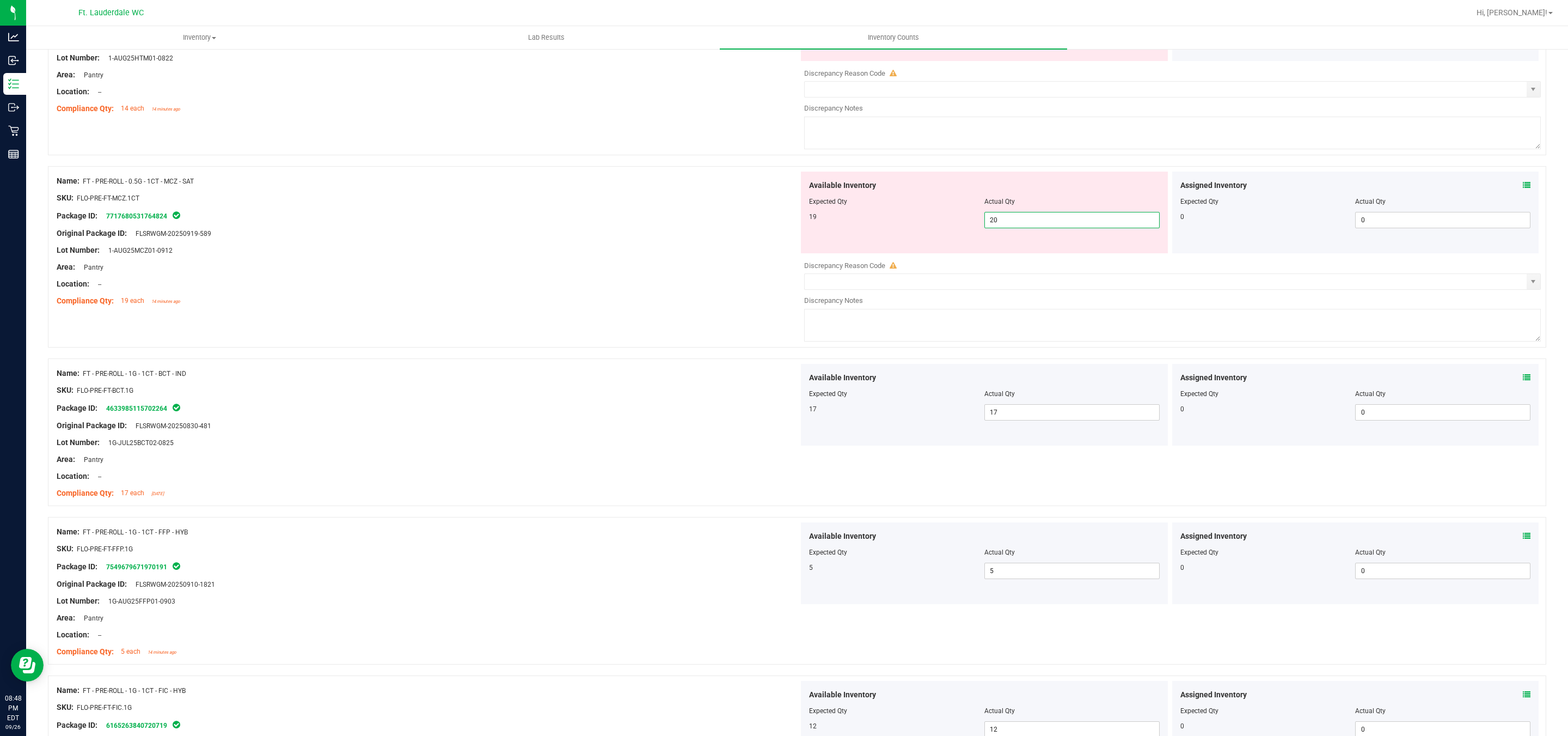
click at [1021, 224] on span "20 20" at bounding box center [1071, 220] width 175 height 16
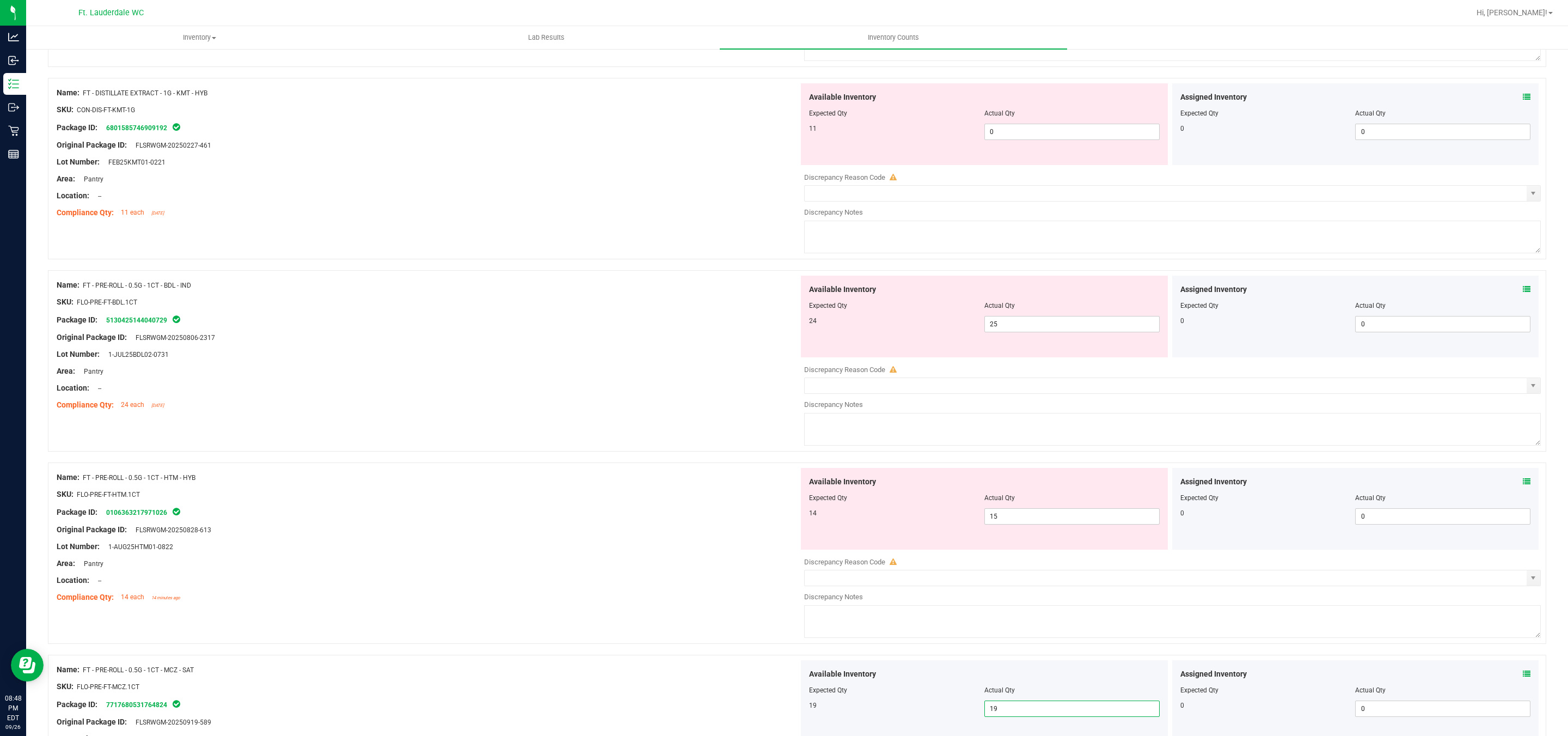
scroll to position [866, 0]
click at [1024, 325] on span "25 25" at bounding box center [1071, 326] width 175 height 16
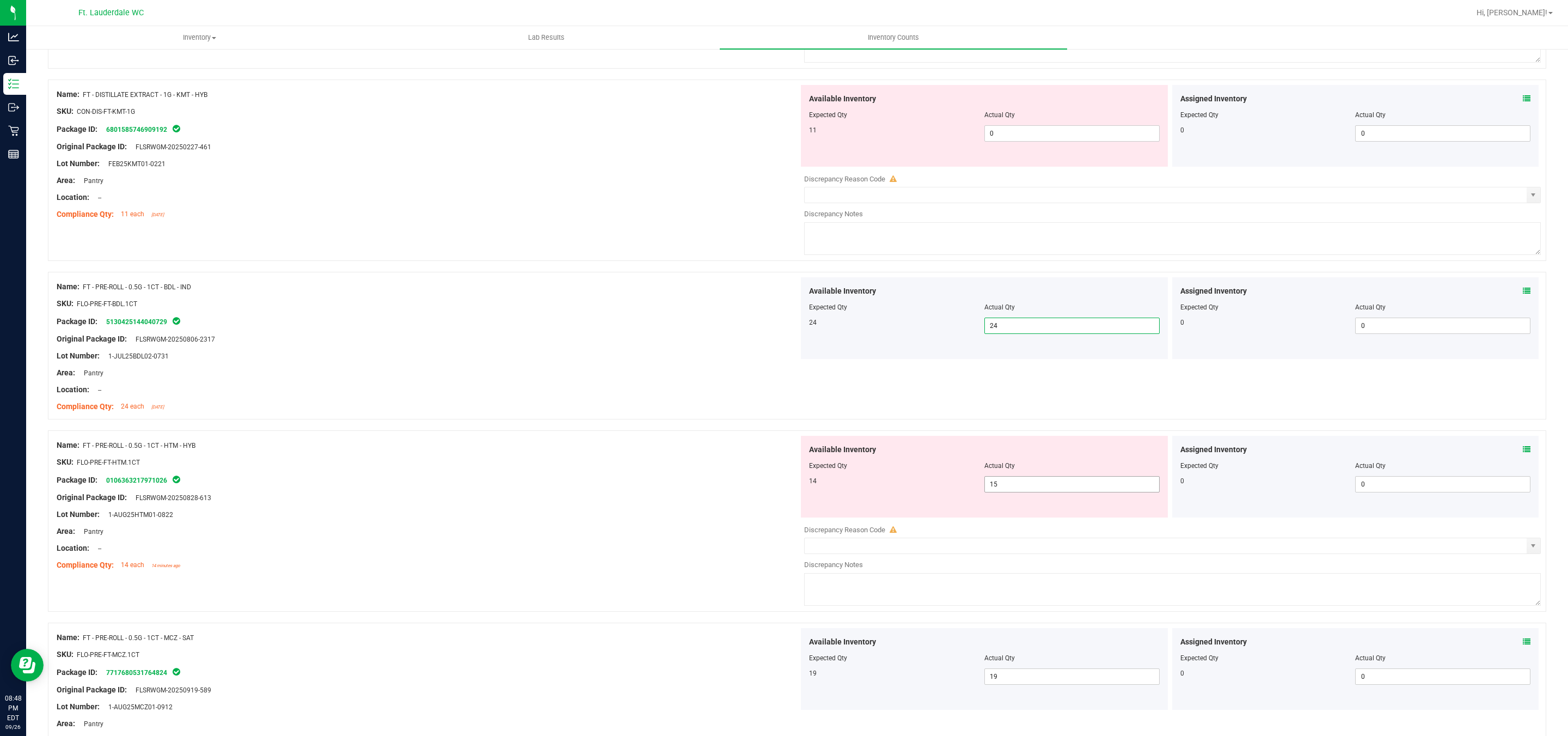
click at [1012, 486] on span "15 15" at bounding box center [1071, 484] width 175 height 16
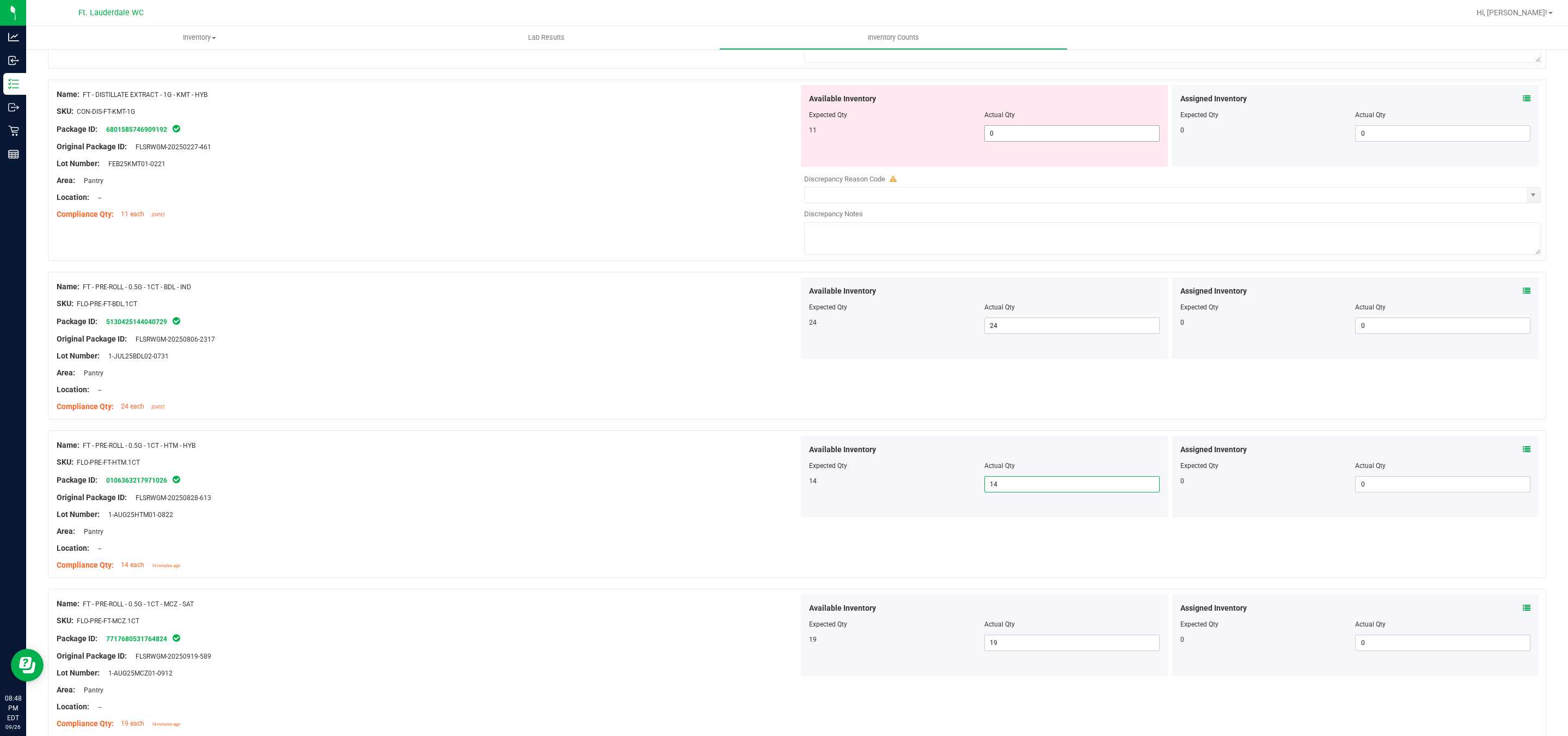
click at [1009, 137] on span "0 0" at bounding box center [1071, 133] width 175 height 16
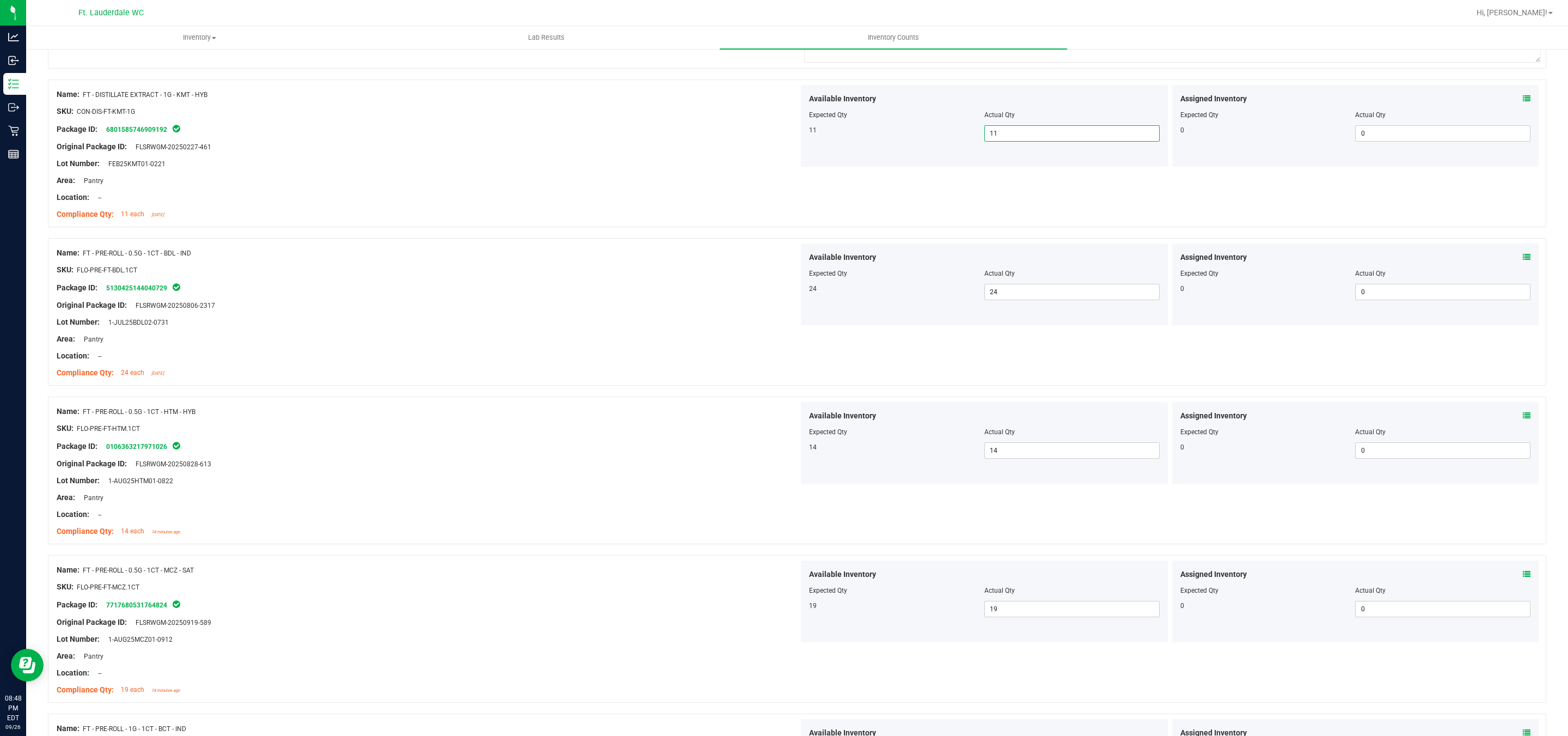
scroll to position [458, 0]
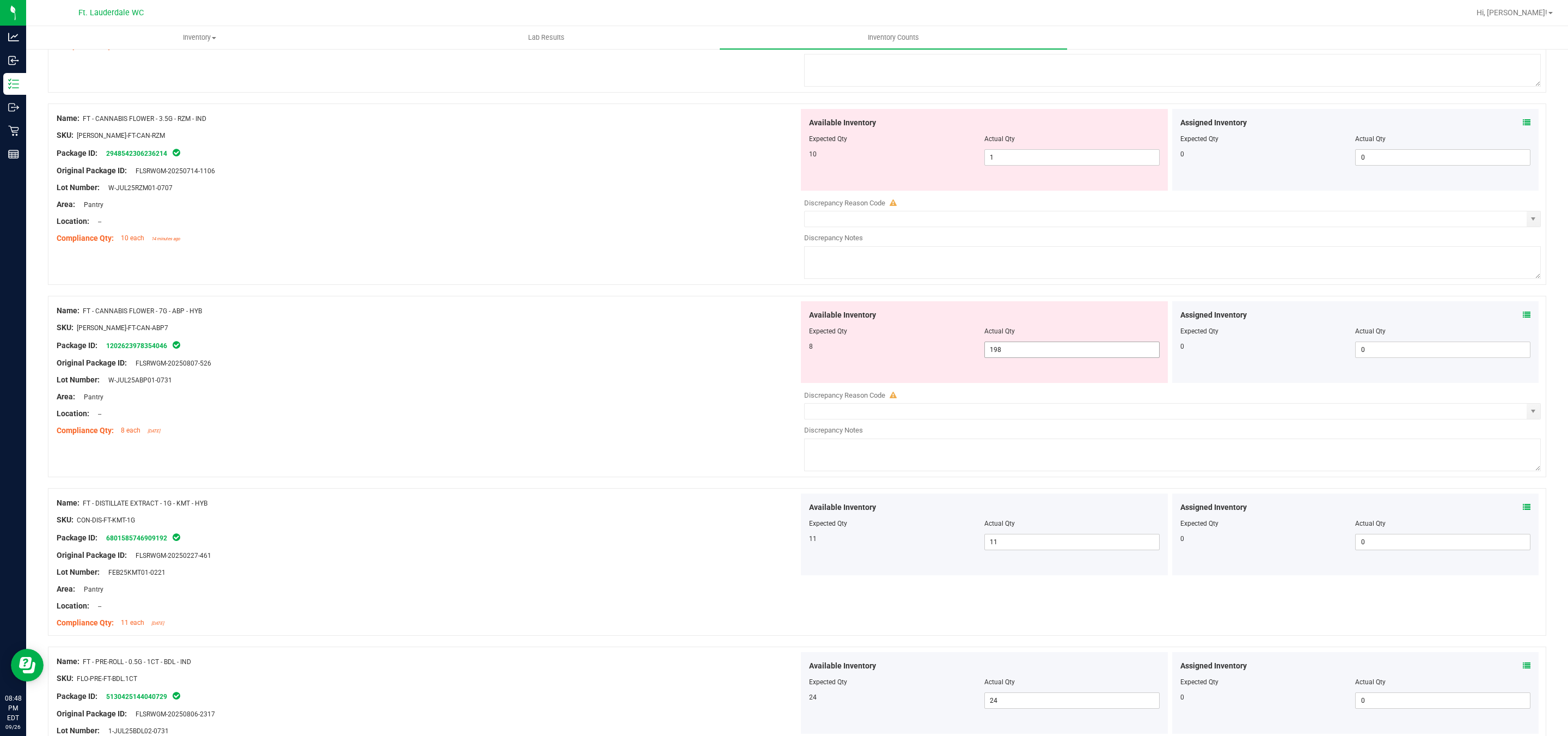
click at [1063, 343] on div "Available Inventory Expected Qty Actual Qty 8 198 198" at bounding box center [984, 342] width 367 height 82
click at [1062, 345] on span "198 198" at bounding box center [1071, 350] width 175 height 16
click at [1062, 348] on input "198" at bounding box center [1071, 350] width 174 height 16
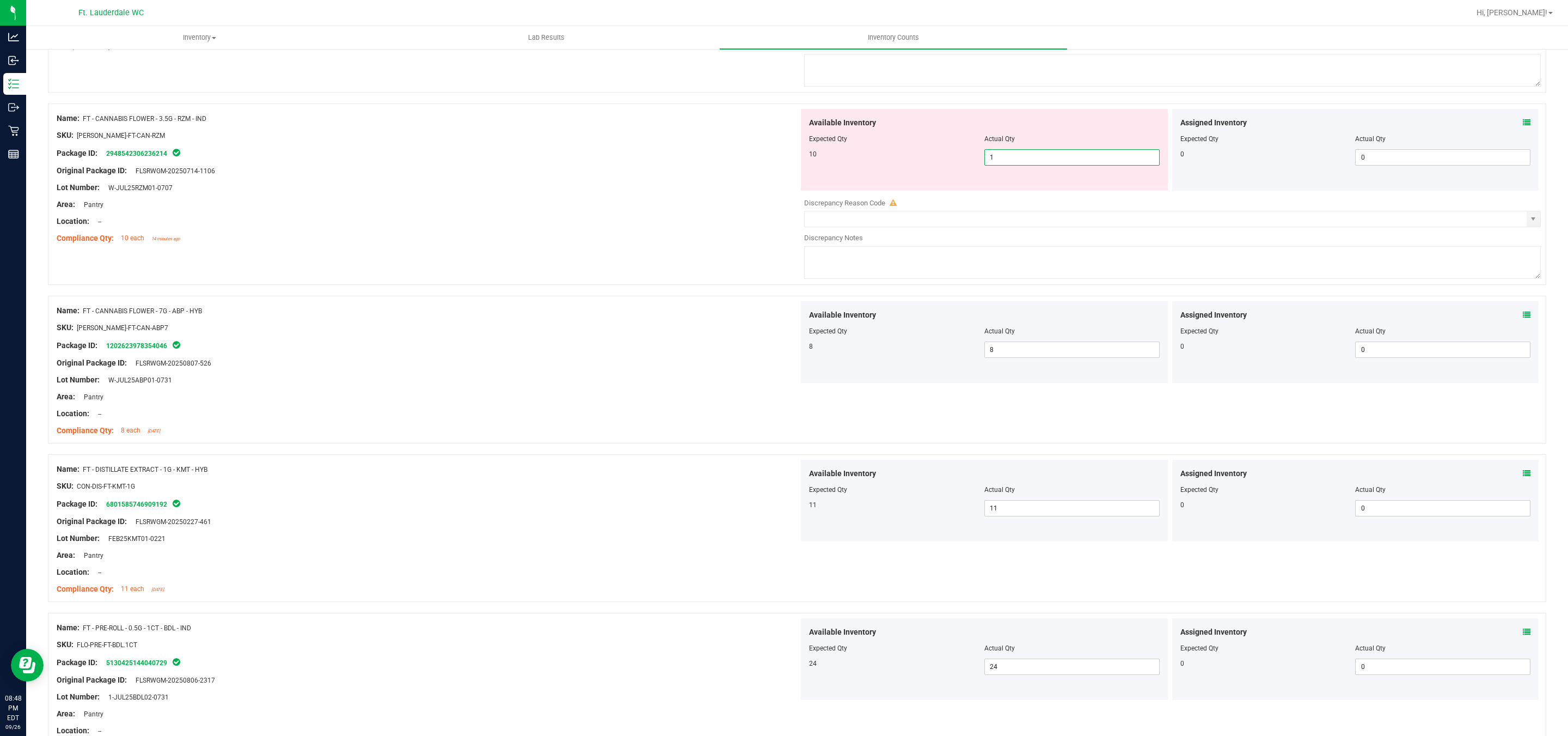
click at [1010, 158] on span "1 1" at bounding box center [1071, 157] width 175 height 16
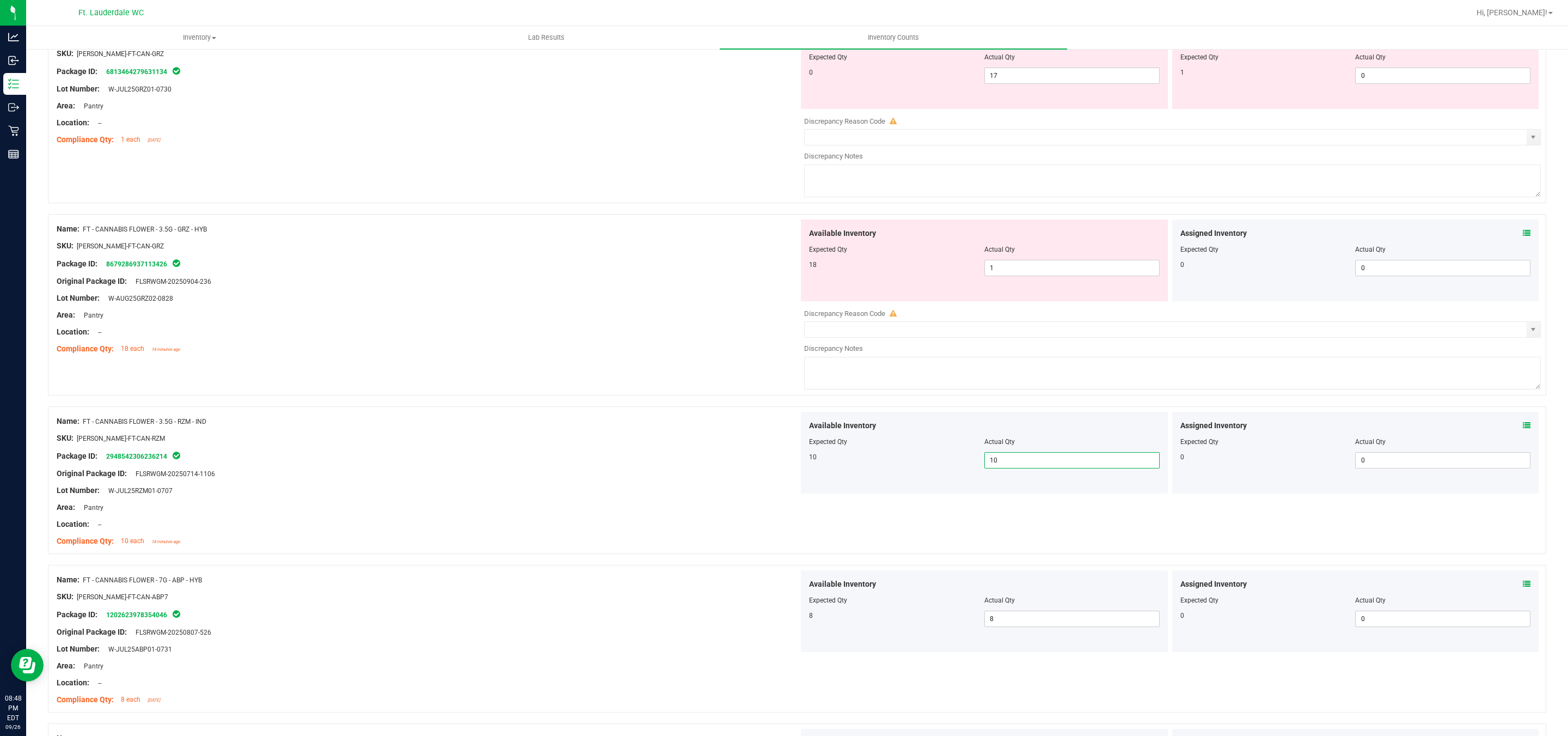
scroll to position [131, 0]
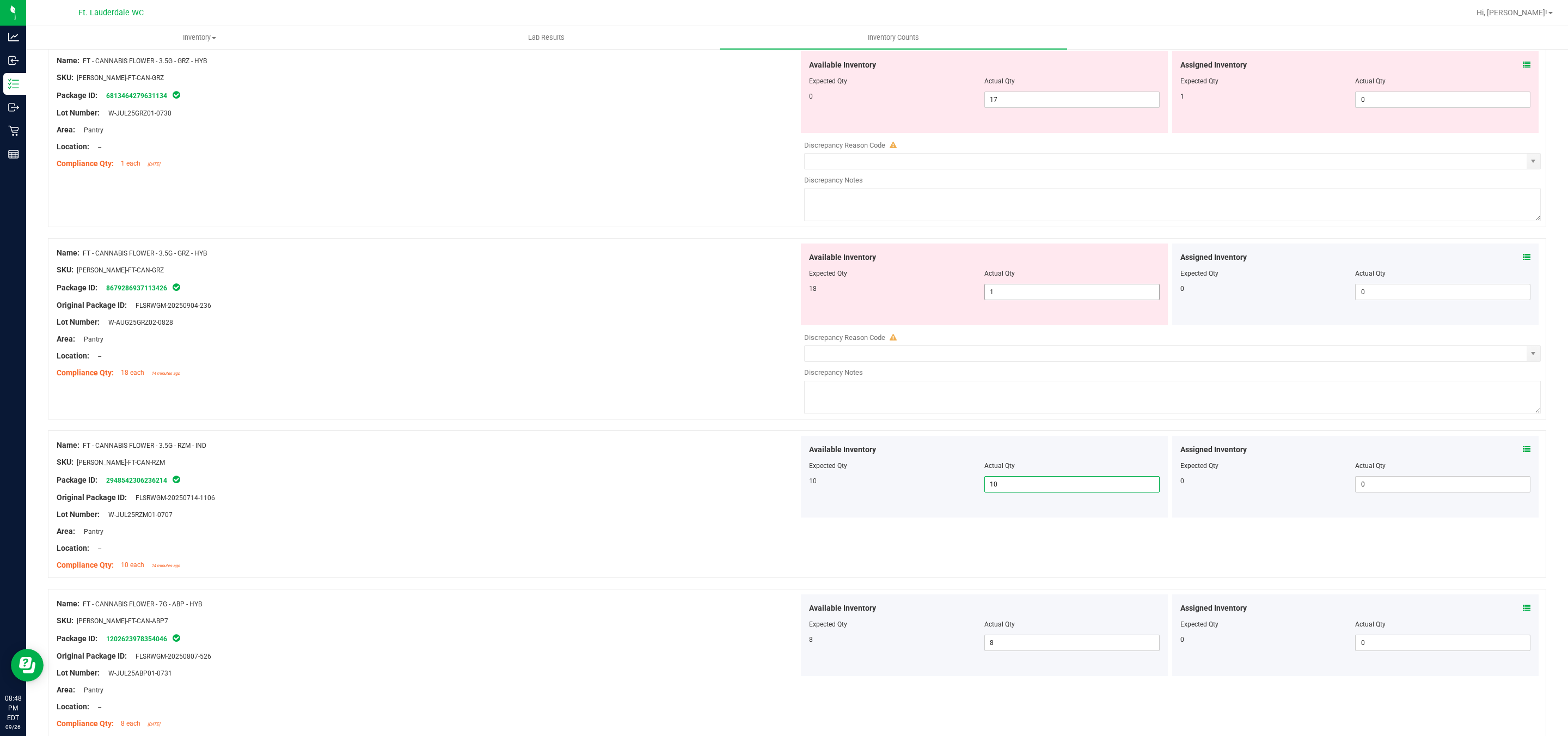
click at [1014, 292] on span "1 1" at bounding box center [1071, 292] width 175 height 16
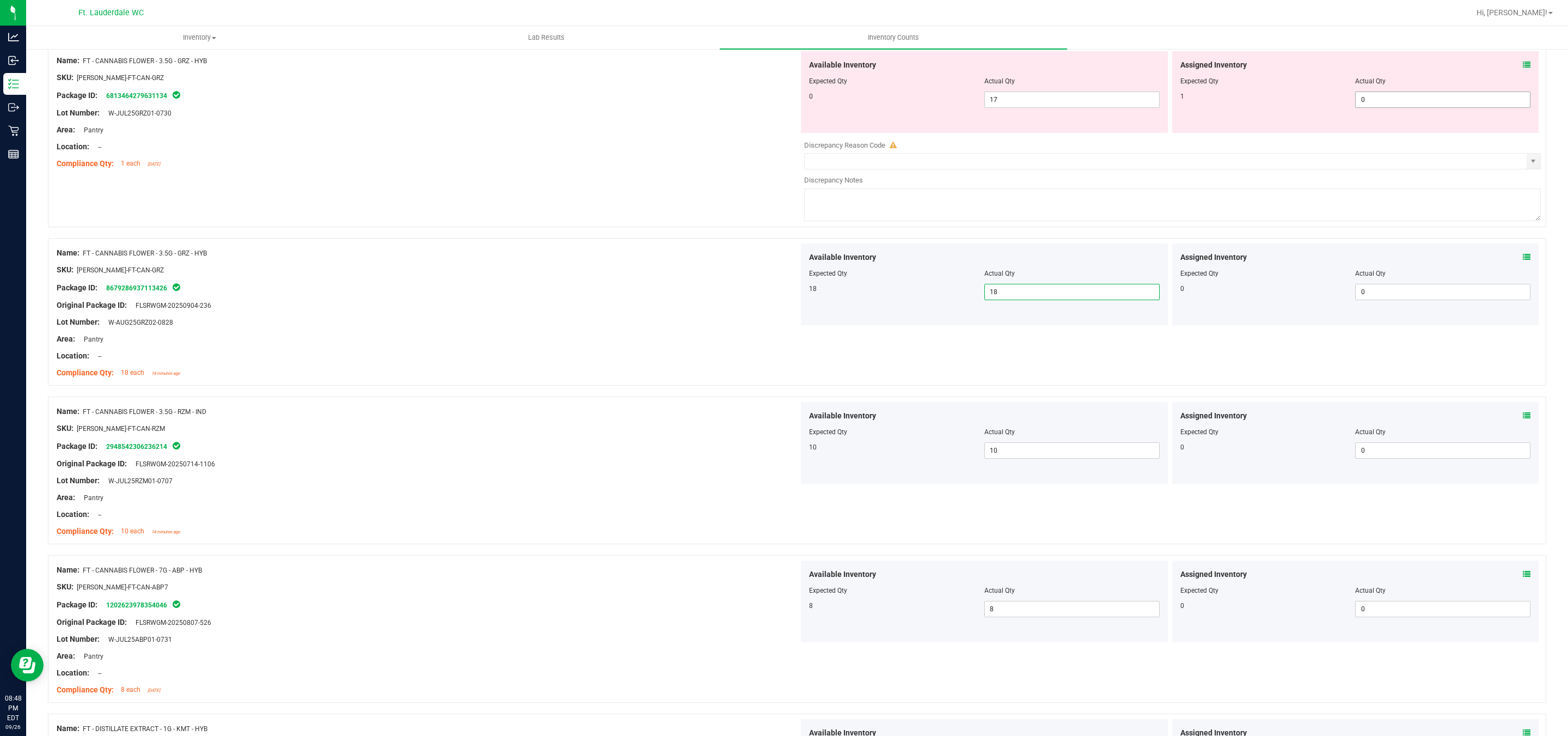
click at [1408, 95] on span "0 0" at bounding box center [1442, 99] width 175 height 16
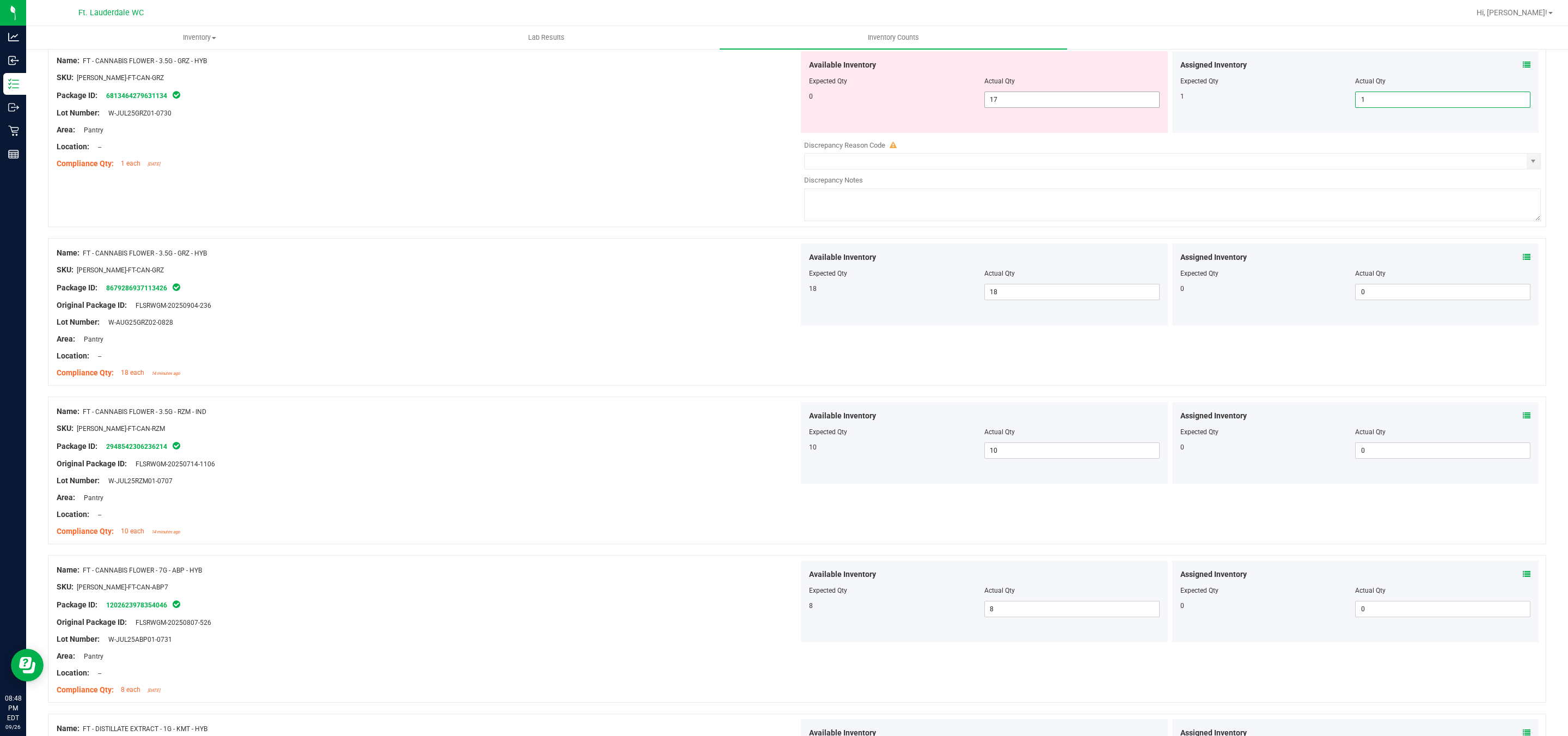
click at [1086, 97] on span "17 17" at bounding box center [1071, 99] width 175 height 16
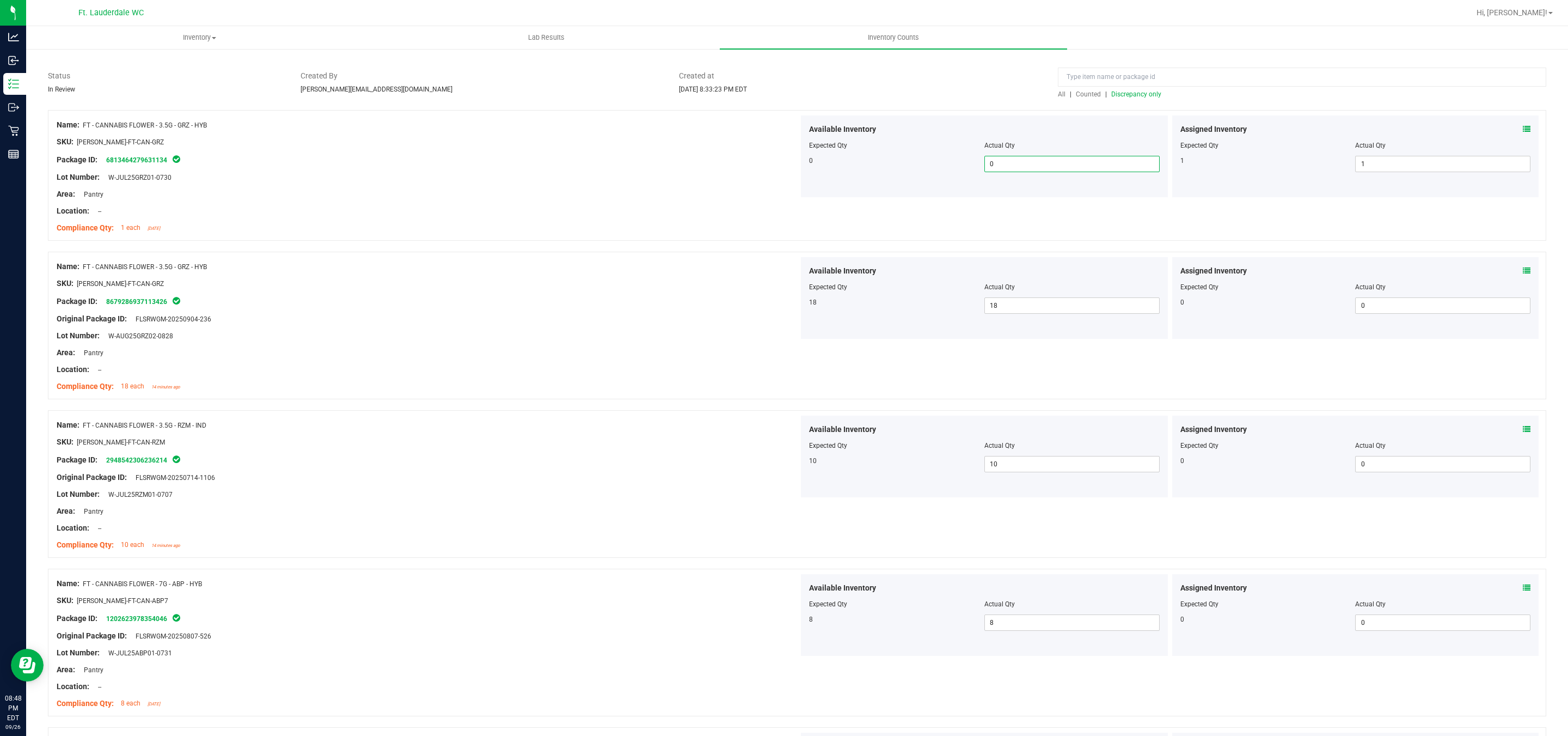
scroll to position [0, 0]
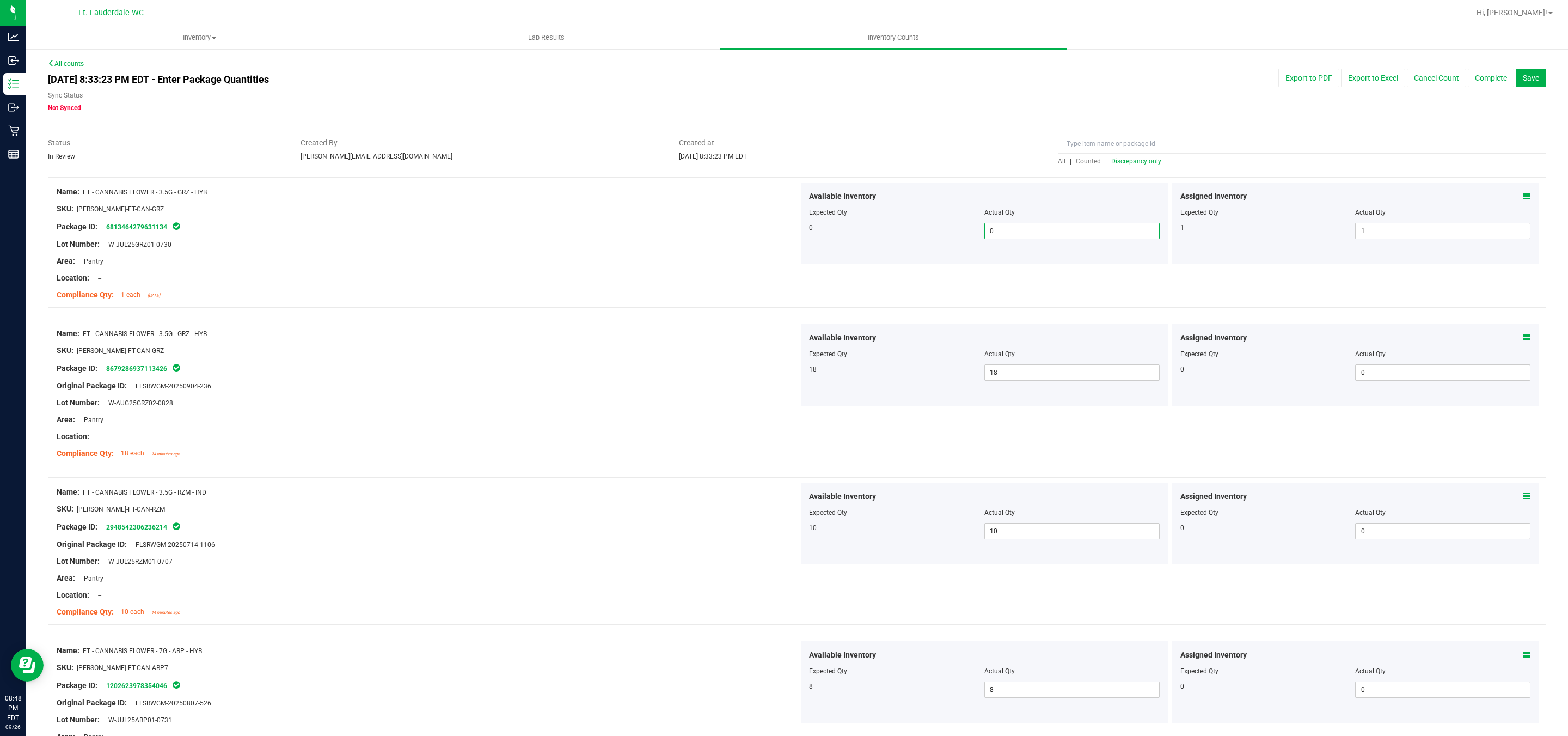
click at [1130, 161] on span "Discrepancy only" at bounding box center [1136, 161] width 50 height 8
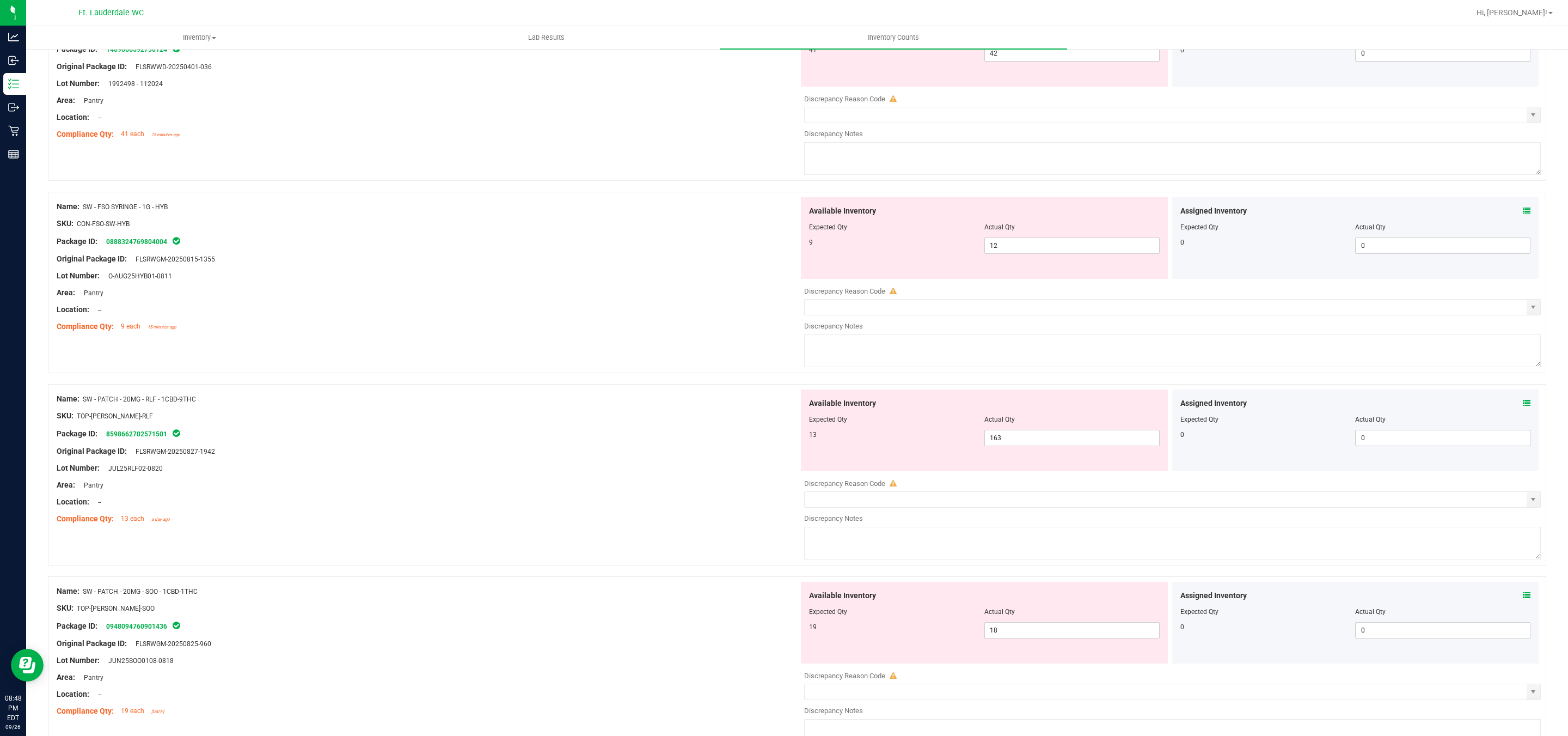
scroll to position [1601, 0]
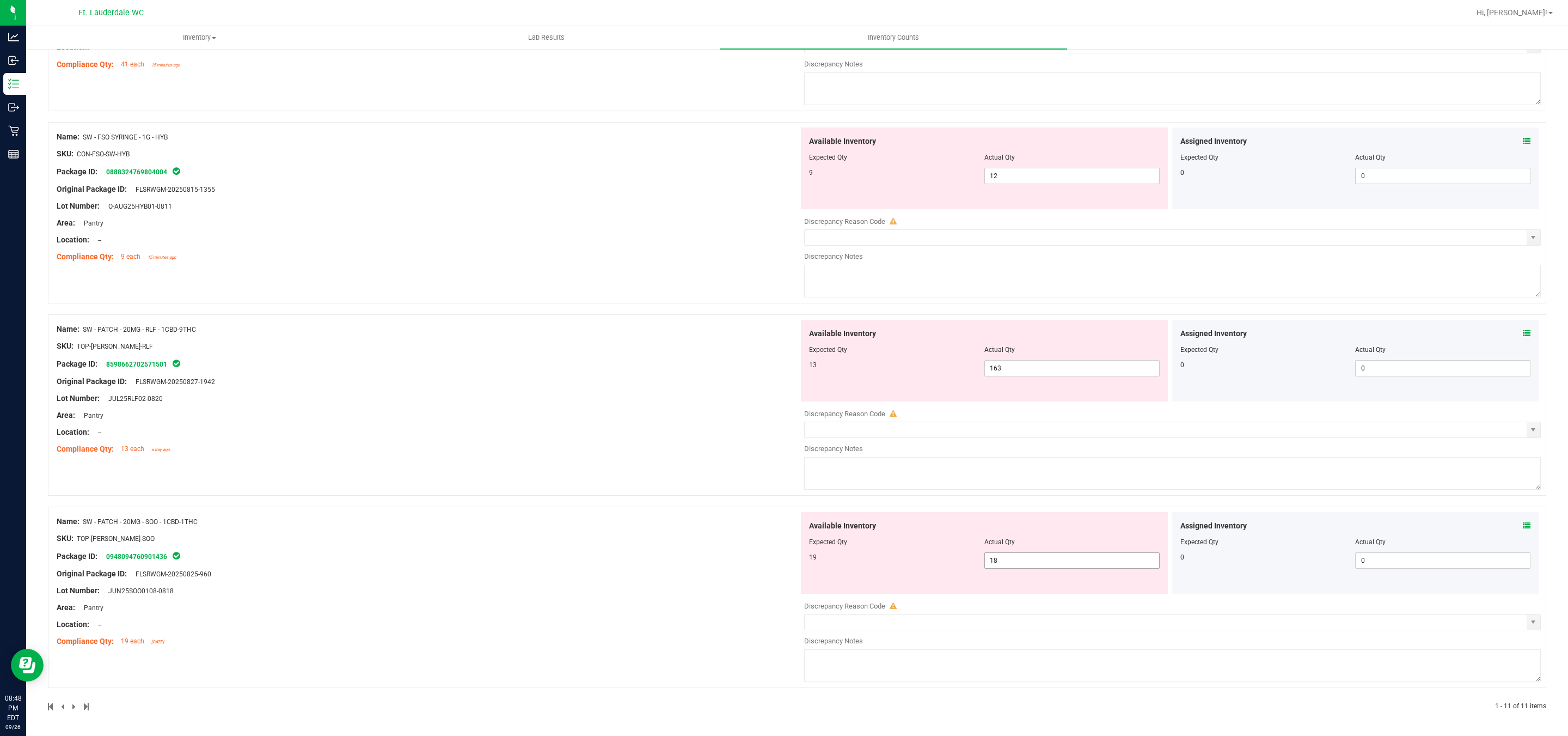
click at [1035, 561] on span "18 18" at bounding box center [1071, 560] width 175 height 16
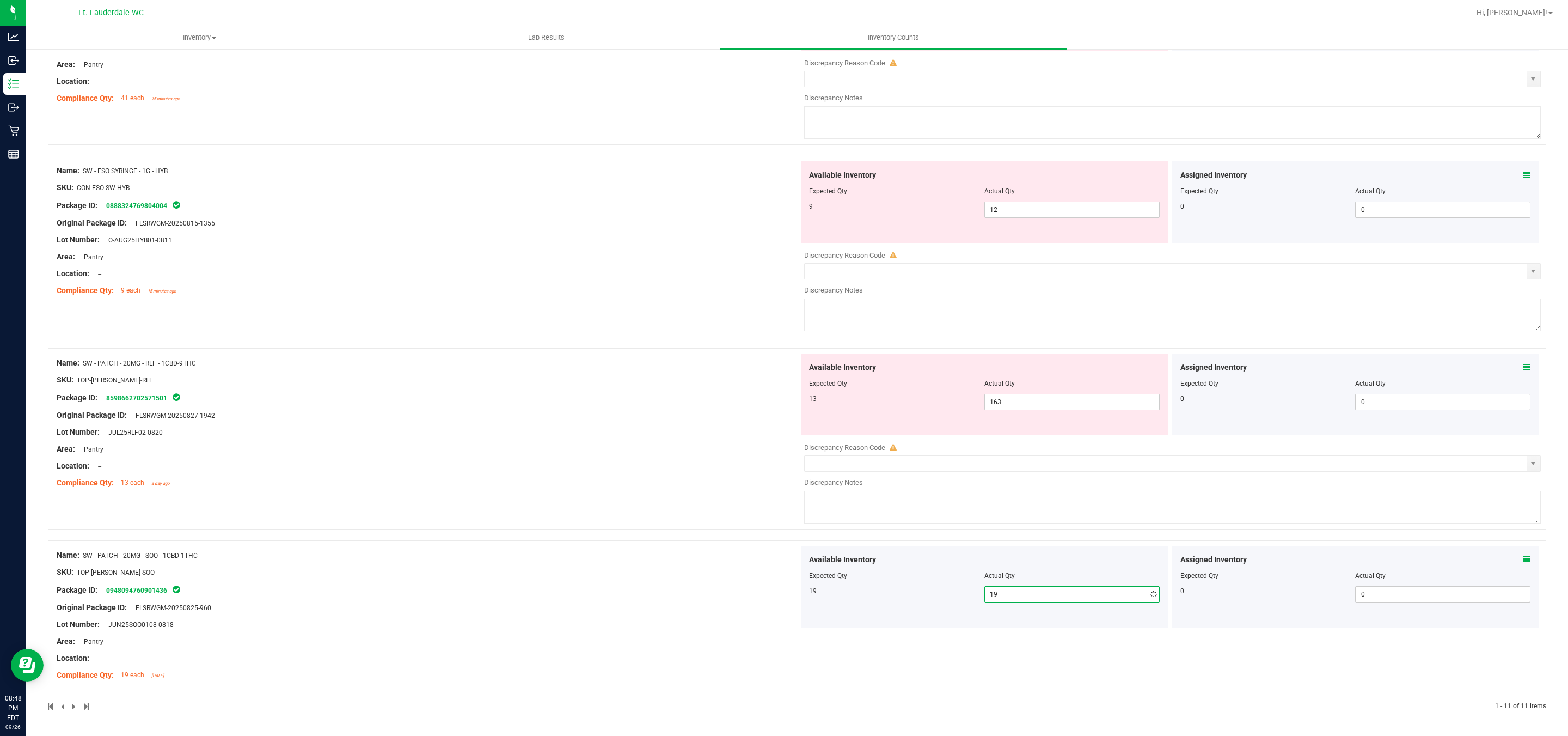
scroll to position [1567, 0]
click at [1039, 389] on div at bounding box center [984, 391] width 351 height 5
click at [1034, 394] on span "163 163" at bounding box center [1071, 401] width 175 height 16
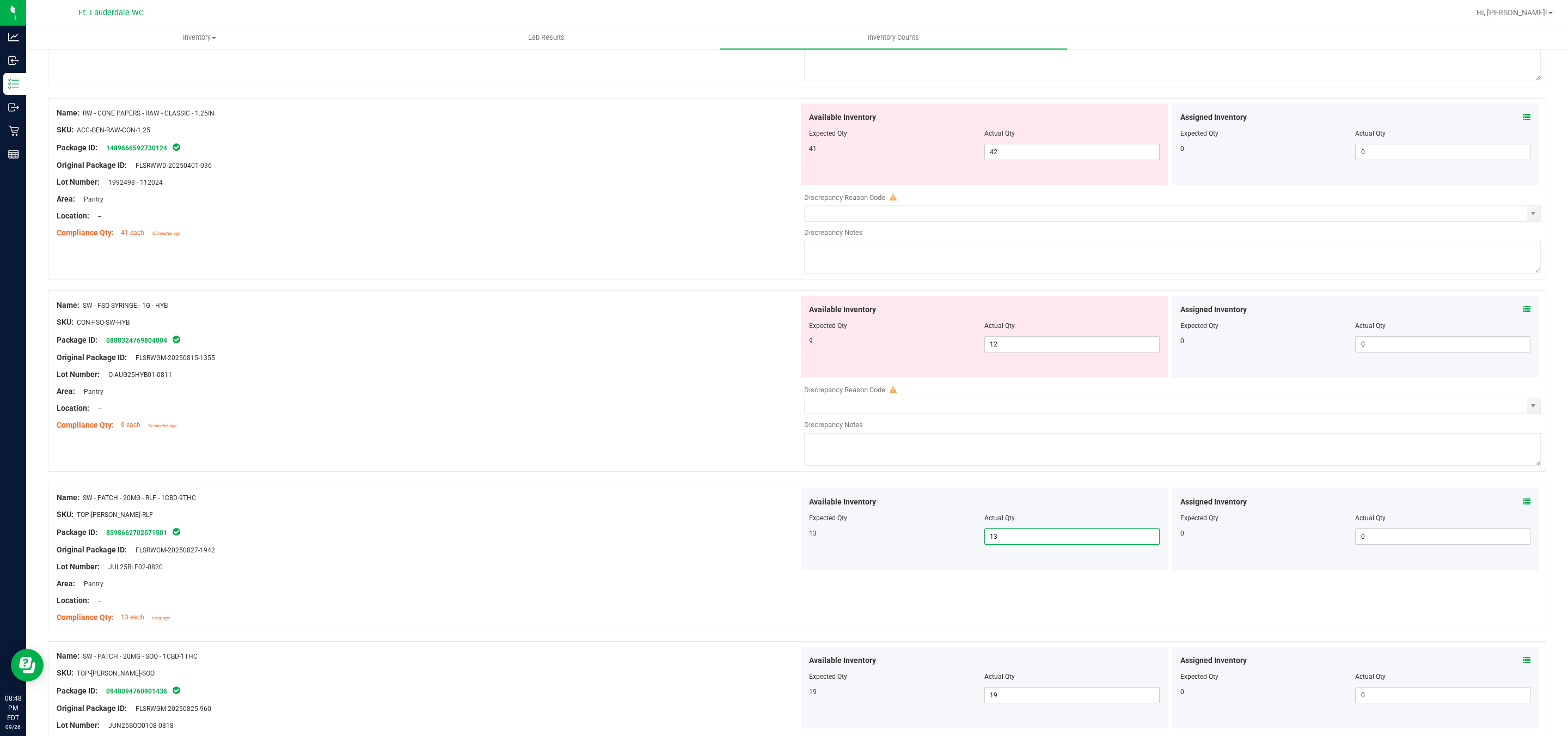
scroll to position [1287, 0]
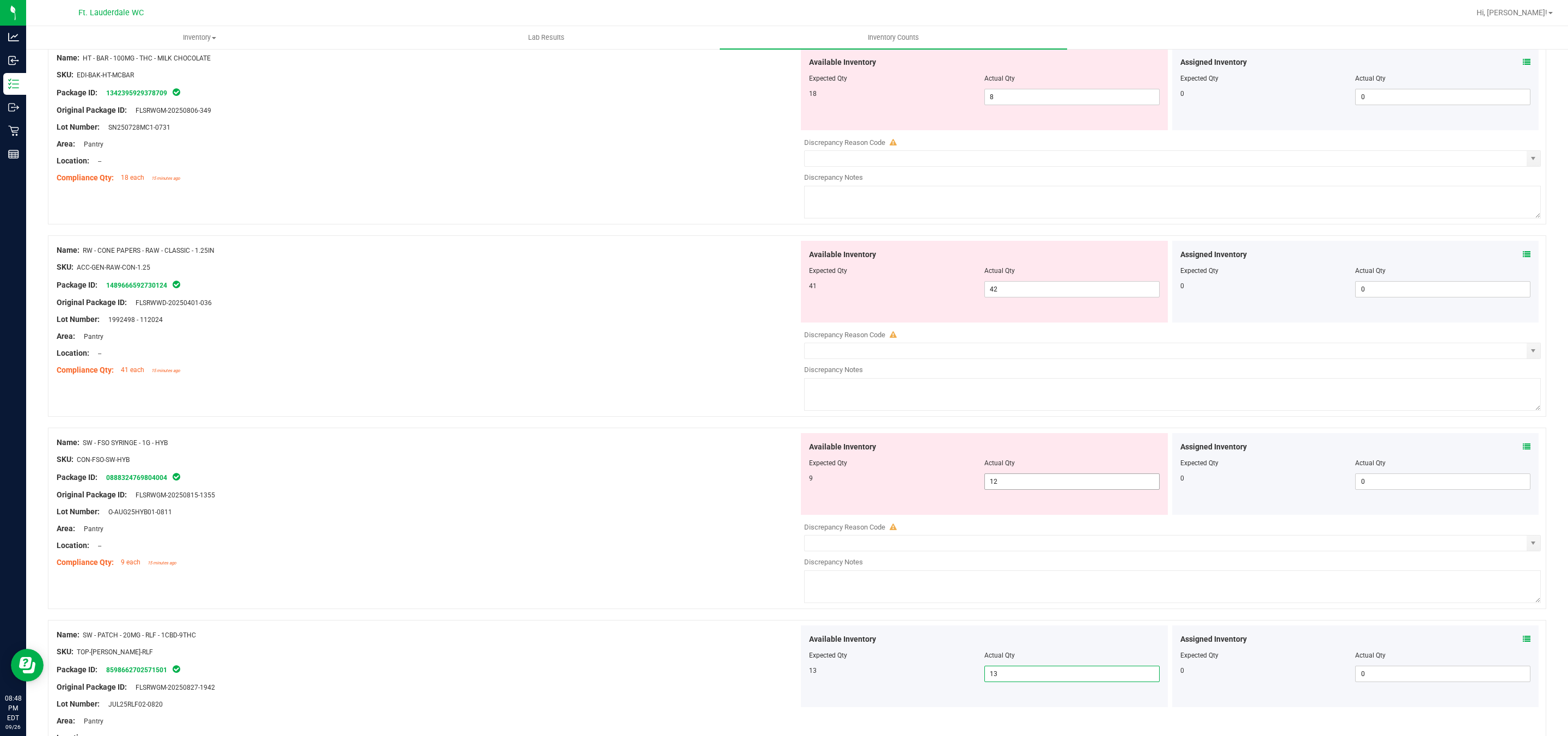
click at [1018, 481] on span "12 12" at bounding box center [1071, 481] width 175 height 16
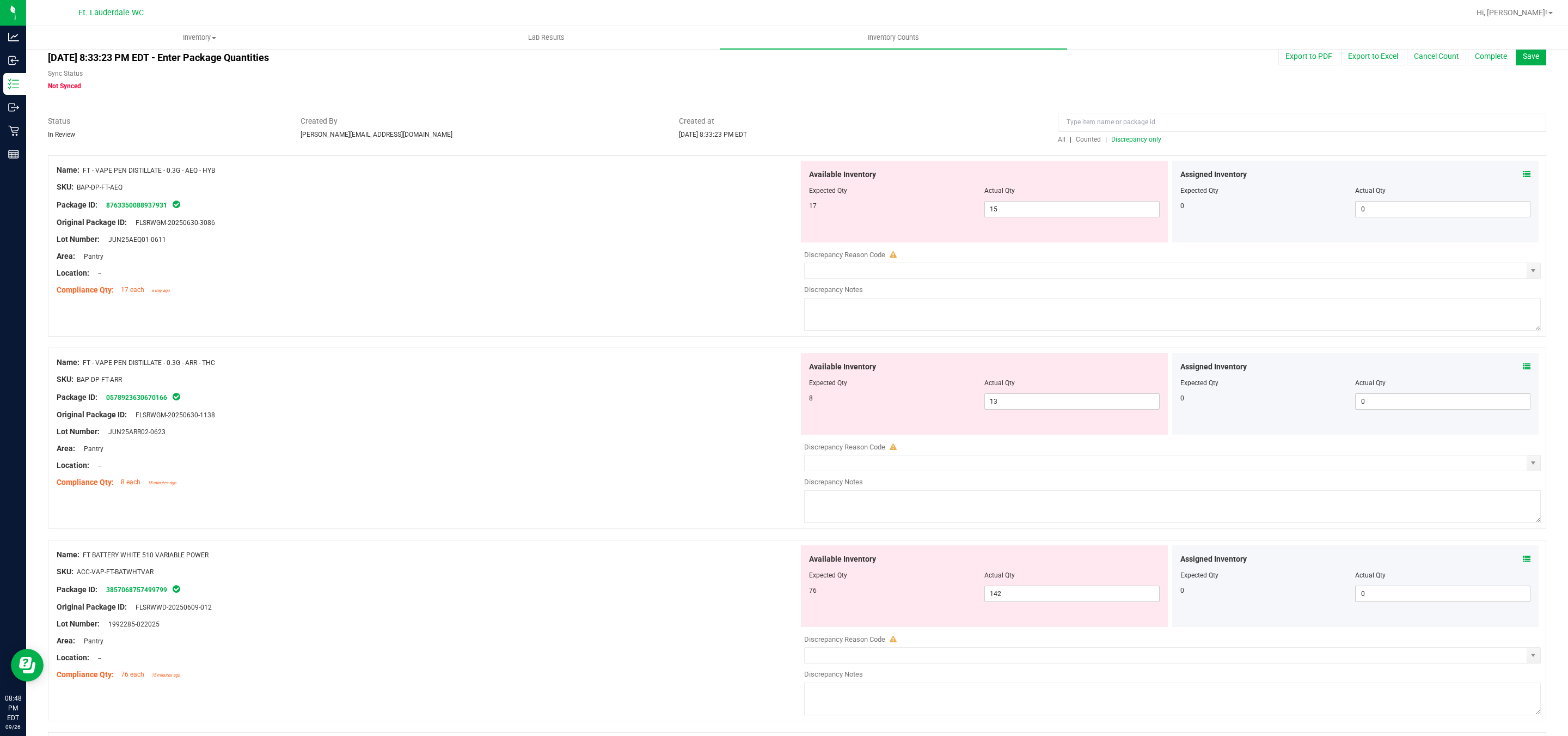
scroll to position [0, 0]
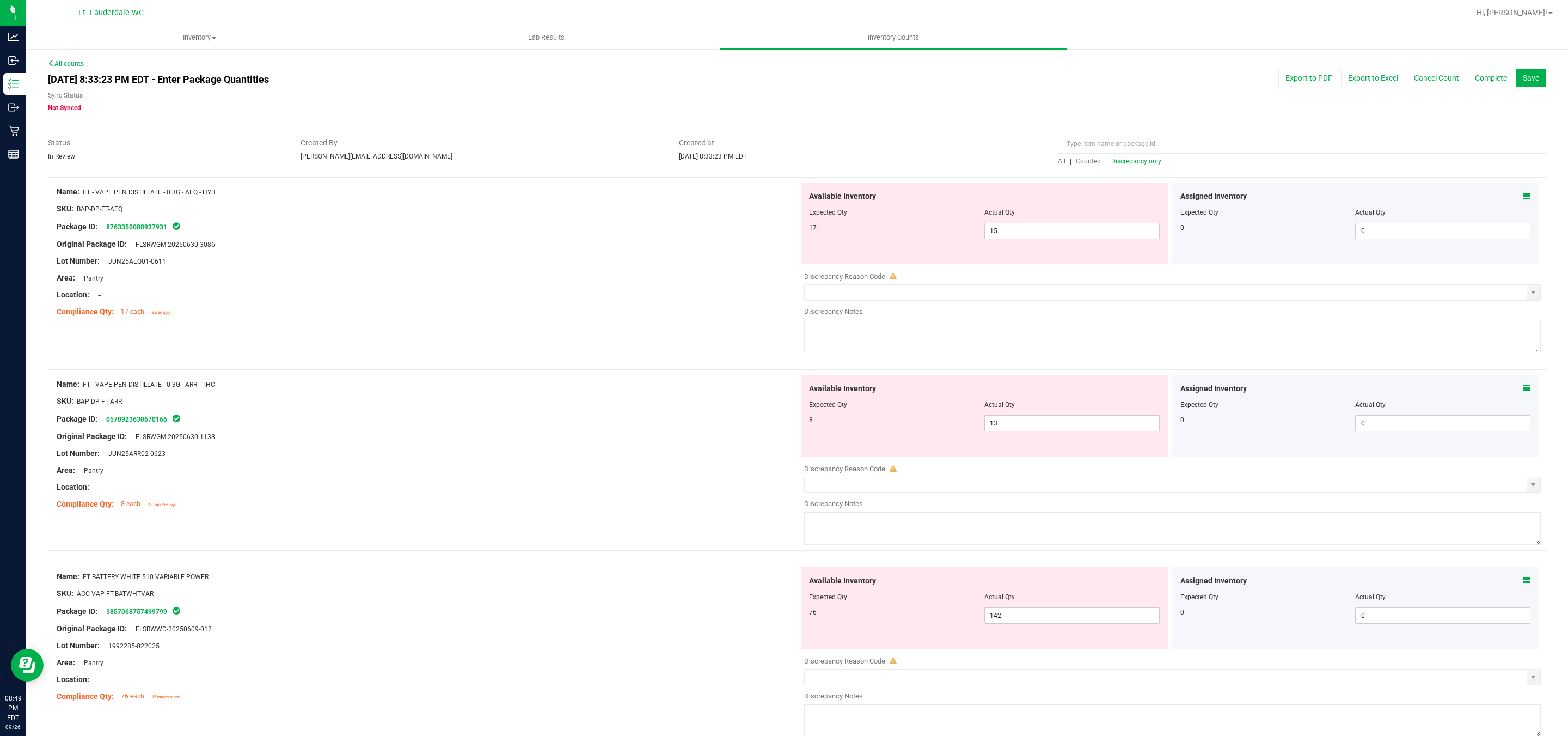
click at [1137, 158] on span "Discrepancy only" at bounding box center [1136, 161] width 50 height 8
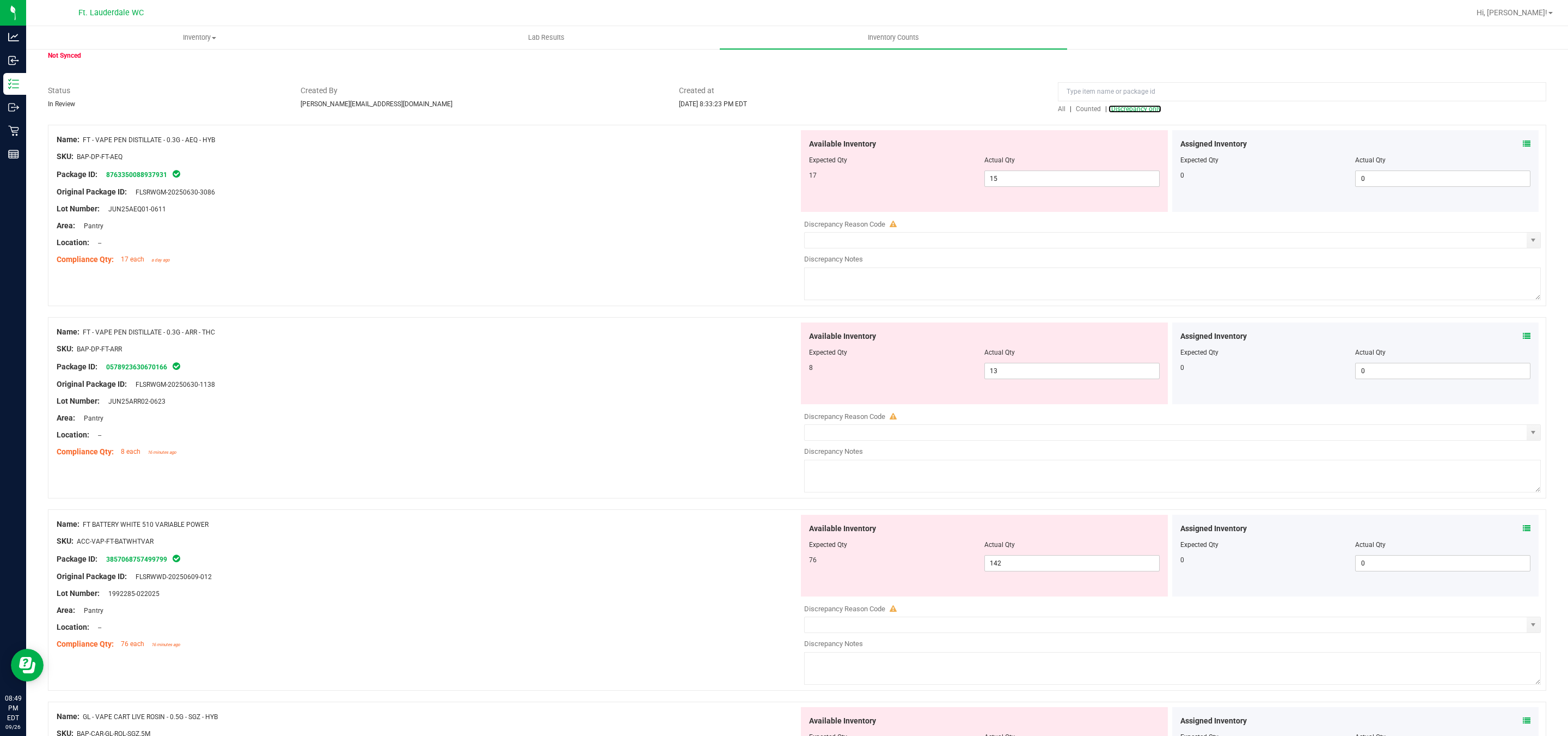
scroll to position [82, 0]
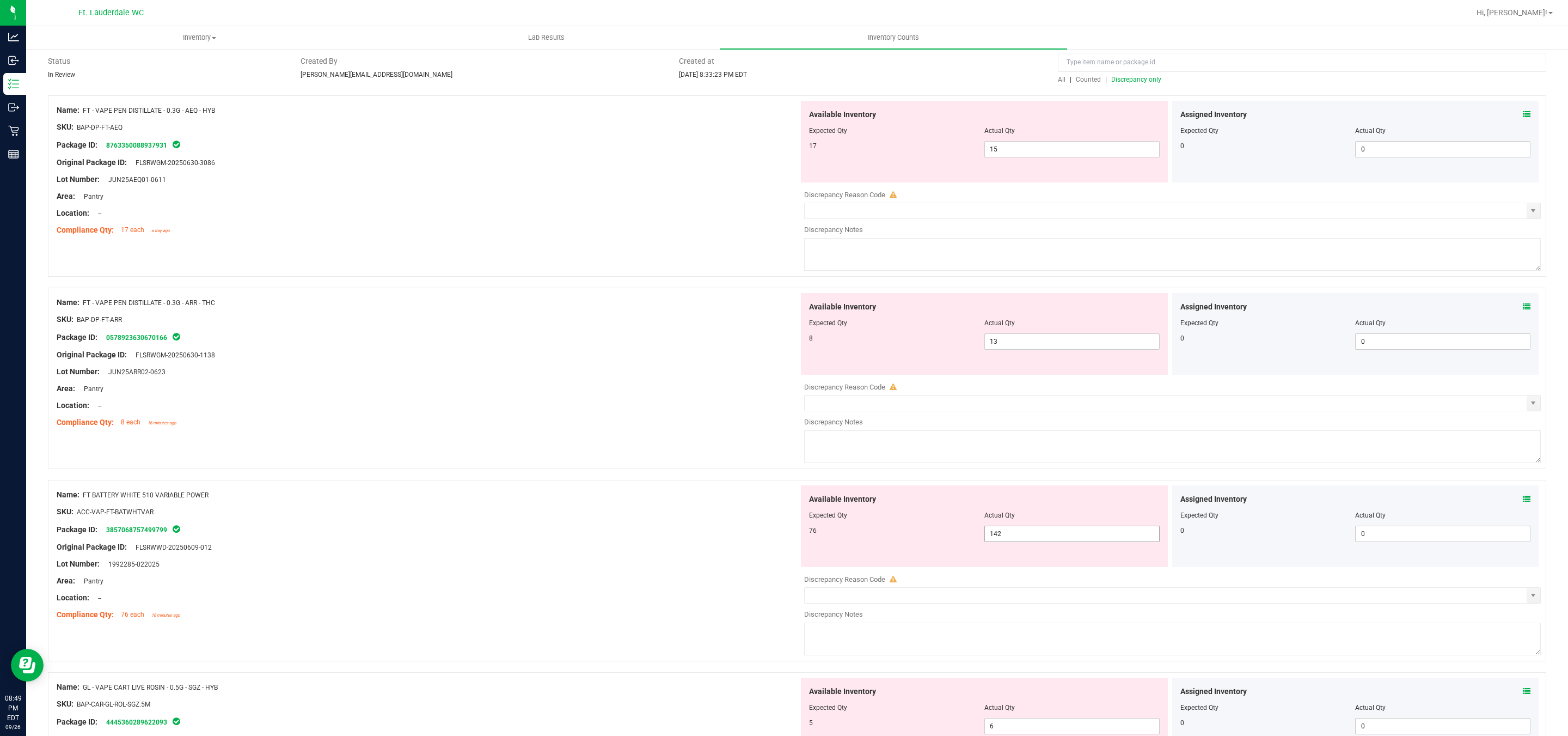
click at [1003, 533] on span "142 142" at bounding box center [1071, 533] width 175 height 16
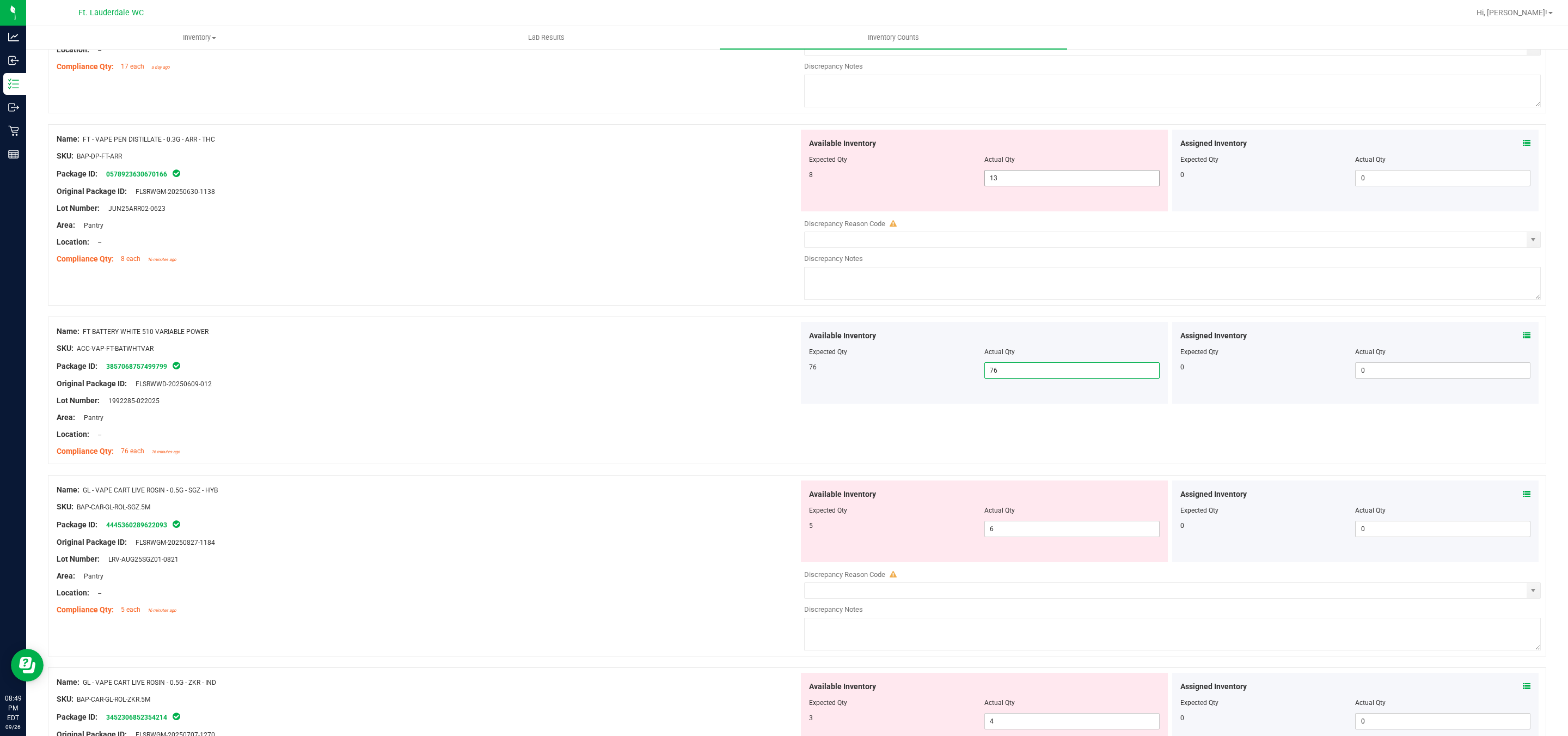
scroll to position [0, 0]
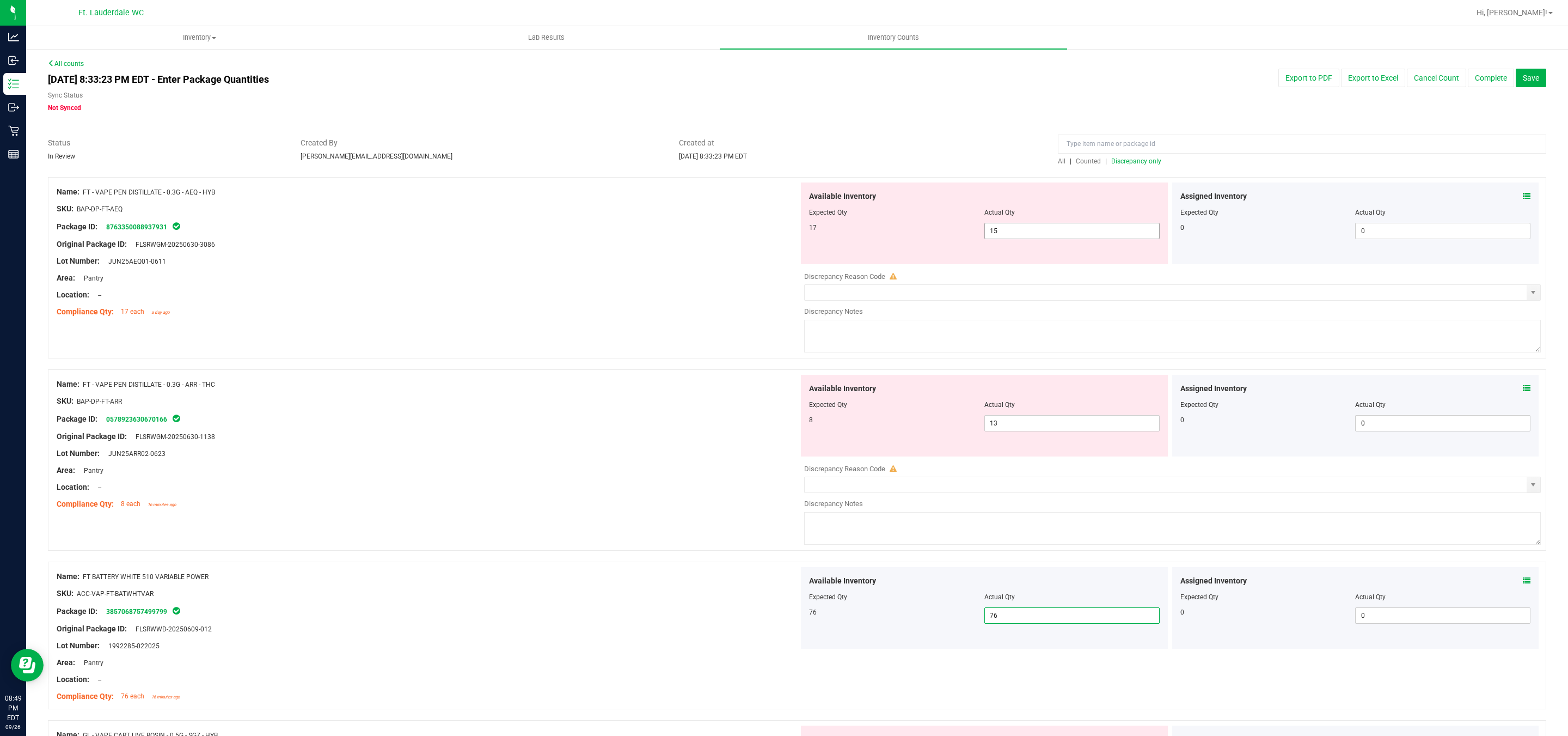
click at [1010, 235] on span "15 15" at bounding box center [1071, 230] width 175 height 16
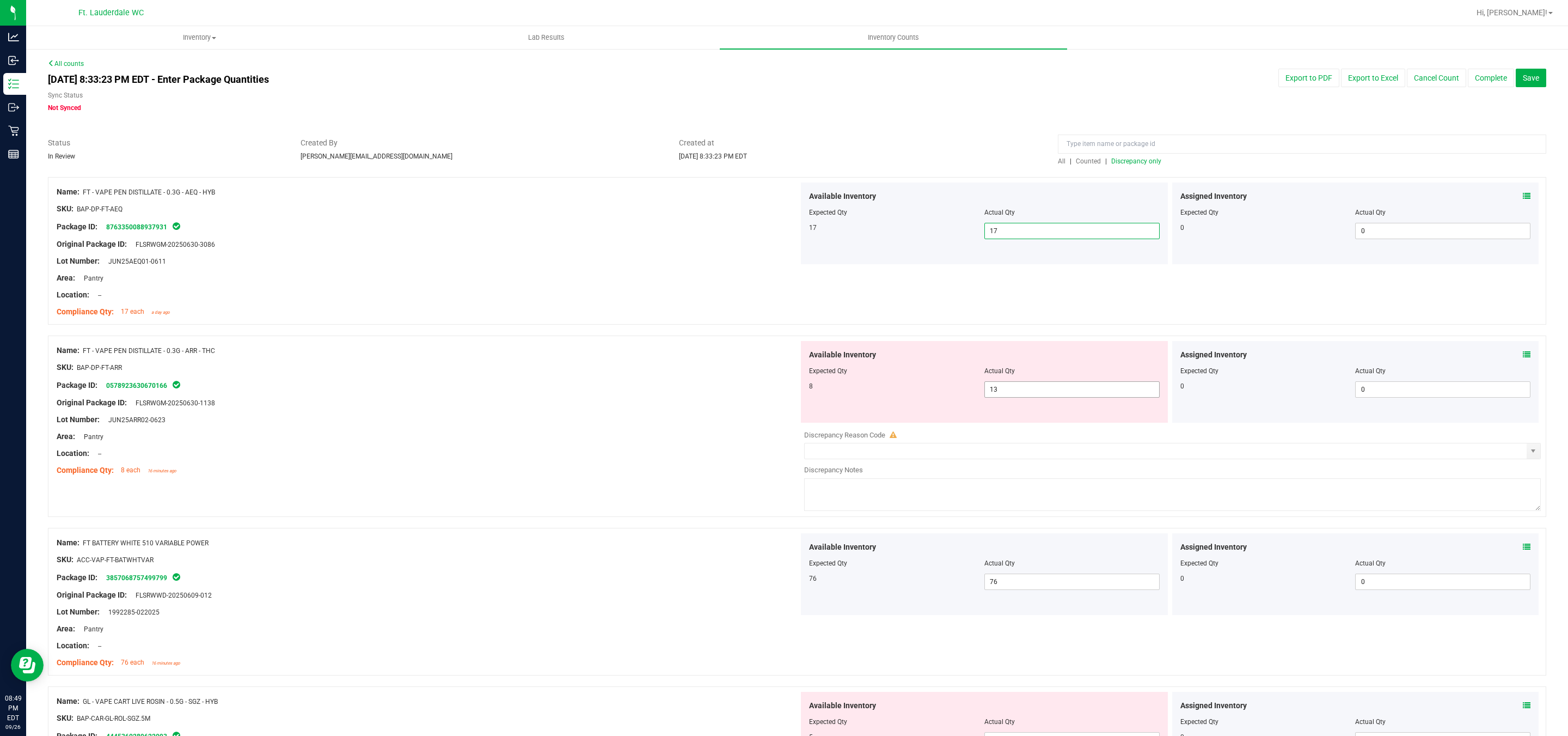
click at [1003, 396] on span "13 13" at bounding box center [1071, 389] width 175 height 16
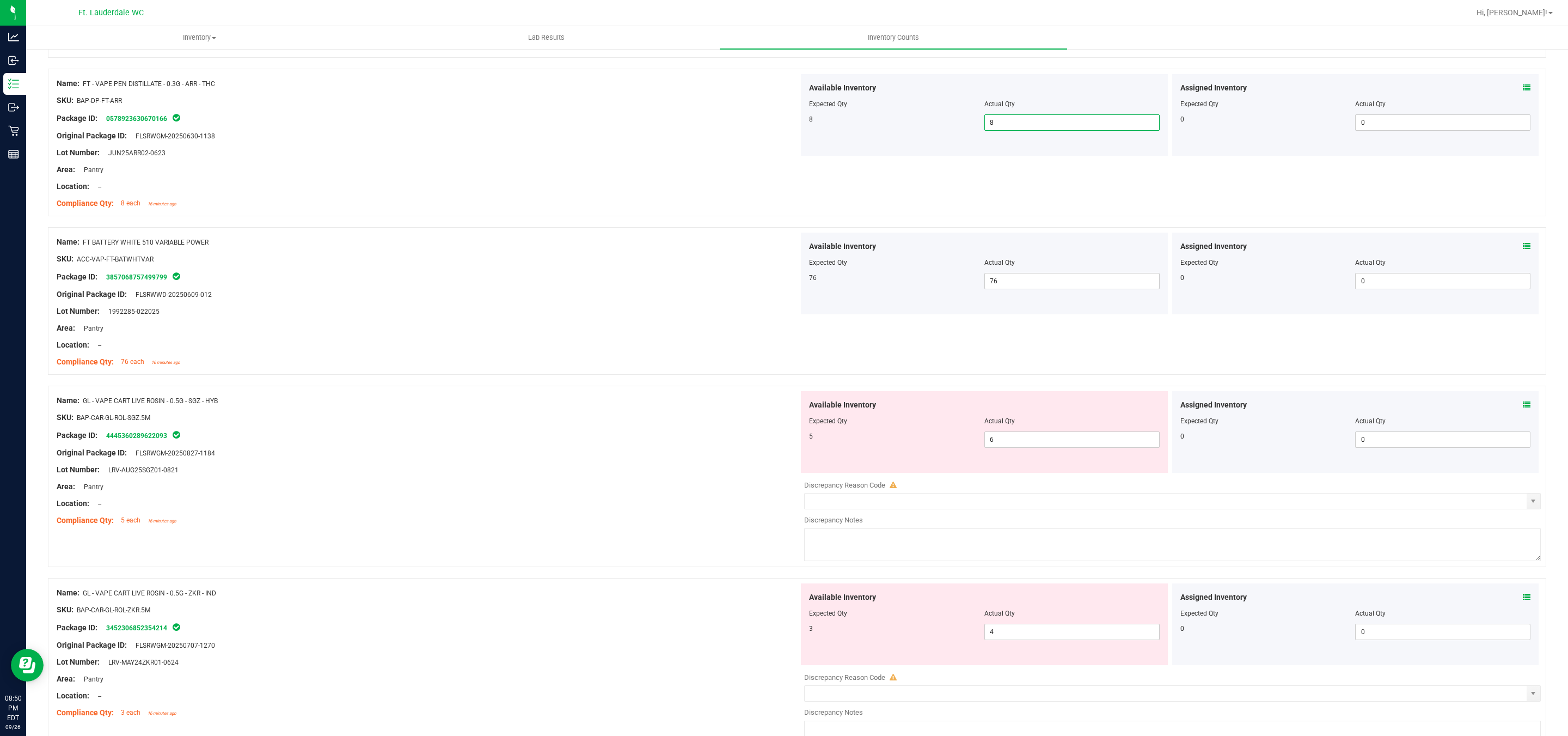
scroll to position [327, 0]
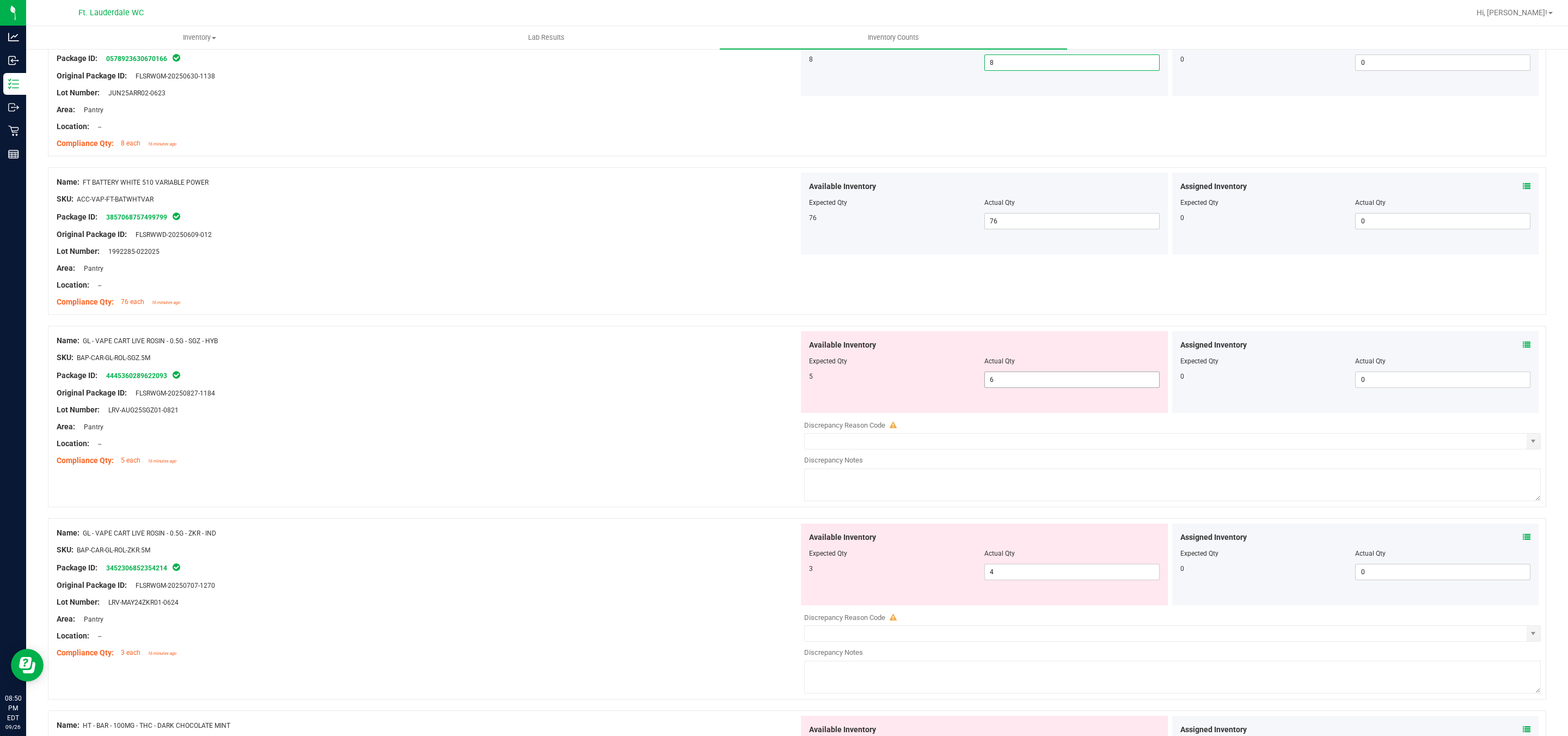
click at [1013, 383] on span "6 6" at bounding box center [1071, 379] width 175 height 16
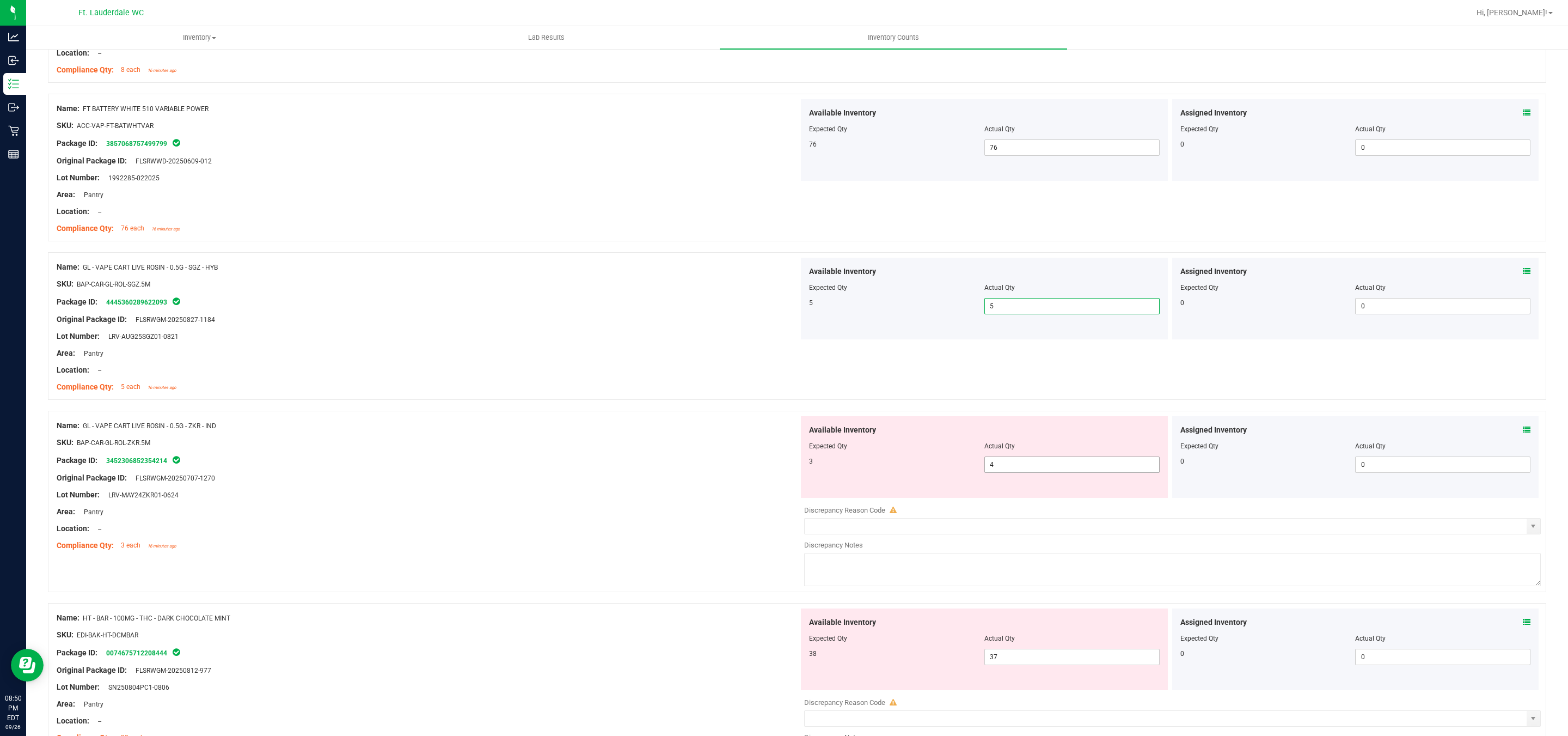
scroll to position [490, 0]
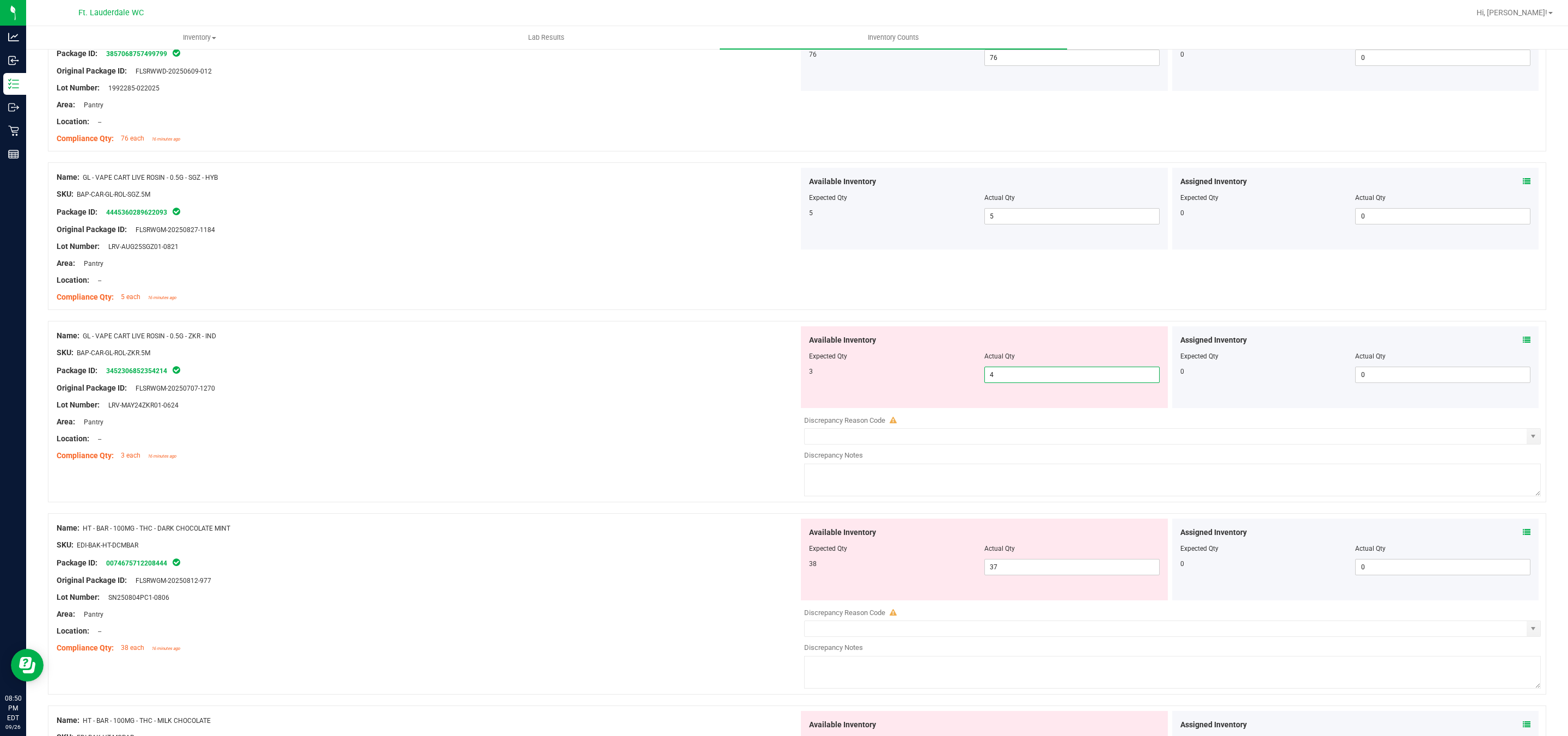
click at [995, 373] on span "4 4" at bounding box center [1071, 374] width 175 height 16
click at [991, 368] on span "37 37" at bounding box center [1071, 370] width 175 height 16
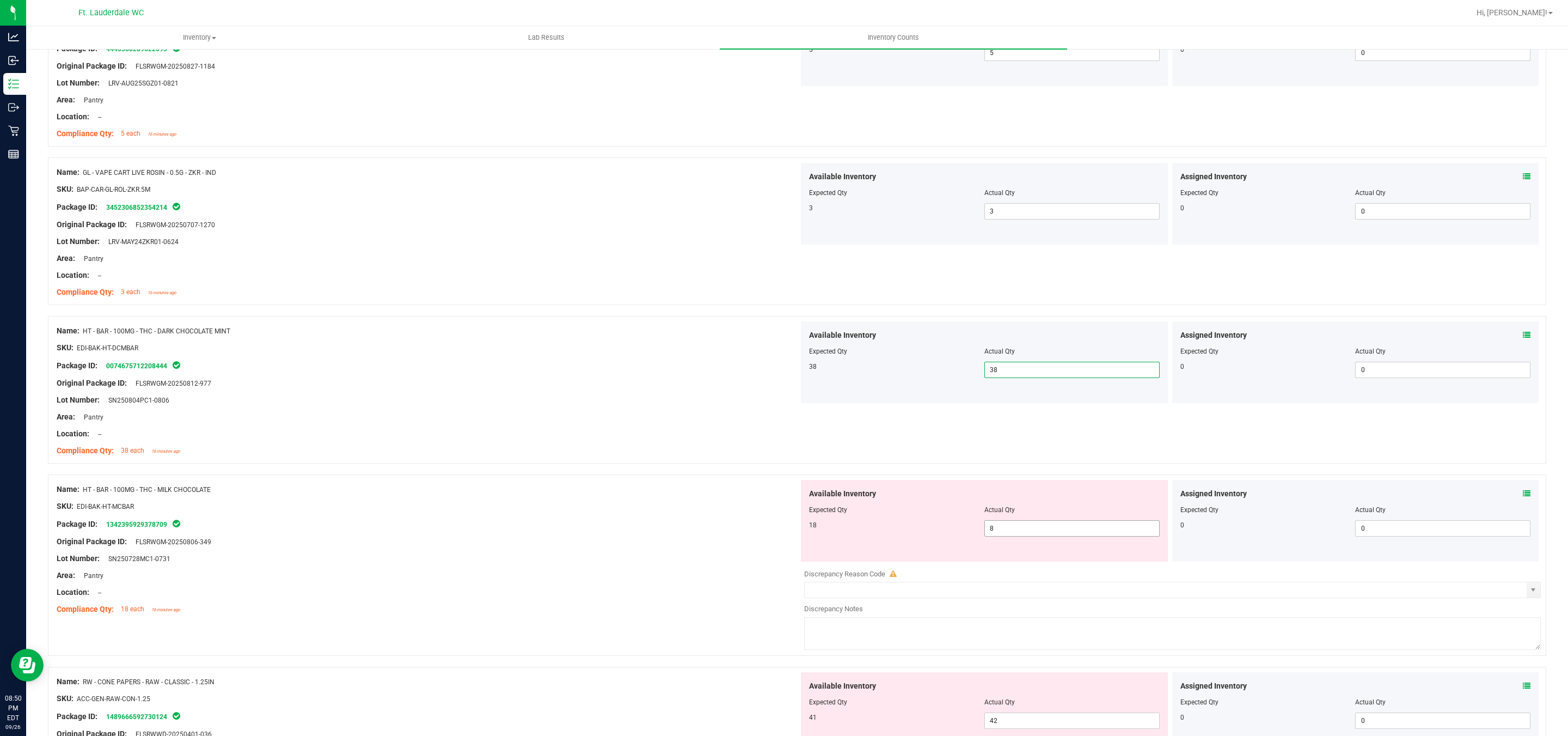
click at [1025, 529] on span "8 8" at bounding box center [1071, 528] width 175 height 16
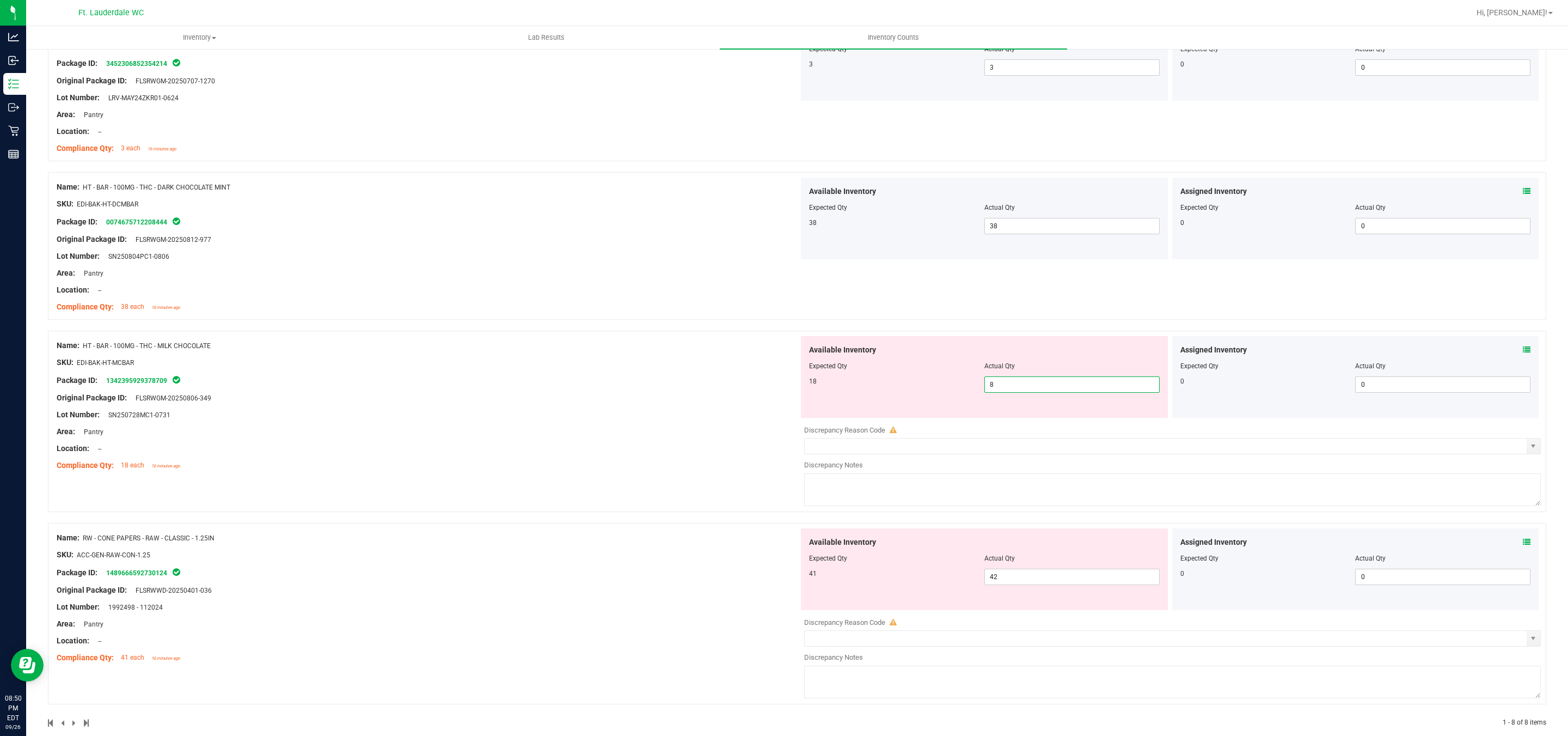
scroll to position [817, 0]
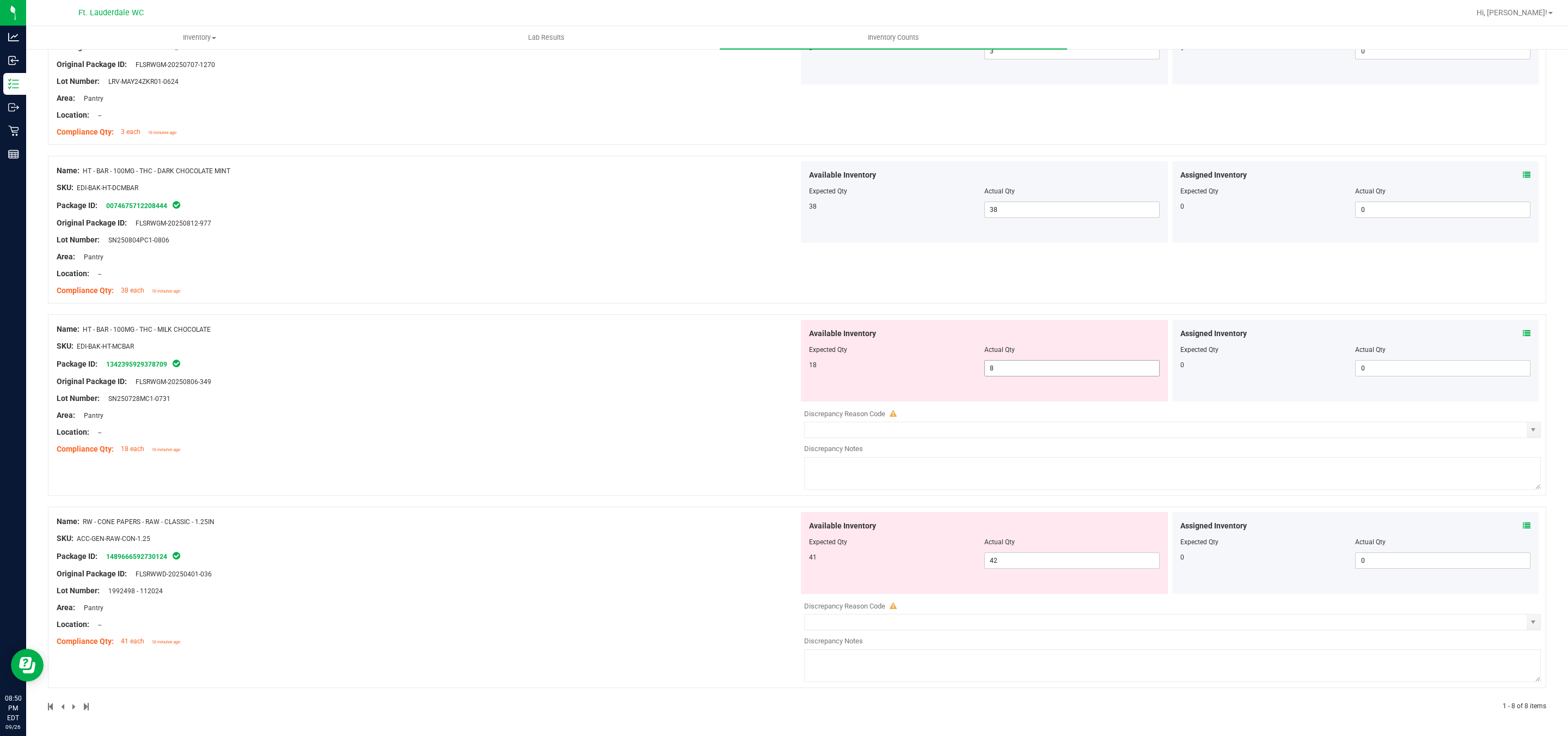
click at [1008, 375] on span "8 8" at bounding box center [1071, 368] width 175 height 16
click at [1001, 365] on span "8 8" at bounding box center [1071, 368] width 175 height 16
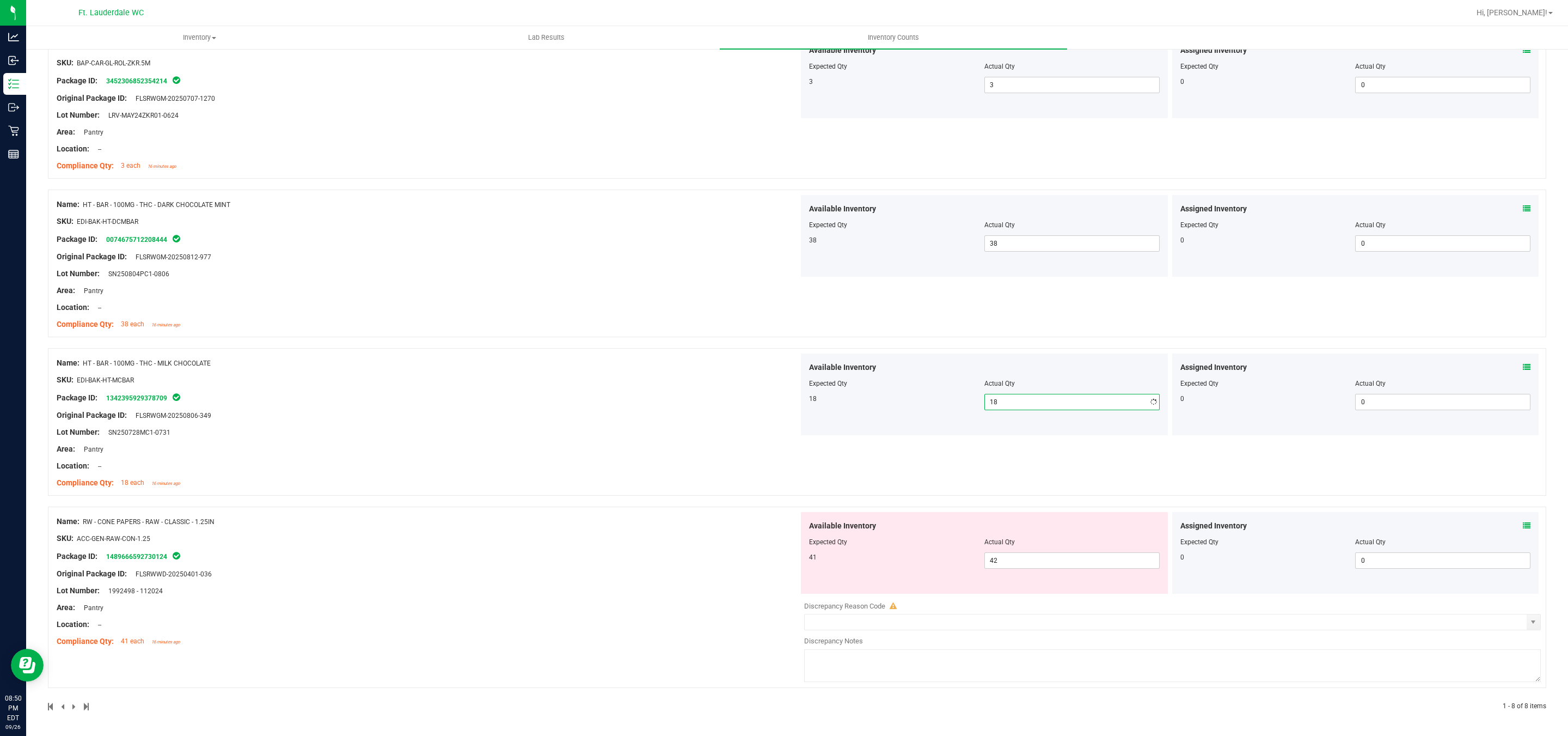
scroll to position [783, 0]
click at [1006, 564] on span "42 42" at bounding box center [1071, 560] width 175 height 16
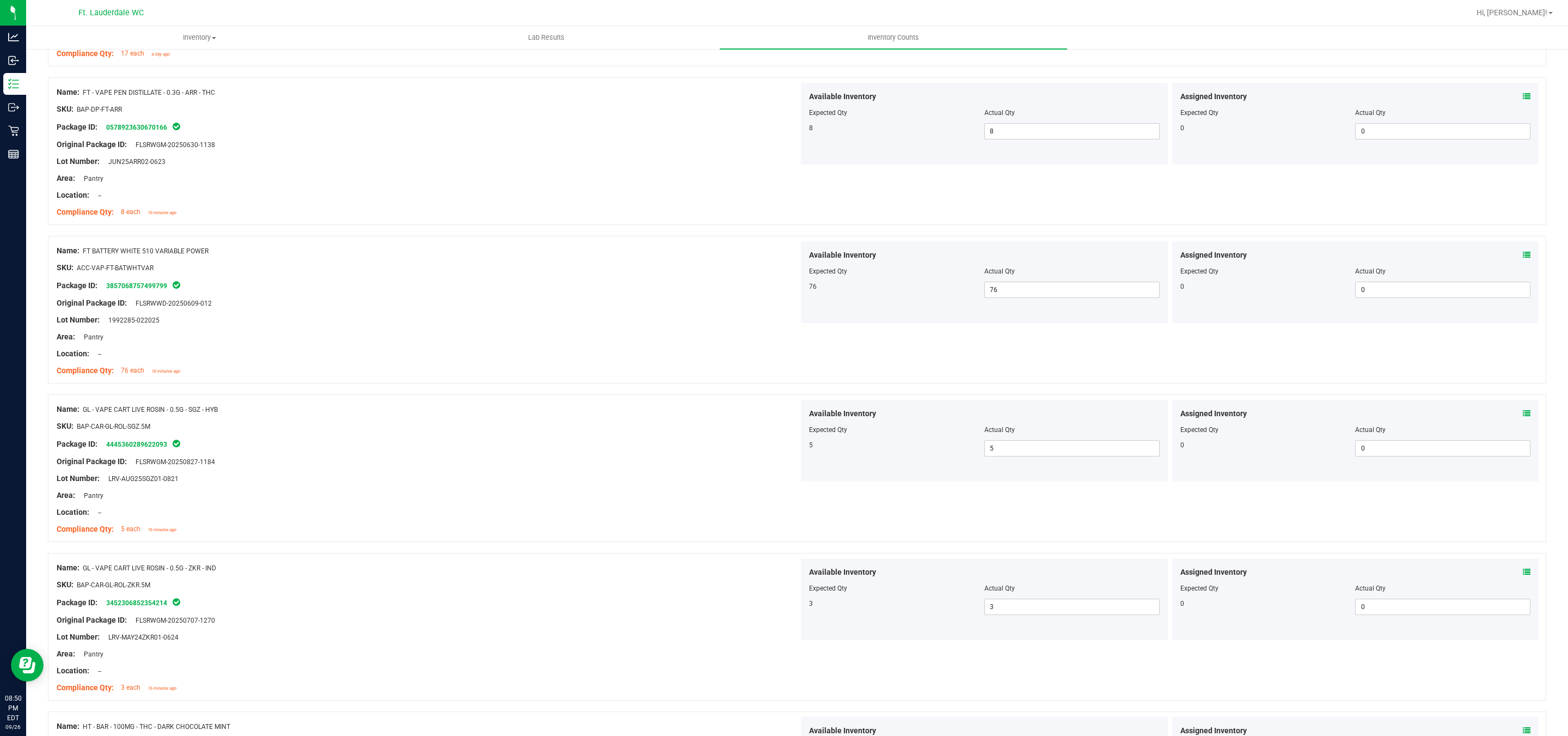
scroll to position [0, 0]
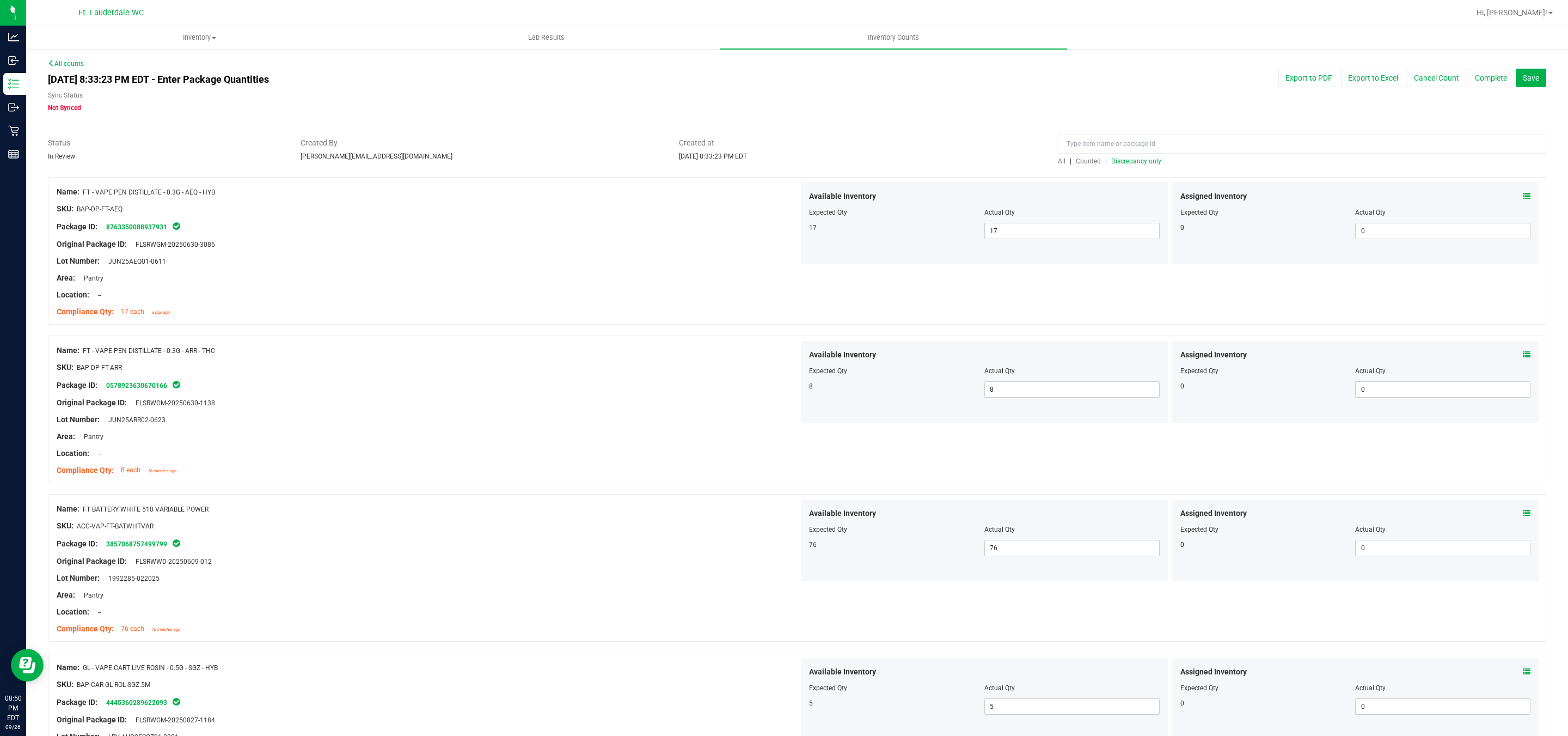
click at [1129, 159] on span "Discrepancy only" at bounding box center [1136, 161] width 50 height 8
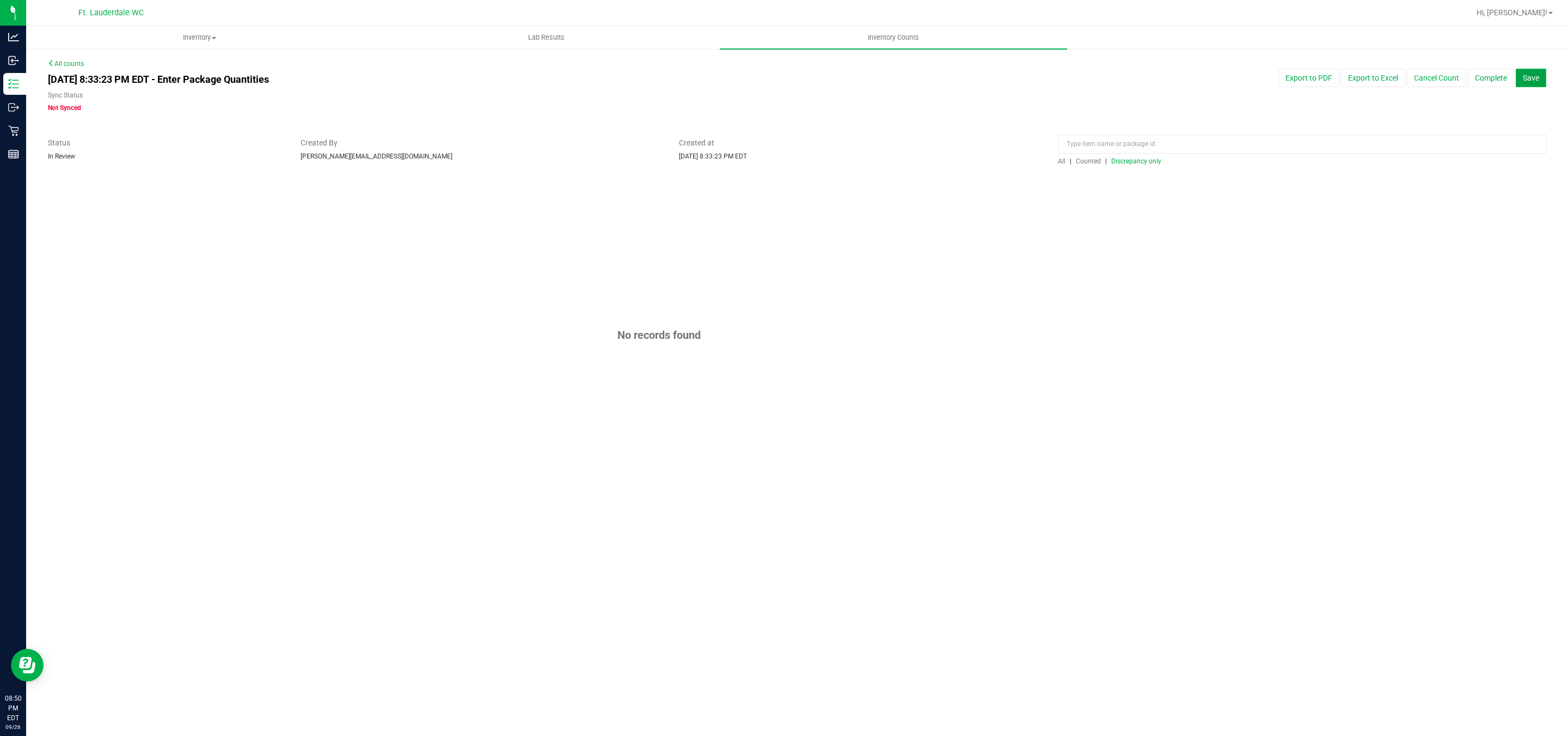
click at [1524, 77] on span "Save" at bounding box center [1530, 77] width 16 height 8
